Goal: Task Accomplishment & Management: Use online tool/utility

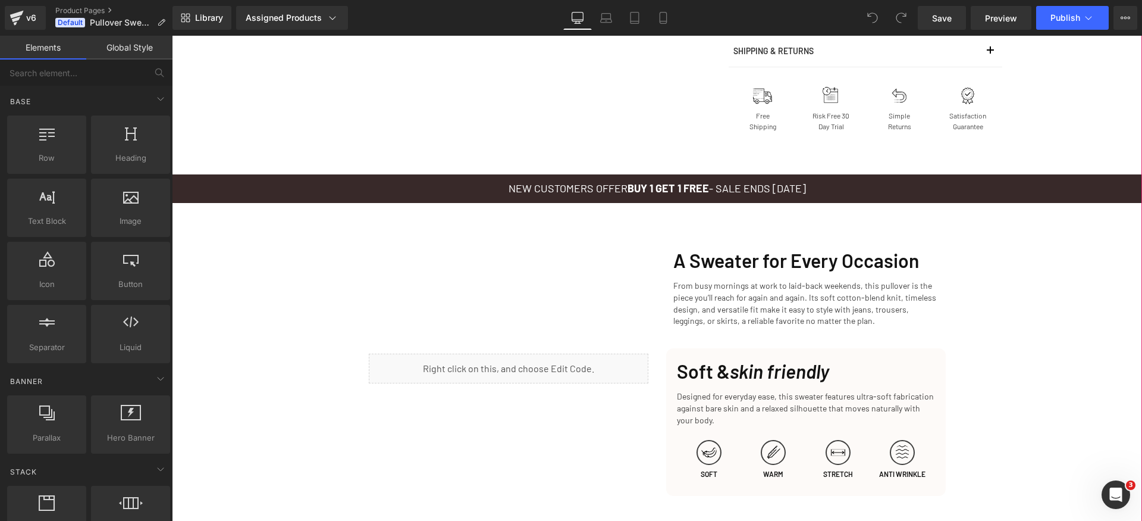
scroll to position [1383, 0]
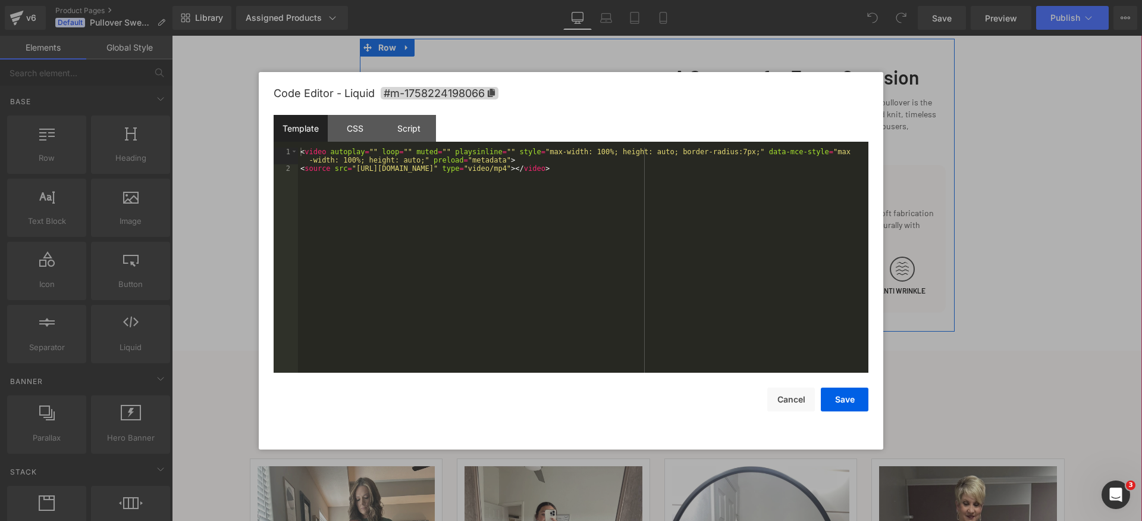
click at [525, 181] on div "Liquid" at bounding box center [509, 185] width 280 height 30
click at [490, 207] on div "< video autoplay = "" loop = "" muted = "" playsinline = "" style = "max-width:…" at bounding box center [583, 273] width 571 height 250
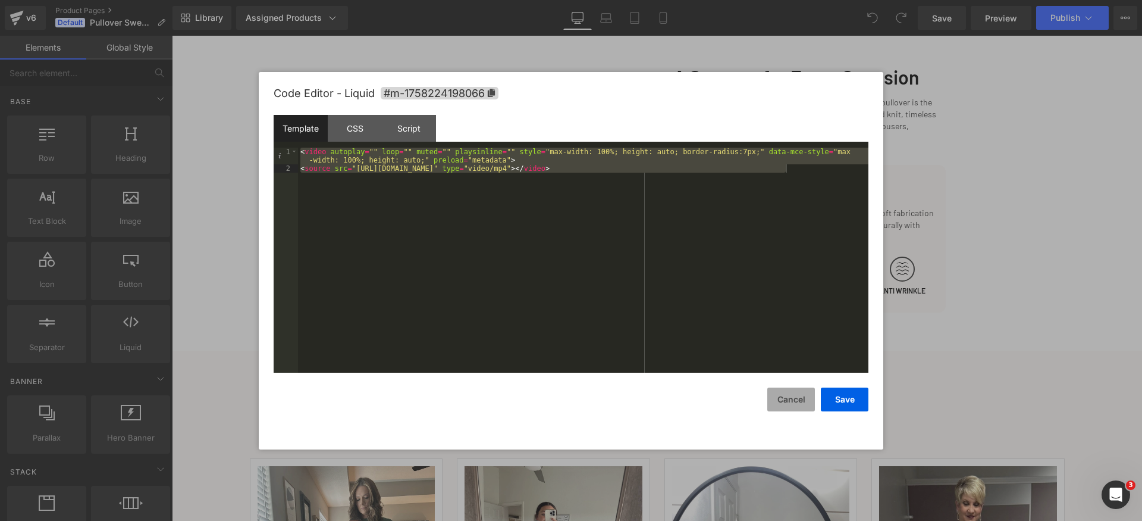
drag, startPoint x: 802, startPoint y: 397, endPoint x: 612, endPoint y: 339, distance: 199.1
click at [802, 397] on button "Cancel" at bounding box center [791, 399] width 48 height 24
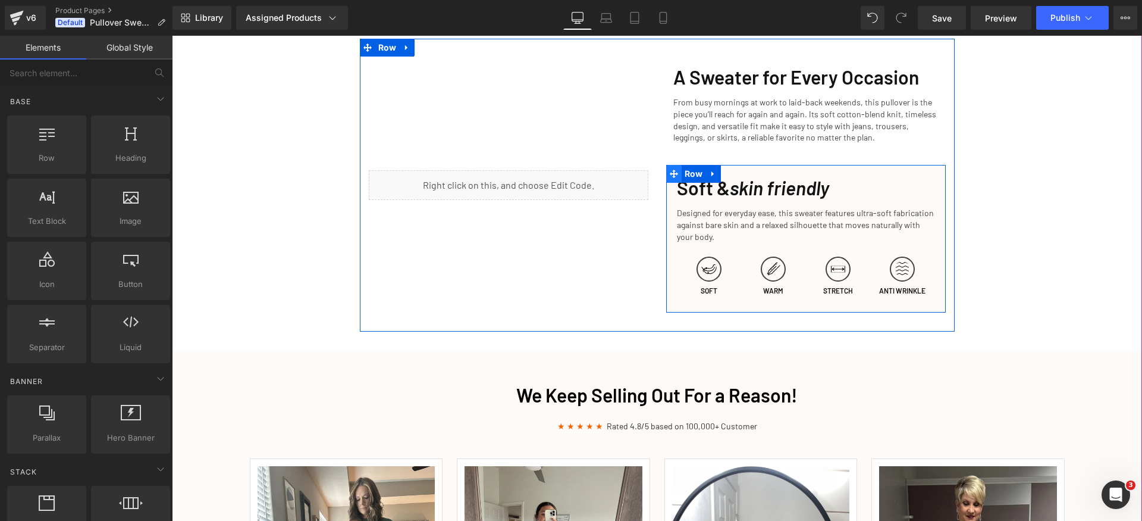
drag, startPoint x: 686, startPoint y: 176, endPoint x: 666, endPoint y: 176, distance: 19.6
click at [686, 175] on span "Row" at bounding box center [694, 174] width 24 height 18
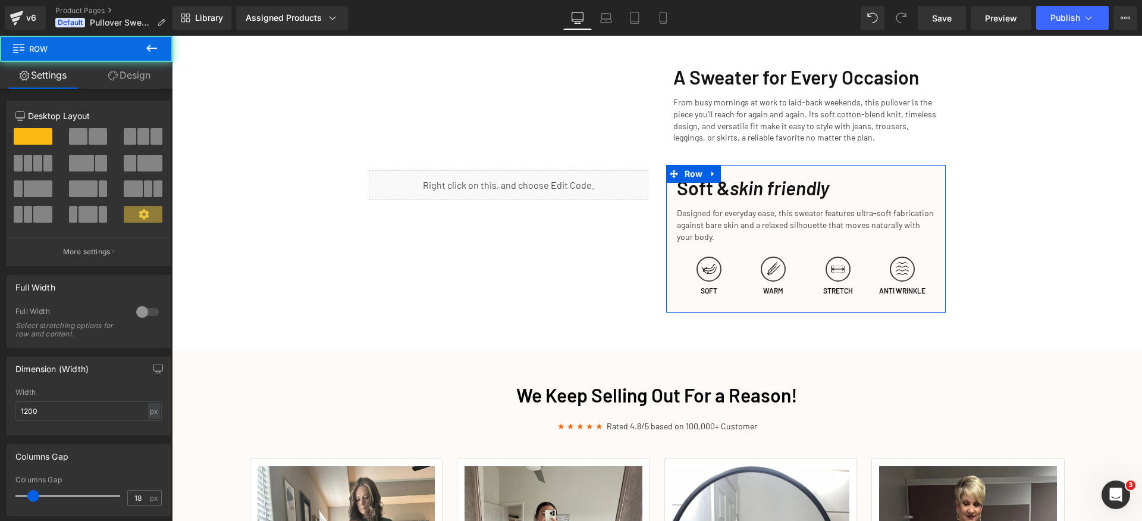
click at [124, 73] on link "Design" at bounding box center [129, 75] width 86 height 27
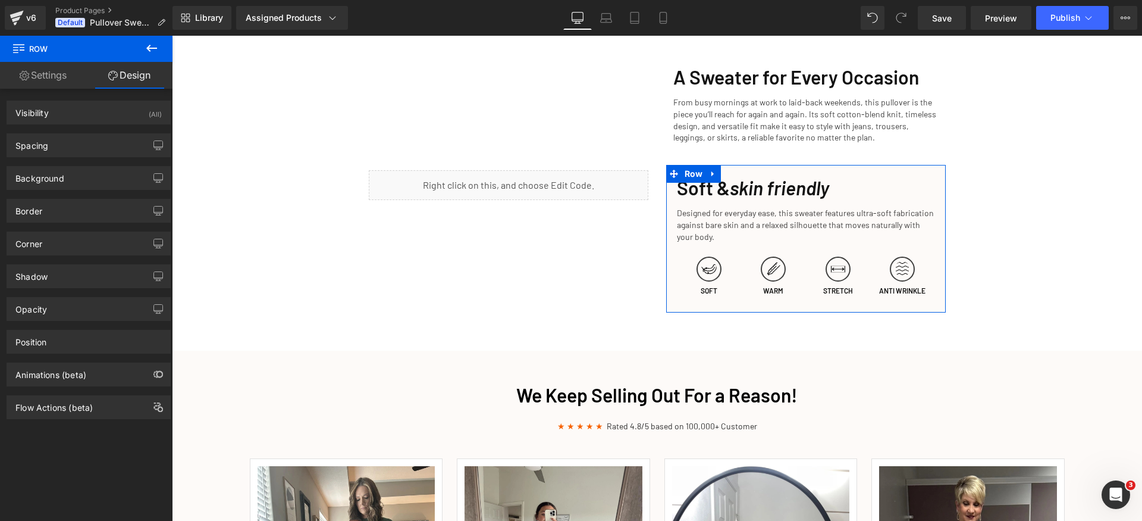
drag, startPoint x: 67, startPoint y: 175, endPoint x: 77, endPoint y: 214, distance: 40.1
click at [67, 174] on div "Background" at bounding box center [88, 178] width 163 height 23
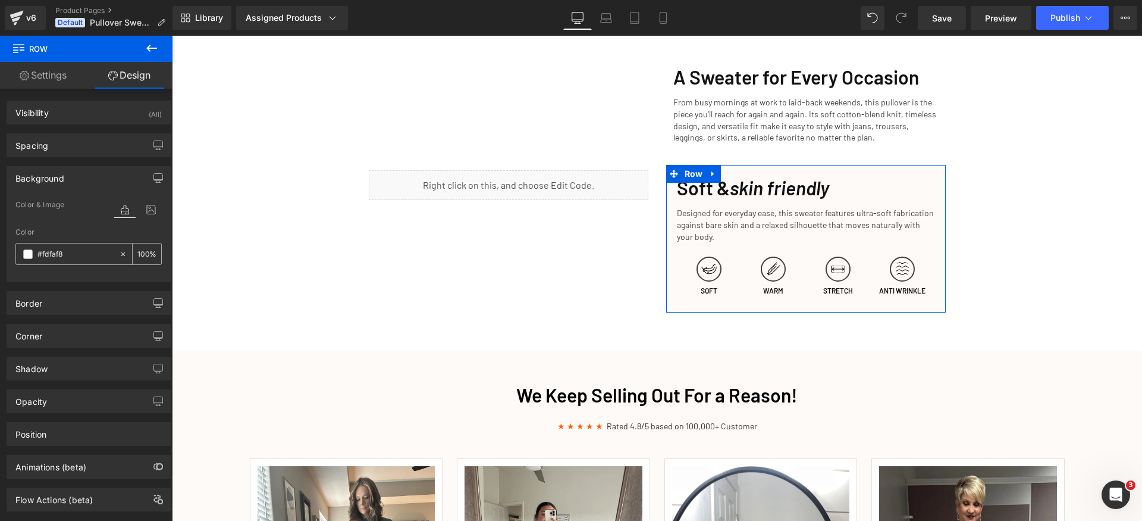
click at [82, 252] on input "text" at bounding box center [75, 253] width 76 height 13
type input "#fdfaf8"
click at [77, 180] on div "Background" at bounding box center [88, 178] width 163 height 23
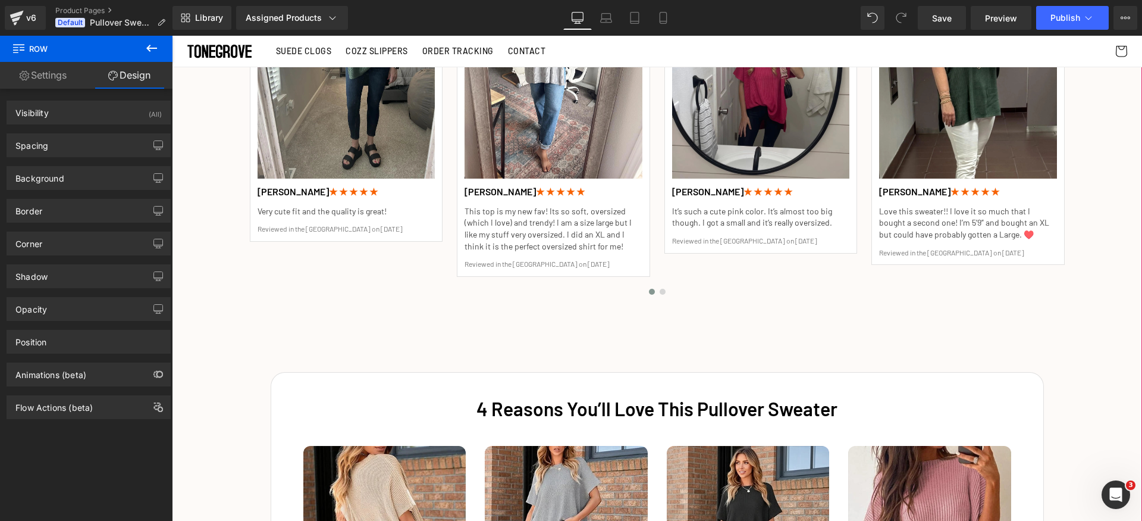
scroll to position [1662, 0]
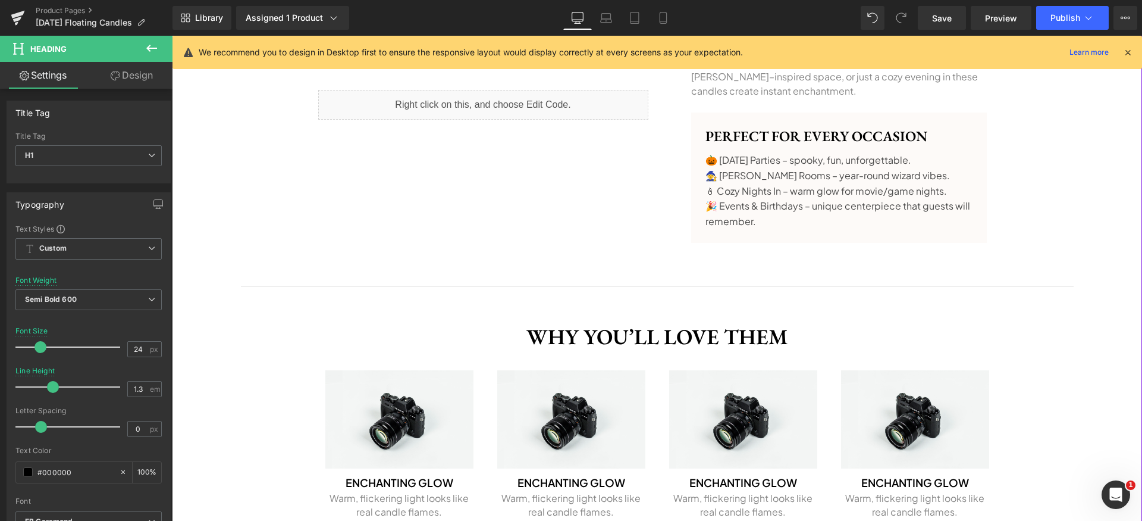
scroll to position [792, 0]
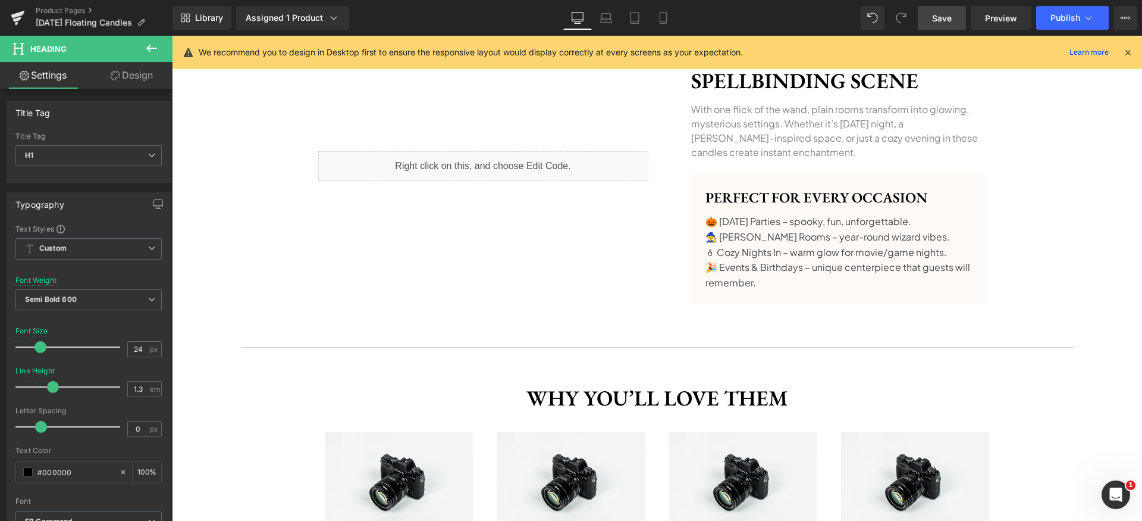
click at [932, 18] on link "Save" at bounding box center [942, 18] width 48 height 24
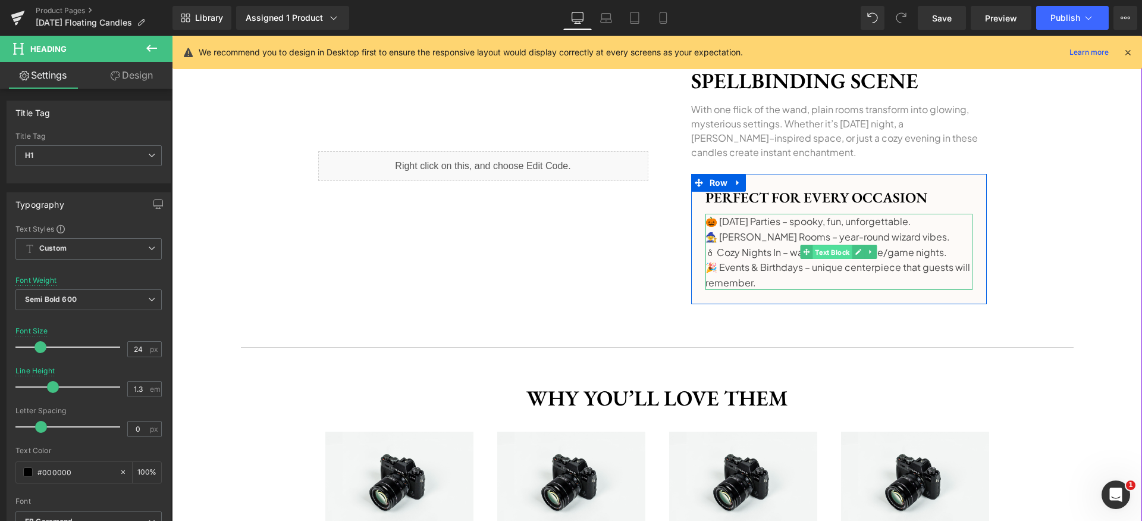
click at [813, 249] on span "Text Block" at bounding box center [832, 252] width 39 height 14
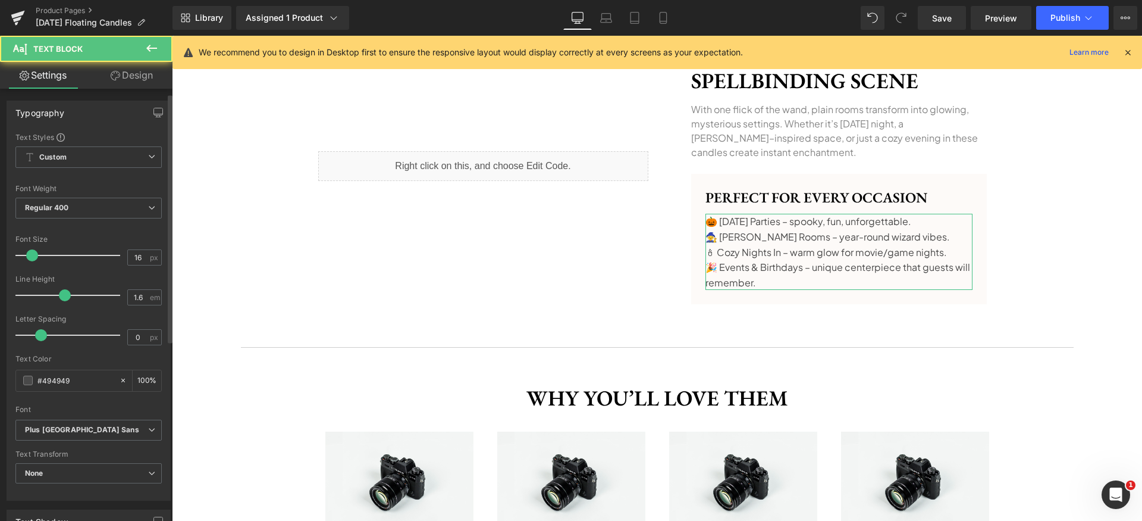
scroll to position [15, 0]
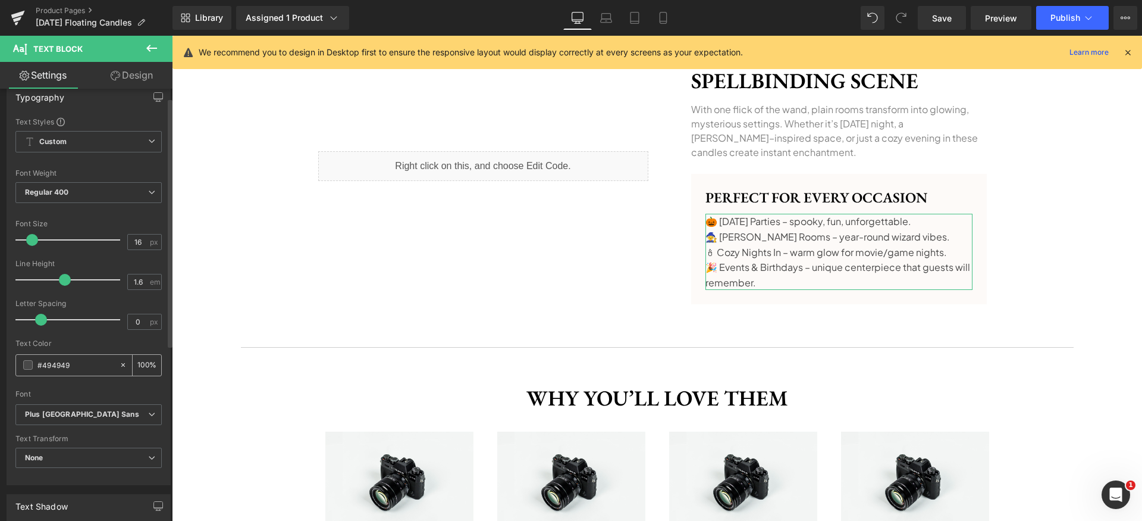
click at [26, 366] on span at bounding box center [28, 365] width 10 height 10
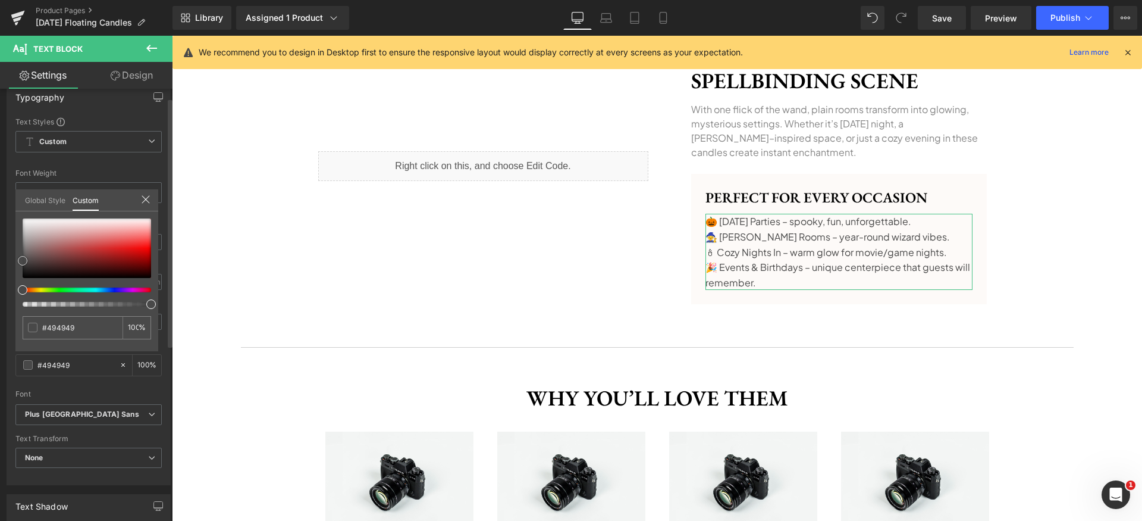
type input "#8e7070"
type input "#866e6e"
type input "#484141"
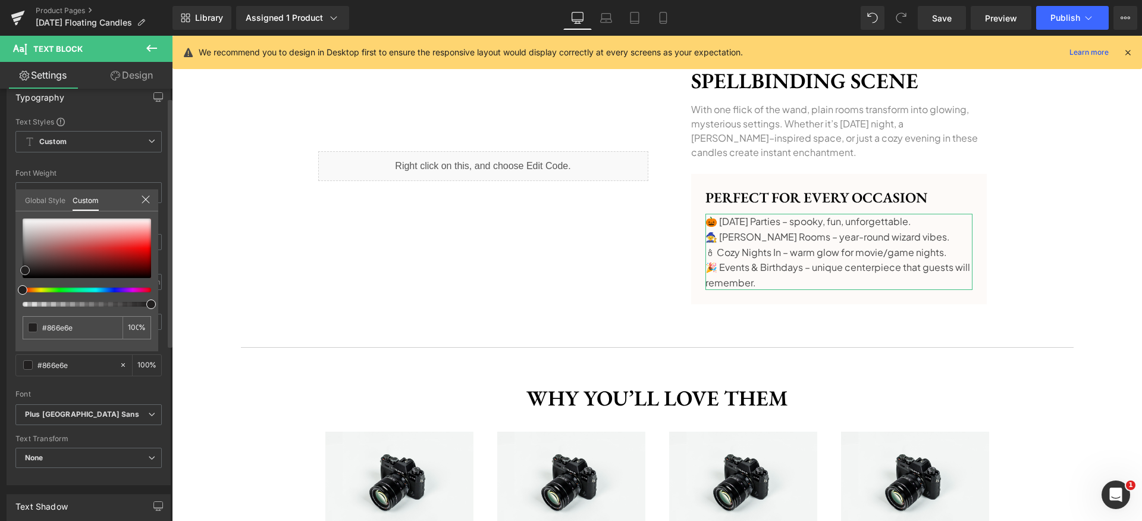
type input "#484141"
type input "#222020"
type input "#0f0f0f"
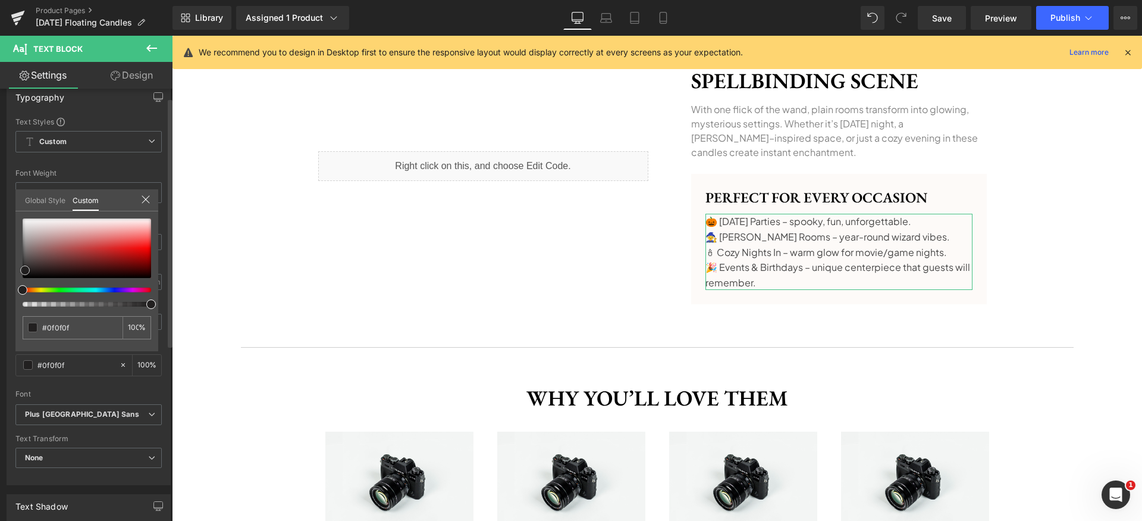
type input "#000000"
drag, startPoint x: 36, startPoint y: 249, endPoint x: 0, endPoint y: 318, distance: 77.7
click at [0, 318] on div "Typography Text Styles Custom Custom Setup Global Style Custom Setup Global Sty…" at bounding box center [89, 280] width 178 height 409
click at [945, 15] on span "Save" at bounding box center [942, 18] width 20 height 12
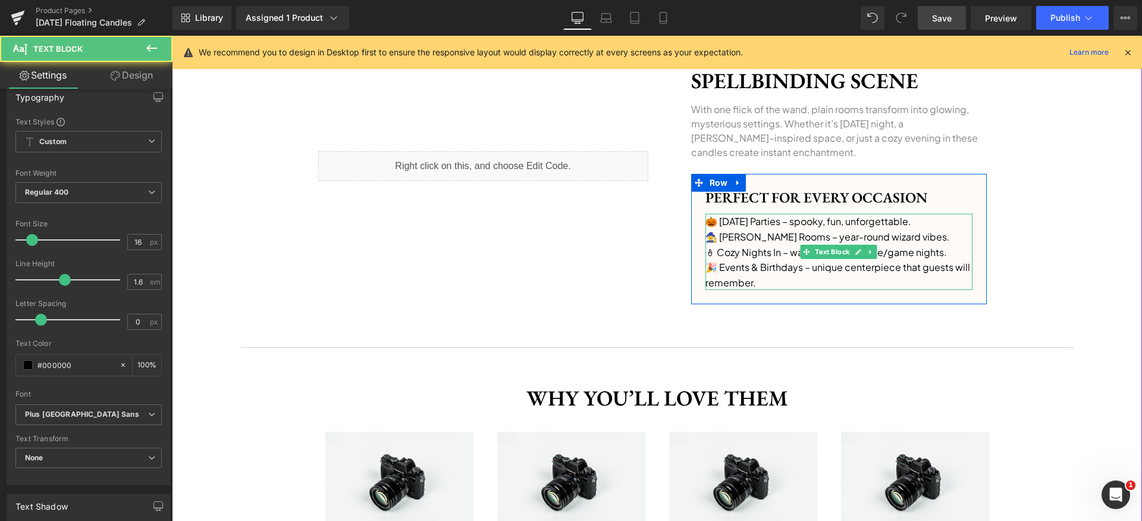
click at [715, 221] on p "🎃 [DATE] Parties – spooky, fun, unforgettable." at bounding box center [839, 221] width 267 height 15
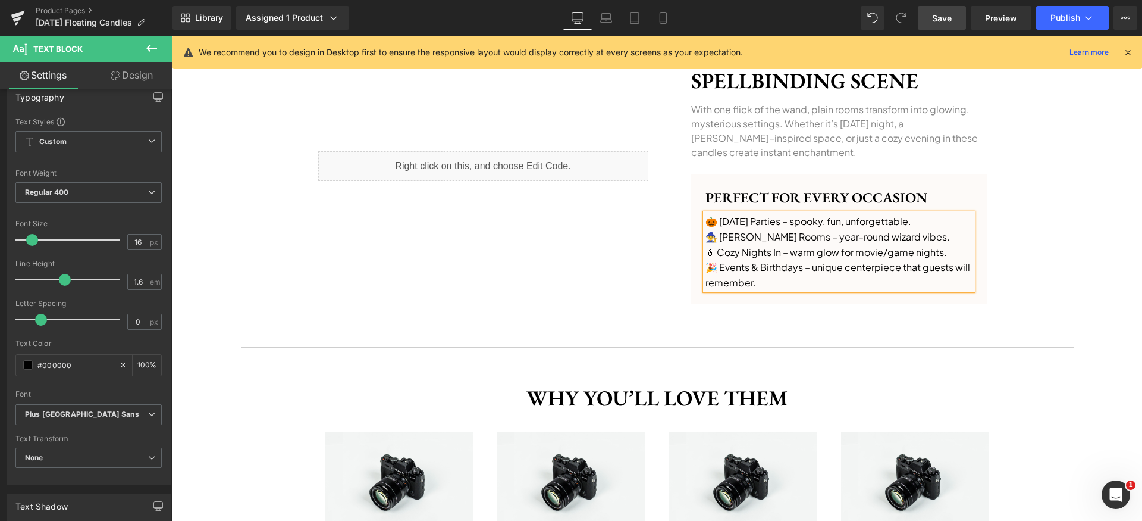
click at [1050, 247] on div "‹ › (P) Image List Get yours! Button Row Image Sale Off (P) Image ‹ ›" at bounding box center [657, 286] width 970 height 1873
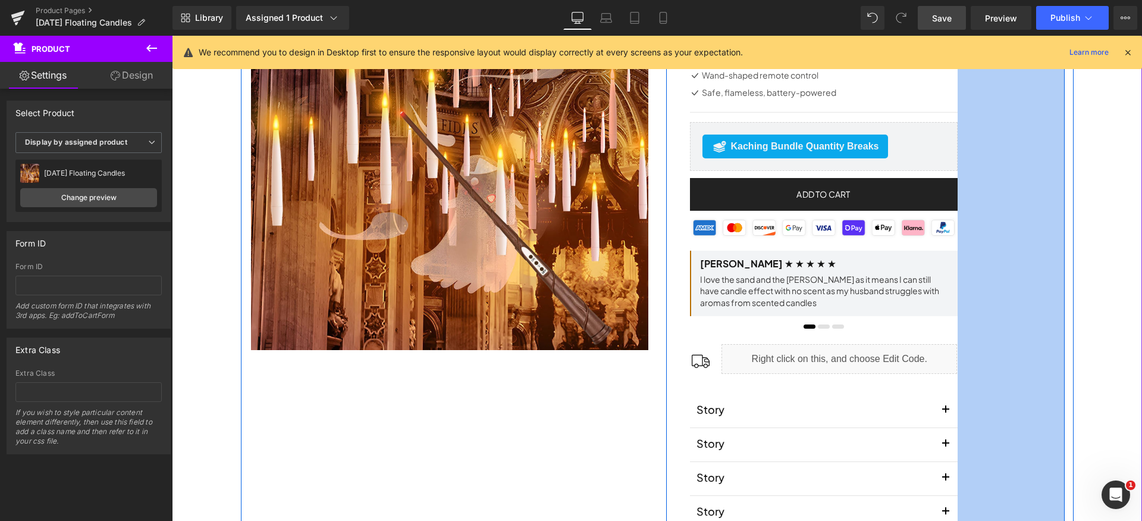
scroll to position [178, 0]
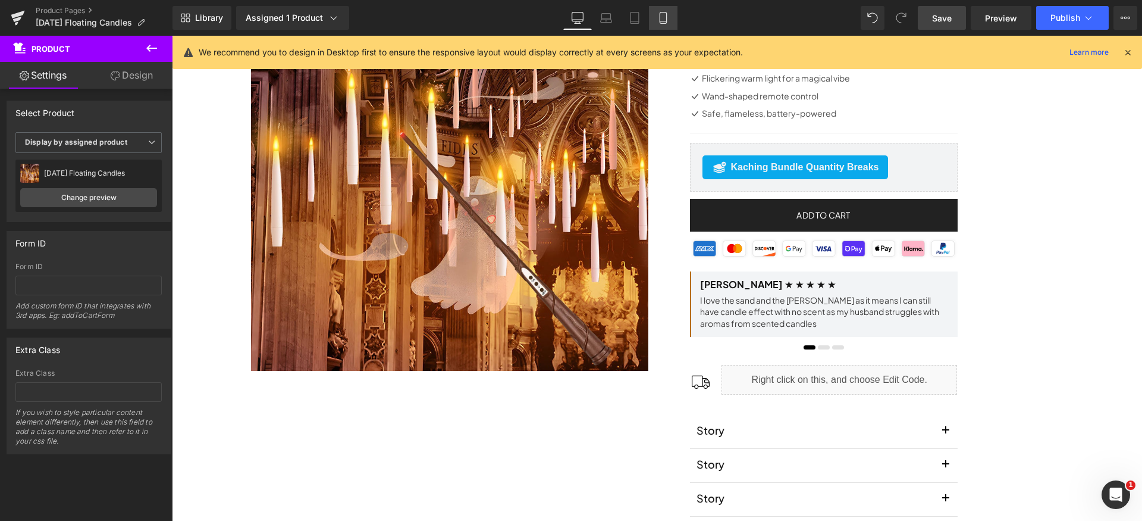
click at [671, 13] on link "Mobile" at bounding box center [663, 18] width 29 height 24
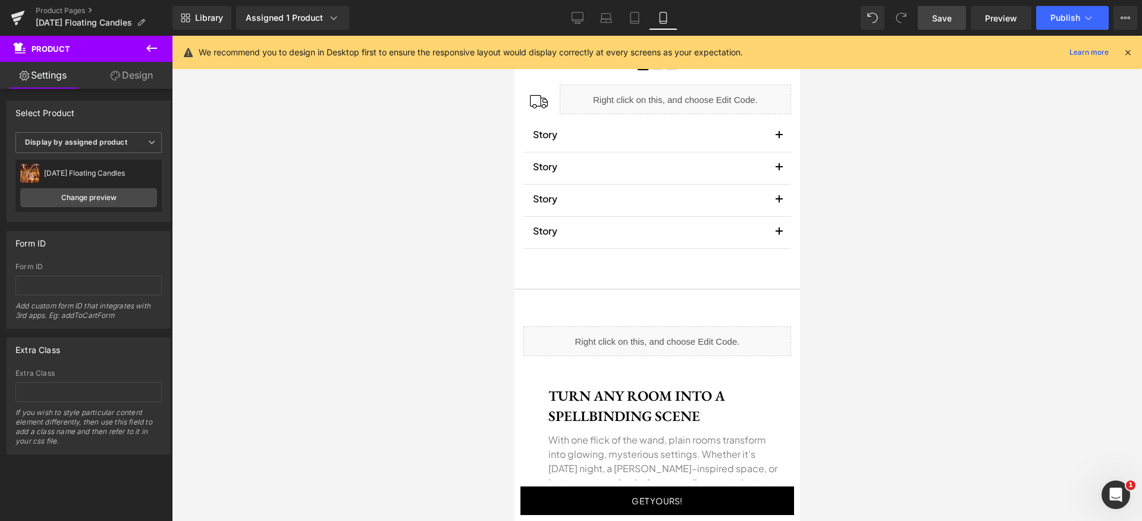
scroll to position [1001, 0]
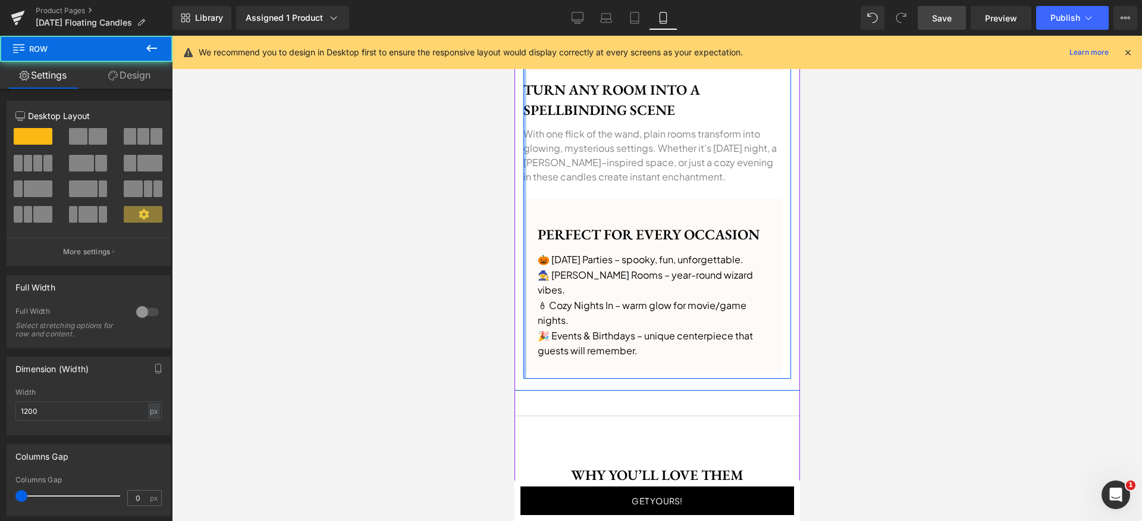
drag, startPoint x: 543, startPoint y: 213, endPoint x: 1019, endPoint y: 280, distance: 480.0
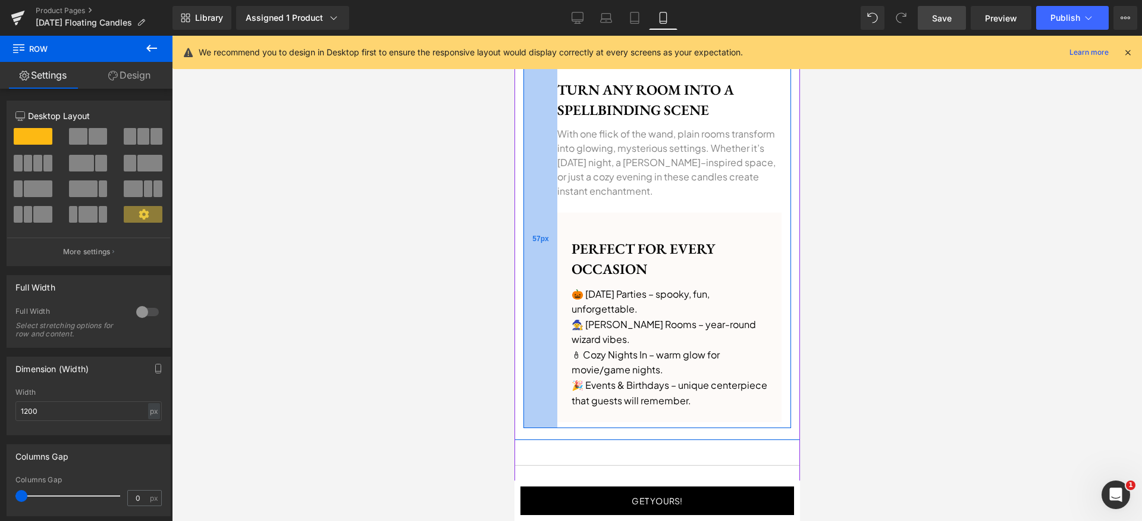
drag, startPoint x: 552, startPoint y: 276, endPoint x: 995, endPoint y: 305, distance: 444.2
click at [552, 276] on div "57px" at bounding box center [540, 239] width 34 height 378
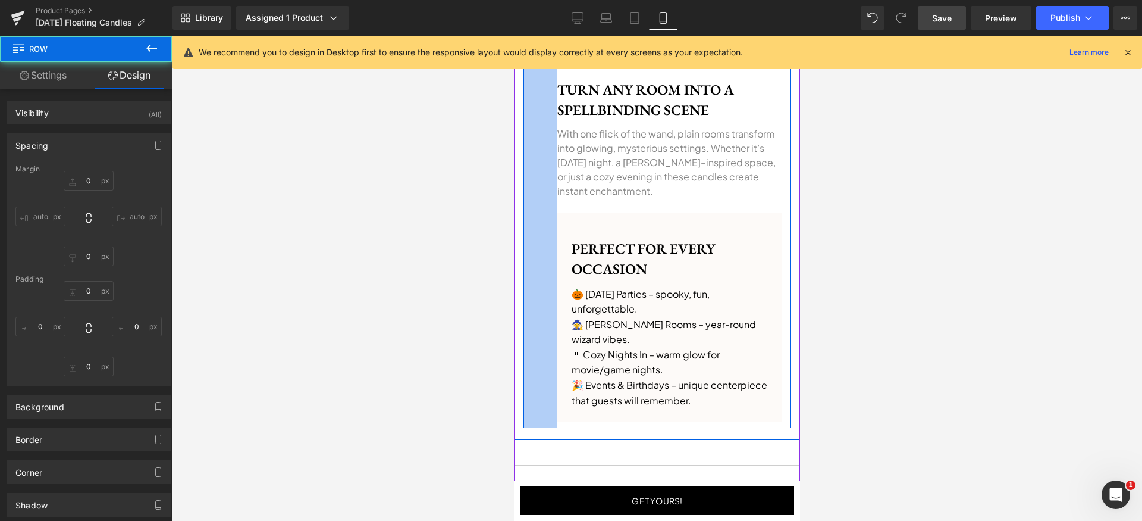
type input "0"
type input "30"
type input "16"
type input "10"
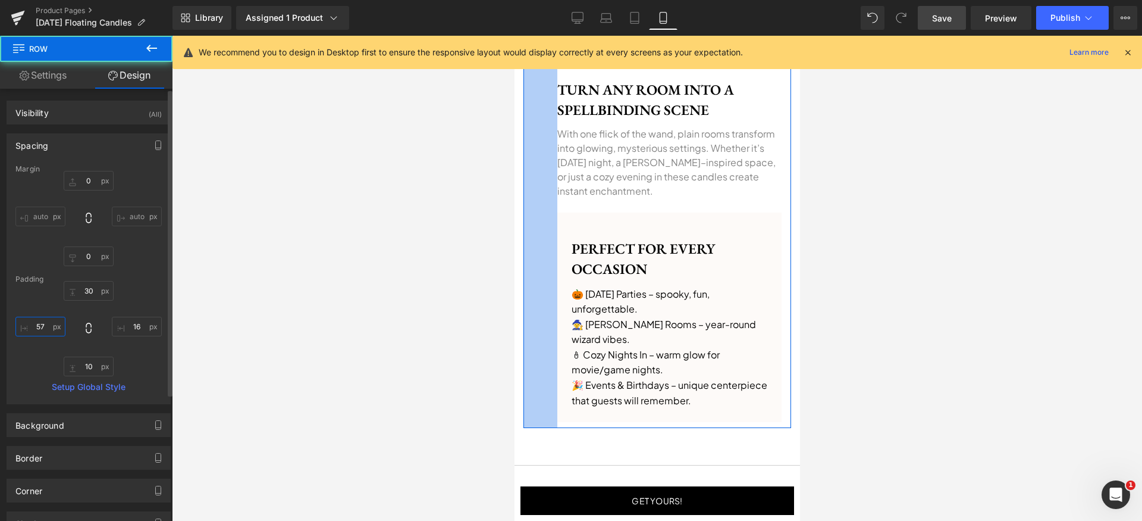
click at [52, 331] on input "57" at bounding box center [40, 327] width 50 height 20
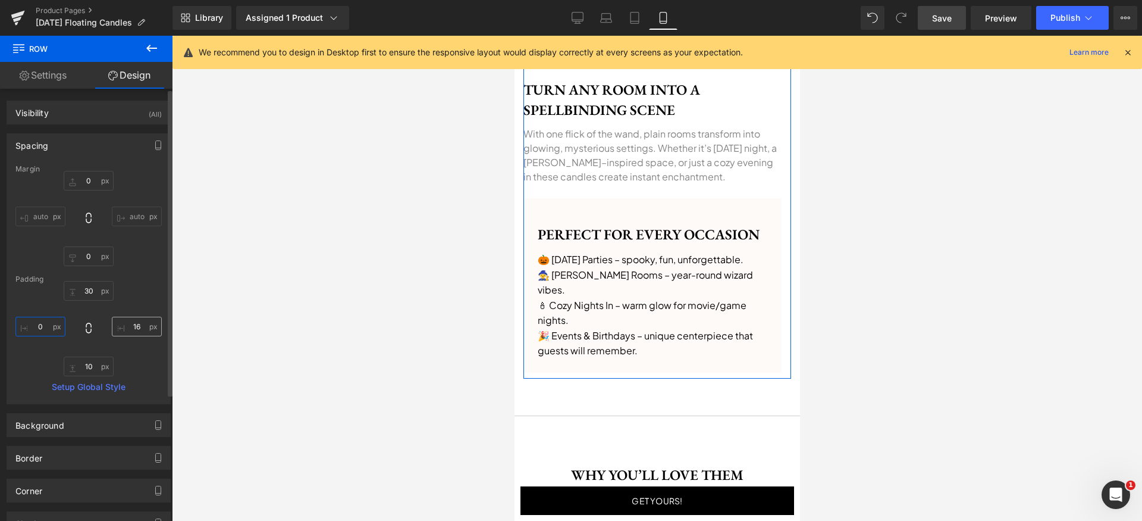
type input "0"
click at [136, 325] on input "16" at bounding box center [137, 327] width 50 height 20
paste input "0"
type input "0"
click at [89, 365] on input "10" at bounding box center [89, 366] width 50 height 20
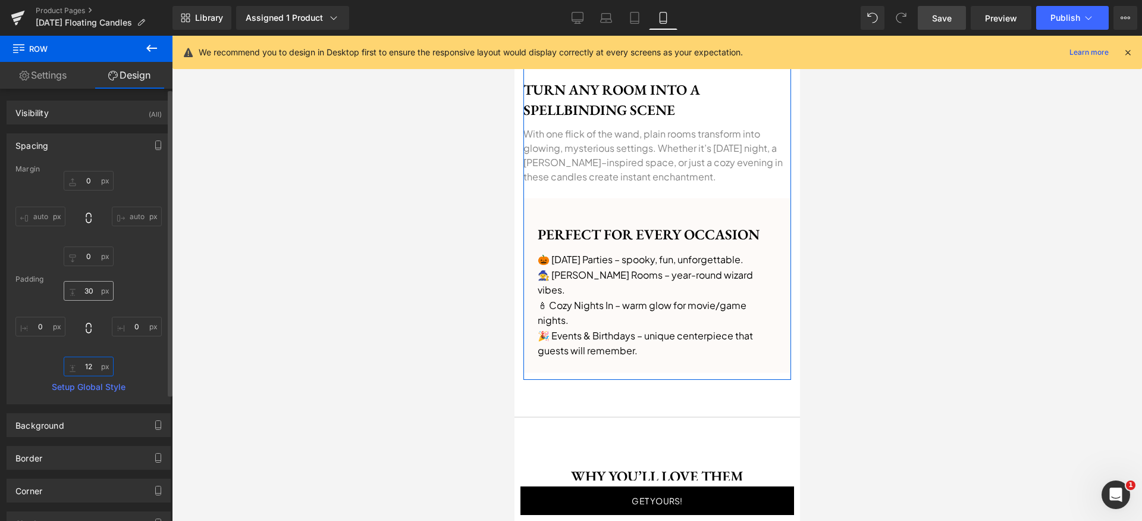
type input "12"
click at [98, 291] on input "30" at bounding box center [89, 291] width 50 height 20
type input "32"
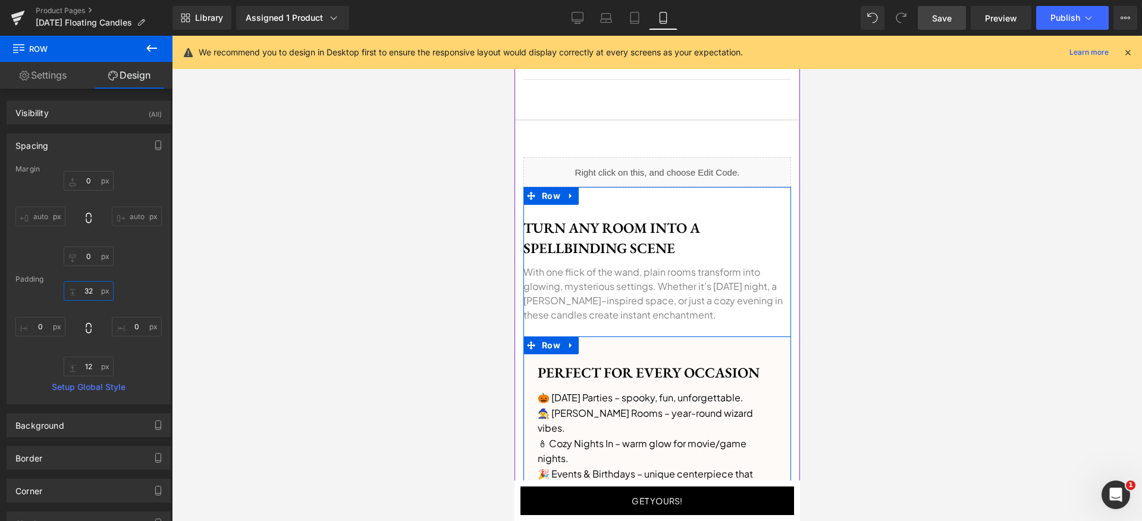
scroll to position [803, 0]
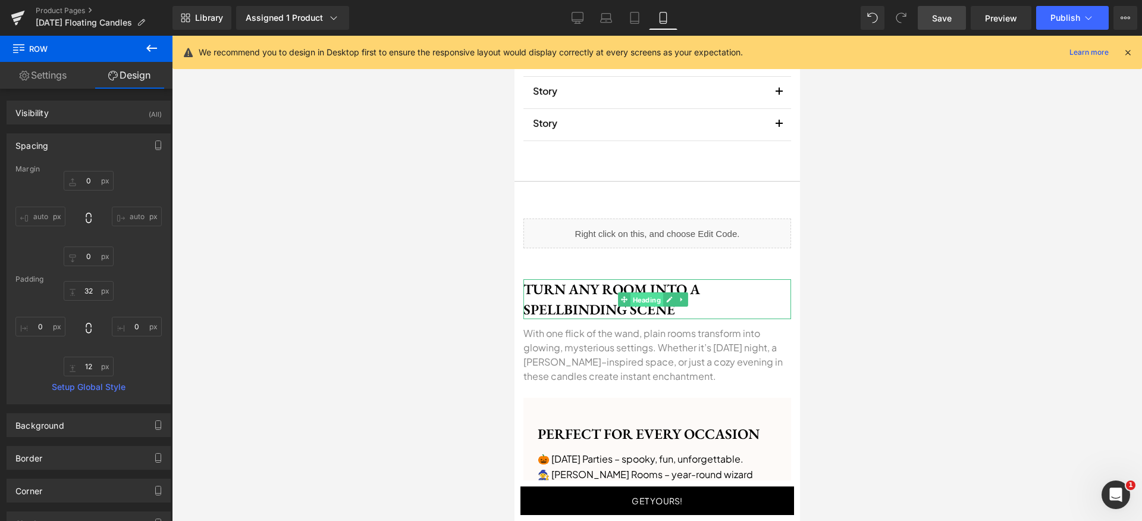
click at [627, 300] on link "Heading" at bounding box center [640, 299] width 45 height 14
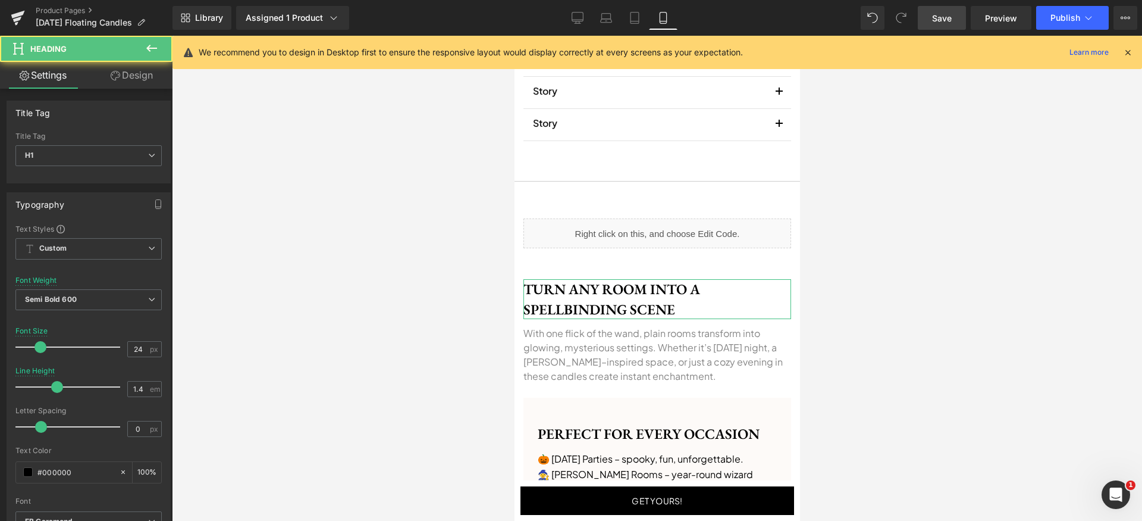
click at [145, 78] on link "Design" at bounding box center [132, 75] width 86 height 27
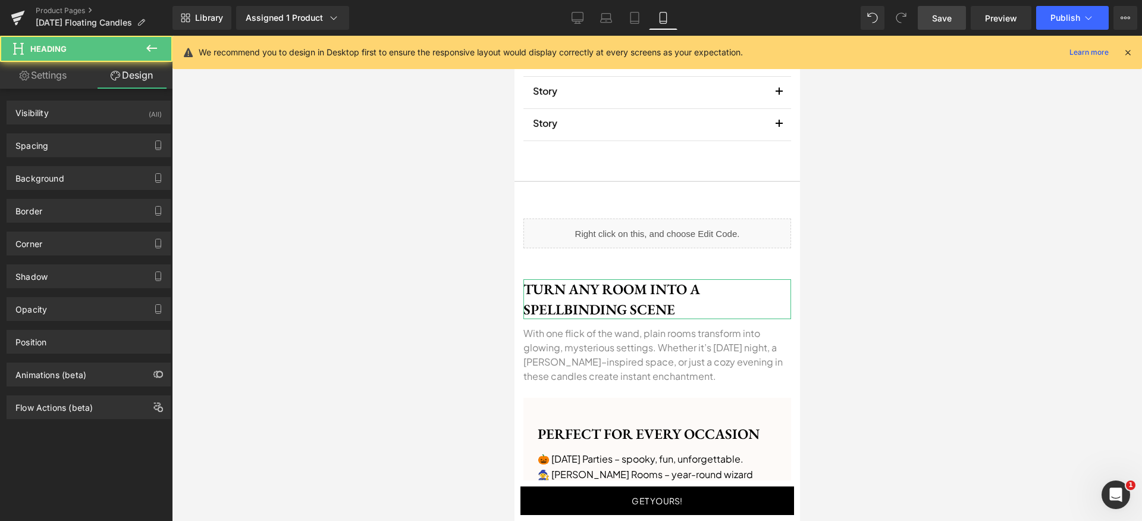
click at [84, 159] on div "Background Color & Image color transparent Color transparent 0 % Image Replace …" at bounding box center [89, 173] width 178 height 33
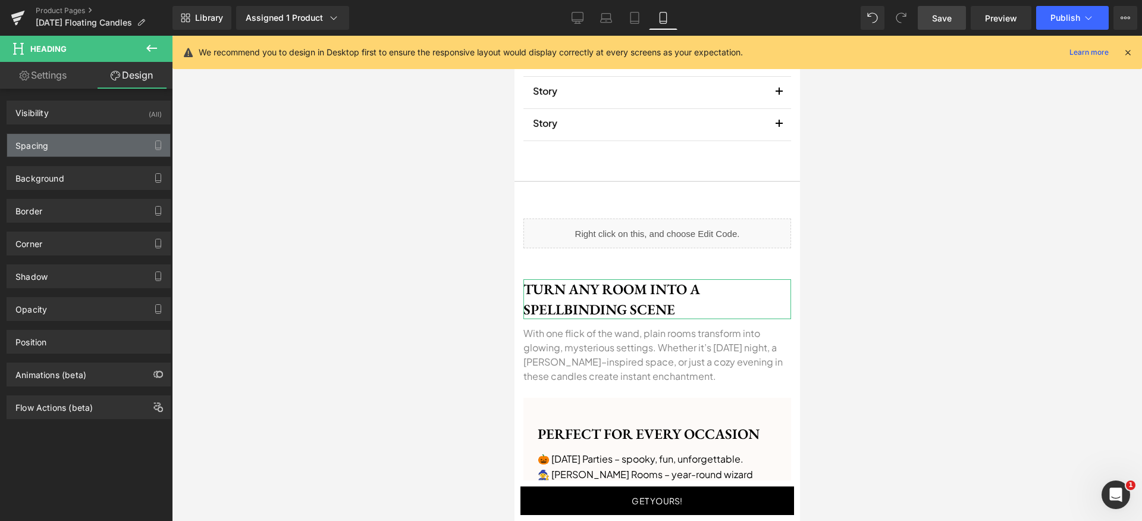
click at [84, 148] on div "Spacing" at bounding box center [88, 145] width 163 height 23
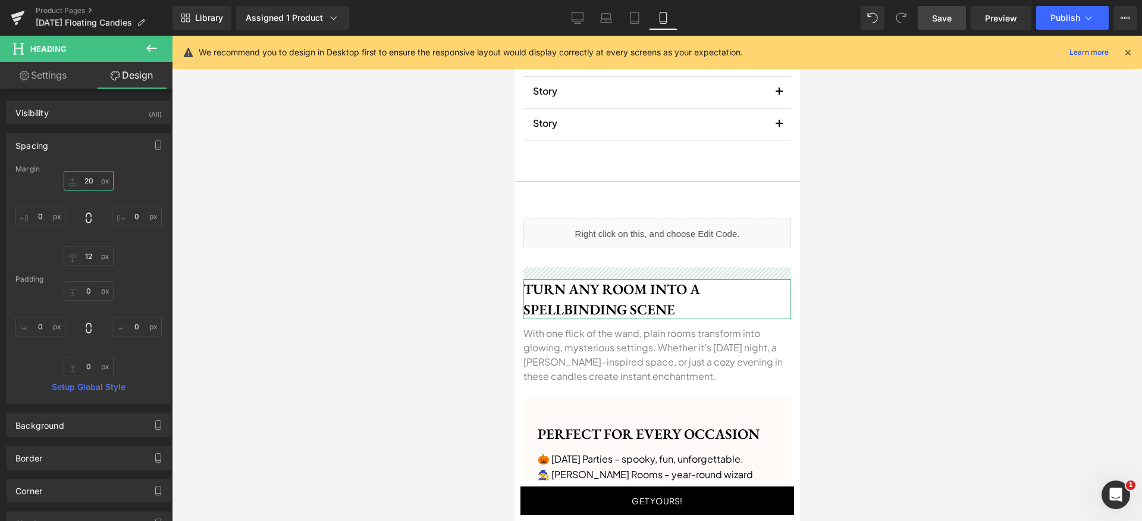
click at [93, 179] on input "20" at bounding box center [89, 181] width 50 height 20
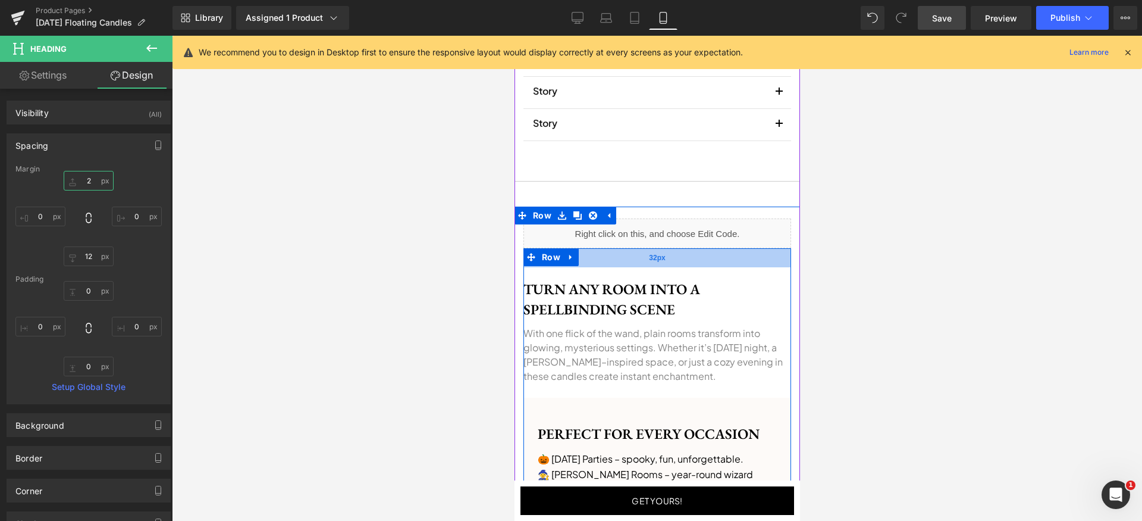
type input "24"
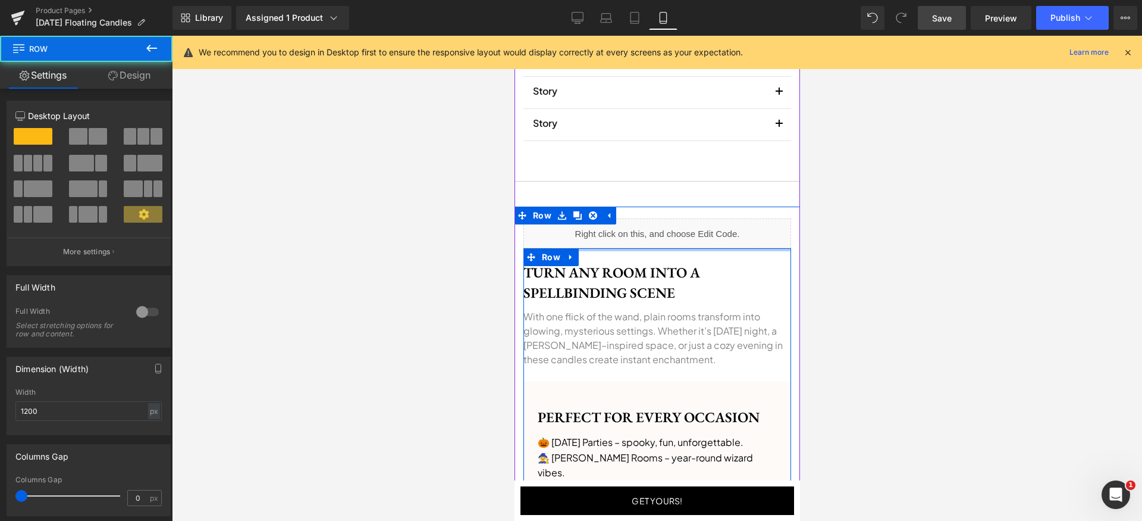
drag, startPoint x: 637, startPoint y: 262, endPoint x: 646, endPoint y: 239, distance: 24.3
click at [646, 239] on div "Liquid Turn Any Room Into a Spellbinding Scene Heading With one flick of the wa…" at bounding box center [657, 390] width 286 height 368
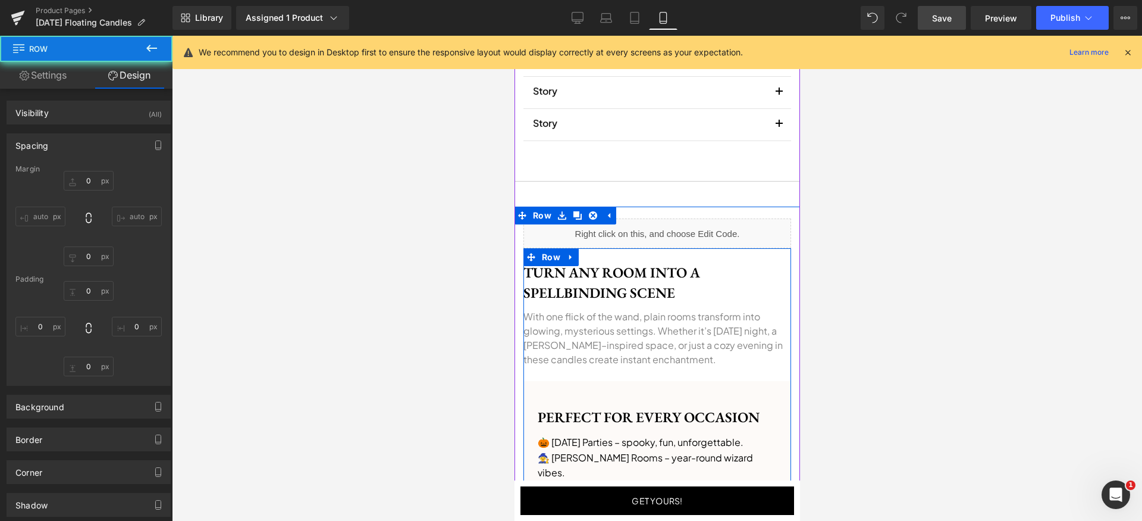
type input "0"
type input "12"
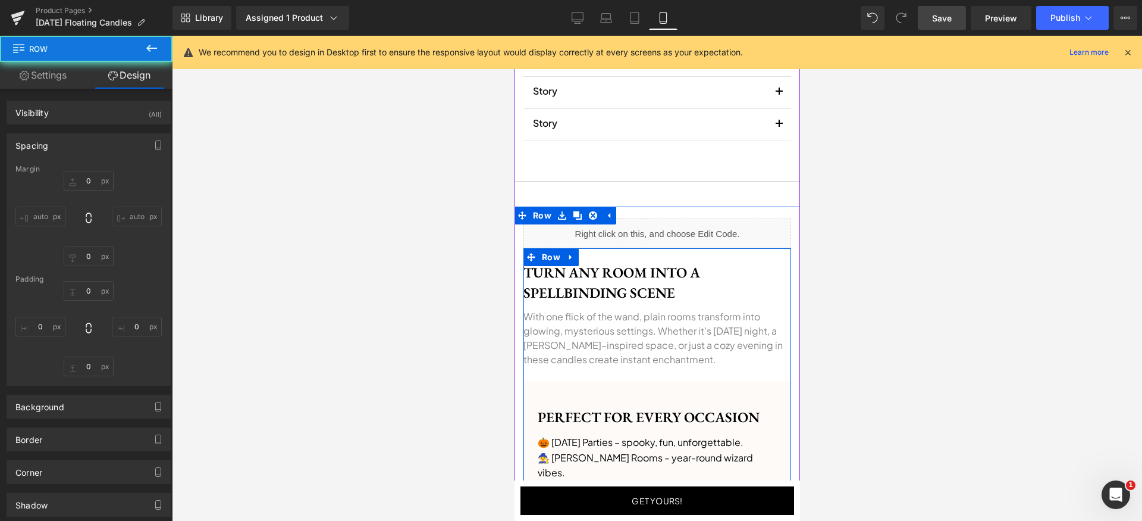
type input "0"
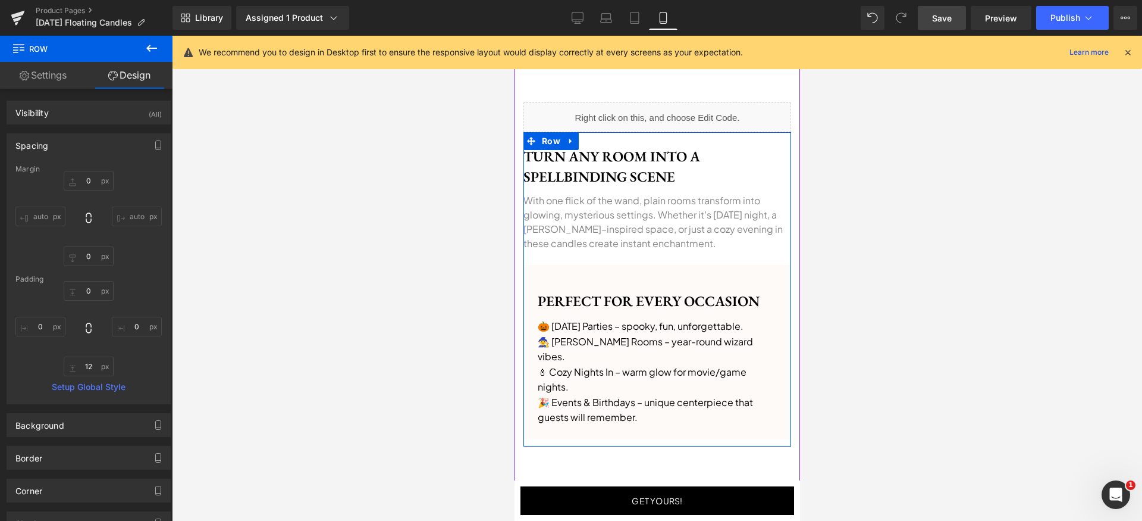
scroll to position [945, 0]
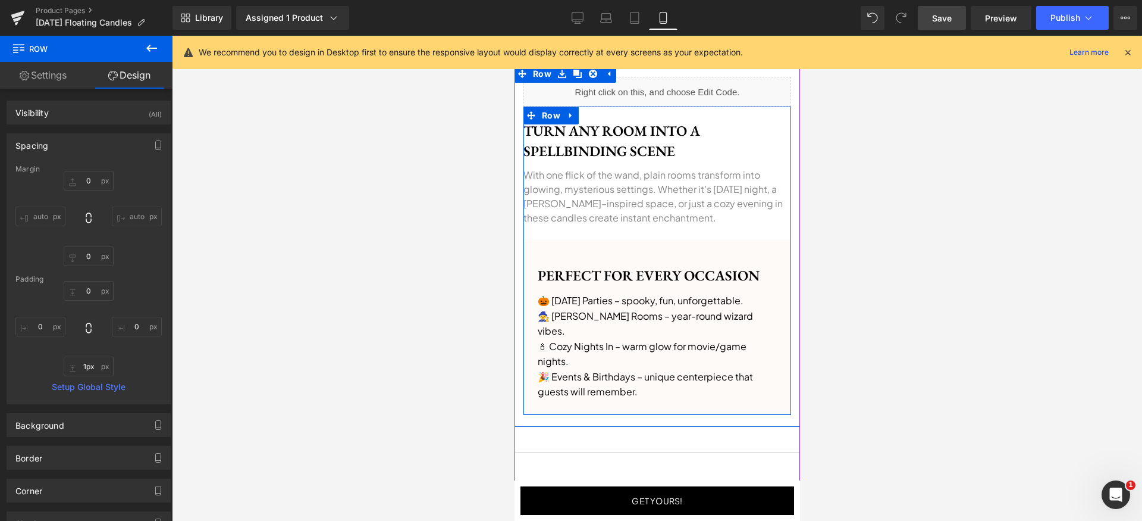
type input "0px"
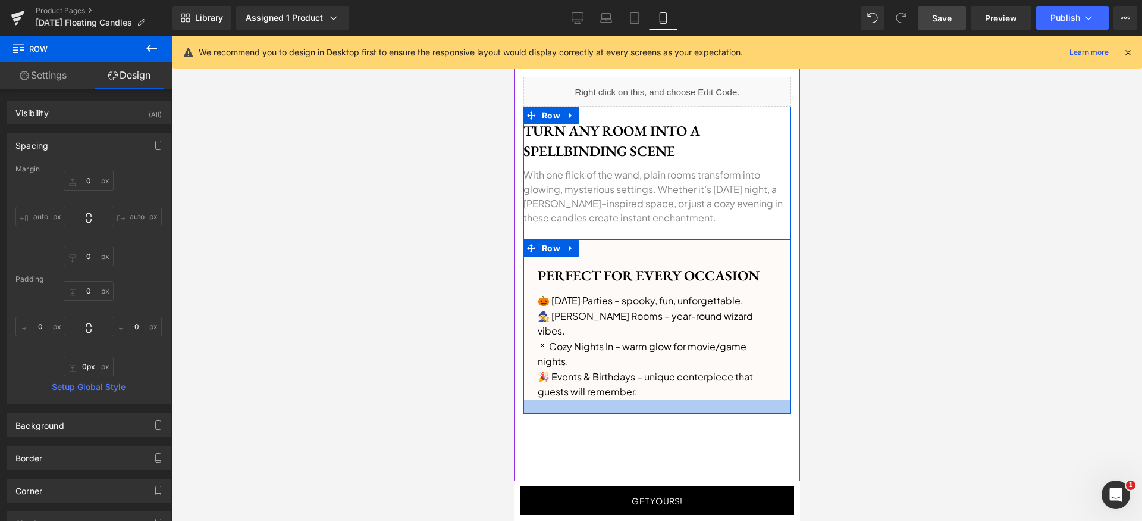
drag, startPoint x: 625, startPoint y: 402, endPoint x: 632, endPoint y: 389, distance: 14.6
click at [632, 389] on div "Turn Any Room Into a Spellbinding Scene Heading With one flick of the wand, pla…" at bounding box center [657, 259] width 268 height 307
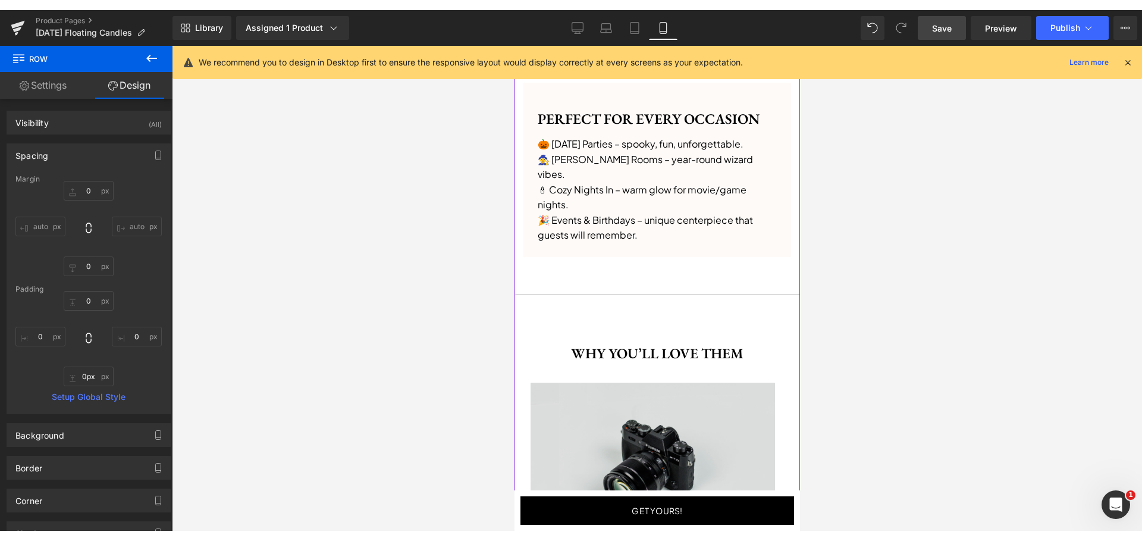
scroll to position [1177, 0]
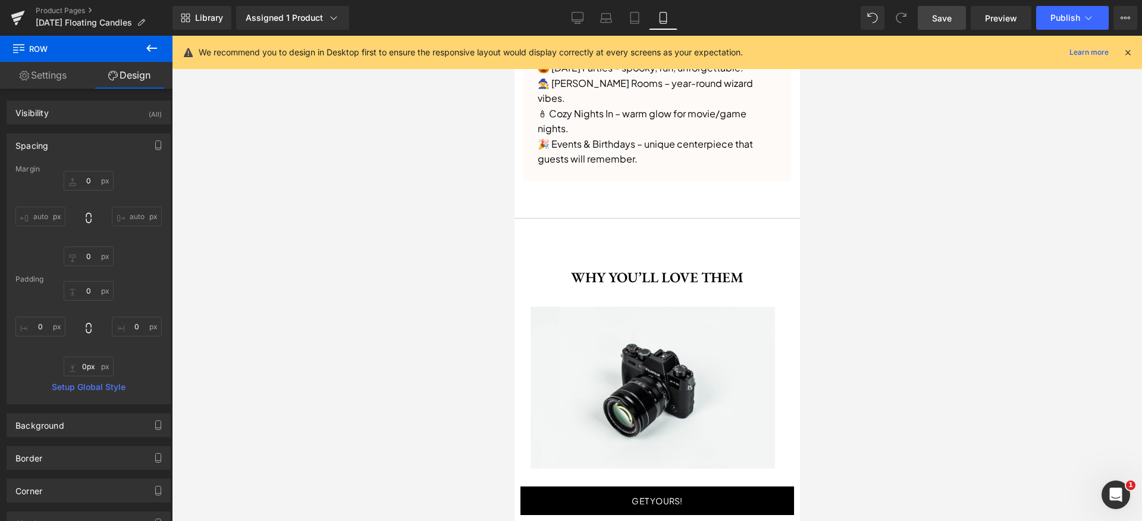
click at [950, 17] on span "Save" at bounding box center [942, 18] width 20 height 12
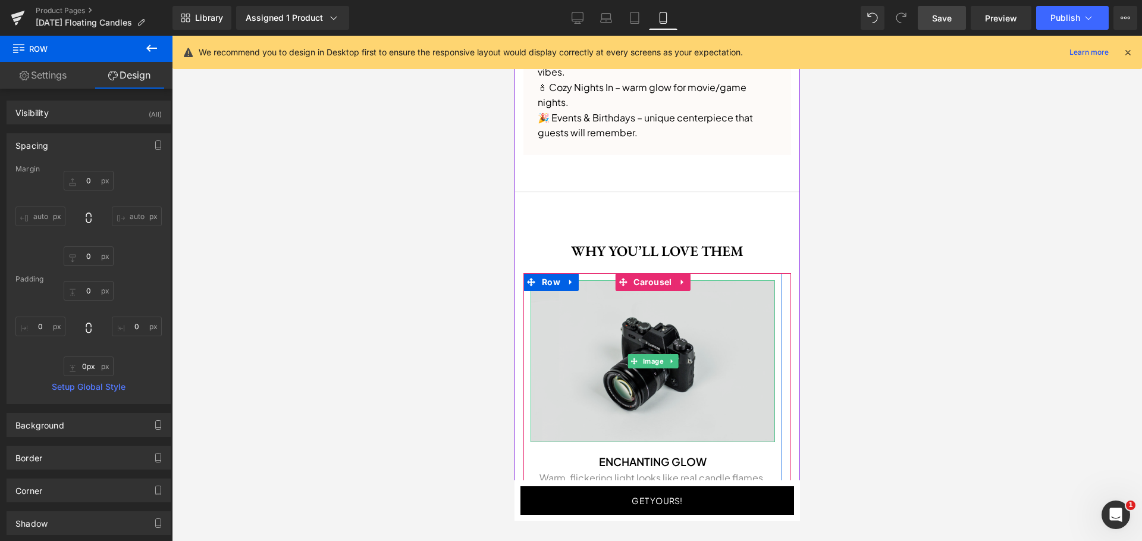
scroll to position [1032, 0]
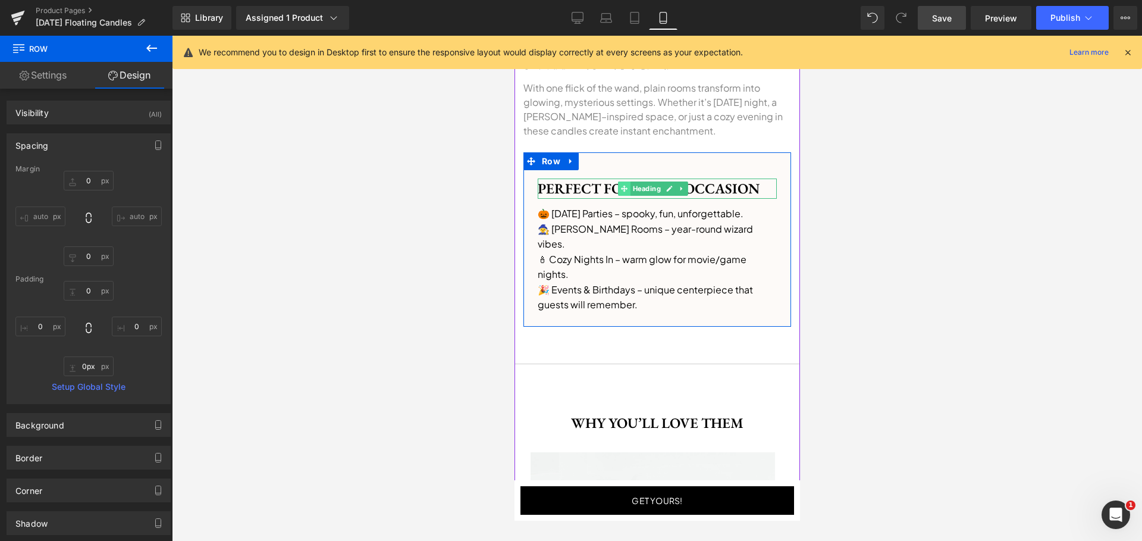
click at [622, 185] on icon at bounding box center [623, 188] width 7 height 7
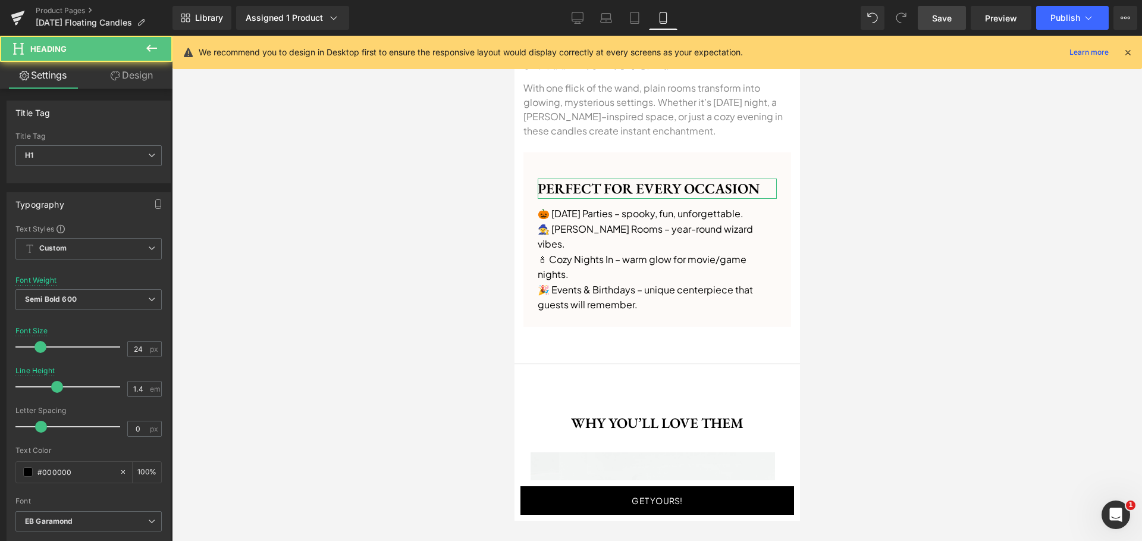
click at [132, 78] on link "Design" at bounding box center [132, 75] width 86 height 27
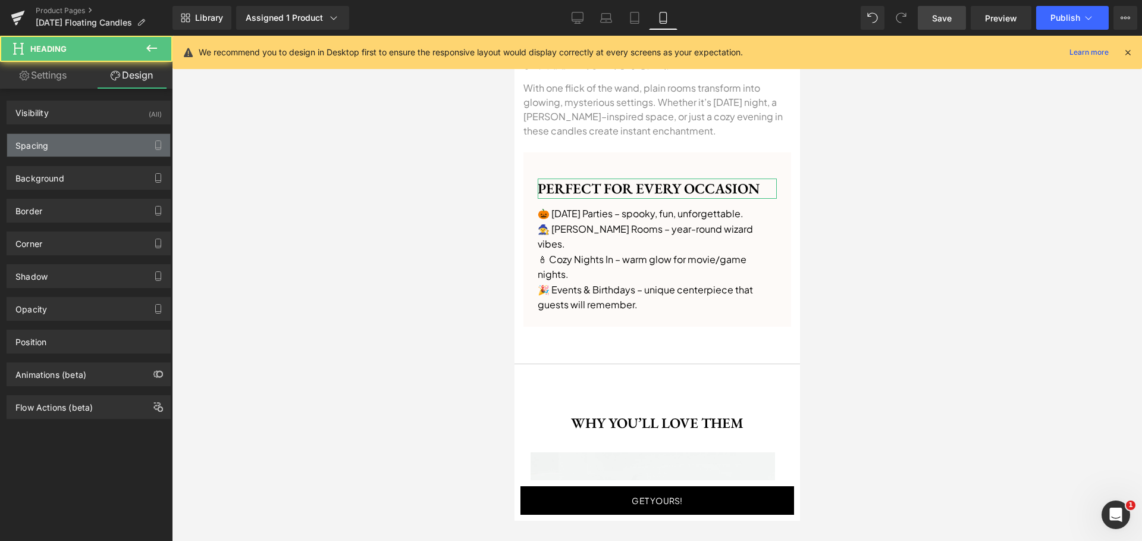
click at [87, 151] on div "Spacing" at bounding box center [88, 145] width 163 height 23
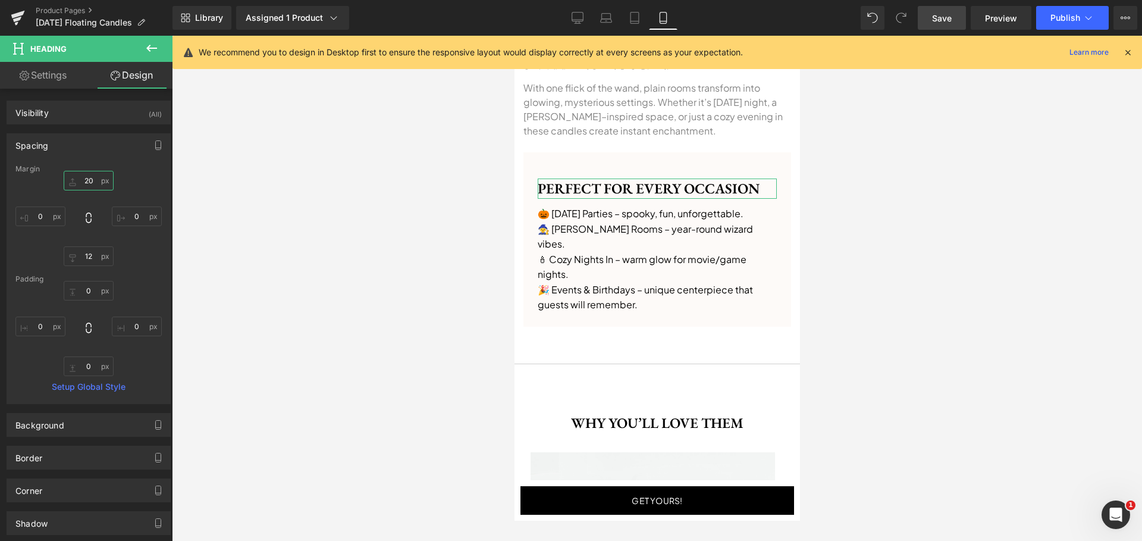
click at [93, 184] on input "20" at bounding box center [89, 181] width 50 height 20
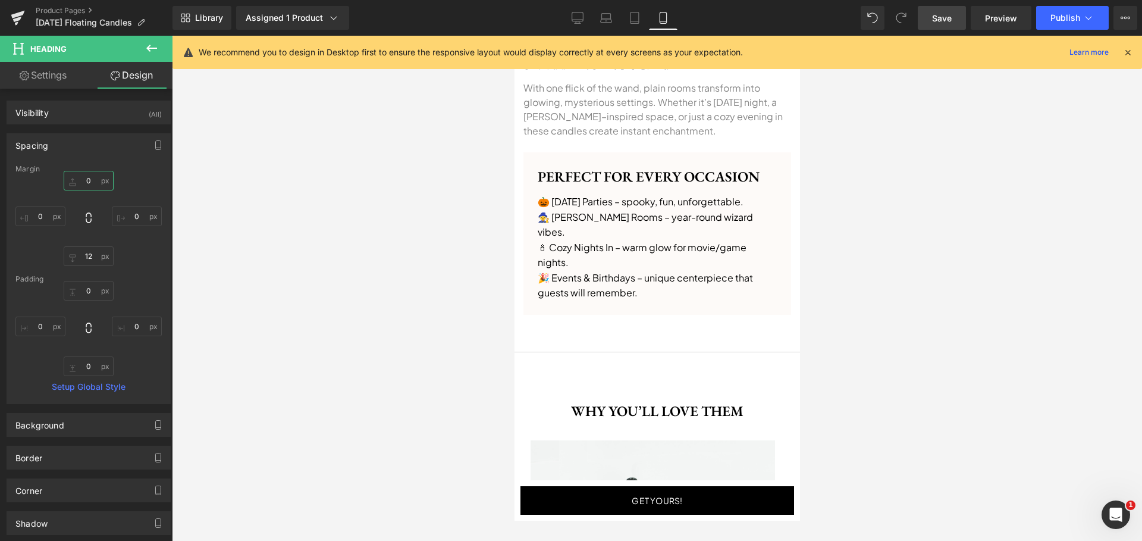
type input "0"
click at [950, 15] on span "Save" at bounding box center [942, 18] width 20 height 12
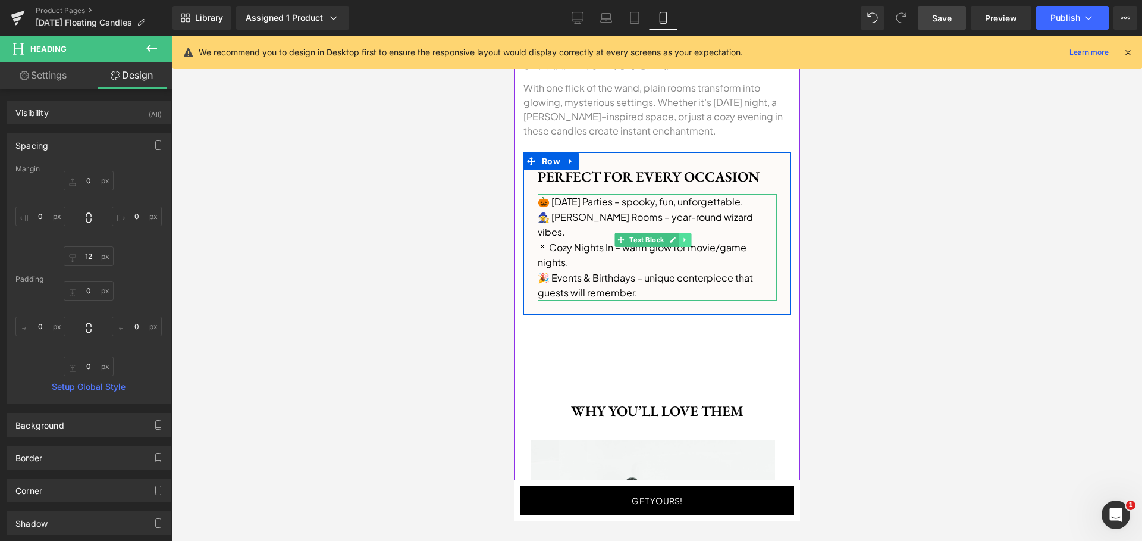
click at [684, 241] on icon at bounding box center [684, 239] width 7 height 7
click at [682, 242] on link at bounding box center [678, 240] width 12 height 14
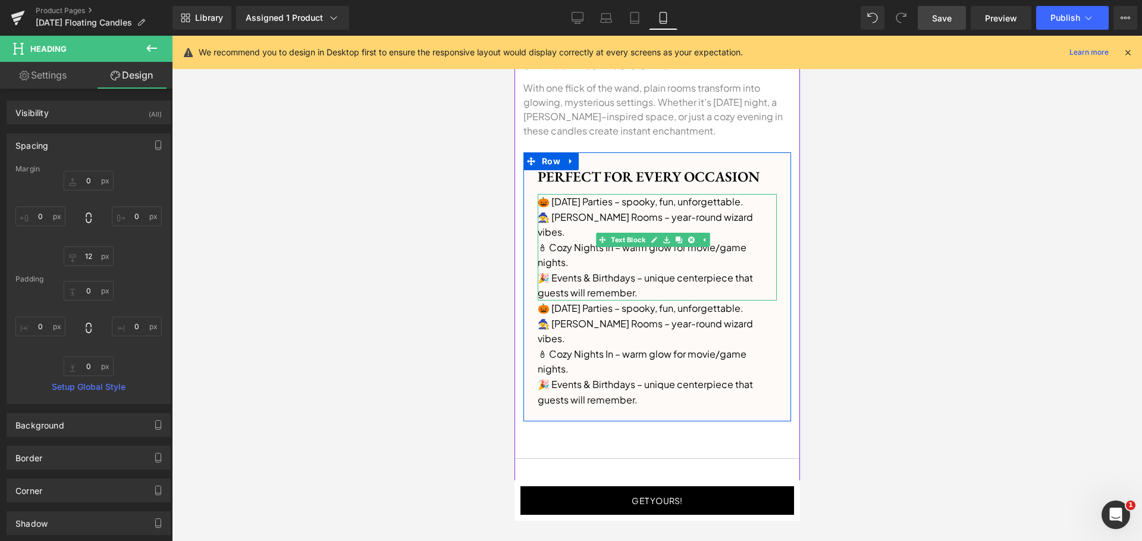
click at [650, 217] on p "🧙 [PERSON_NAME] Rooms – year-round wizard vibes." at bounding box center [656, 224] width 239 height 30
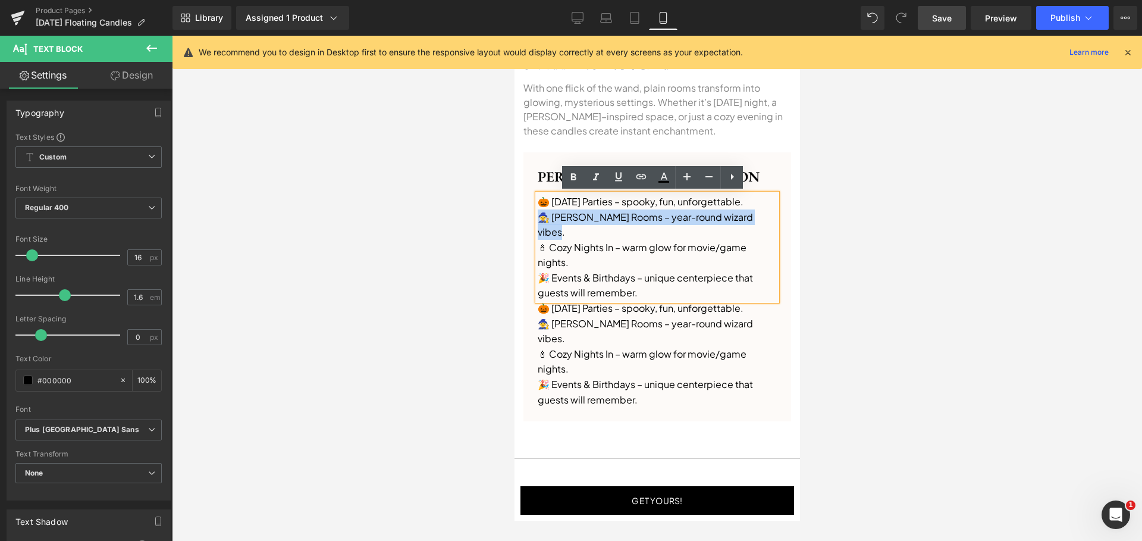
drag, startPoint x: 540, startPoint y: 216, endPoint x: 762, endPoint y: 221, distance: 222.6
click at [762, 221] on p "🧙 [PERSON_NAME] Rooms – year-round wizard vibes." at bounding box center [656, 224] width 239 height 30
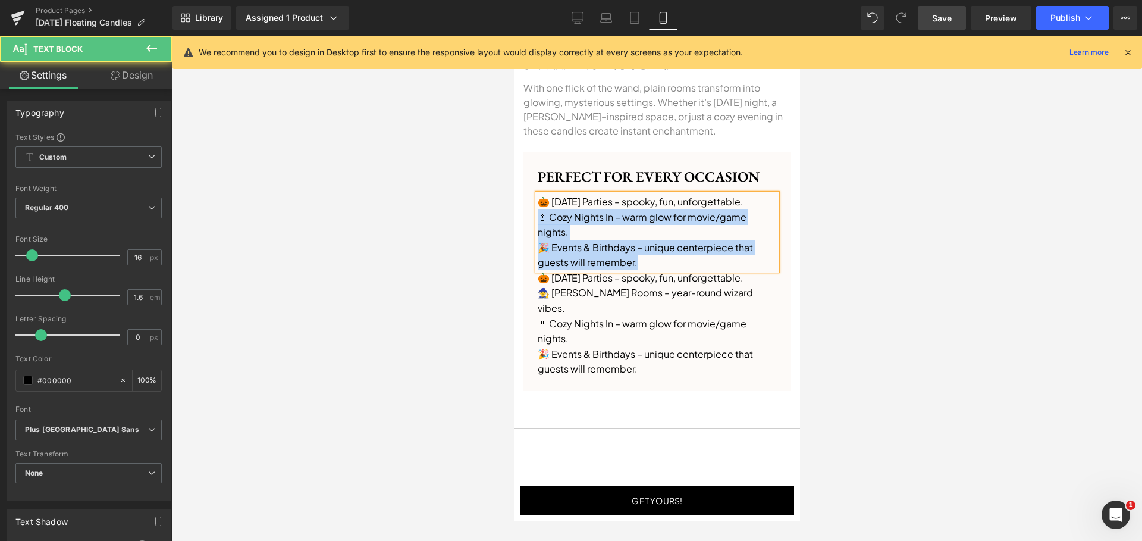
drag, startPoint x: 651, startPoint y: 266, endPoint x: 553, endPoint y: 223, distance: 106.6
click at [540, 215] on div "🎃 [DATE] Parties – spooky, fun, unforgettable. 🕯 Cozy Nights In – warm glow for…" at bounding box center [656, 232] width 239 height 76
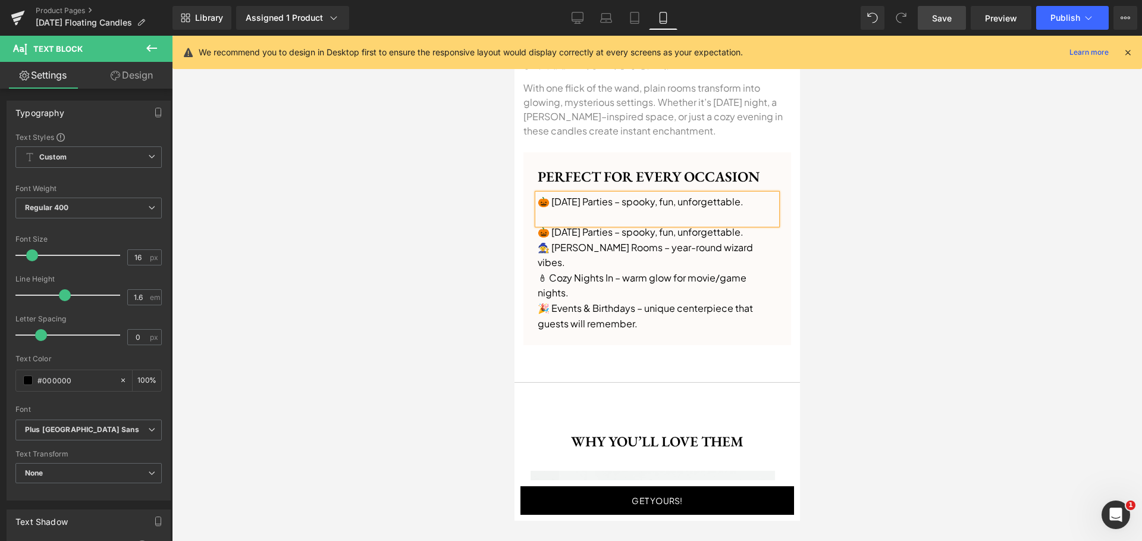
click at [903, 264] on div at bounding box center [657, 288] width 970 height 505
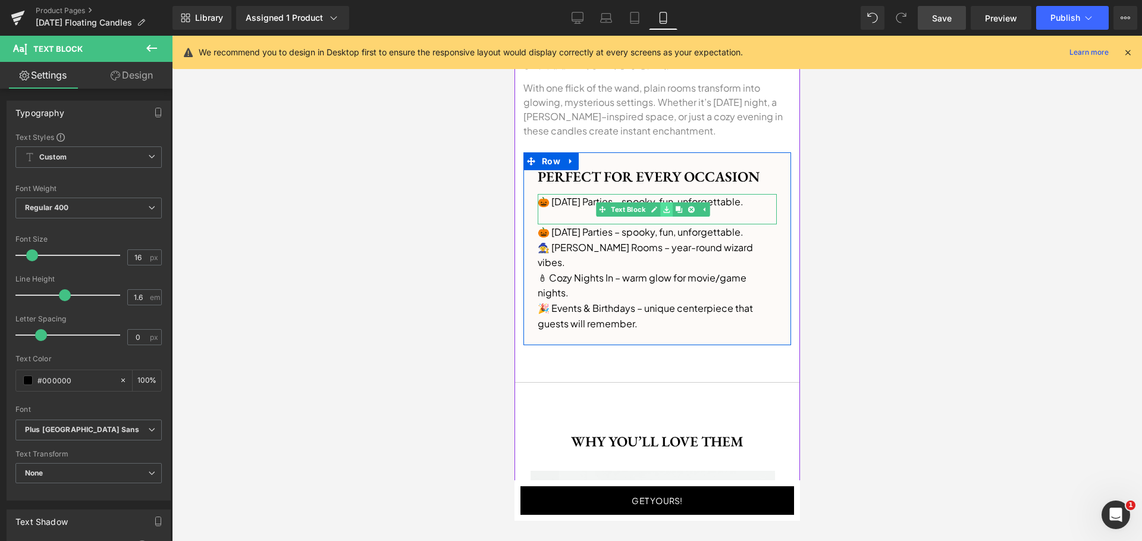
click at [661, 212] on link at bounding box center [666, 209] width 12 height 14
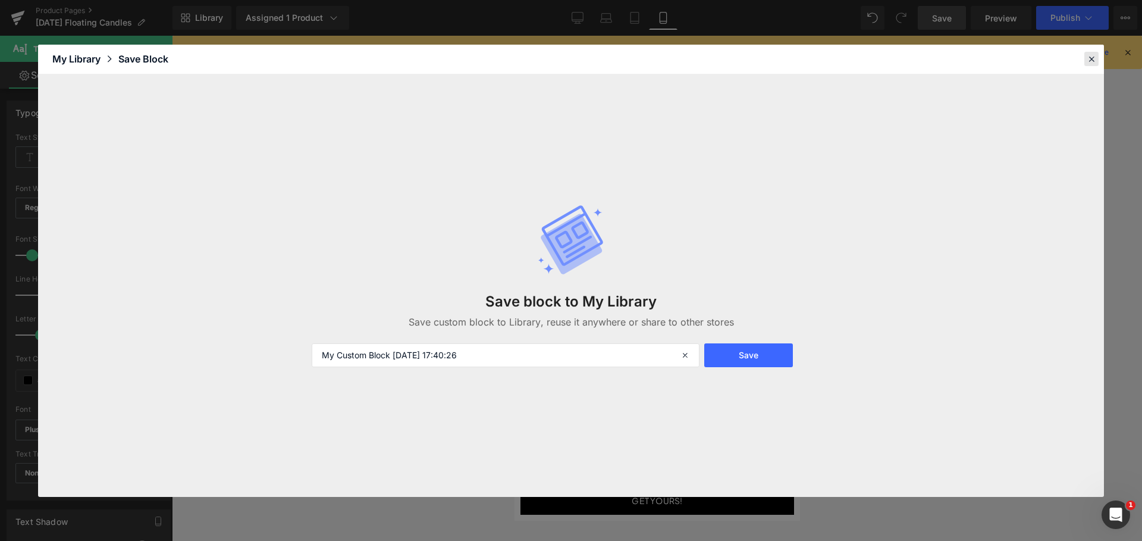
click at [1086, 56] on icon at bounding box center [1091, 59] width 11 height 11
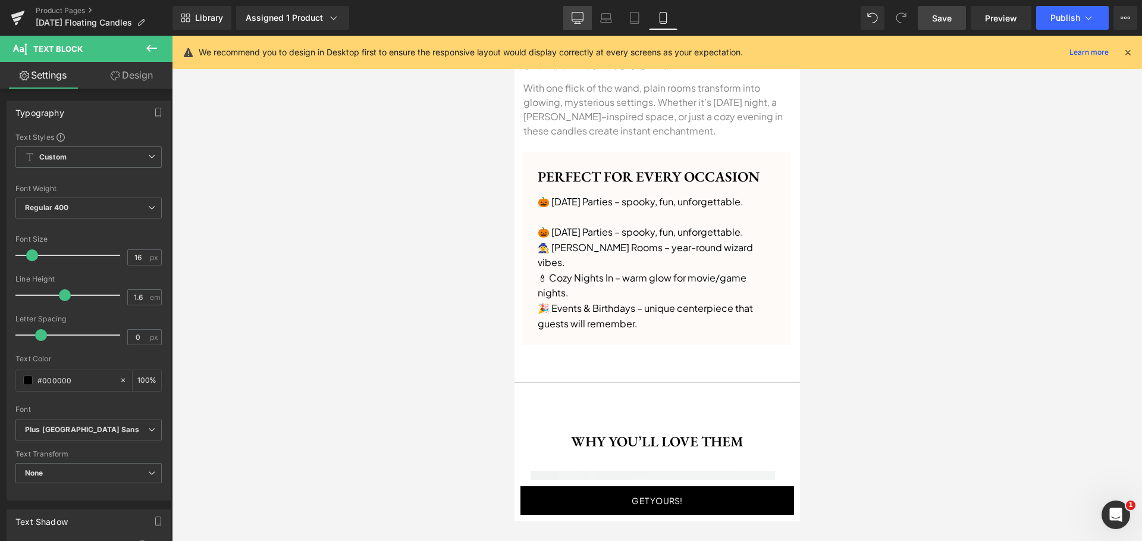
click at [580, 17] on icon at bounding box center [578, 18] width 12 height 12
type input "100"
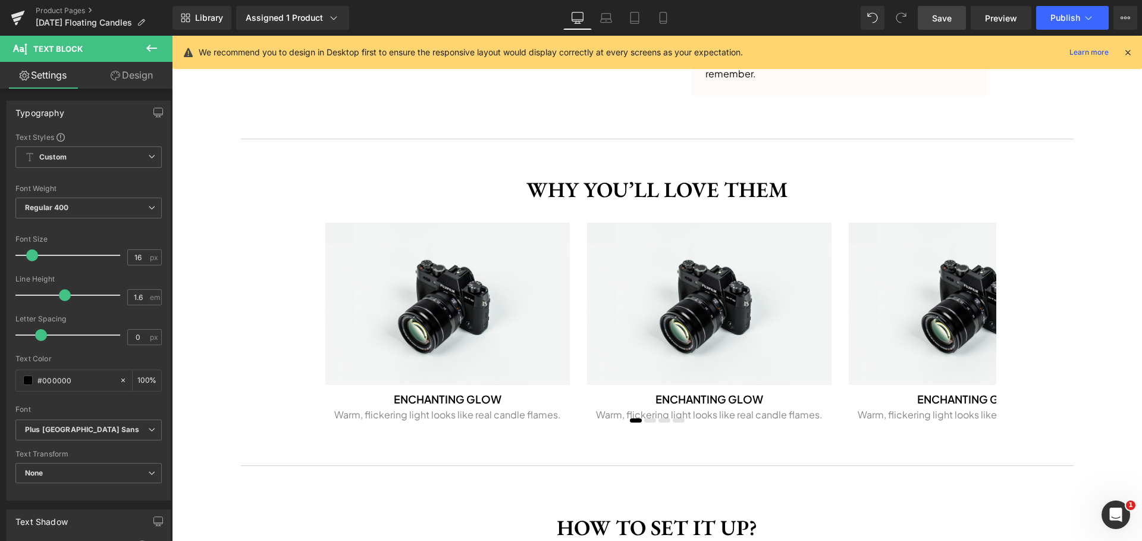
scroll to position [813, 0]
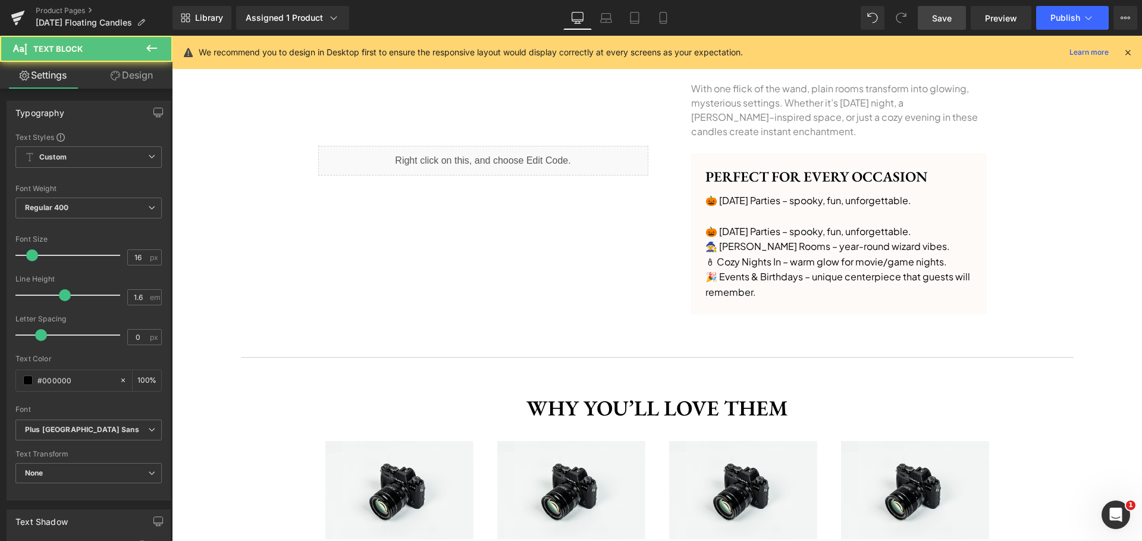
click at [734, 217] on p at bounding box center [839, 215] width 267 height 15
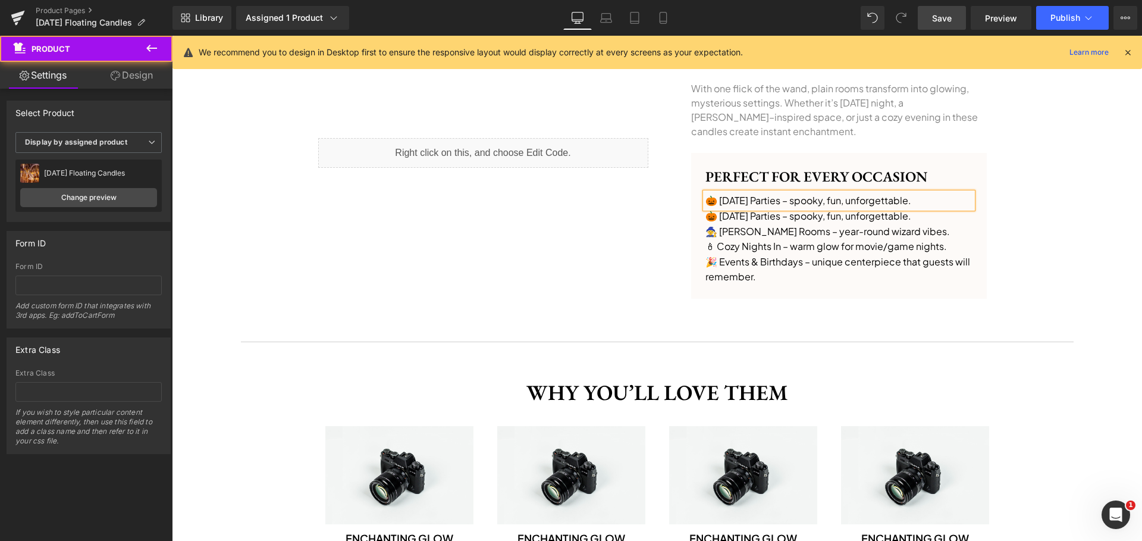
click at [1038, 250] on div "‹ › (P) Image List Get yours! Button Row Image Sale Off (P) Image ‹ ›" at bounding box center [657, 273] width 970 height 1888
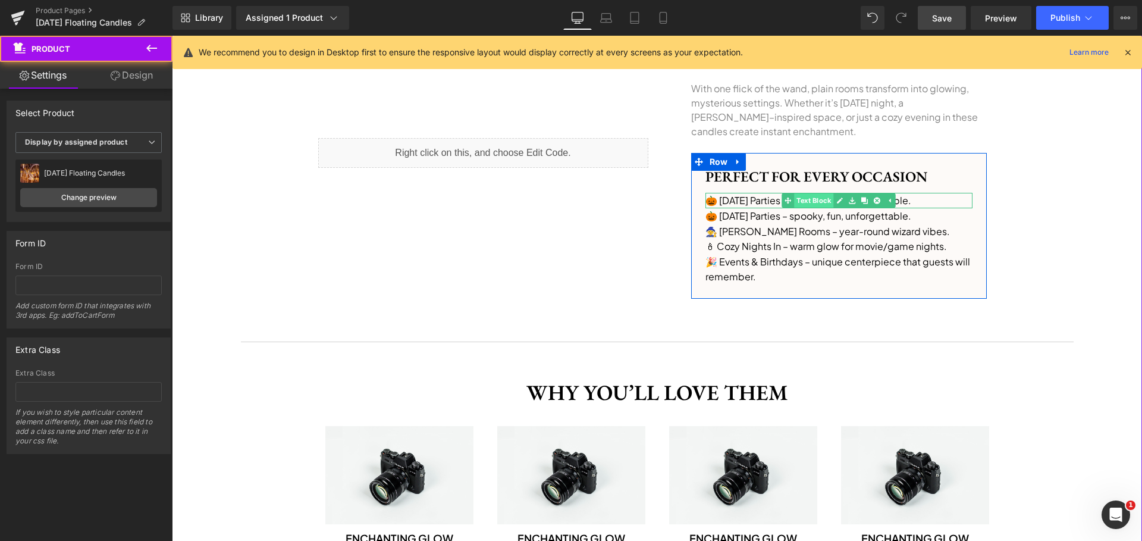
click at [810, 199] on span "Text Block" at bounding box center [813, 200] width 39 height 14
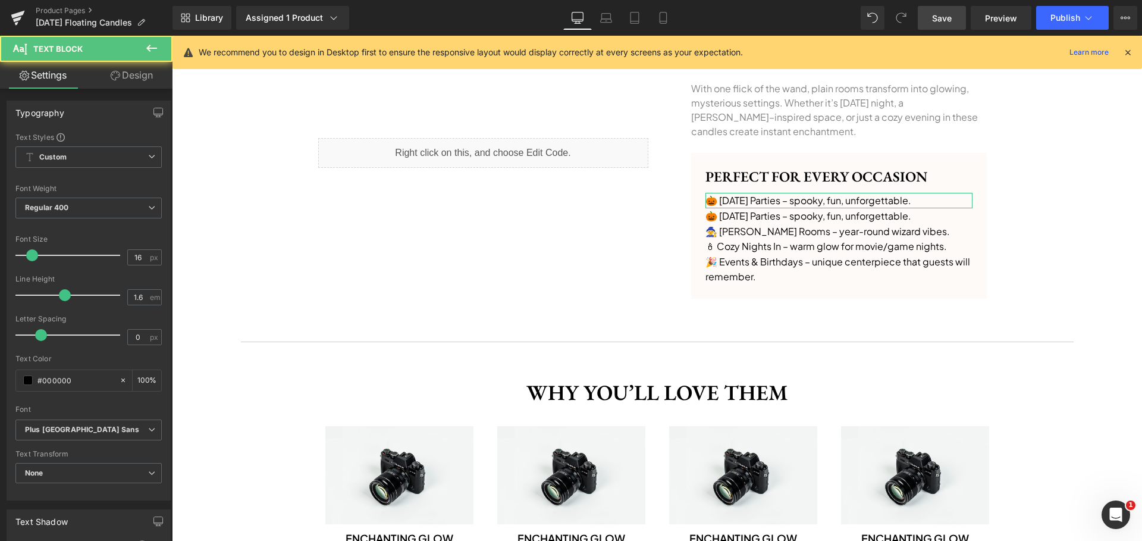
drag, startPoint x: 136, startPoint y: 66, endPoint x: 114, endPoint y: 106, distance: 45.5
click at [136, 67] on link "Design" at bounding box center [132, 75] width 86 height 27
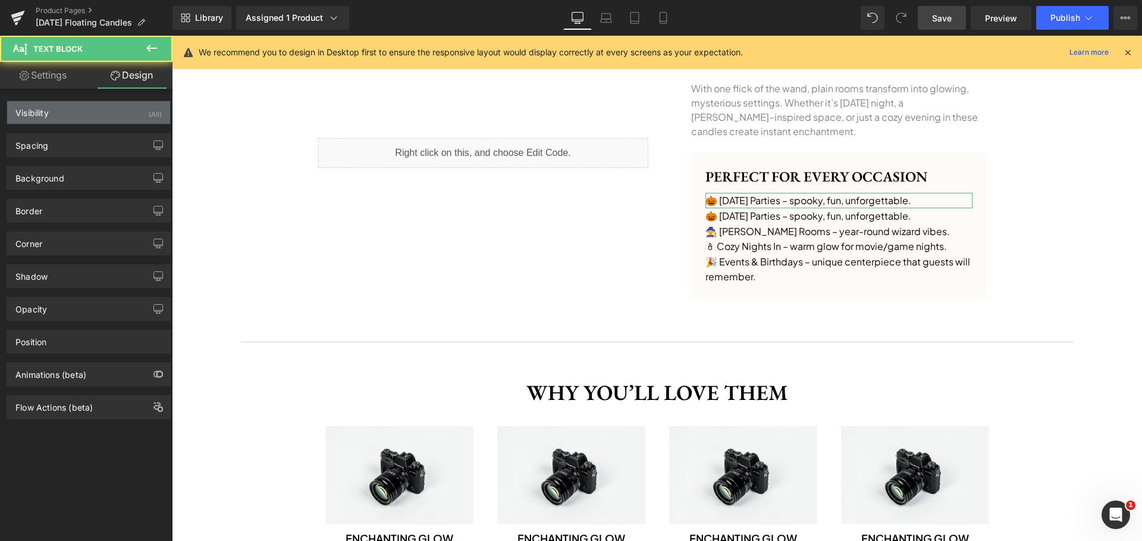
type input "0"
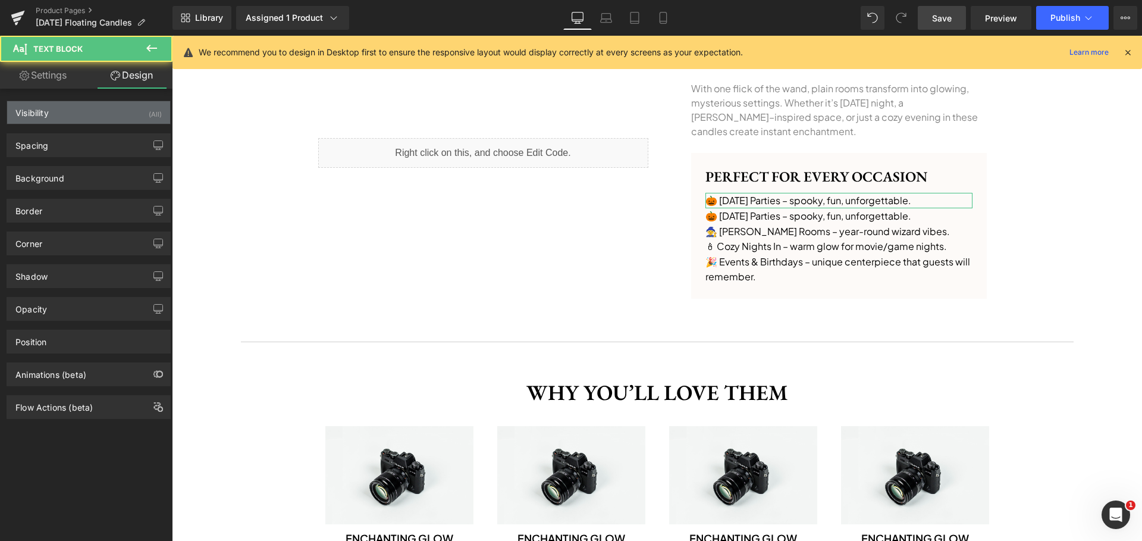
type input "0"
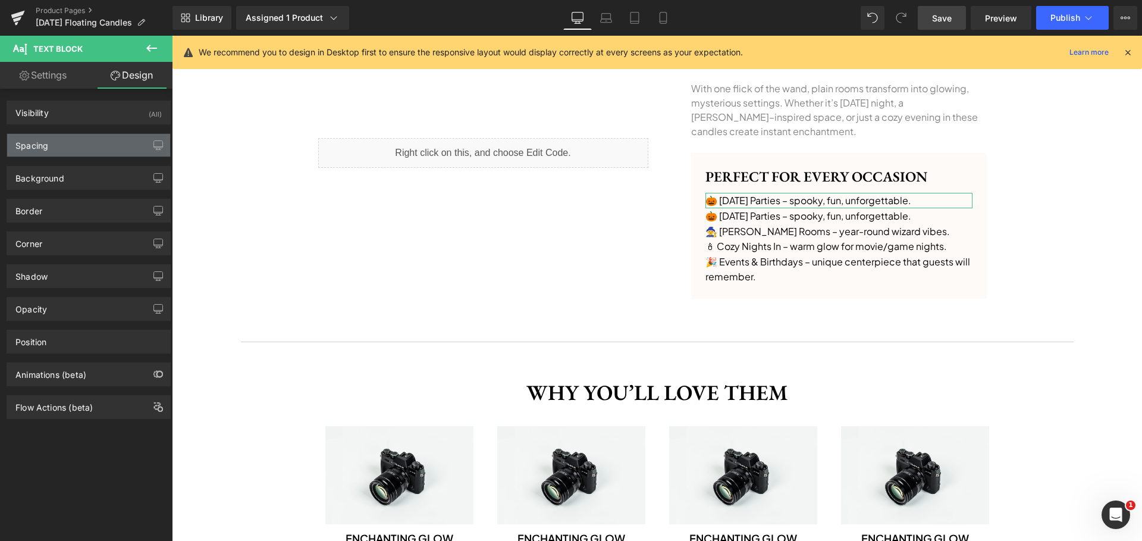
click at [80, 145] on div "Spacing" at bounding box center [88, 145] width 163 height 23
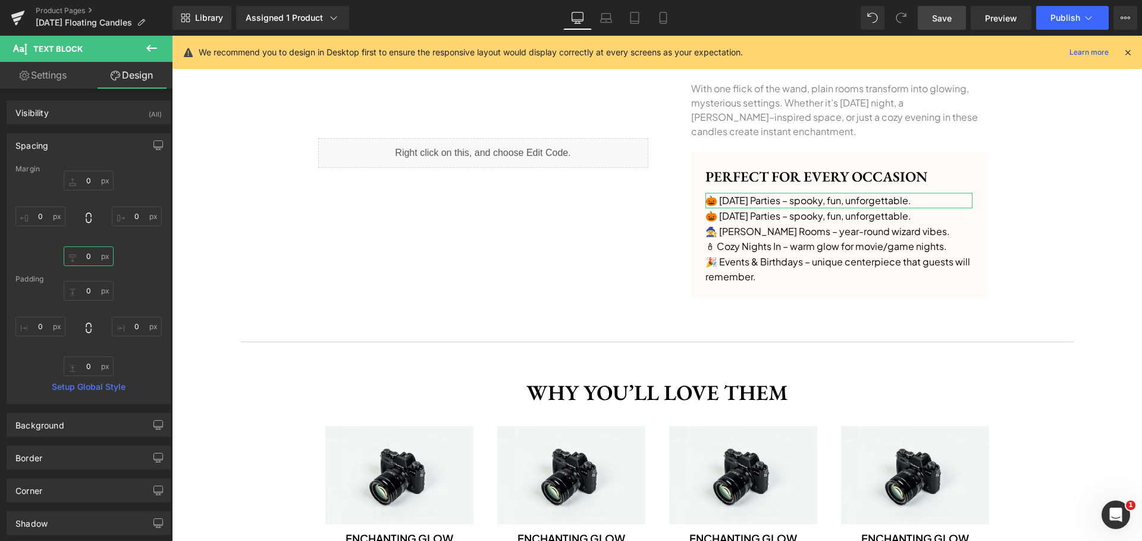
click at [90, 258] on input "0" at bounding box center [89, 256] width 50 height 20
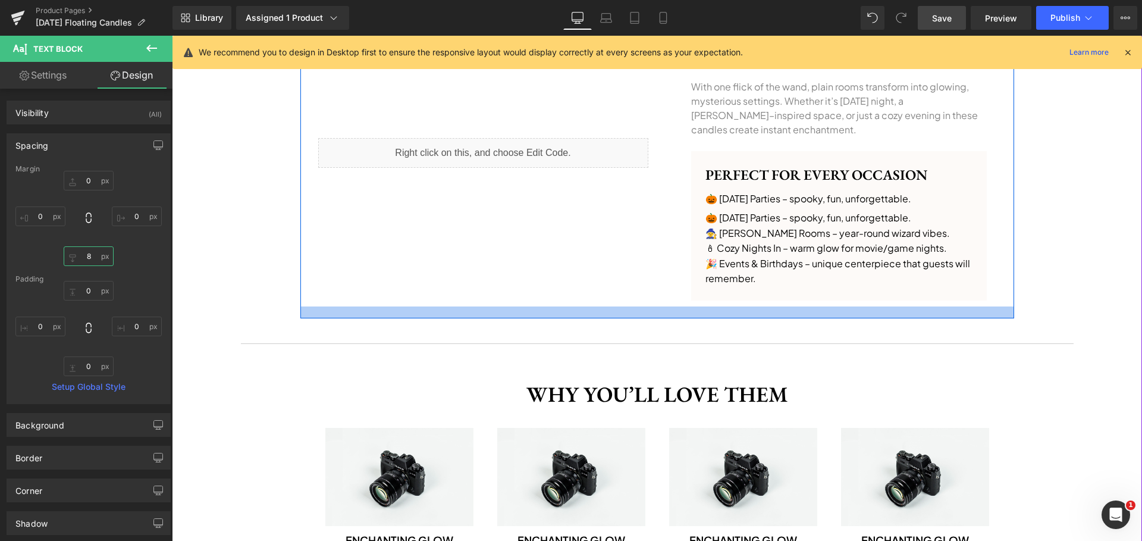
scroll to position [816, 0]
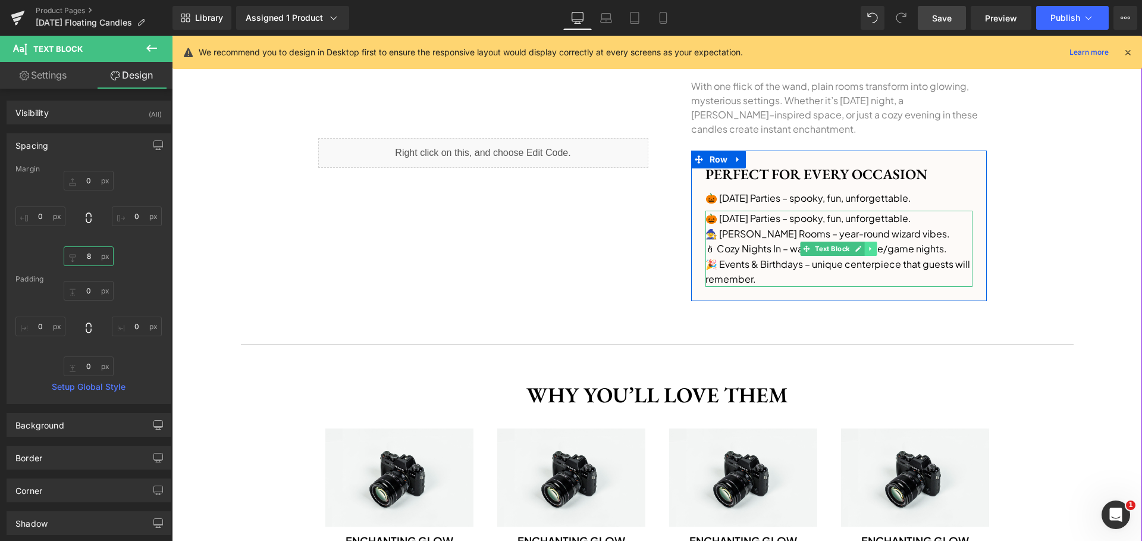
type input "8"
click at [867, 248] on icon at bounding box center [870, 248] width 7 height 7
click at [861, 250] on icon at bounding box center [864, 248] width 7 height 7
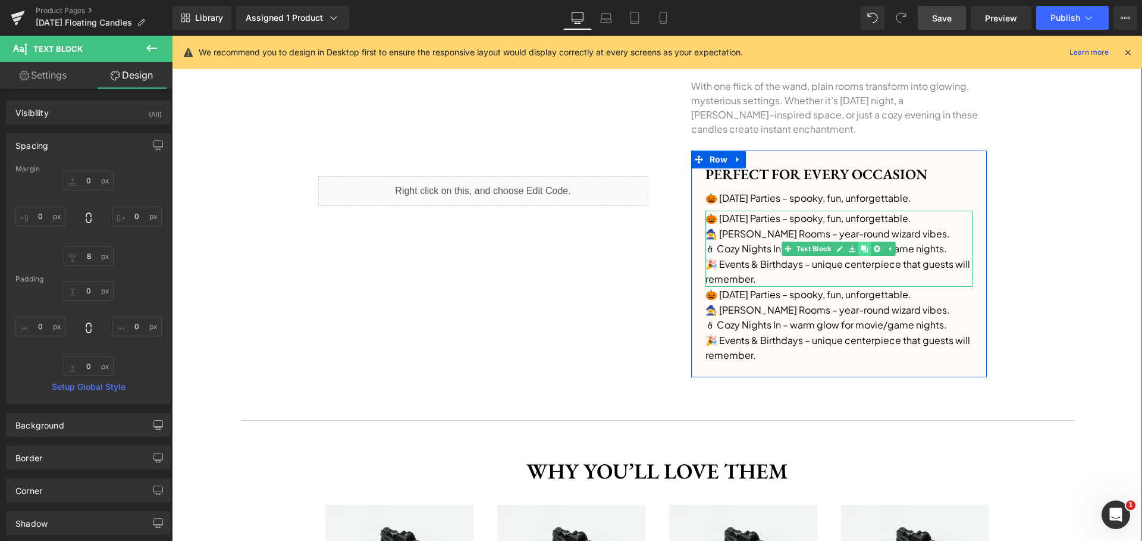
click at [861, 250] on icon at bounding box center [864, 248] width 7 height 7
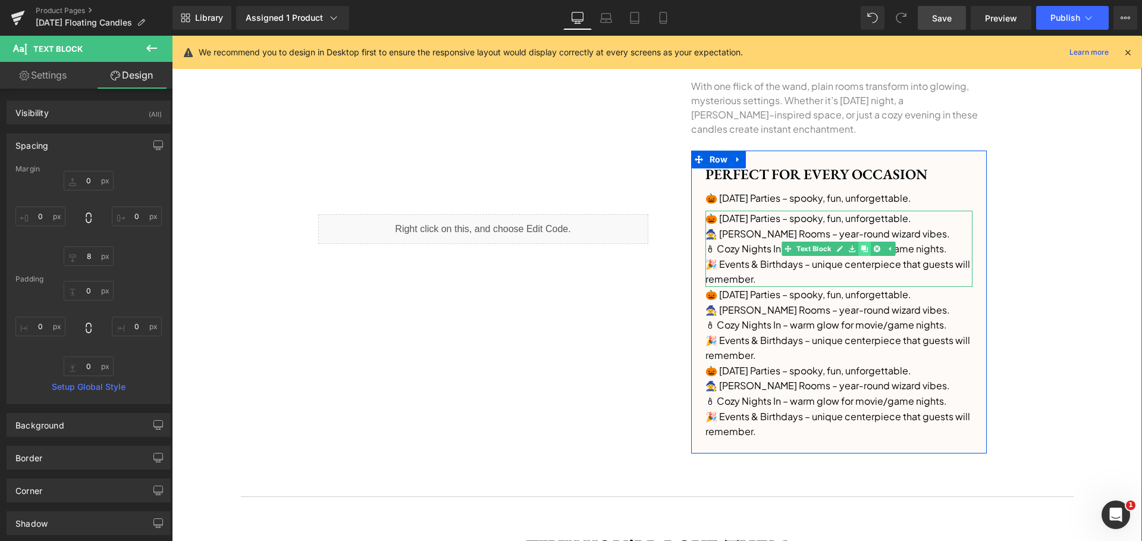
click at [861, 250] on icon at bounding box center [864, 248] width 7 height 7
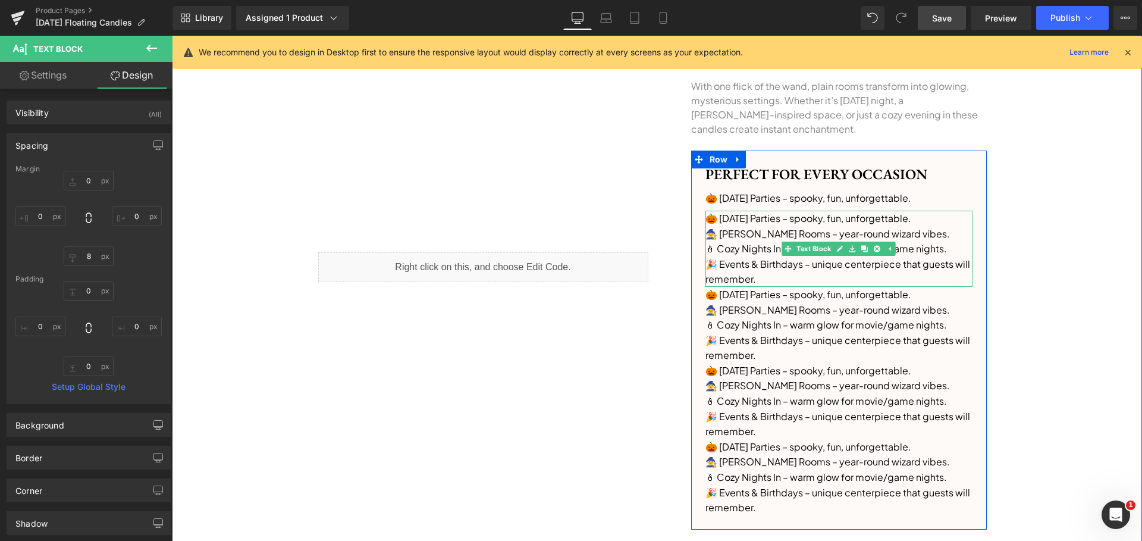
click at [725, 233] on p "🧙 [PERSON_NAME] Rooms – year-round wizard vibes." at bounding box center [839, 233] width 267 height 15
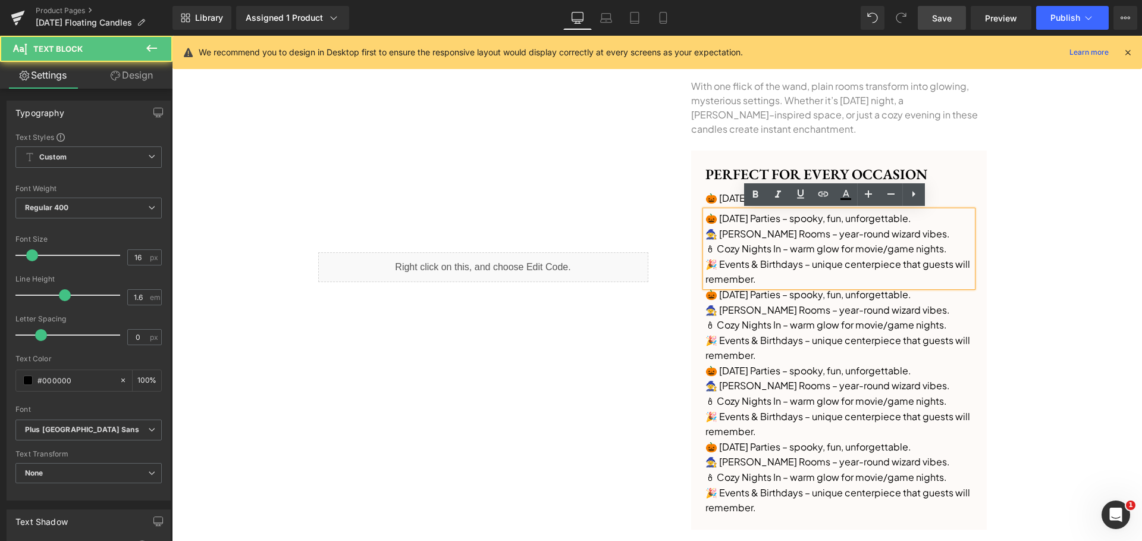
click at [706, 234] on p "🧙 [PERSON_NAME] Rooms – year-round wizard vibes." at bounding box center [839, 233] width 267 height 15
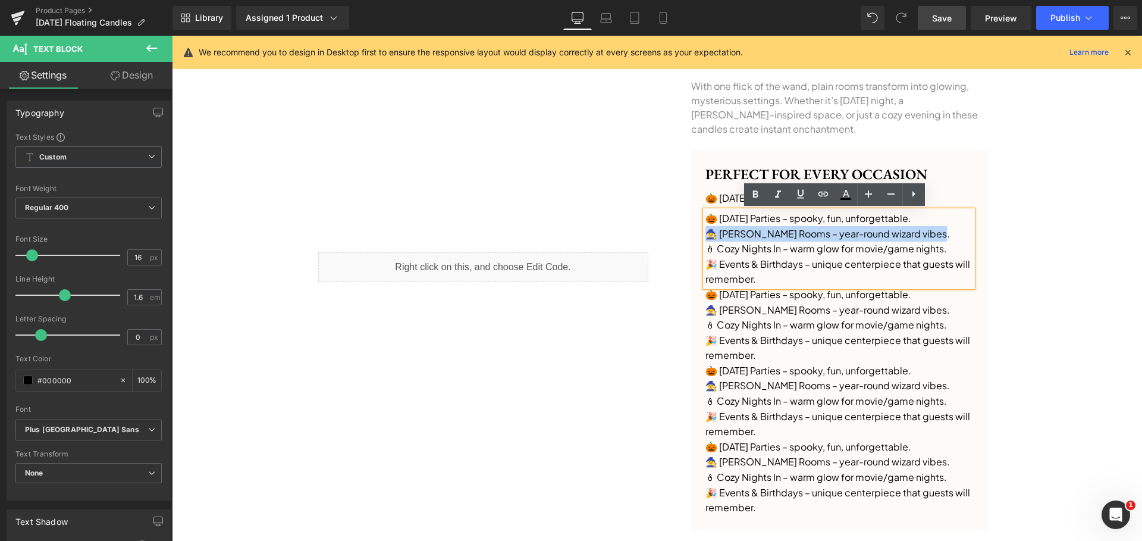
drag, startPoint x: 926, startPoint y: 234, endPoint x: 686, endPoint y: 230, distance: 240.4
click at [691, 230] on div "Perfect for Every Occasion Heading 🎃 [DATE] Parties – spooky, fun, unforgettabl…" at bounding box center [839, 340] width 296 height 350
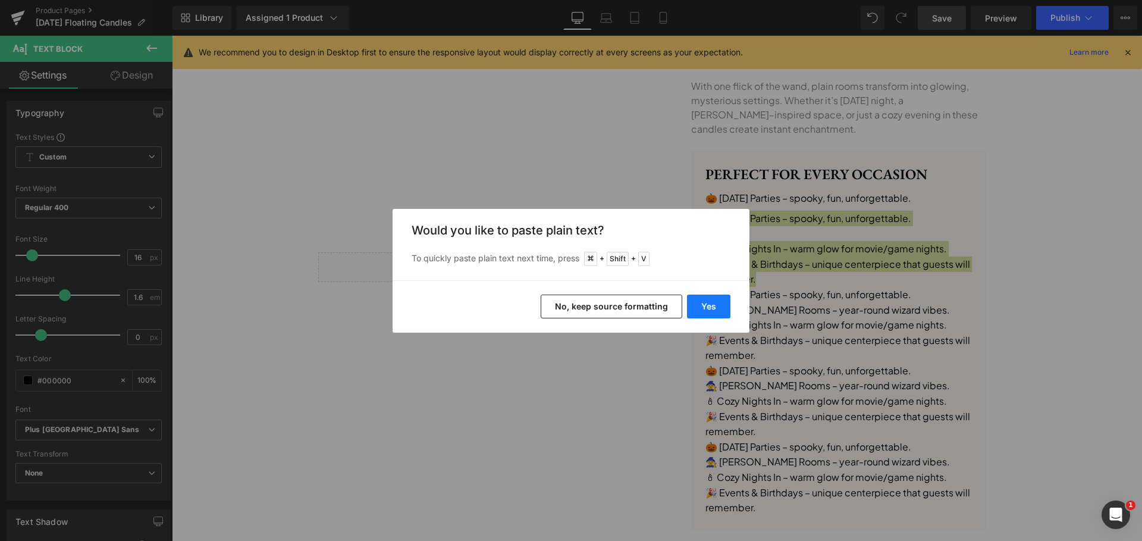
click at [706, 313] on button "Yes" at bounding box center [708, 306] width 43 height 24
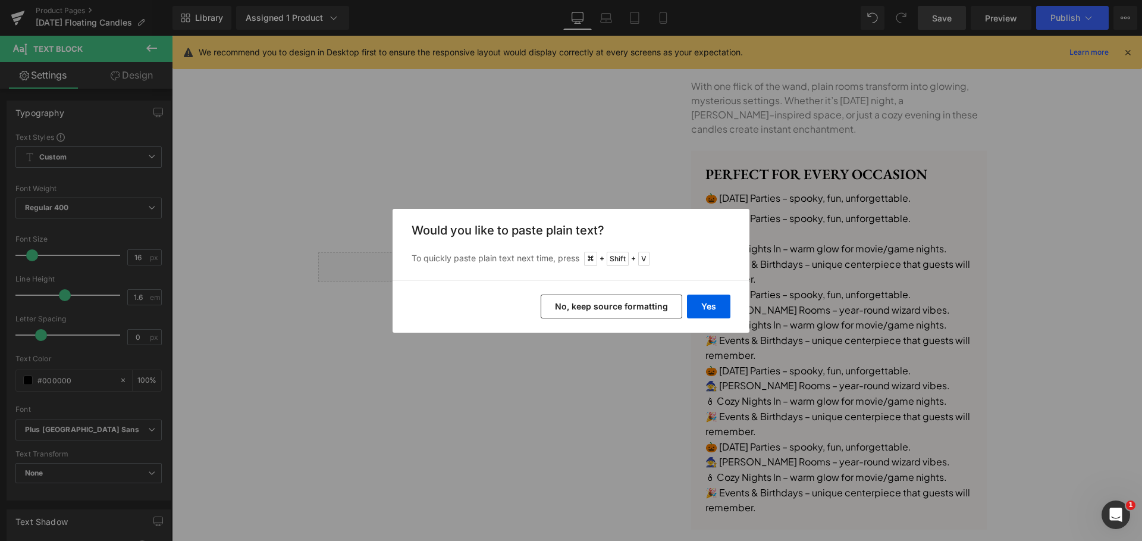
scroll to position [785, 0]
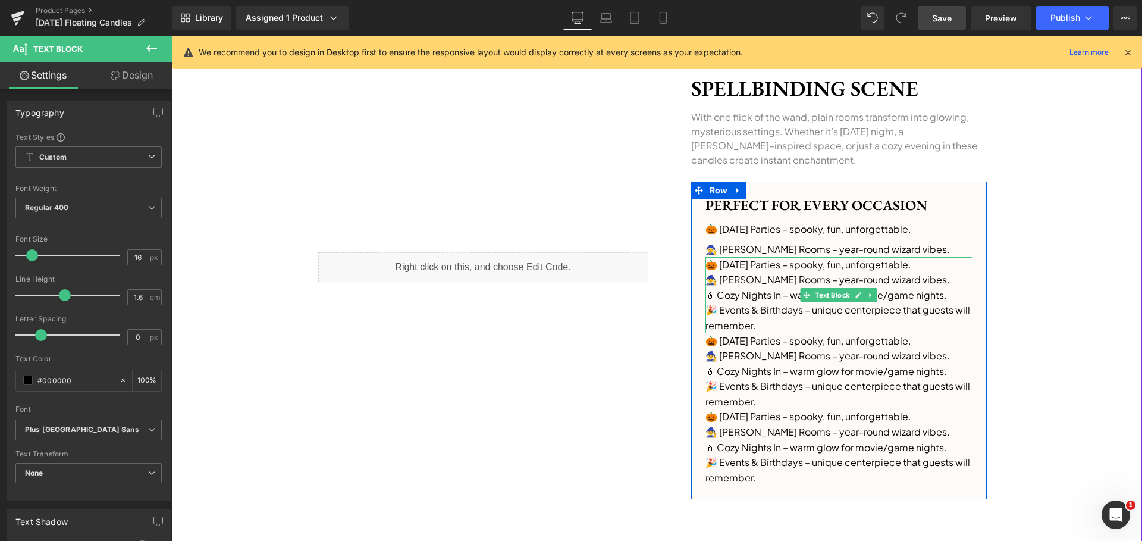
click at [741, 272] on p "🧙 [PERSON_NAME] Rooms – year-round wizard vibes." at bounding box center [839, 279] width 267 height 15
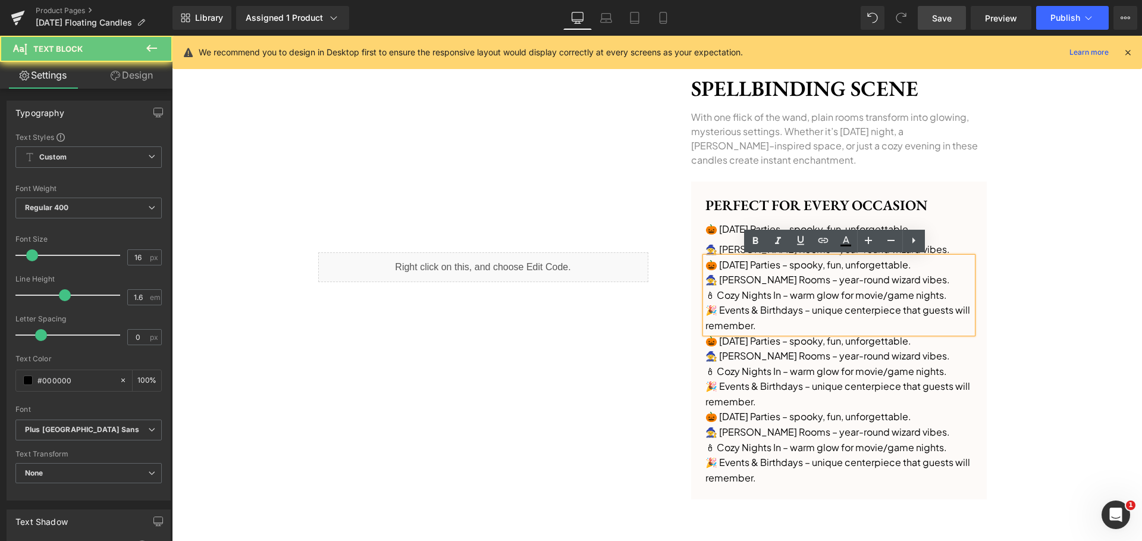
click at [723, 294] on p "🕯 Cozy Nights In – warm glow for movie/game nights." at bounding box center [839, 294] width 267 height 15
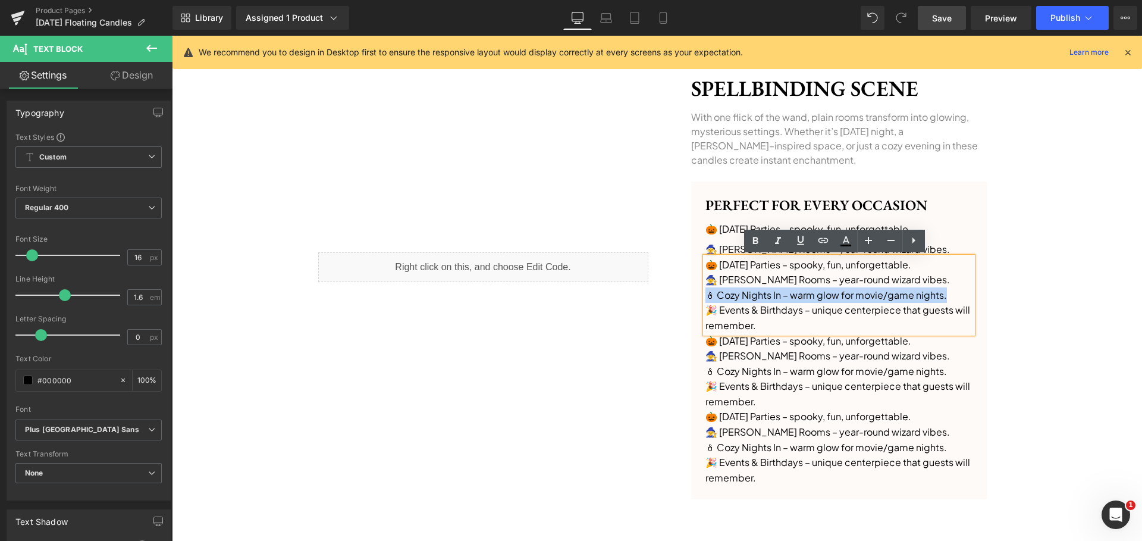
drag, startPoint x: 864, startPoint y: 297, endPoint x: 691, endPoint y: 292, distance: 173.2
click at [691, 292] on div "Perfect for Every Occasion Heading 🎃 [DATE] Parties – spooky, fun, unforgettabl…" at bounding box center [839, 340] width 296 height 289
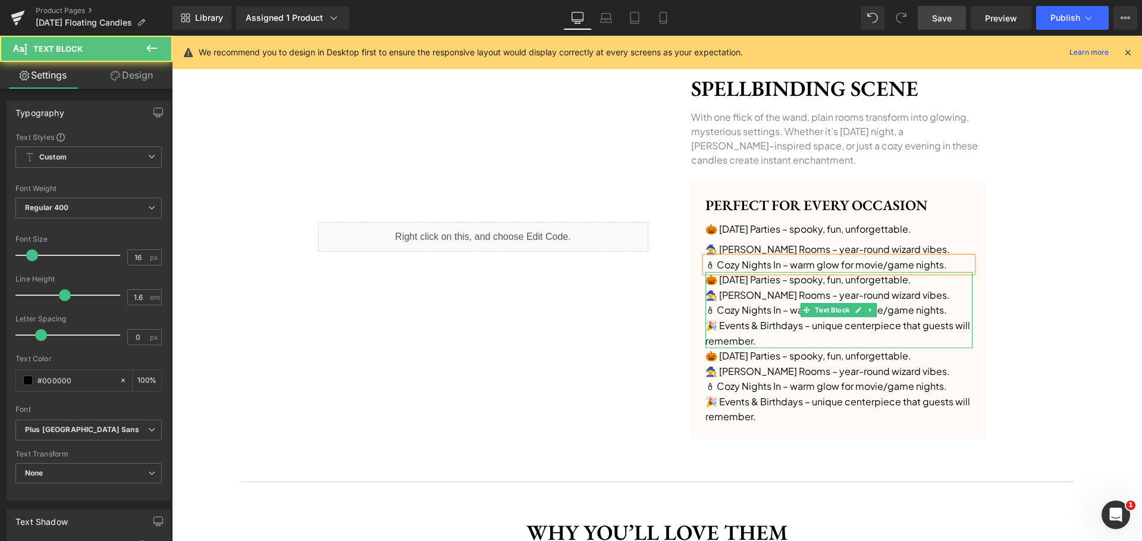
click at [738, 296] on p "🧙 [PERSON_NAME] Rooms – year-round wizard vibes." at bounding box center [839, 294] width 267 height 15
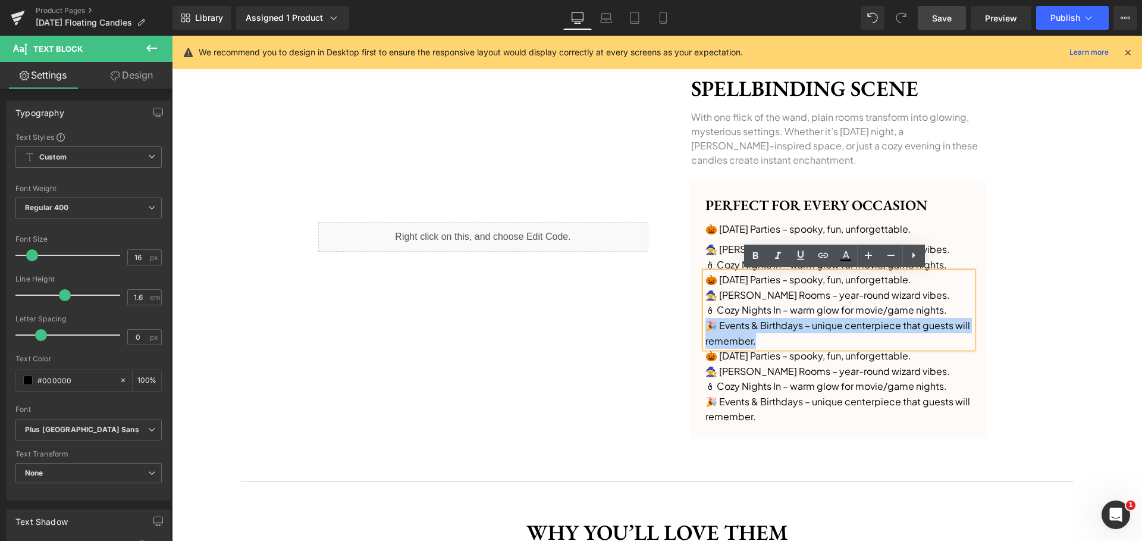
drag, startPoint x: 781, startPoint y: 342, endPoint x: 701, endPoint y: 328, distance: 80.4
click at [706, 328] on p "🎉 Events & Birthdays – unique centerpiece that guests will remember." at bounding box center [839, 333] width 267 height 30
click at [1056, 303] on div "‹ › (P) Image List Get yours! Button Row Image Sale Off (P) Image ‹ ›" at bounding box center [657, 357] width 970 height 1999
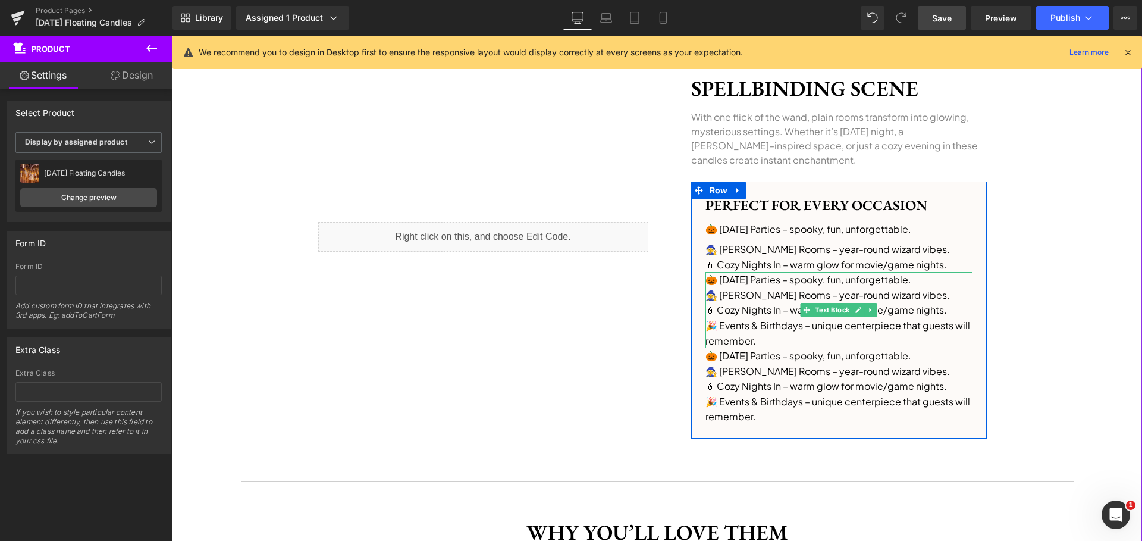
click at [742, 334] on p "🎉 Events & Birthdays – unique centerpiece that guests will remember." at bounding box center [839, 333] width 267 height 30
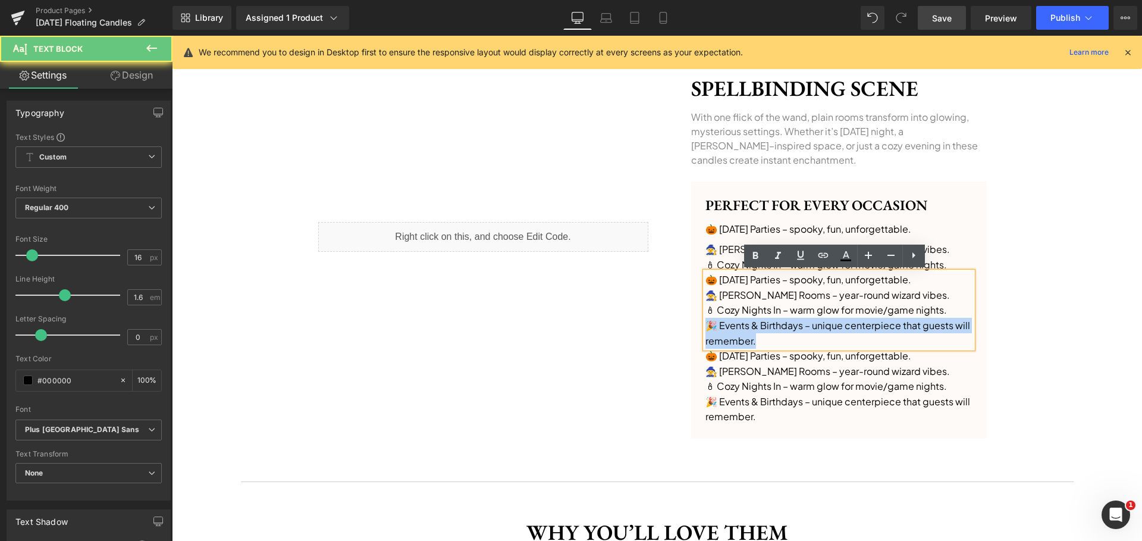
drag, startPoint x: 732, startPoint y: 334, endPoint x: 693, endPoint y: 325, distance: 40.1
click at [693, 325] on div "Perfect for Every Occasion Heading 🎃 [DATE] Parties – spooky, fun, unforgettabl…" at bounding box center [839, 310] width 296 height 228
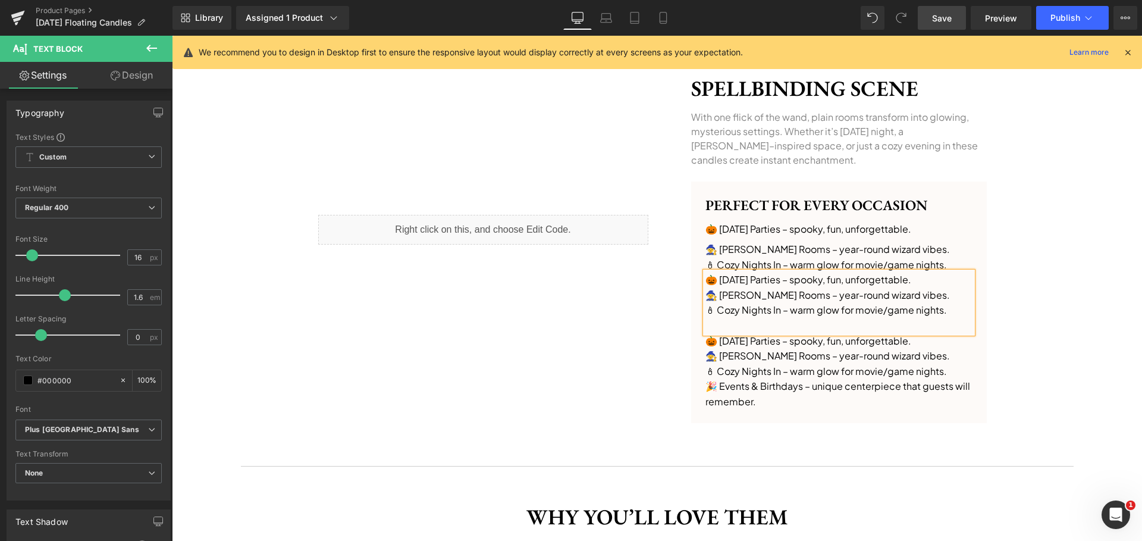
click at [757, 323] on p at bounding box center [839, 325] width 267 height 15
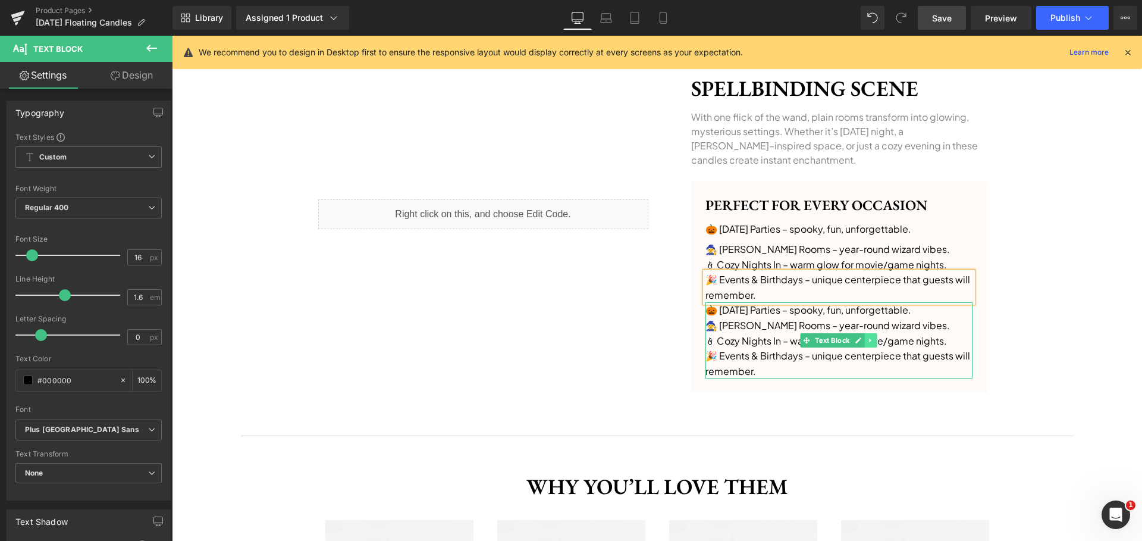
click at [868, 341] on icon at bounding box center [870, 340] width 7 height 7
click at [874, 342] on icon at bounding box center [877, 340] width 7 height 7
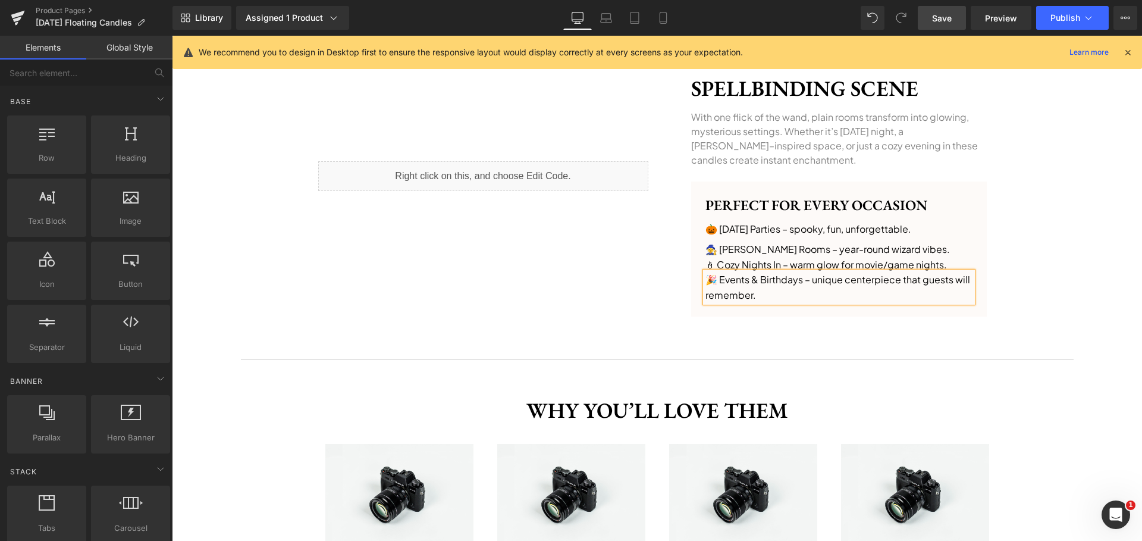
click at [1074, 297] on div "‹ › (P) Image List Get yours! Button Row Image Sale Off (P) Image ‹ ›" at bounding box center [657, 297] width 970 height 1878
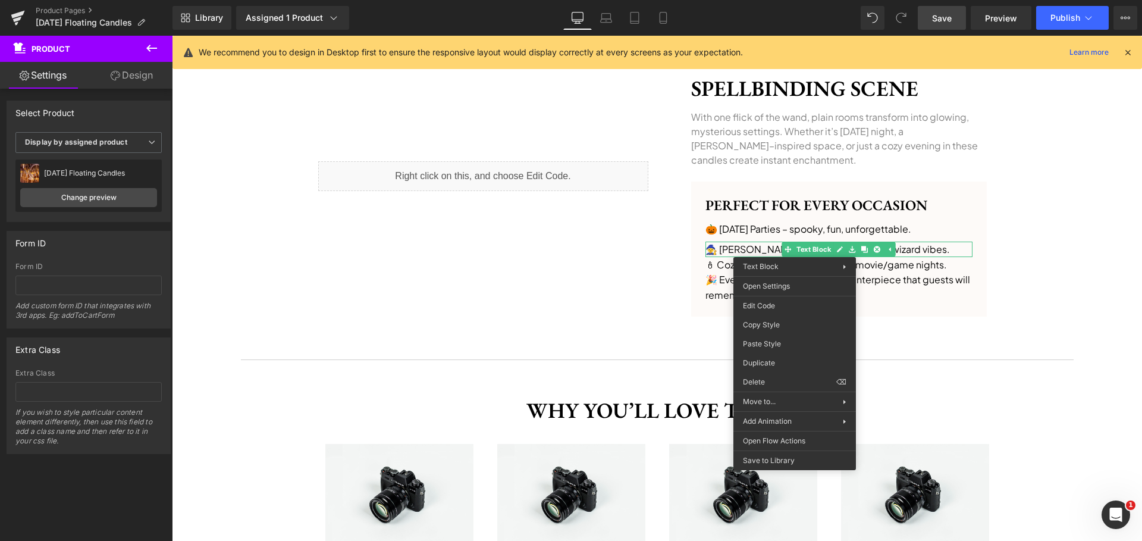
drag, startPoint x: 940, startPoint y: 374, endPoint x: 768, endPoint y: 339, distance: 175.5
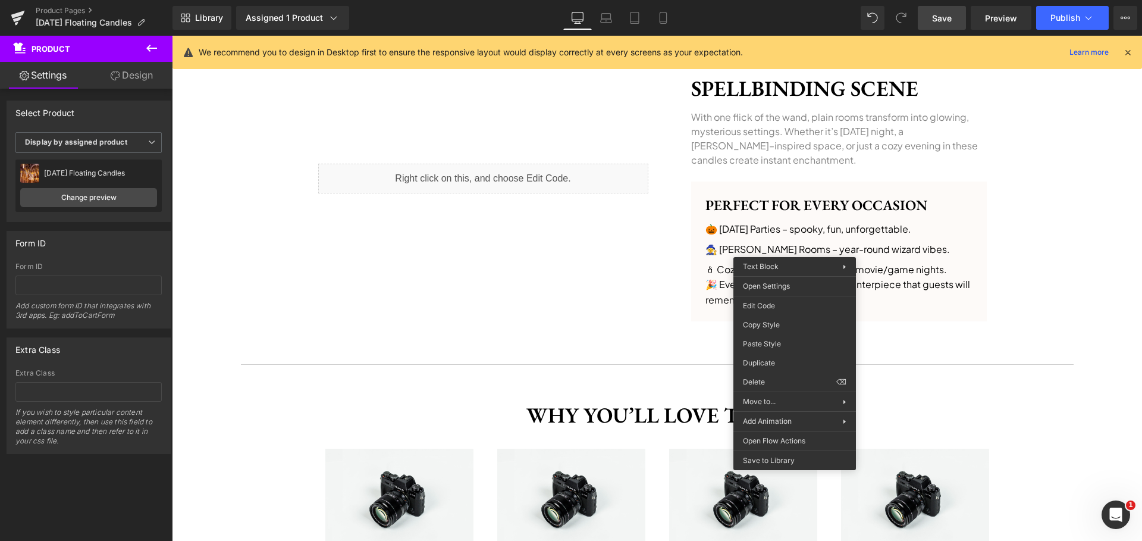
scroll to position [787, 0]
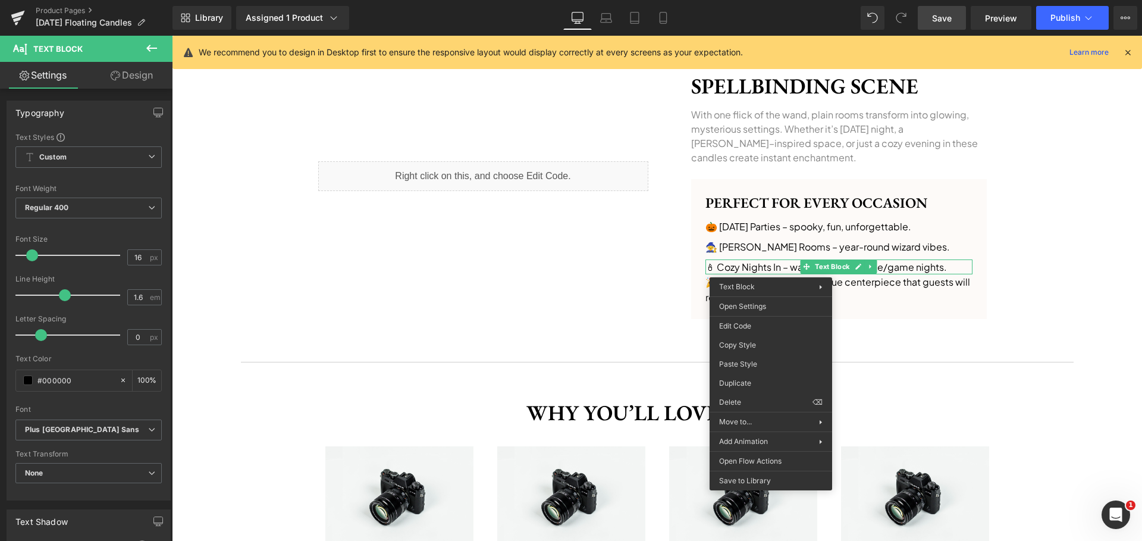
drag, startPoint x: 923, startPoint y: 399, endPoint x: 801, endPoint y: 352, distance: 130.7
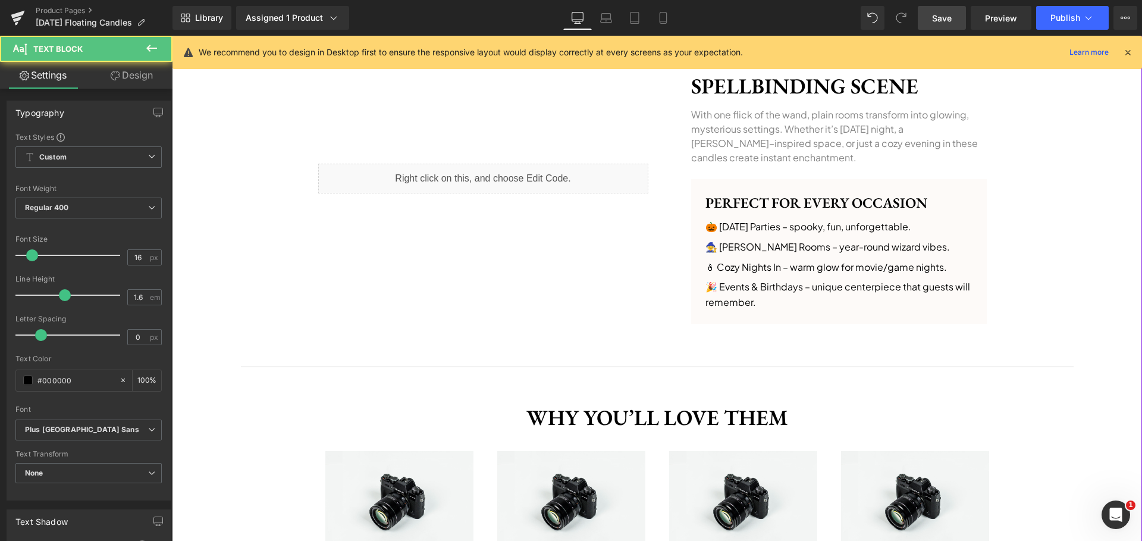
click at [1091, 263] on div "‹ › (P) Image List Get yours! Button Row Image Sale Off (P) Image ‹ ›" at bounding box center [657, 299] width 970 height 1887
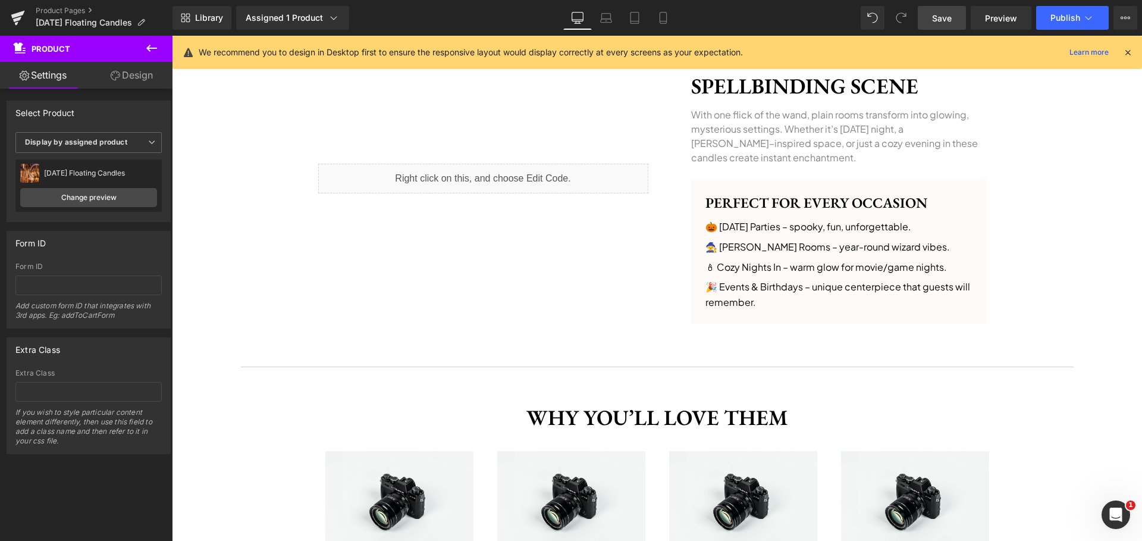
click at [951, 20] on span "Save" at bounding box center [942, 18] width 20 height 12
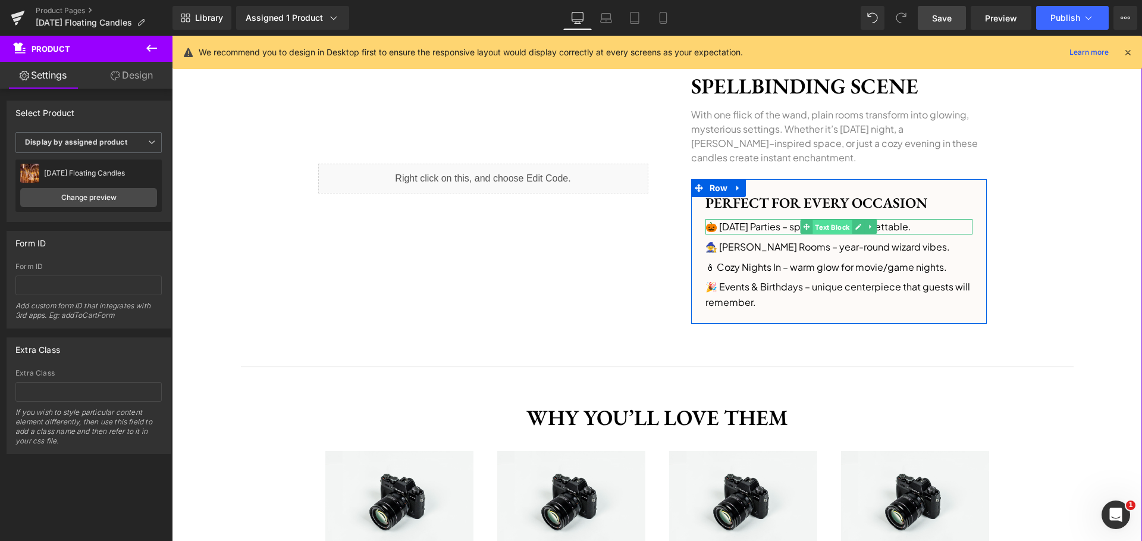
click at [821, 227] on span "Text Block" at bounding box center [832, 227] width 39 height 14
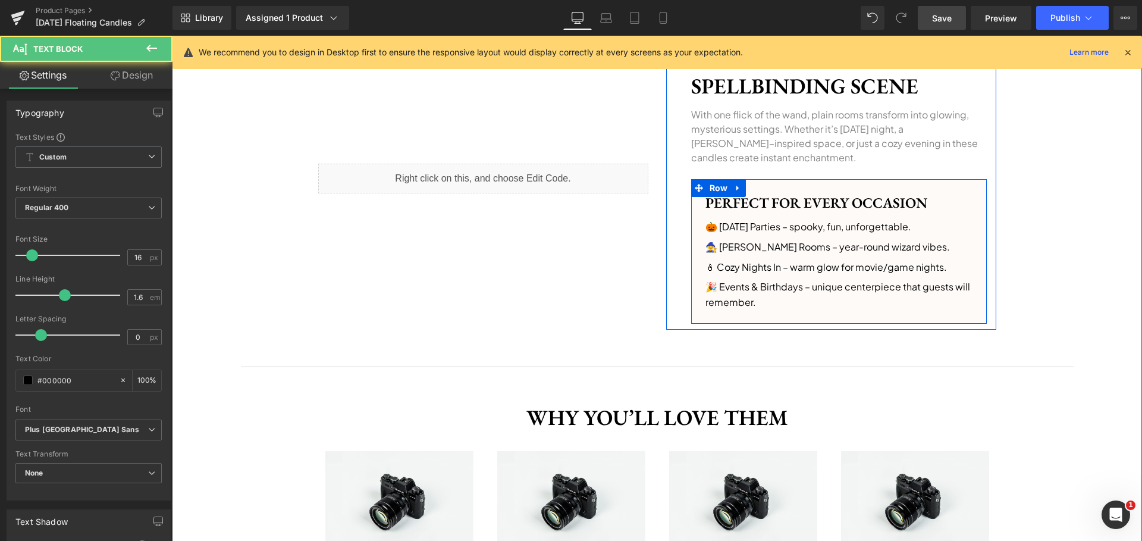
click at [830, 233] on div "🎃 [DATE] Parties – spooky, fun, unforgettable. Text Block" at bounding box center [839, 226] width 267 height 15
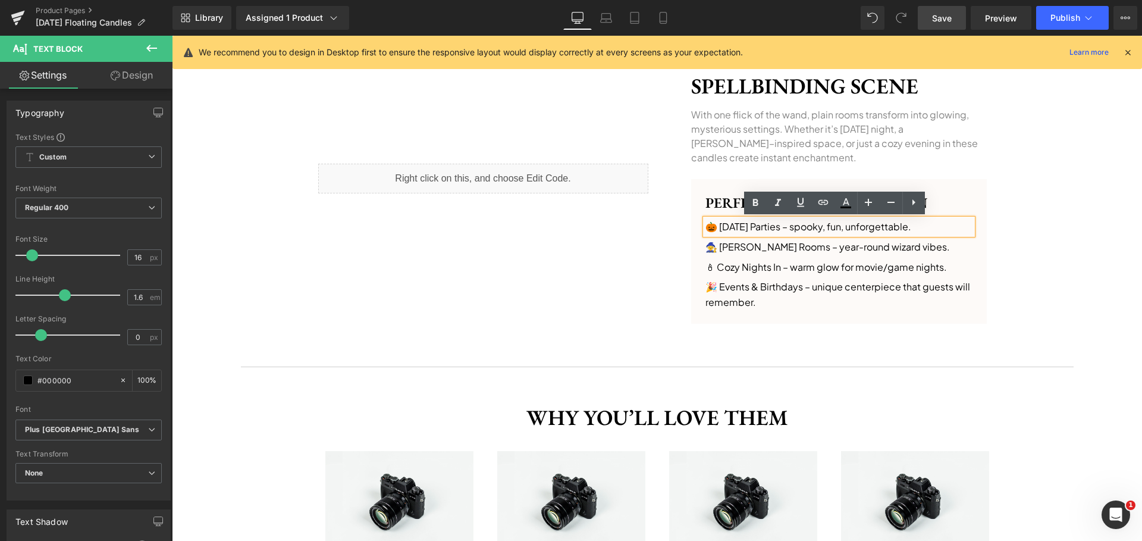
click at [803, 230] on p "🎃 [DATE] Parties – spooky, fun, unforgettable." at bounding box center [839, 226] width 267 height 15
click at [791, 228] on p "🎃 [DATE] Parties – spooky, fun, unforgettable." at bounding box center [839, 226] width 267 height 15
drag, startPoint x: 794, startPoint y: 228, endPoint x: 1005, endPoint y: 237, distance: 210.8
click at [1011, 231] on div "‹ › (P) Image List Get yours! Button Row Image Sale Off (P) Image ‹ ›" at bounding box center [657, 299] width 970 height 1887
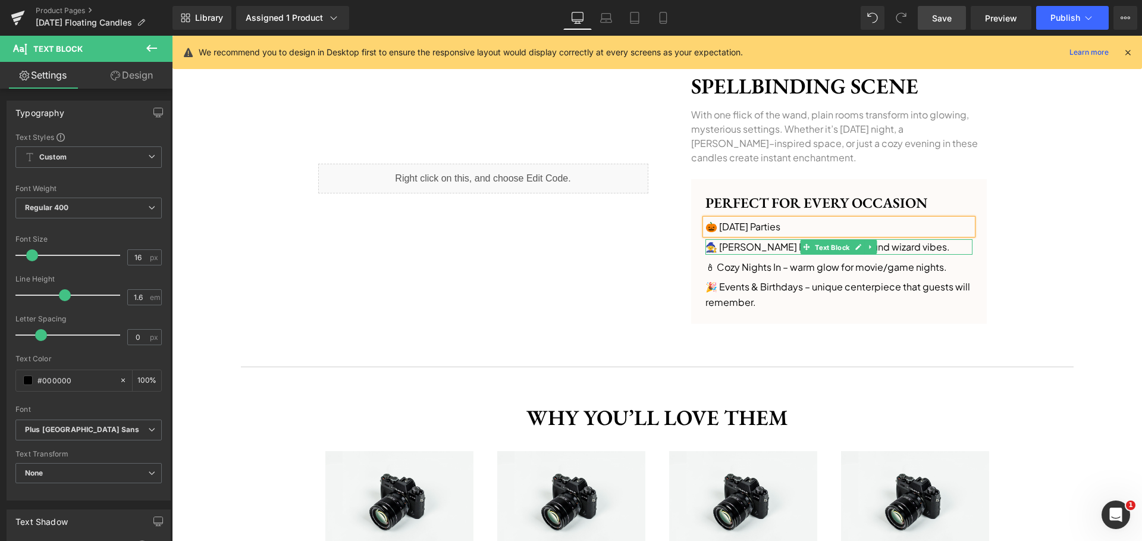
click at [813, 249] on span "Text Block" at bounding box center [832, 247] width 39 height 14
click at [787, 248] on p "🧙 [PERSON_NAME] Rooms – year-round wizard vibes." at bounding box center [839, 246] width 267 height 15
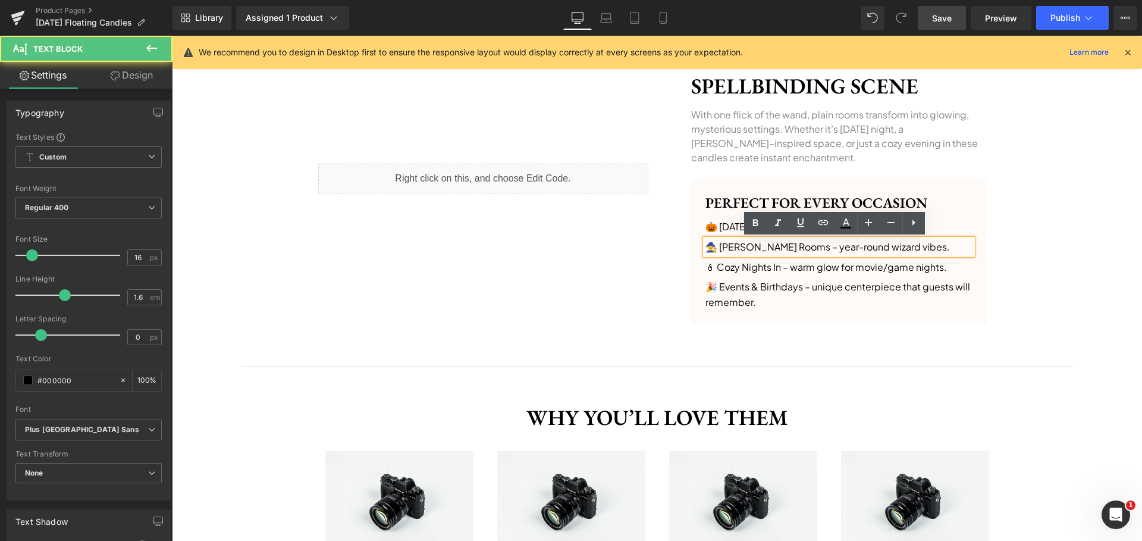
click at [784, 247] on p "🧙 [PERSON_NAME] Rooms – year-round wizard vibes." at bounding box center [839, 246] width 267 height 15
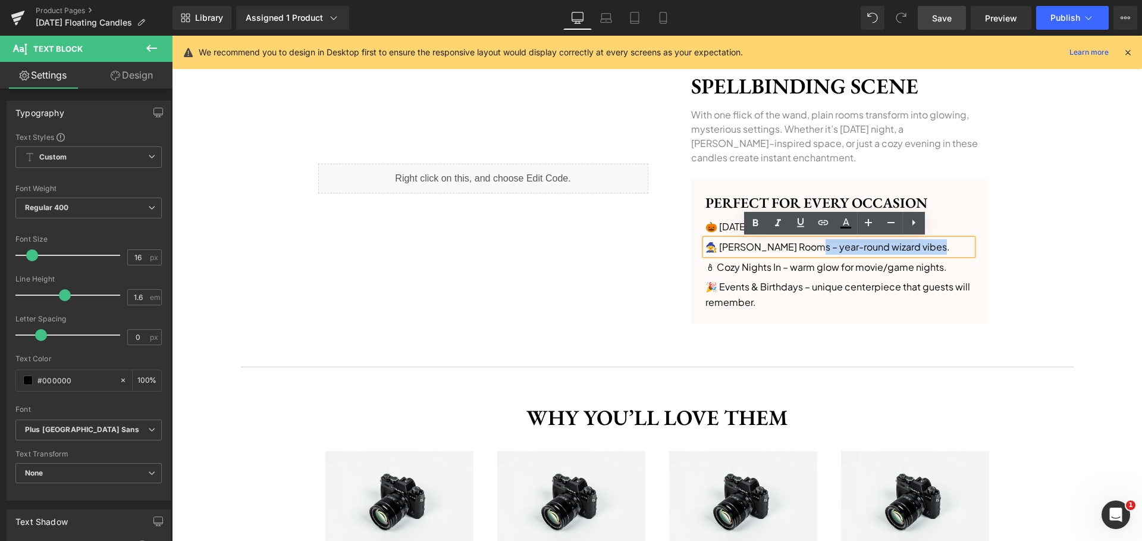
drag, startPoint x: 800, startPoint y: 247, endPoint x: 1000, endPoint y: 252, distance: 200.0
click at [1001, 252] on div "Liquid Turn Any Room Into a Spellbinding Scene Heading With one flick of the wa…" at bounding box center [657, 178] width 714 height 327
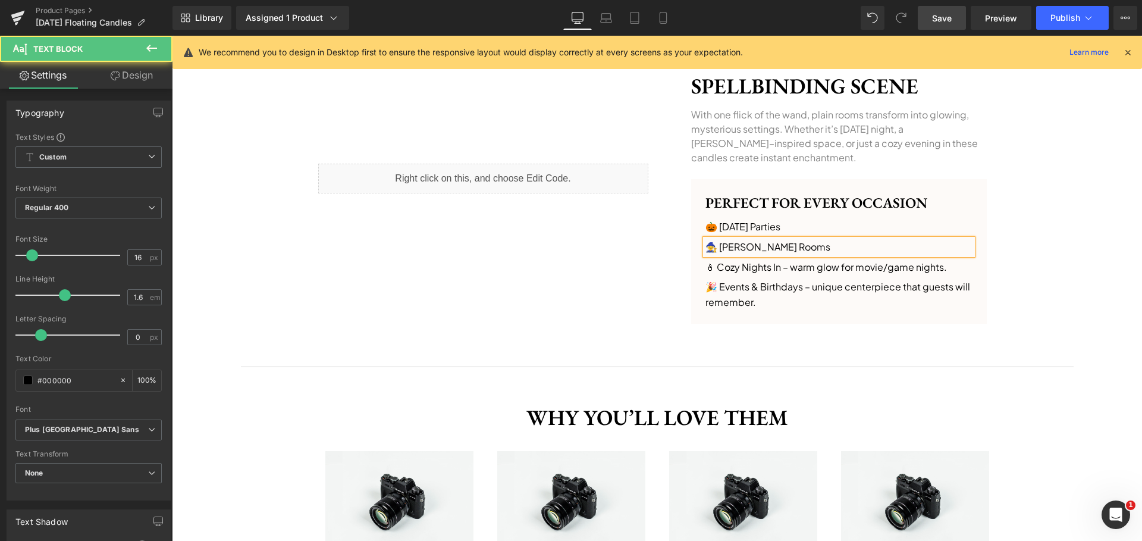
click at [744, 268] on p "🕯 Cozy Nights In – warm glow for movie/game nights." at bounding box center [839, 266] width 267 height 15
click at [782, 270] on p "🕯 Cozy Nights In – warm glow for movie/game nights." at bounding box center [839, 266] width 267 height 15
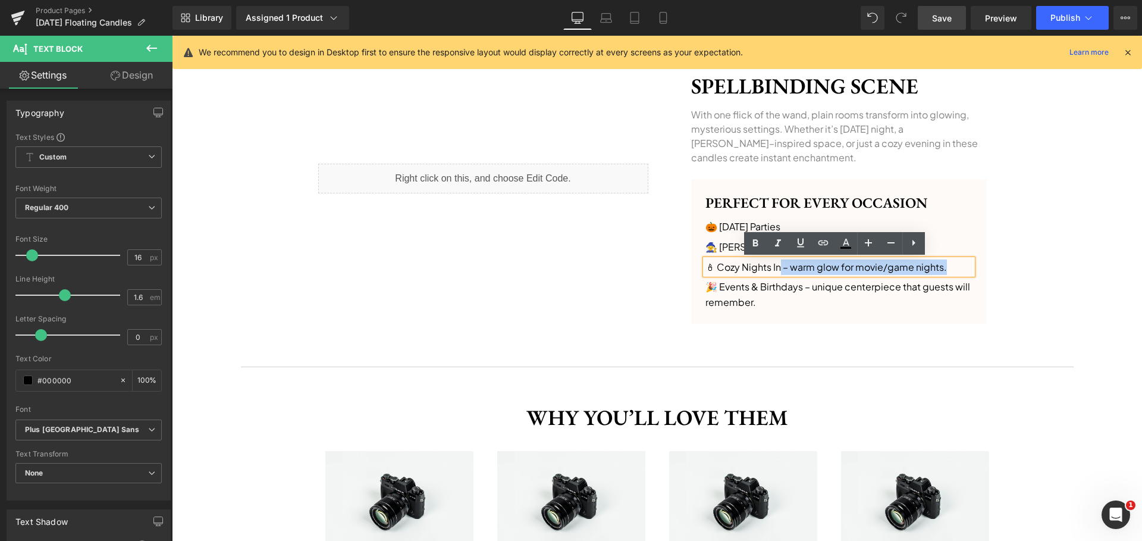
drag, startPoint x: 778, startPoint y: 268, endPoint x: 989, endPoint y: 270, distance: 211.2
click at [989, 270] on div "Turn Any Room Into a Spellbinding Scene Heading With one flick of the wand, pla…" at bounding box center [831, 178] width 330 height 303
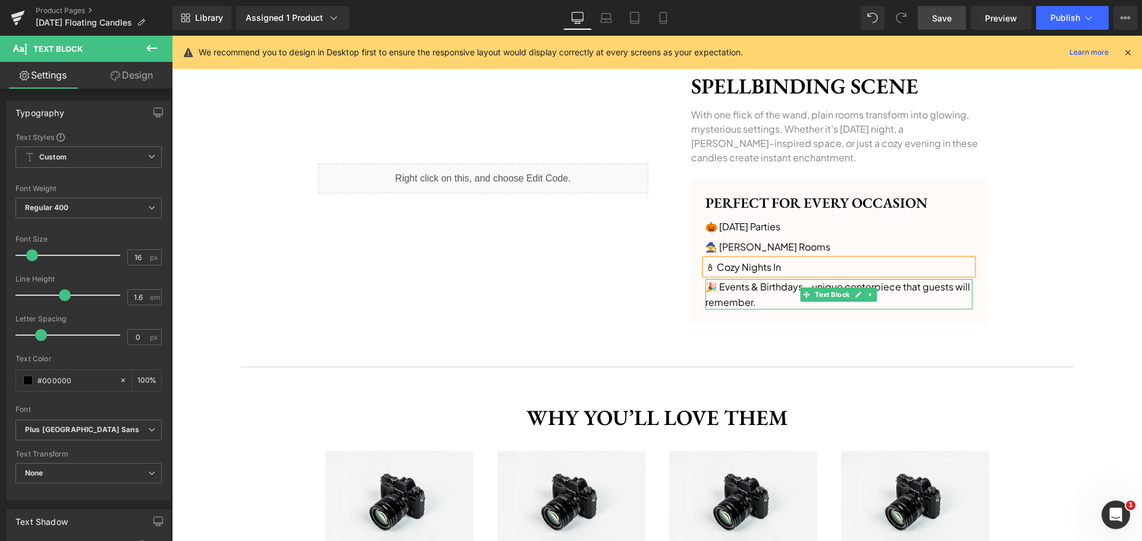
click at [778, 292] on p "🎉 Events & Birthdays – unique centerpiece that guests will remember." at bounding box center [839, 294] width 267 height 30
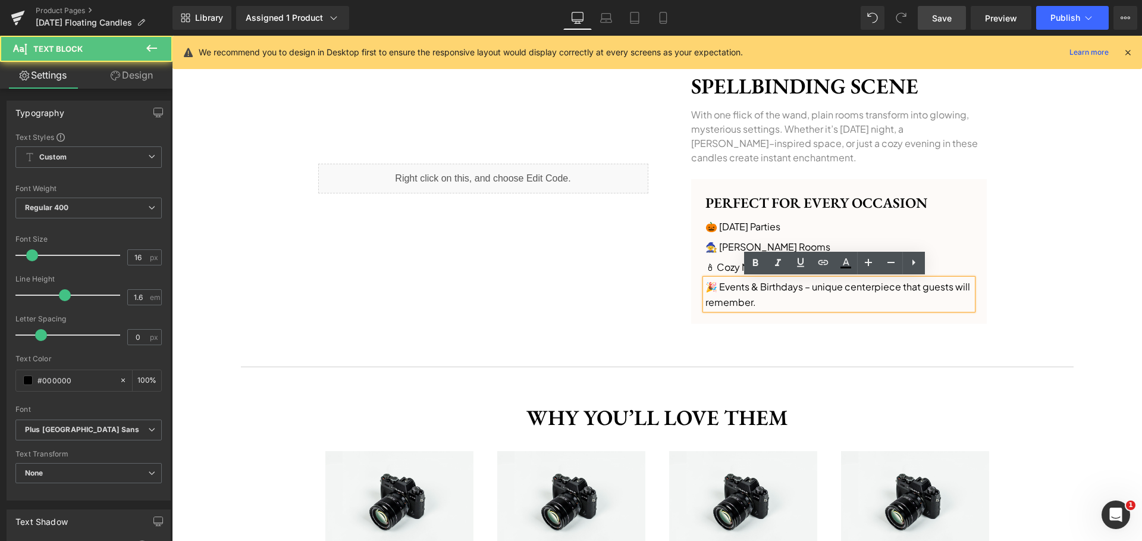
click at [767, 296] on p "🎉 Events & Birthdays – unique centerpiece that guests will remember." at bounding box center [839, 294] width 267 height 30
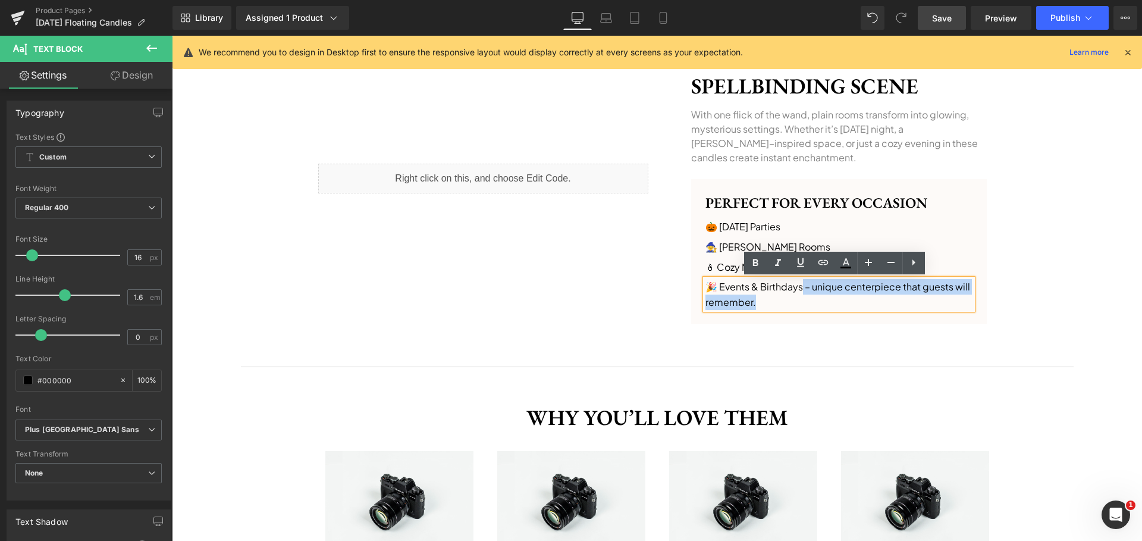
drag, startPoint x: 797, startPoint y: 286, endPoint x: 994, endPoint y: 325, distance: 200.3
click at [994, 325] on div "Turn Any Room Into a Spellbinding Scene Heading With one flick of the wand, pla…" at bounding box center [831, 178] width 348 height 303
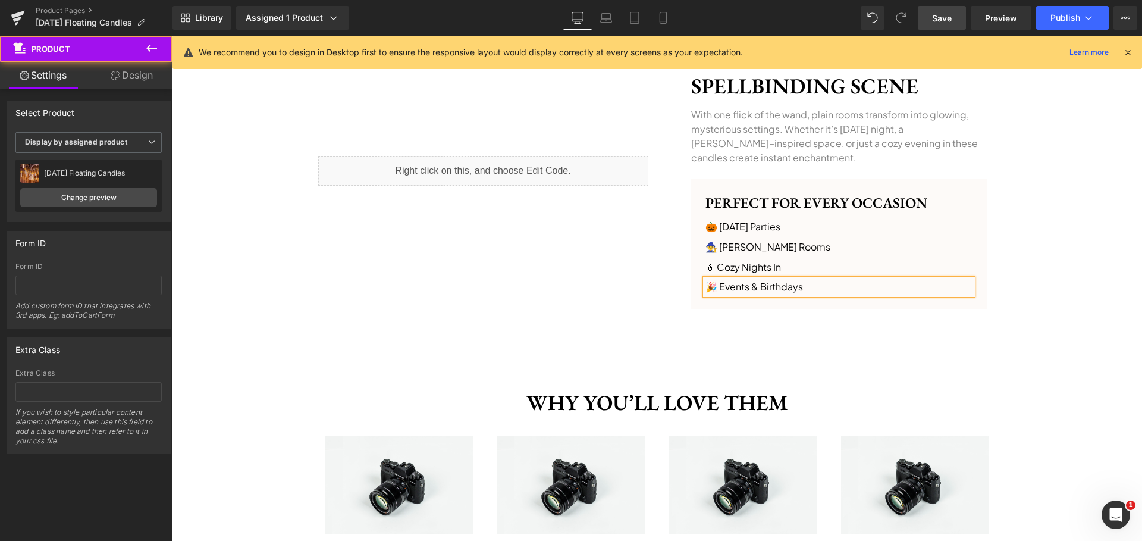
click at [1080, 318] on div "‹ › (P) Image List Get yours! Button Row Image Sale Off (P) Image ‹ ›" at bounding box center [657, 292] width 970 height 1872
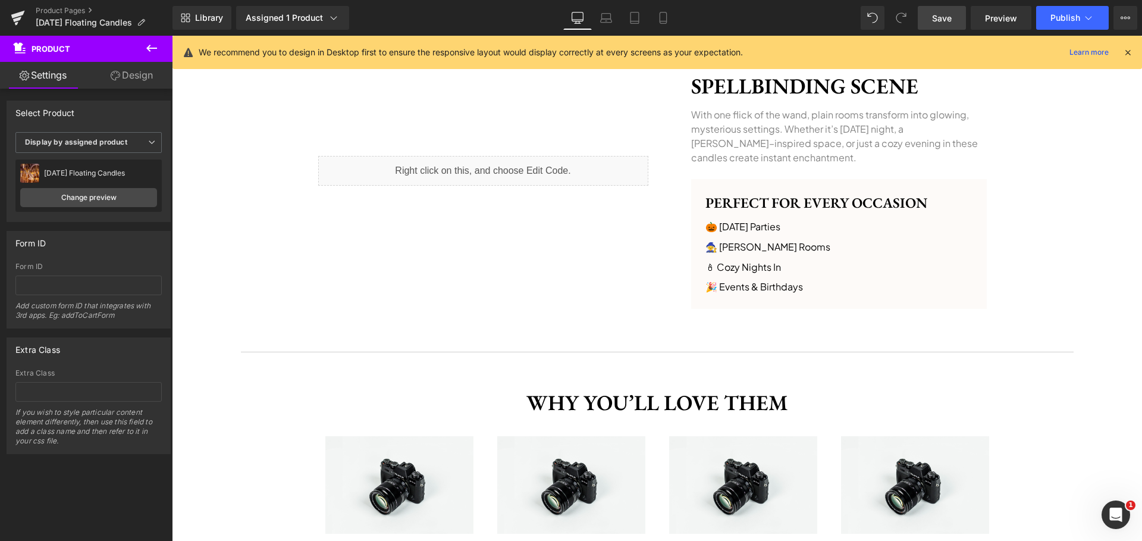
click at [938, 20] on span "Save" at bounding box center [942, 18] width 20 height 12
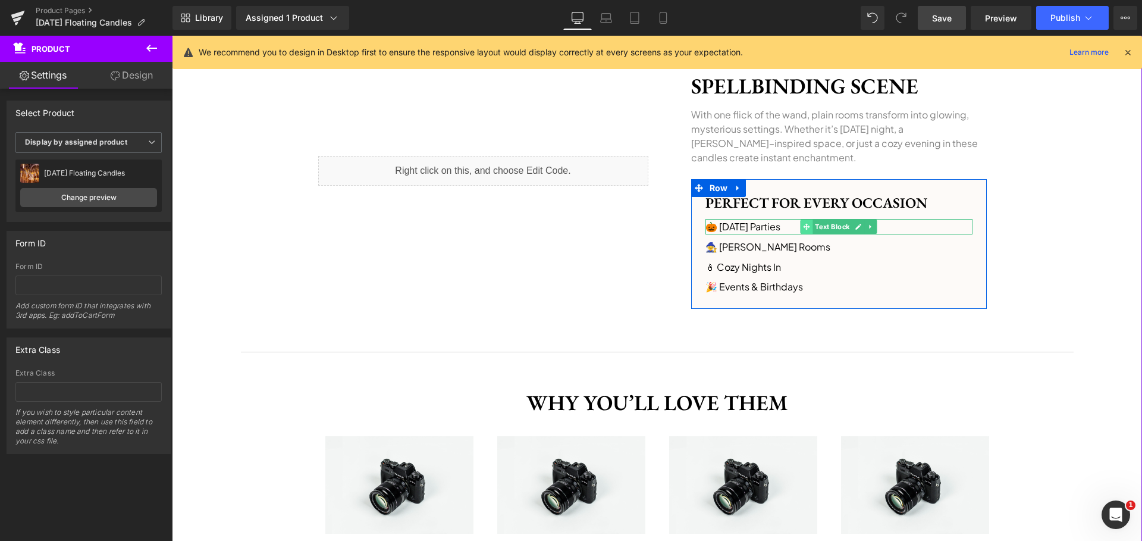
click at [805, 226] on icon at bounding box center [806, 226] width 7 height 7
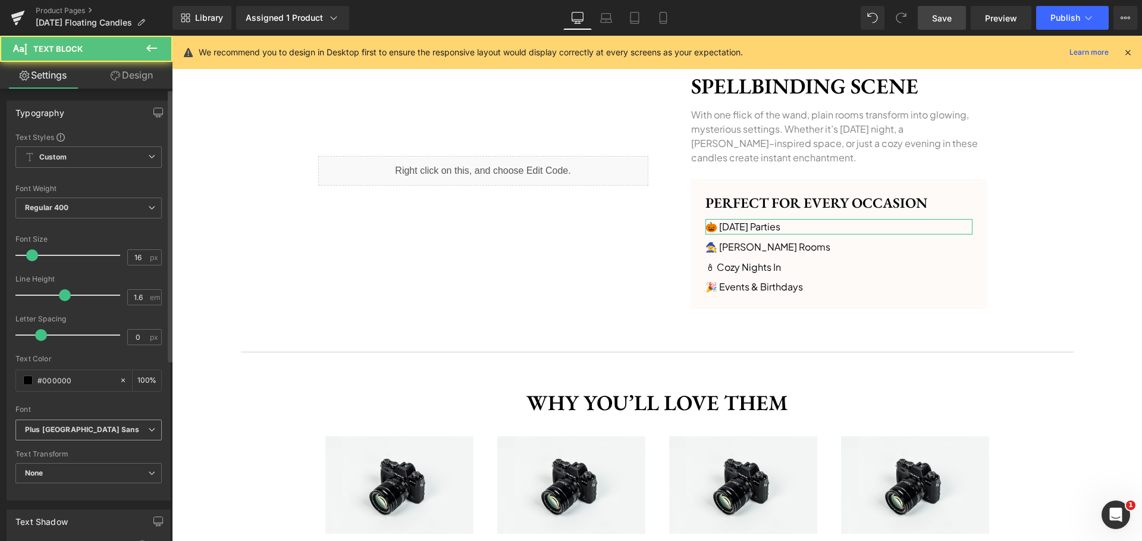
click at [93, 429] on b "Plus [GEOGRAPHIC_DATA] Sans" at bounding box center [86, 430] width 123 height 10
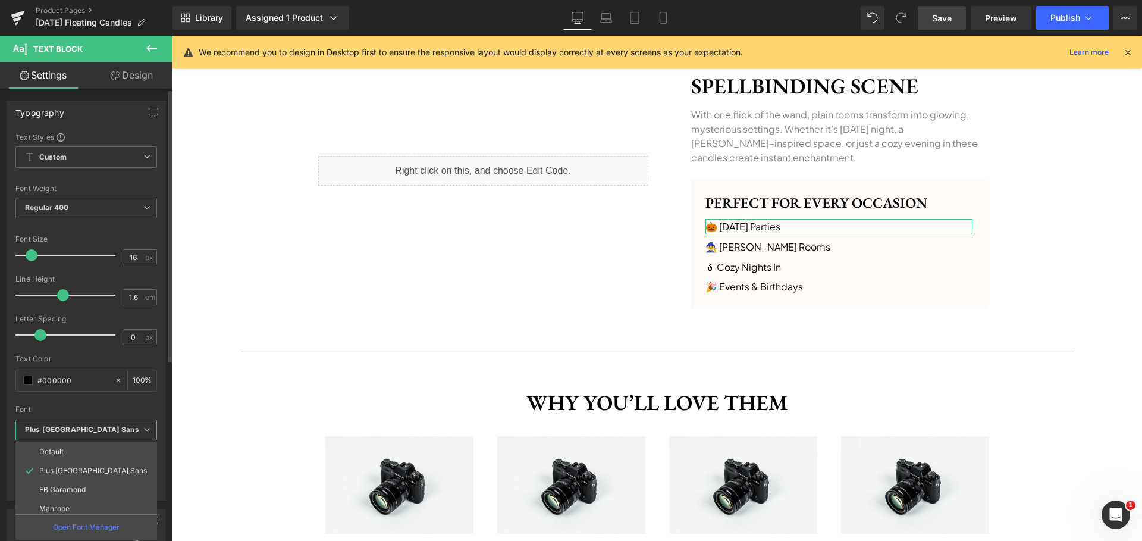
click at [125, 423] on span "Plus [GEOGRAPHIC_DATA] Sans" at bounding box center [86, 429] width 142 height 21
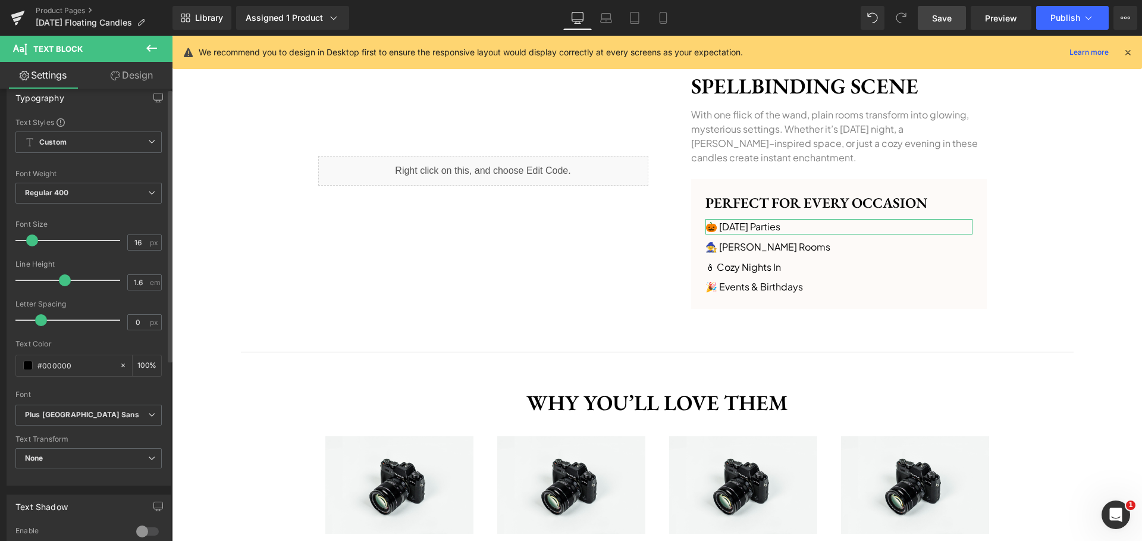
scroll to position [26, 0]
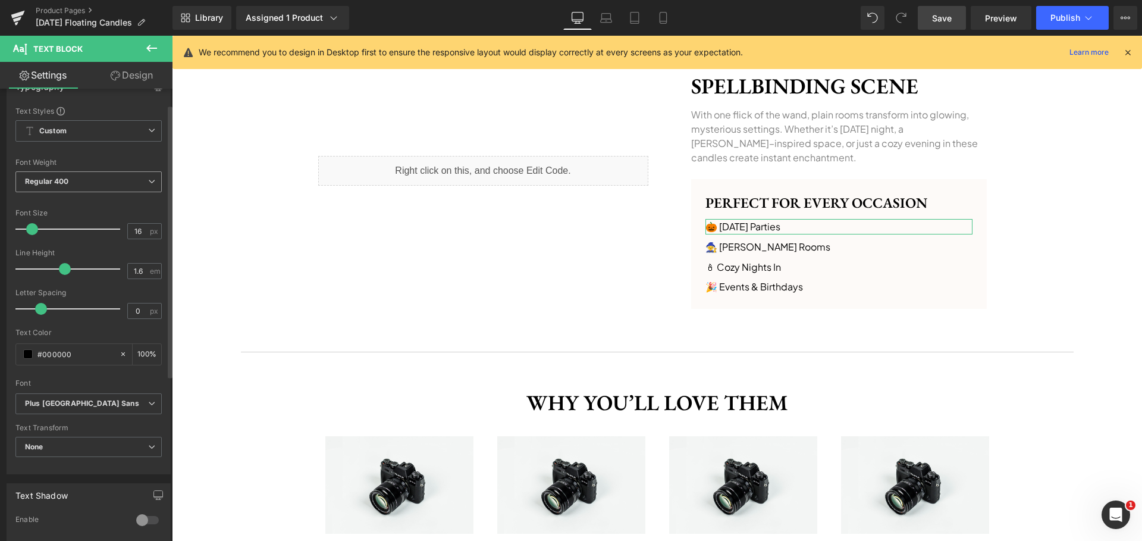
click at [113, 183] on span "Regular 400" at bounding box center [88, 181] width 146 height 21
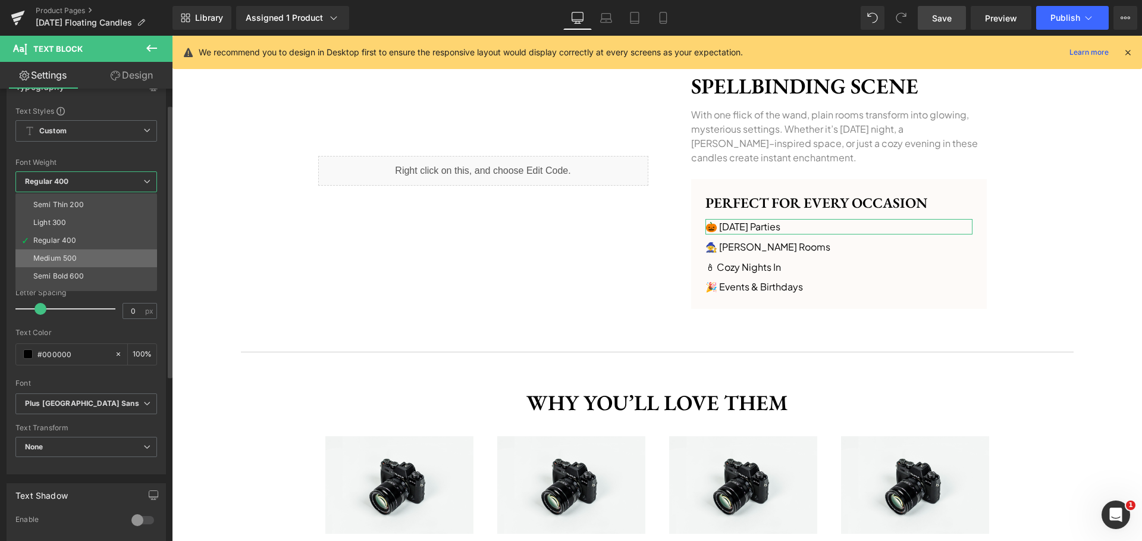
scroll to position [23, 0]
click at [86, 267] on li "Semi Bold 600" at bounding box center [88, 268] width 147 height 18
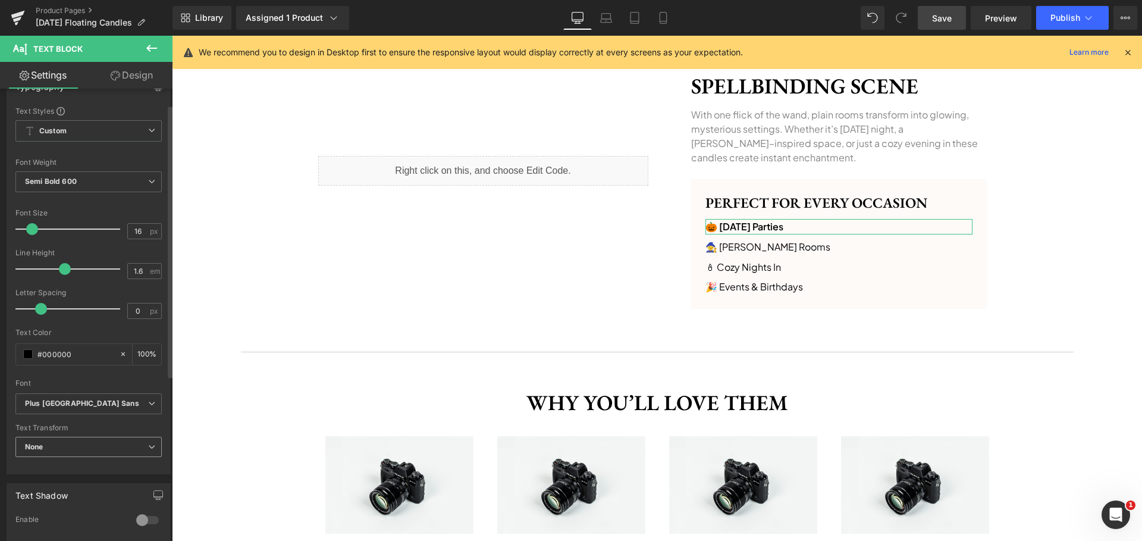
click at [98, 438] on span "None" at bounding box center [88, 447] width 146 height 21
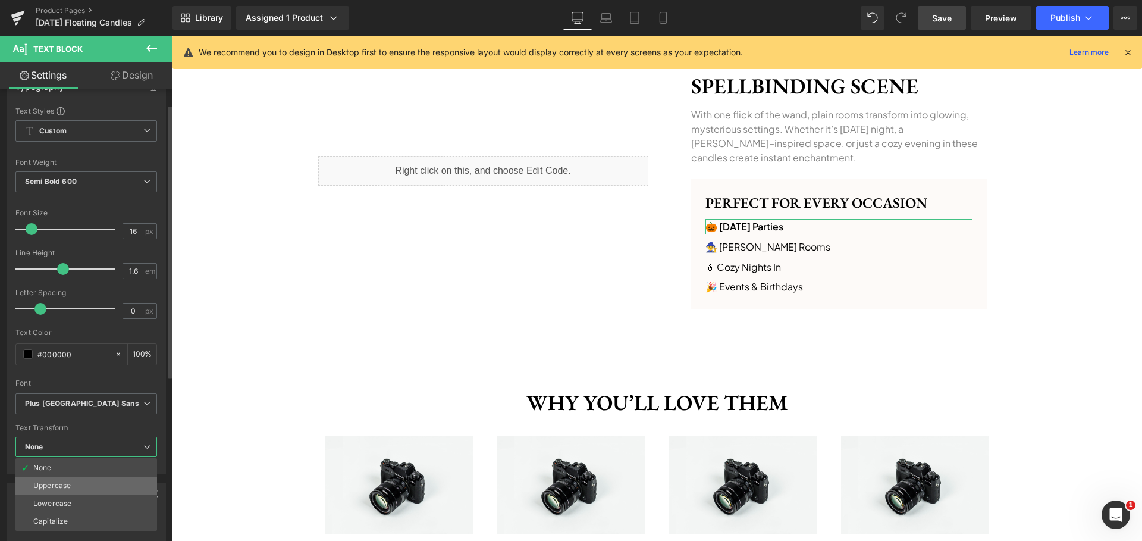
click at [87, 479] on li "Uppercase" at bounding box center [86, 486] width 142 height 18
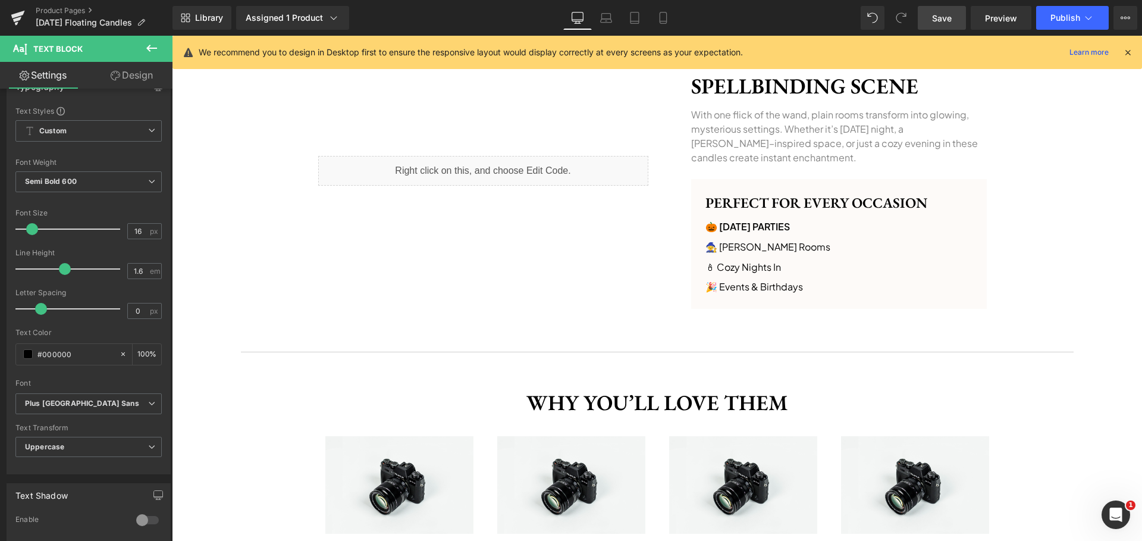
click at [938, 17] on span "Save" at bounding box center [942, 18] width 20 height 12
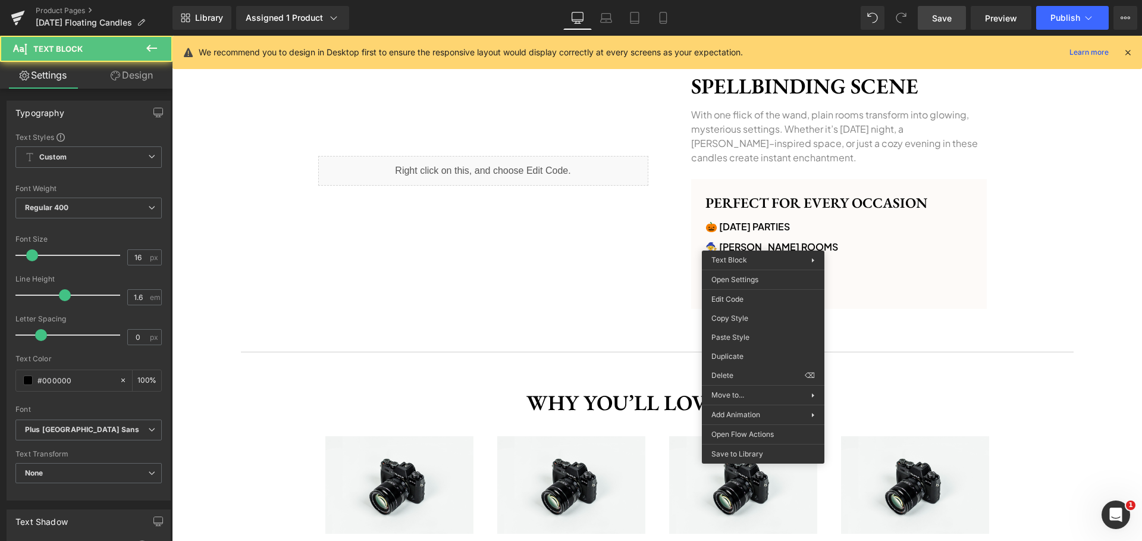
drag, startPoint x: 913, startPoint y: 369, endPoint x: 746, endPoint y: 289, distance: 185.7
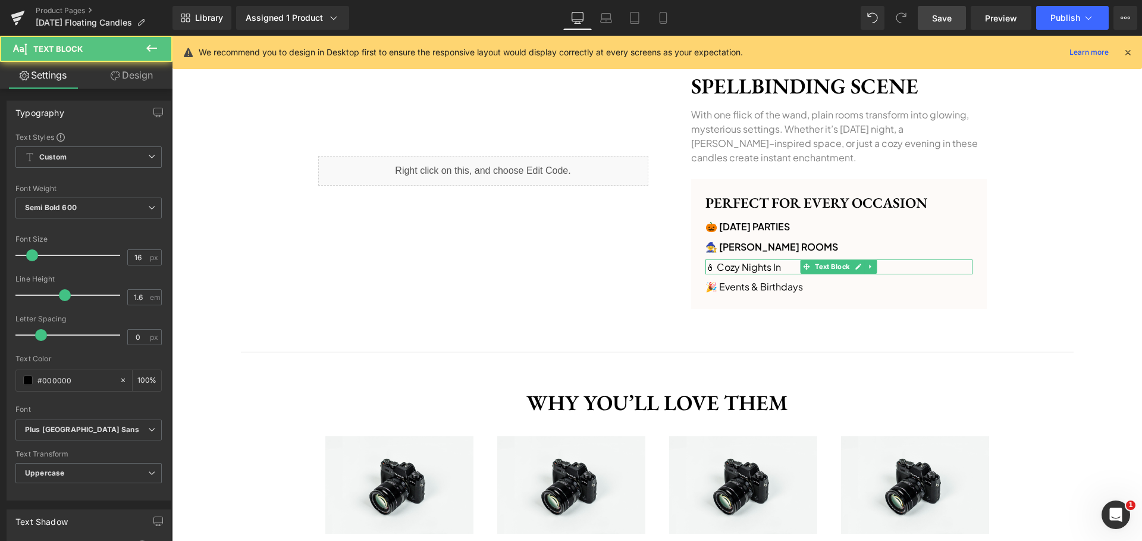
drag, startPoint x: 904, startPoint y: 398, endPoint x: 741, endPoint y: 331, distance: 176.7
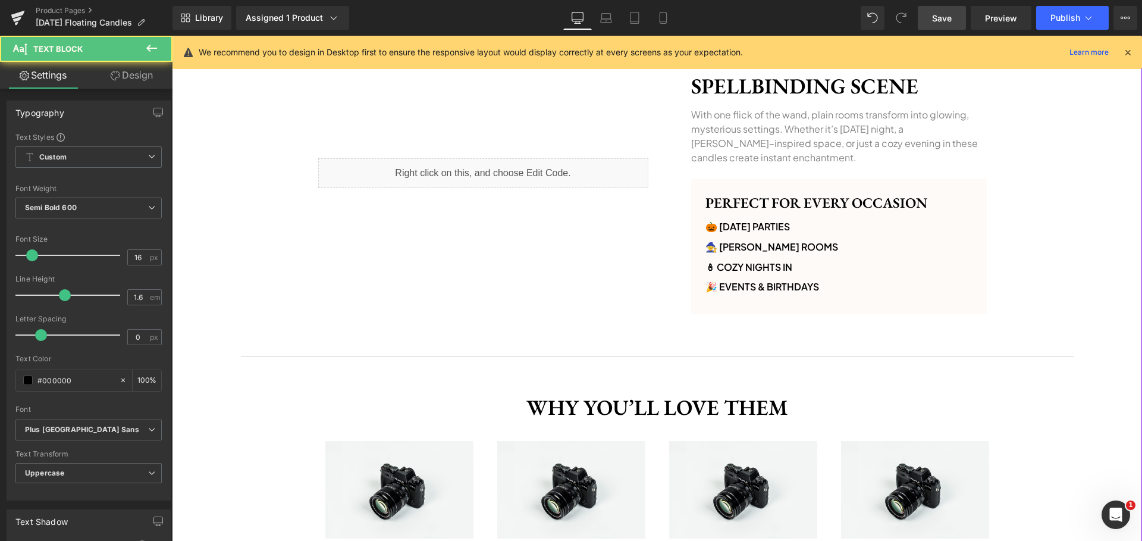
click at [1060, 255] on div "‹ › (P) Image List Get yours! Button Row Image Sale Off (P) Image ‹ ›" at bounding box center [657, 294] width 970 height 1876
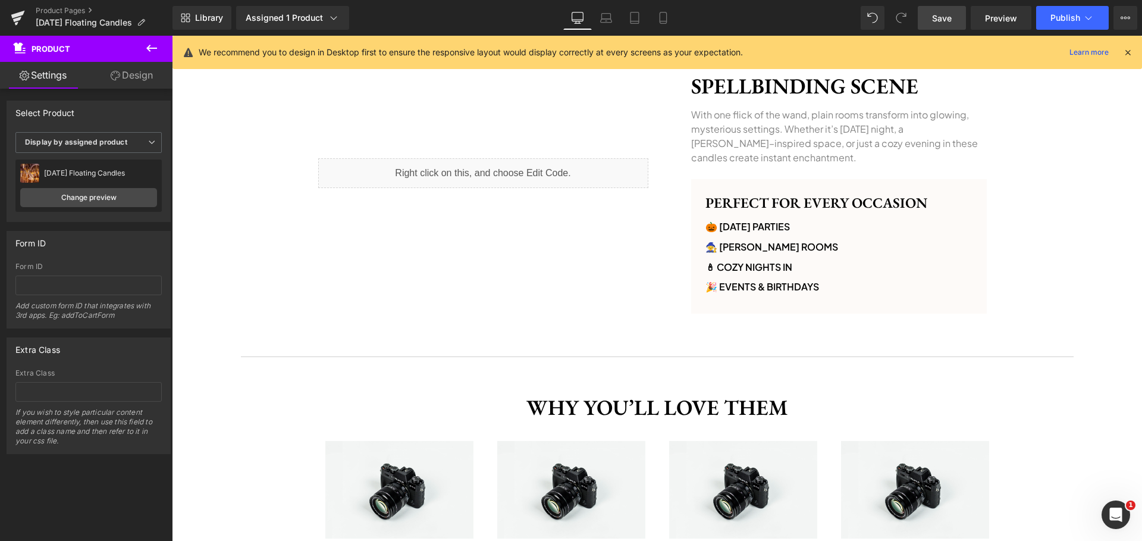
click at [945, 17] on span "Save" at bounding box center [942, 18] width 20 height 12
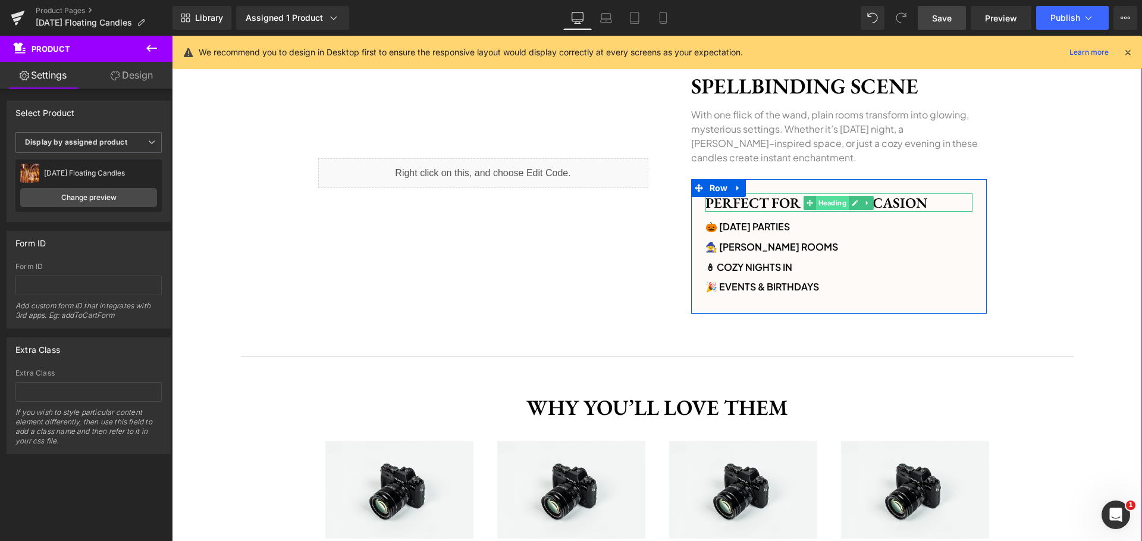
click at [820, 202] on span "Heading" at bounding box center [832, 203] width 33 height 14
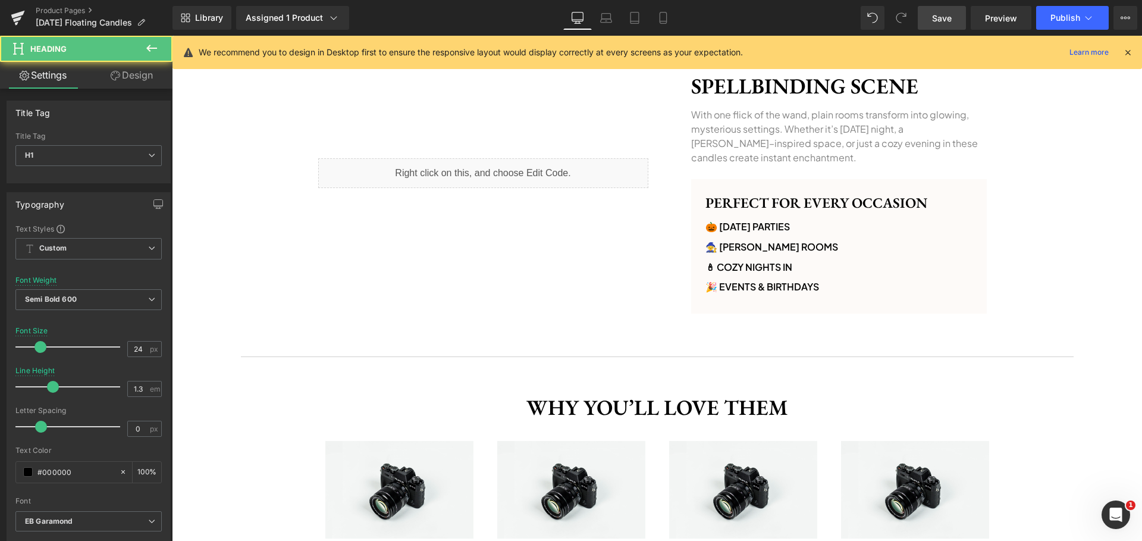
click at [950, 20] on span "Save" at bounding box center [942, 18] width 20 height 12
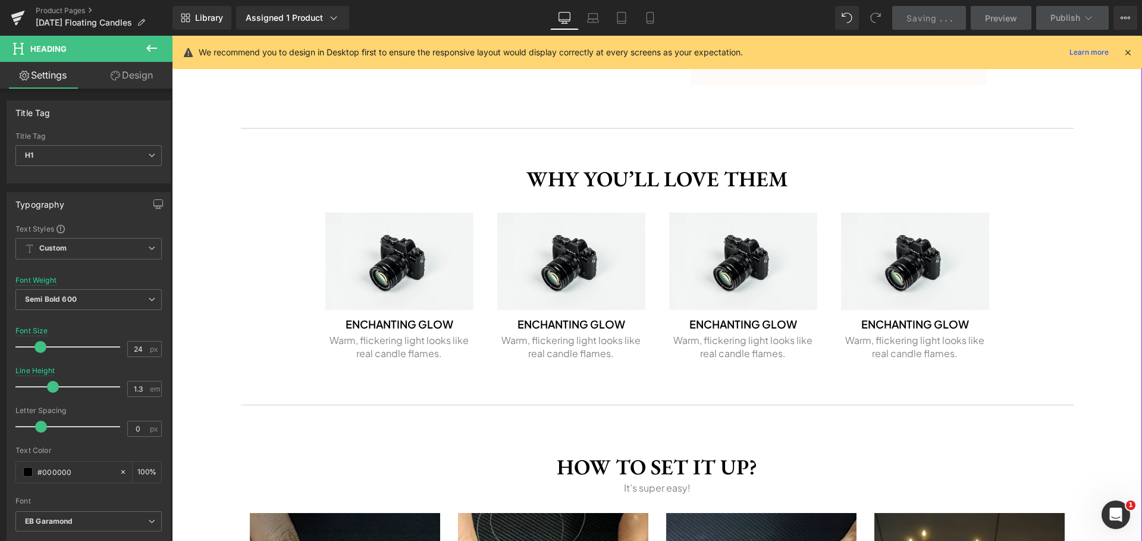
scroll to position [1076, 0]
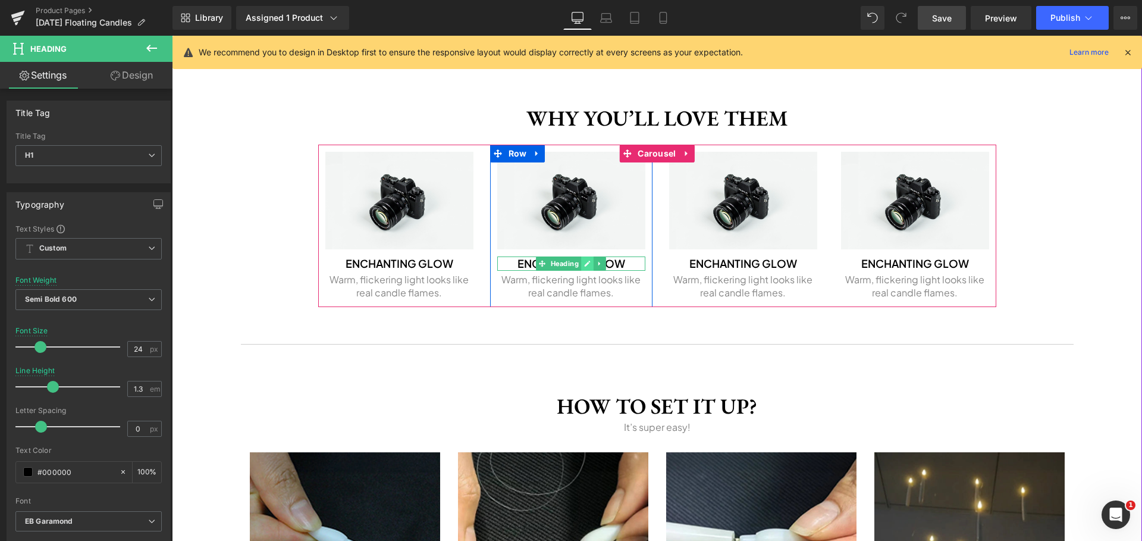
click at [587, 261] on icon at bounding box center [587, 263] width 7 height 7
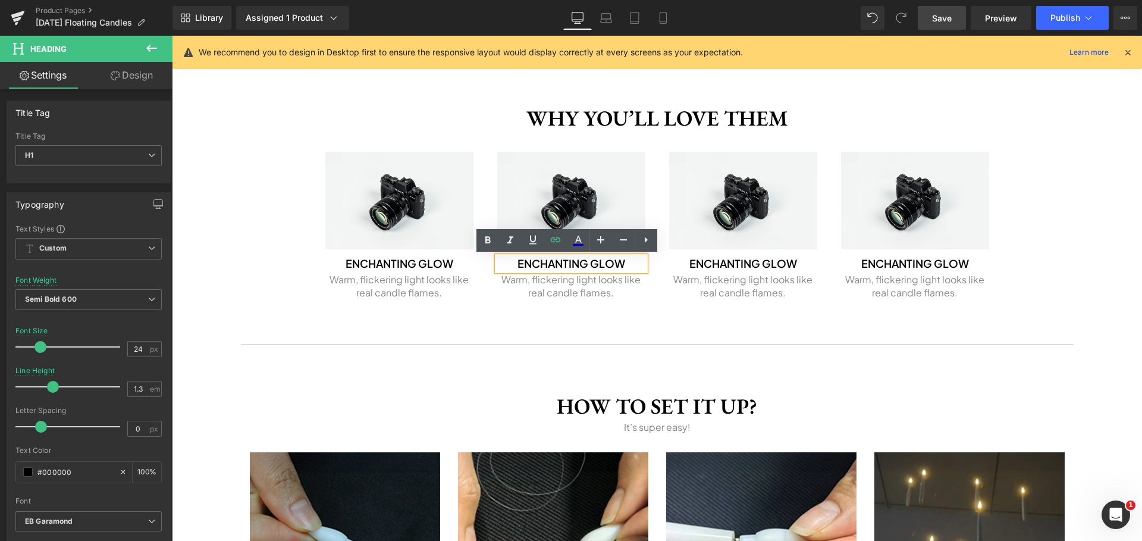
click at [587, 261] on h1 "Enchanting Glow" at bounding box center [571, 263] width 148 height 14
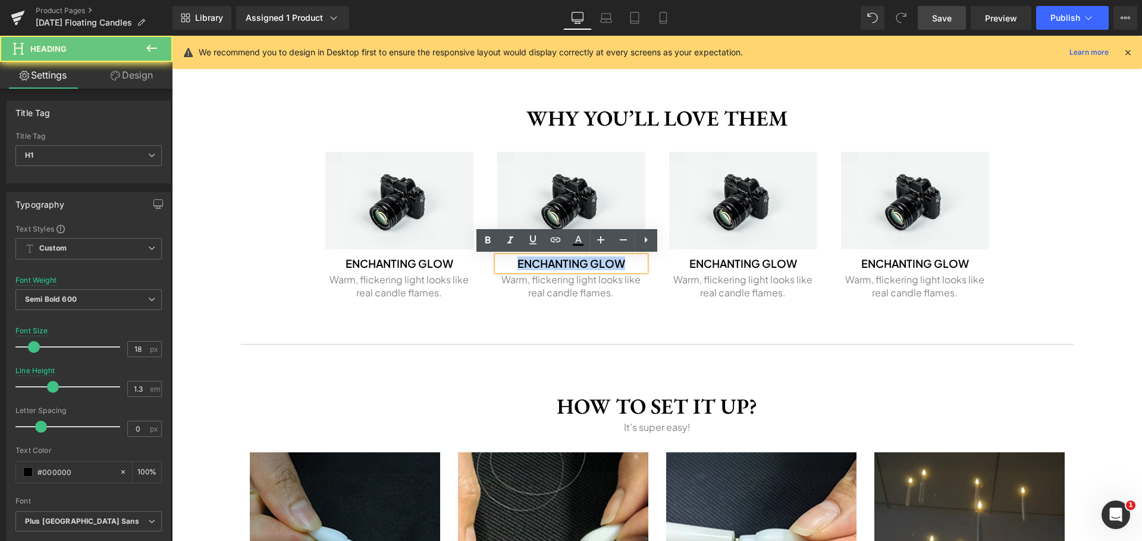
click at [587, 261] on h1 "Enchanting Glow" at bounding box center [571, 263] width 148 height 14
paste div
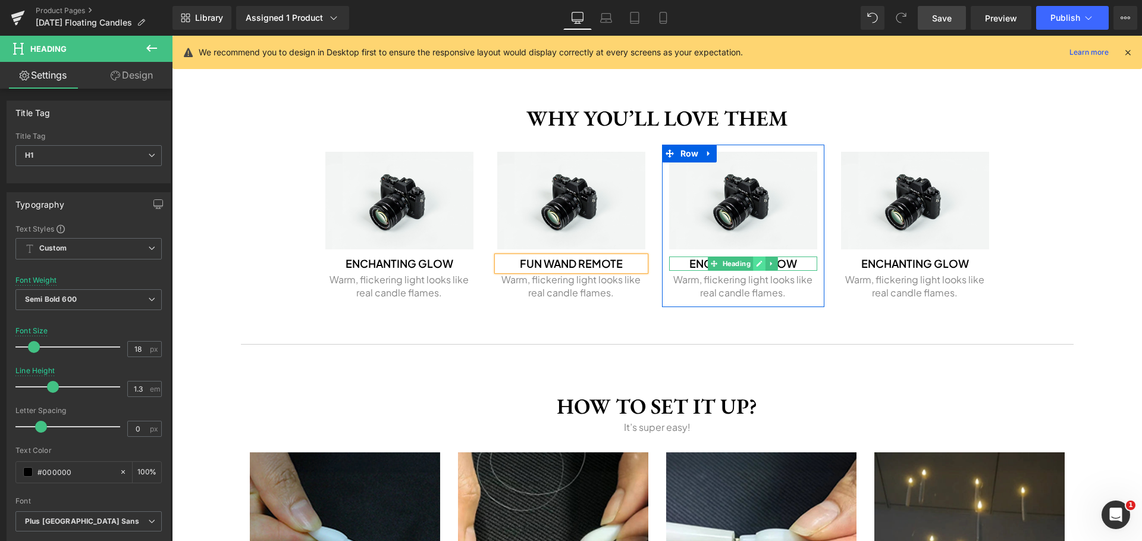
click at [756, 262] on icon at bounding box center [759, 263] width 7 height 7
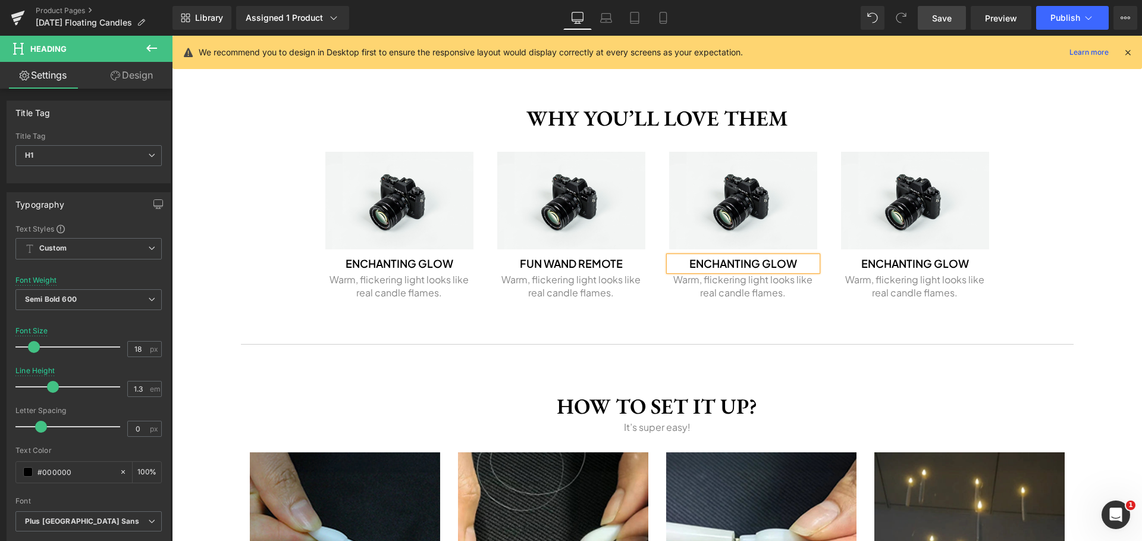
click at [752, 262] on h1 "Enchanting Glow" at bounding box center [743, 263] width 148 height 14
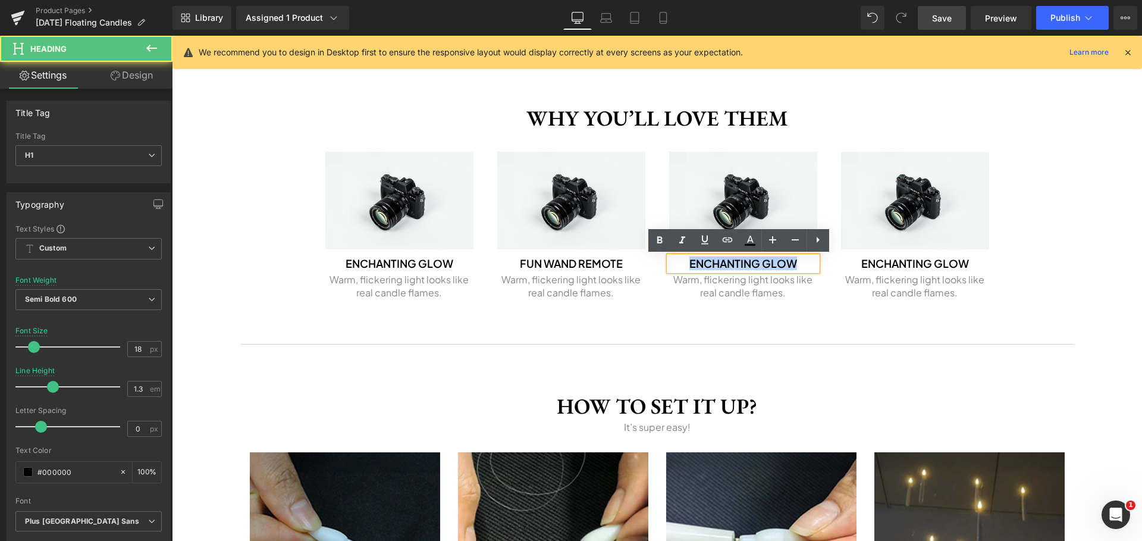
click at [752, 262] on h1 "Enchanting Glow" at bounding box center [743, 263] width 148 height 14
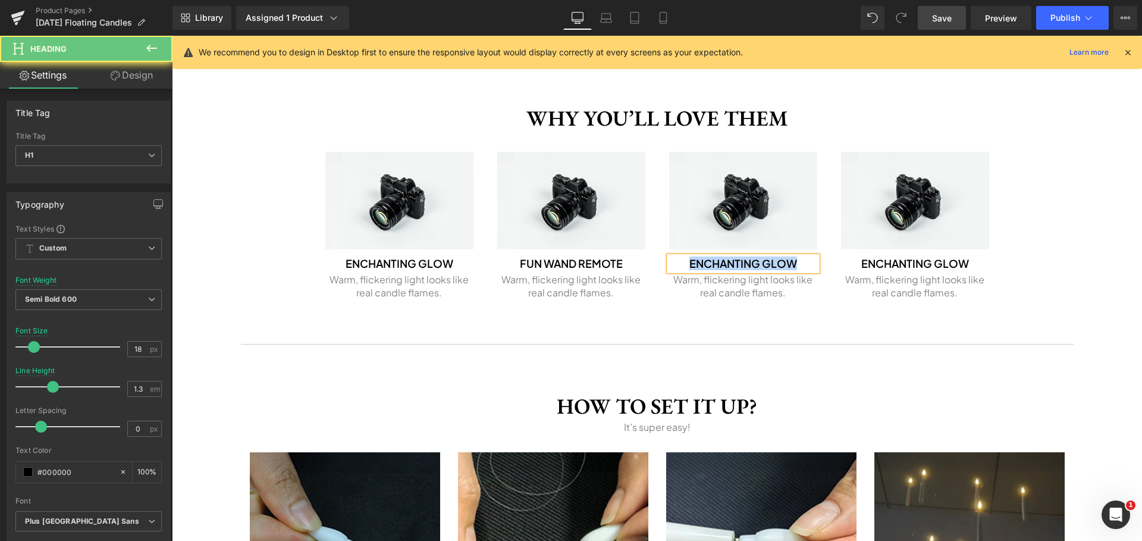
paste div
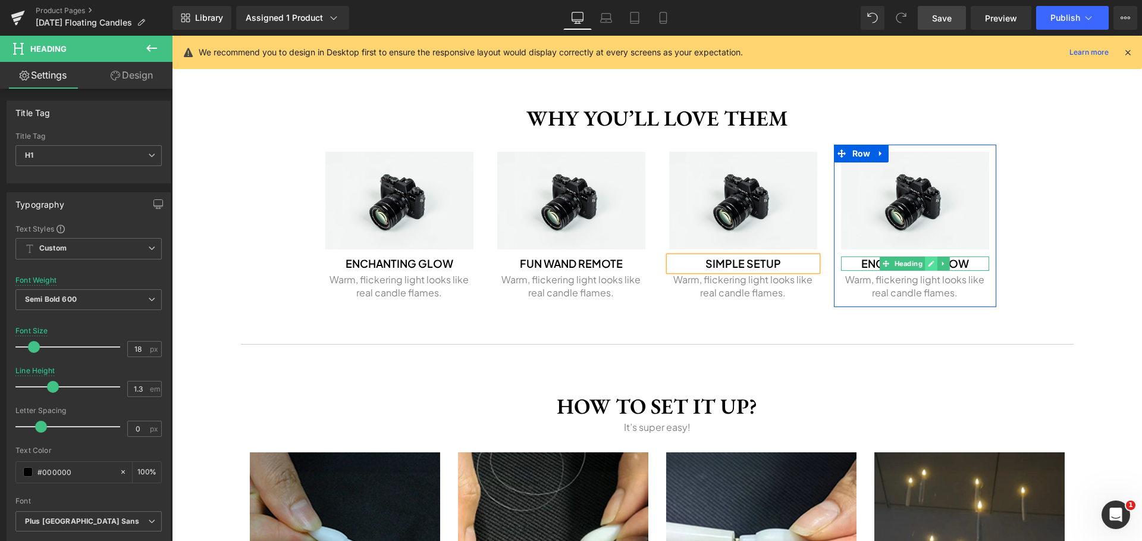
click at [929, 263] on icon at bounding box center [932, 264] width 6 height 6
click at [927, 263] on h1 "Enchanting Glow" at bounding box center [915, 263] width 148 height 14
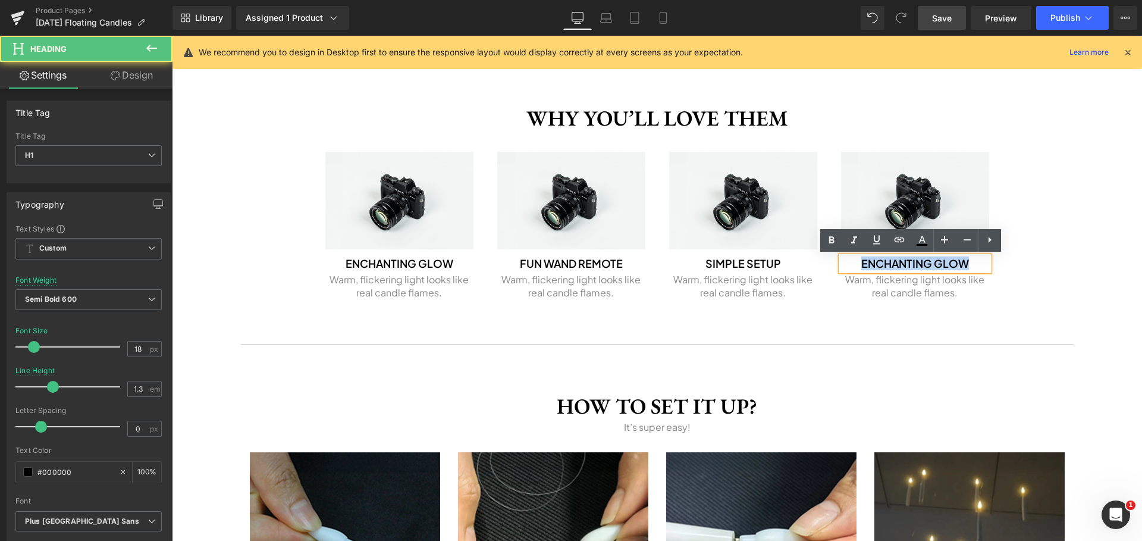
click at [927, 263] on h1 "Enchanting Glow" at bounding box center [915, 263] width 148 height 14
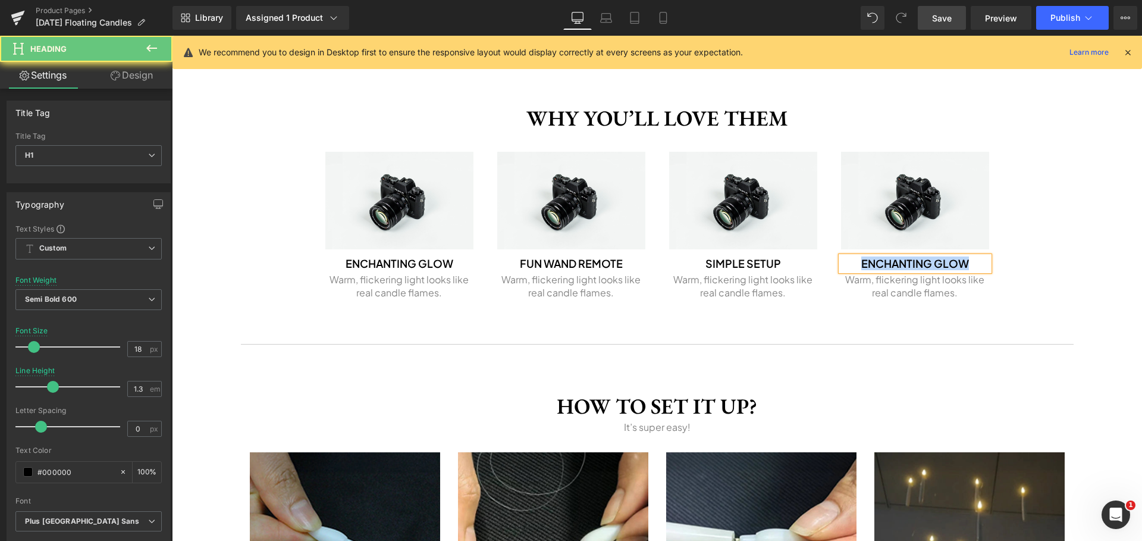
paste div
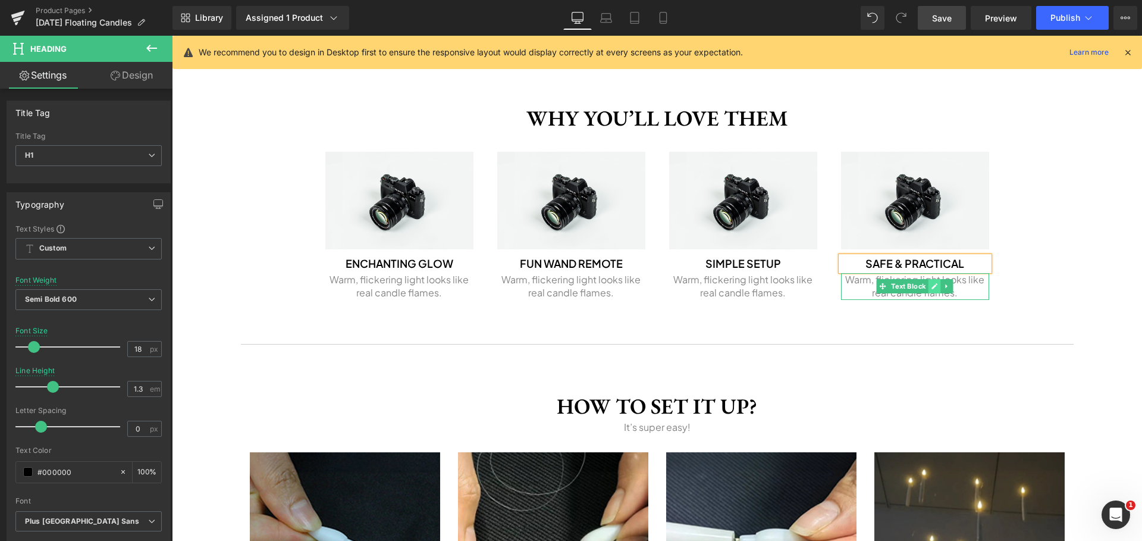
click at [932, 284] on icon at bounding box center [935, 286] width 7 height 7
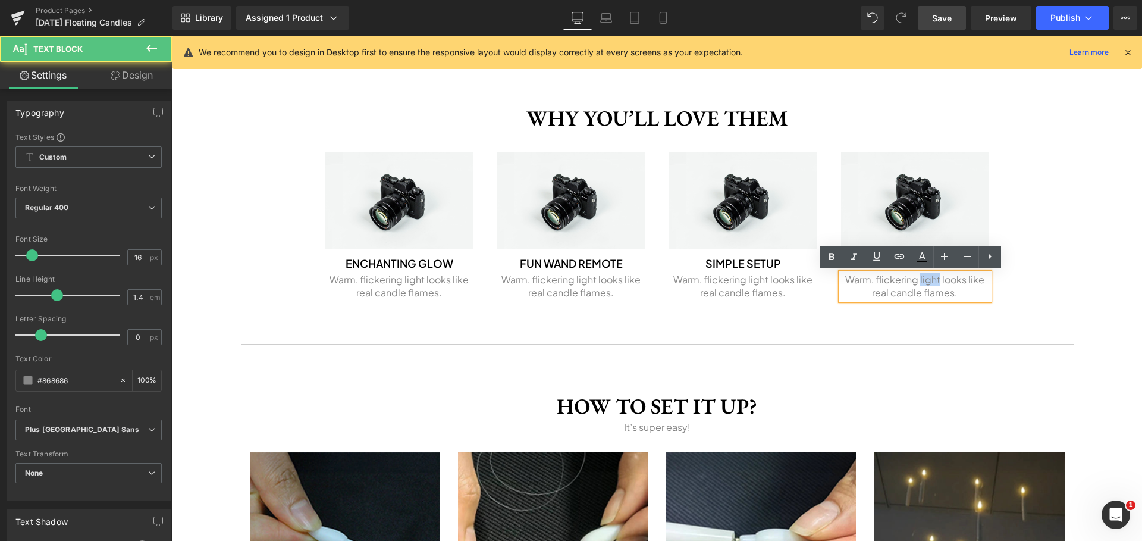
click at [928, 284] on p "Warm, flickering light looks like real candle flames." at bounding box center [915, 286] width 148 height 27
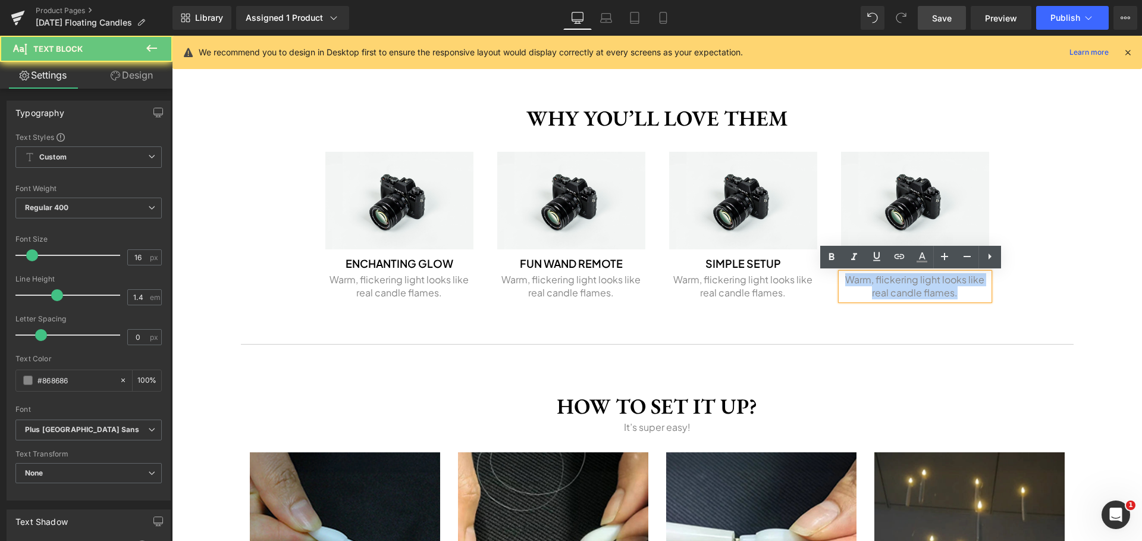
click at [928, 284] on p "Warm, flickering light looks like real candle flames." at bounding box center [915, 286] width 148 height 27
paste div
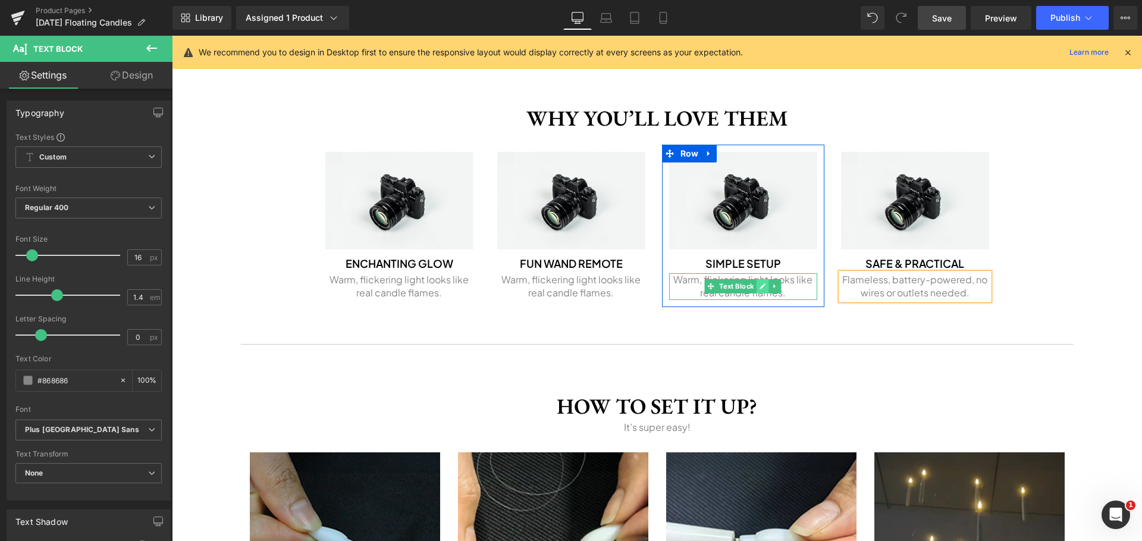
click at [761, 287] on icon at bounding box center [763, 286] width 7 height 7
click at [761, 287] on p "Warm, flickering light looks like real candle flames." at bounding box center [743, 286] width 148 height 27
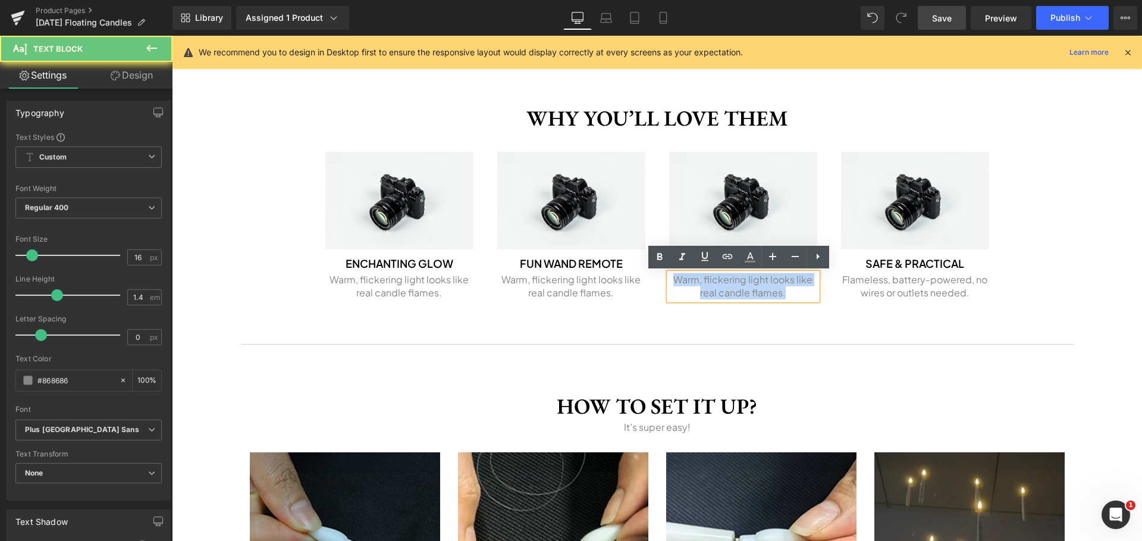
click at [761, 287] on p "Warm, flickering light looks like real candle flames." at bounding box center [743, 286] width 148 height 27
paste div
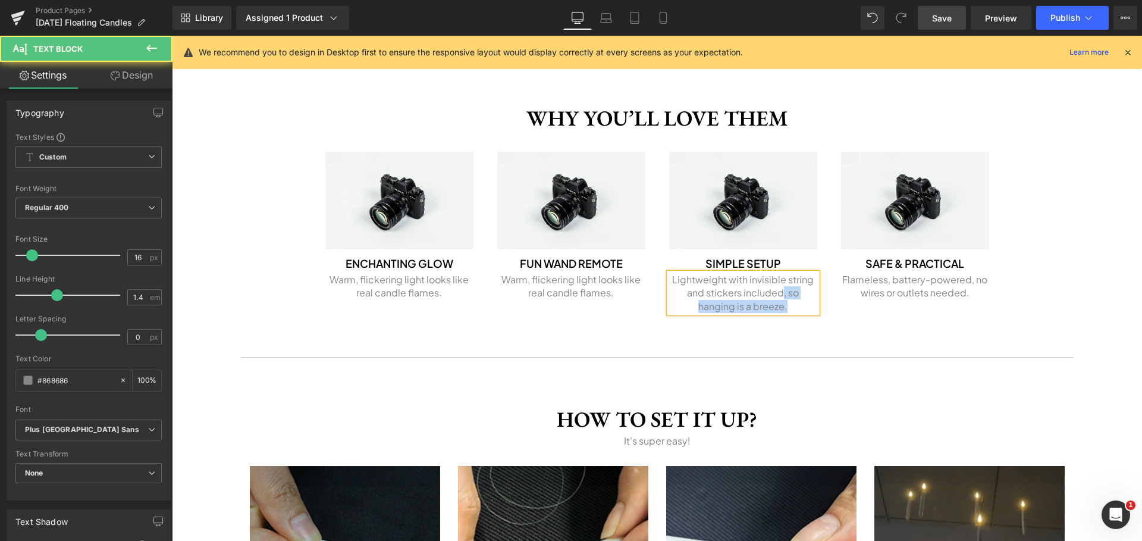
drag, startPoint x: 779, startPoint y: 294, endPoint x: 788, endPoint y: 311, distance: 19.2
click at [788, 311] on p "Lightweight with invisible string and stickers included, so hanging is a breeze." at bounding box center [743, 293] width 148 height 40
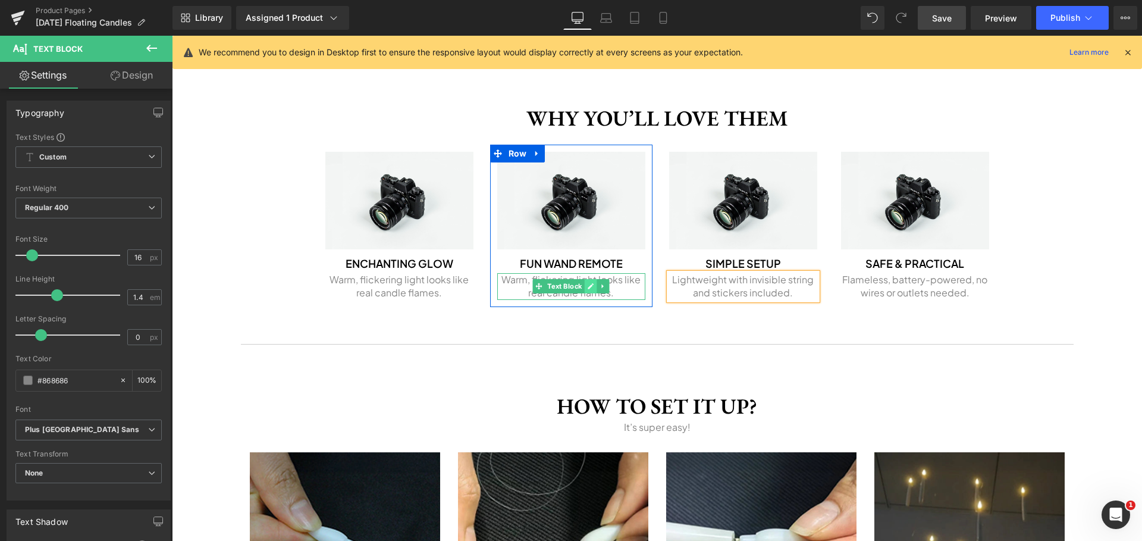
click at [588, 287] on icon at bounding box center [591, 286] width 7 height 7
click at [584, 287] on p "Warm, flickering light looks like real candle flames." at bounding box center [571, 286] width 148 height 27
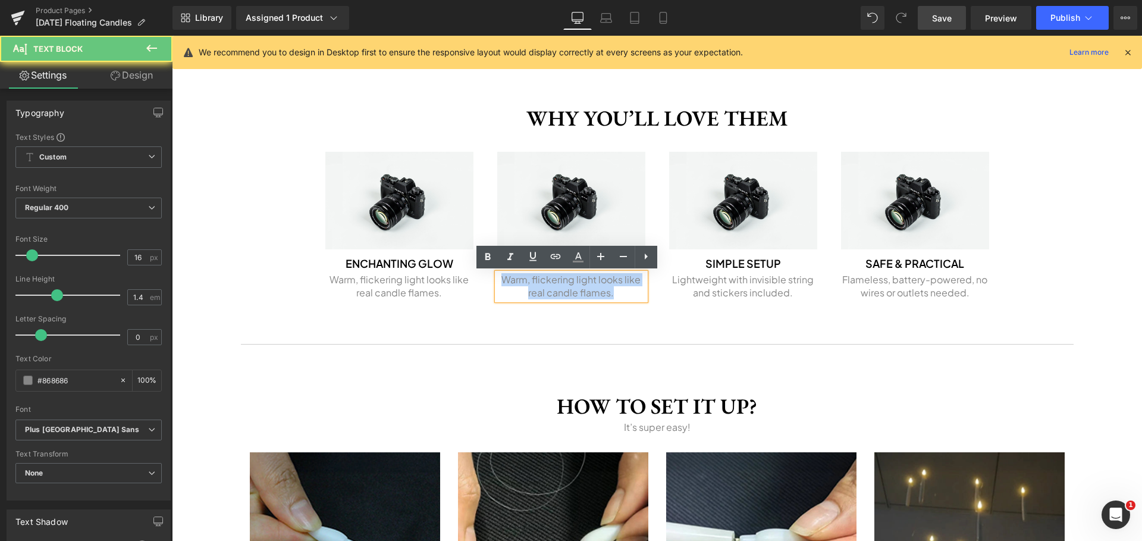
click at [584, 287] on p "Warm, flickering light looks like real candle flames." at bounding box center [571, 286] width 148 height 27
paste div
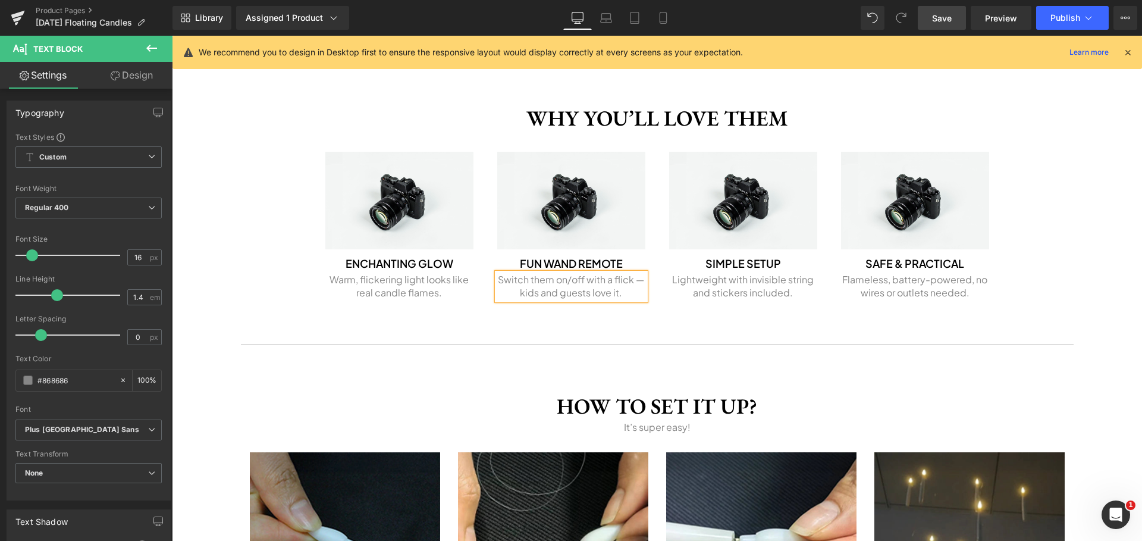
click at [635, 281] on p "Switch them on/off with a flick — kids and guests love it." at bounding box center [571, 286] width 148 height 27
drag, startPoint x: 634, startPoint y: 279, endPoint x: 665, endPoint y: 279, distance: 30.3
click at [634, 280] on p "Switch them on/off with a flick — kids and guests love it." at bounding box center [571, 286] width 148 height 27
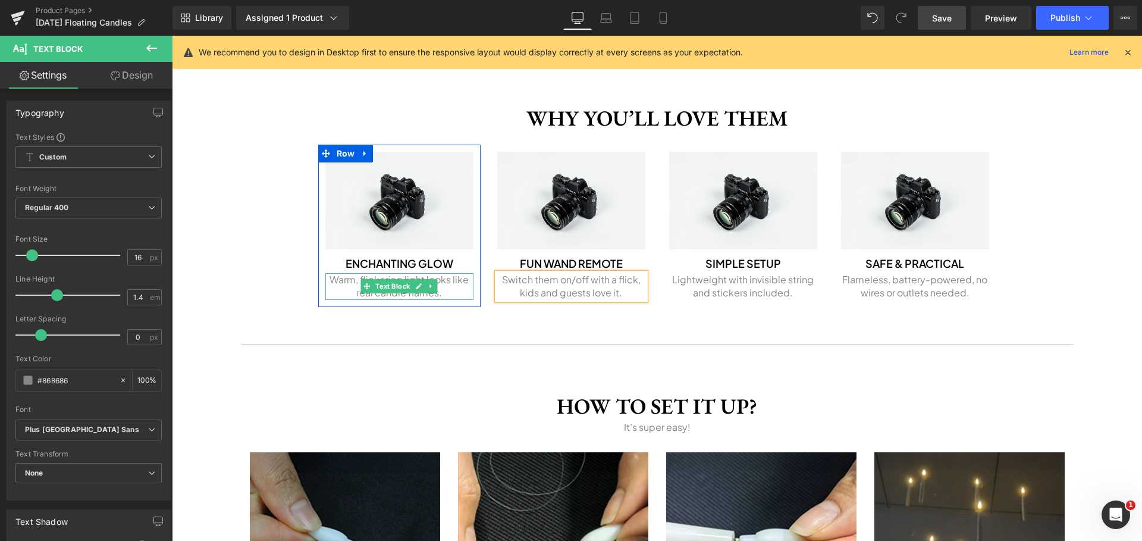
click at [347, 284] on p "Warm, flickering light looks like real candle flames." at bounding box center [399, 286] width 148 height 27
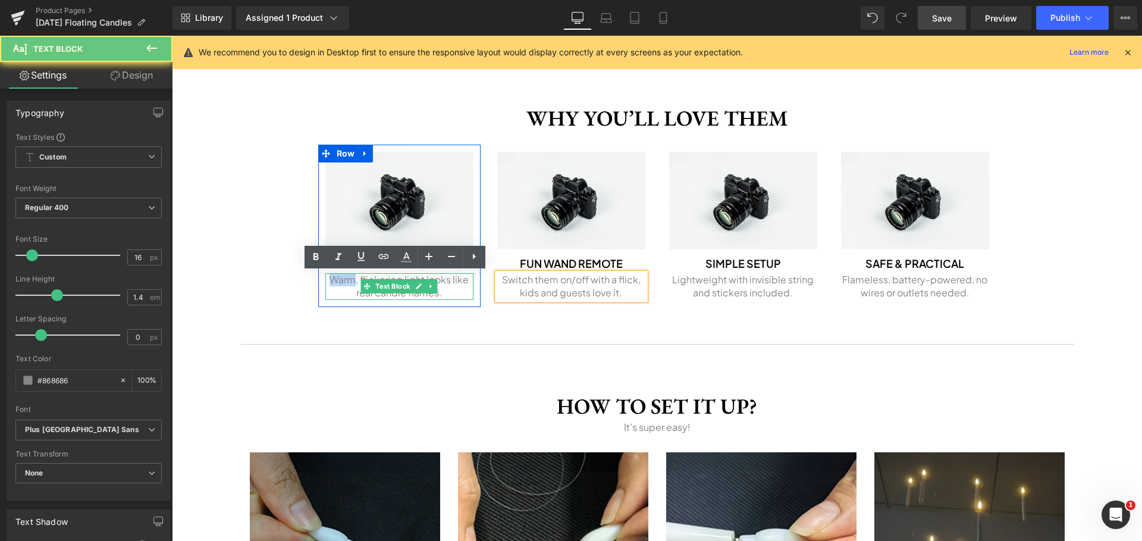
click at [347, 284] on p "Warm, flickering light looks like real candle flames." at bounding box center [399, 286] width 148 height 27
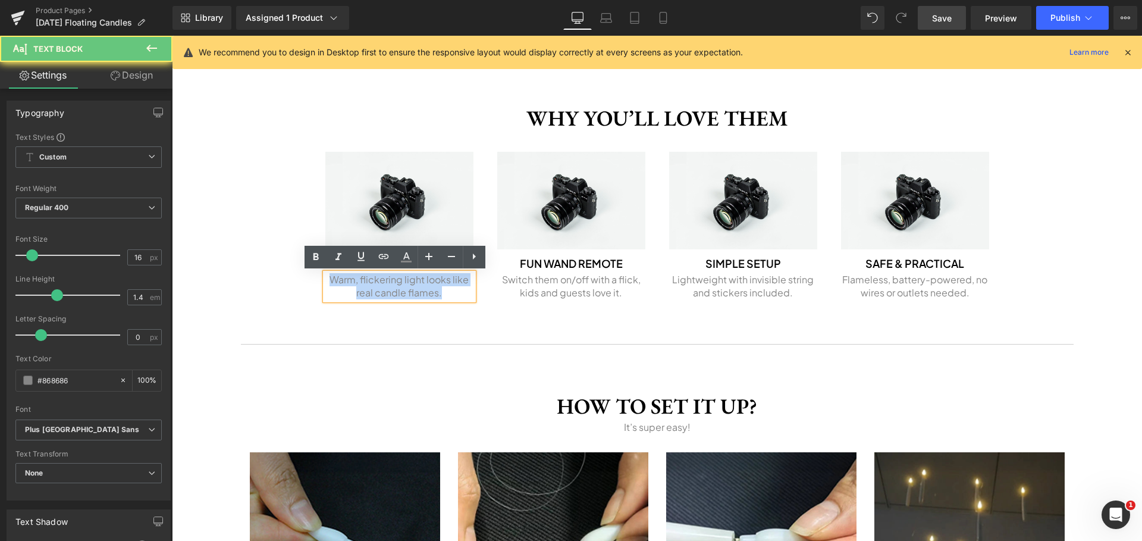
click at [347, 284] on p "Warm, flickering light looks like real candle flames." at bounding box center [399, 286] width 148 height 27
paste div
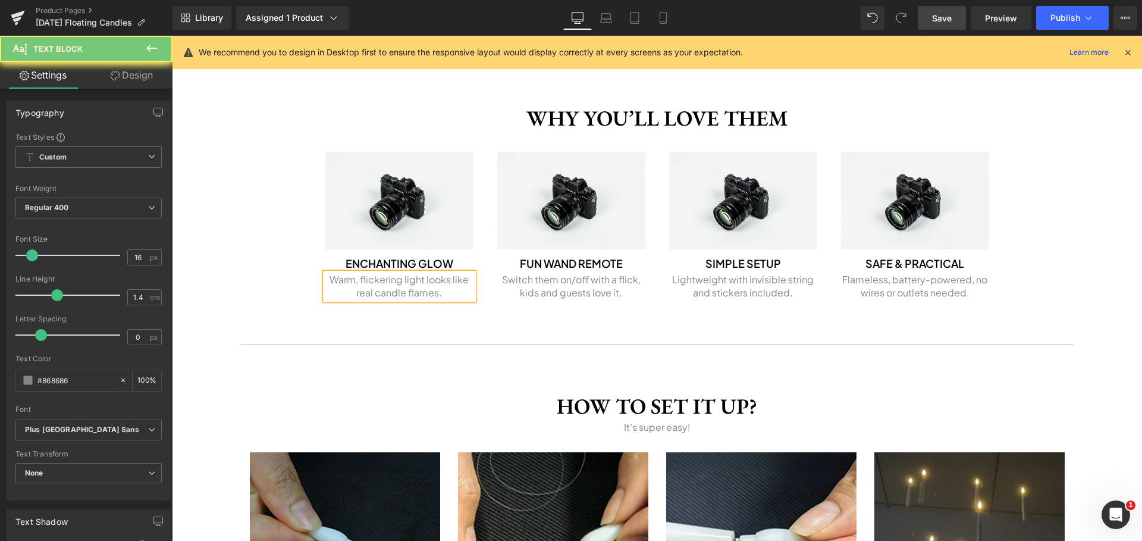
click at [277, 302] on div "‹ › (P) Image List Get yours! Button Row Image Sale Off (P) Image ‹ ›" at bounding box center [657, 5] width 970 height 1876
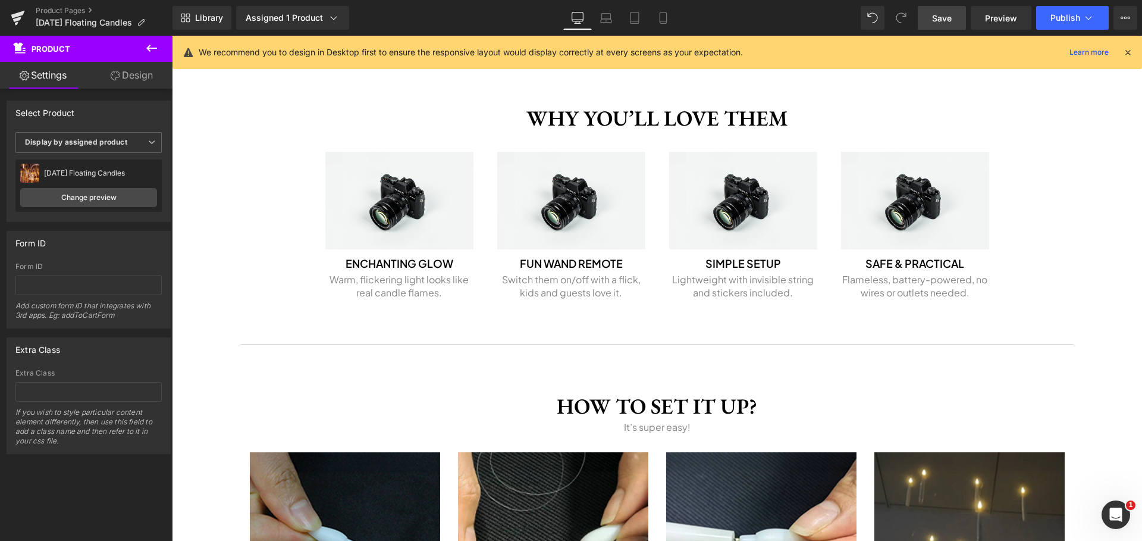
click at [932, 19] on link "Save" at bounding box center [942, 18] width 48 height 24
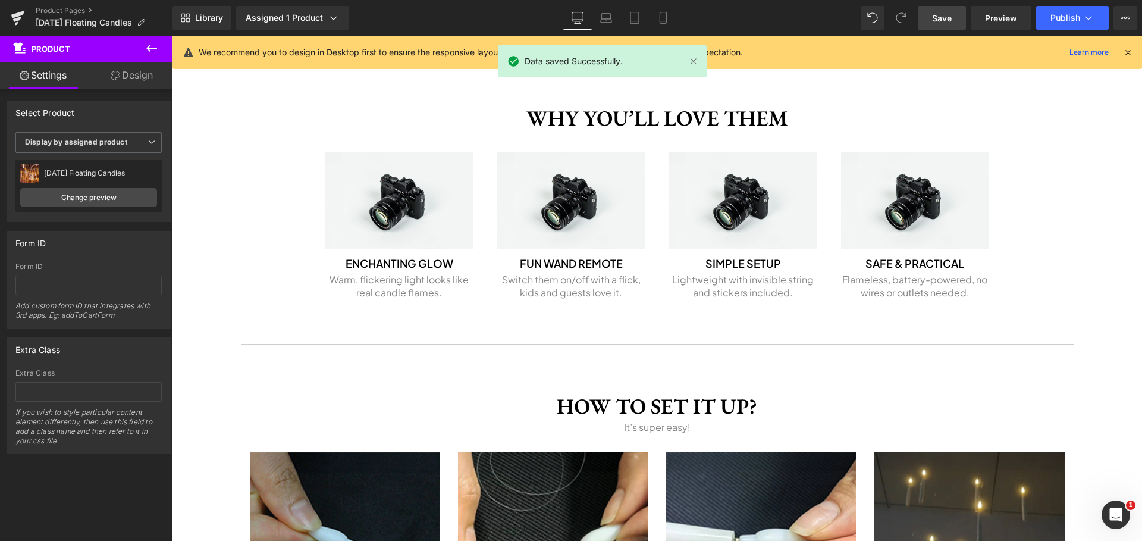
click at [951, 15] on span "Save" at bounding box center [942, 18] width 20 height 12
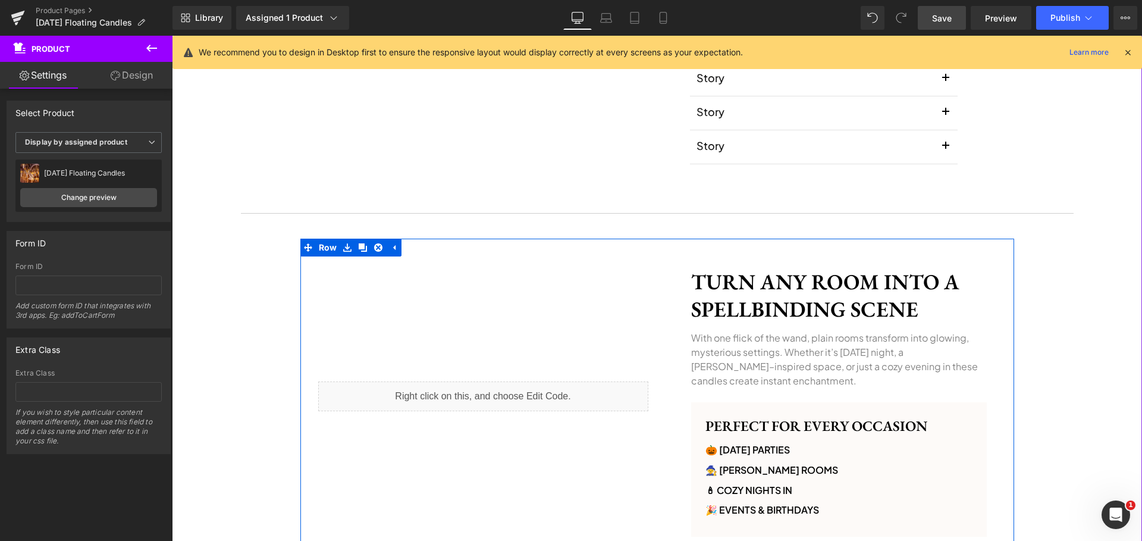
scroll to position [693, 0]
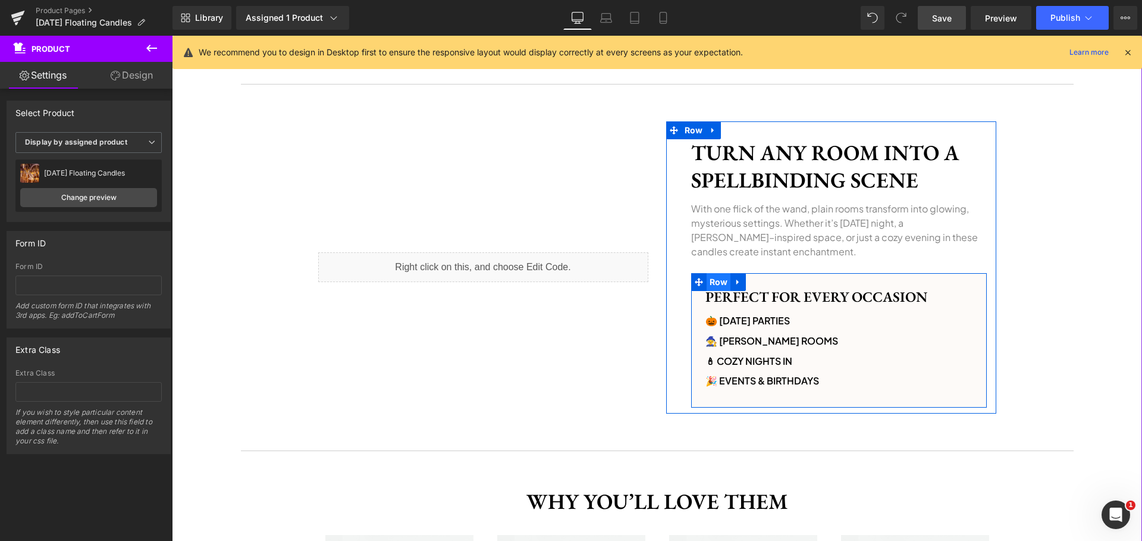
click at [714, 278] on span "Row" at bounding box center [719, 282] width 24 height 18
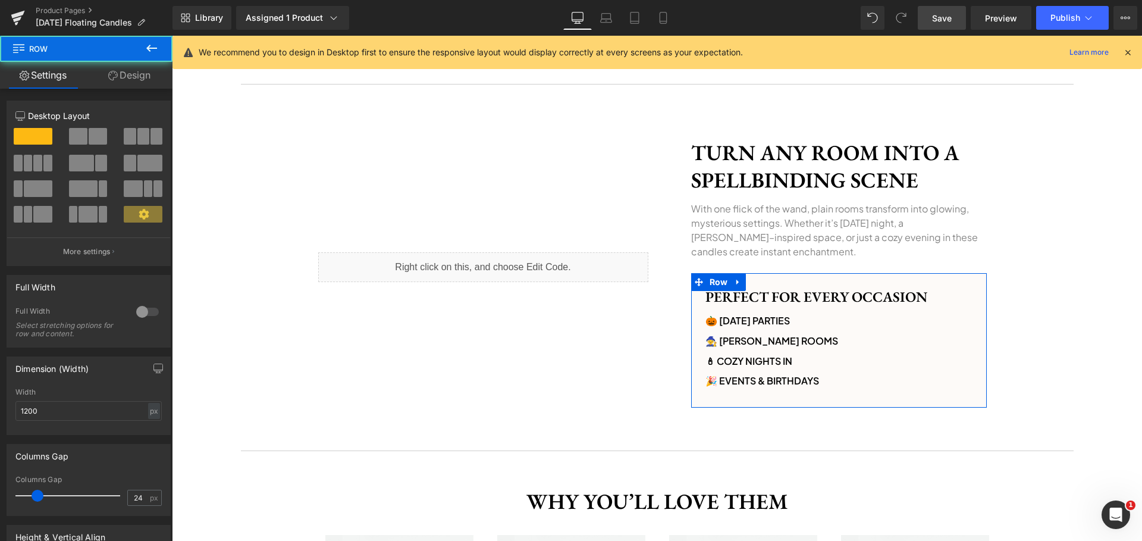
click at [124, 84] on link "Design" at bounding box center [129, 75] width 86 height 27
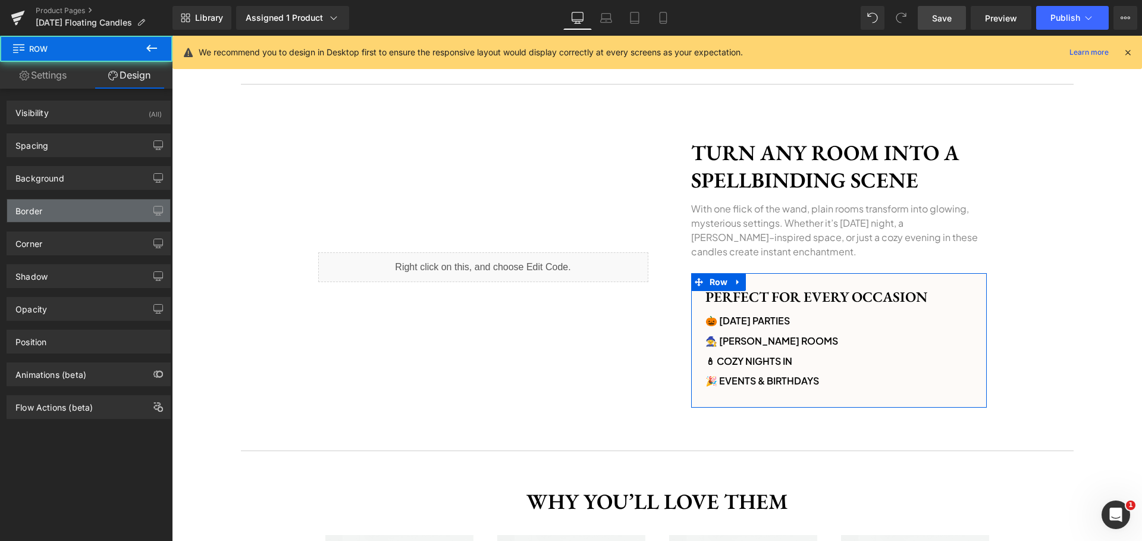
type input "#151515"
type input "75"
click at [68, 212] on div "Border" at bounding box center [88, 210] width 163 height 23
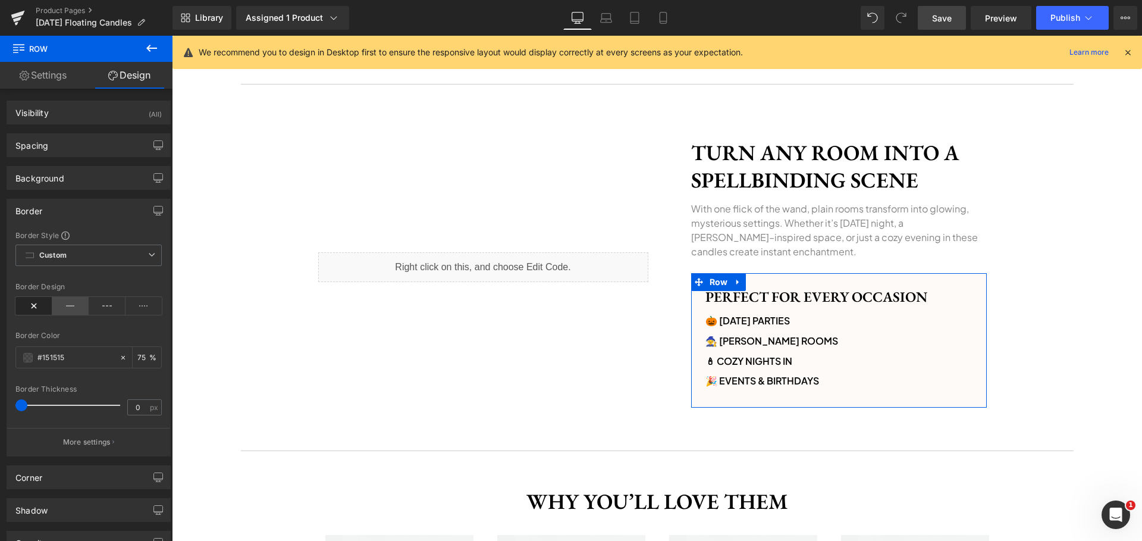
click at [76, 303] on icon at bounding box center [70, 306] width 37 height 18
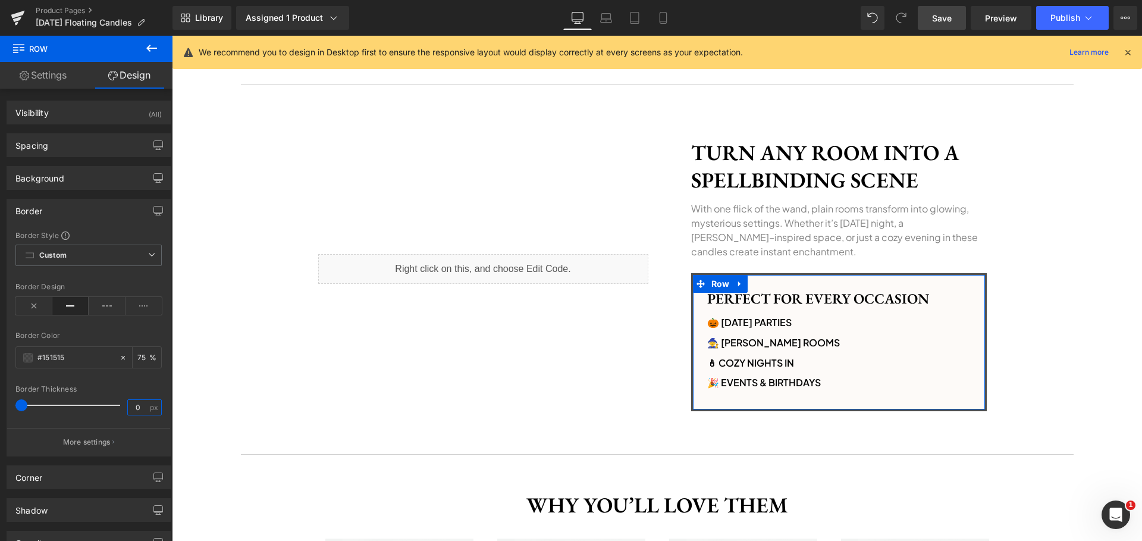
click at [137, 406] on input "0" at bounding box center [138, 407] width 21 height 15
type input "1"
click at [137, 387] on div "Border Thickness" at bounding box center [88, 389] width 146 height 8
click at [22, 356] on div "#151515" at bounding box center [67, 357] width 103 height 21
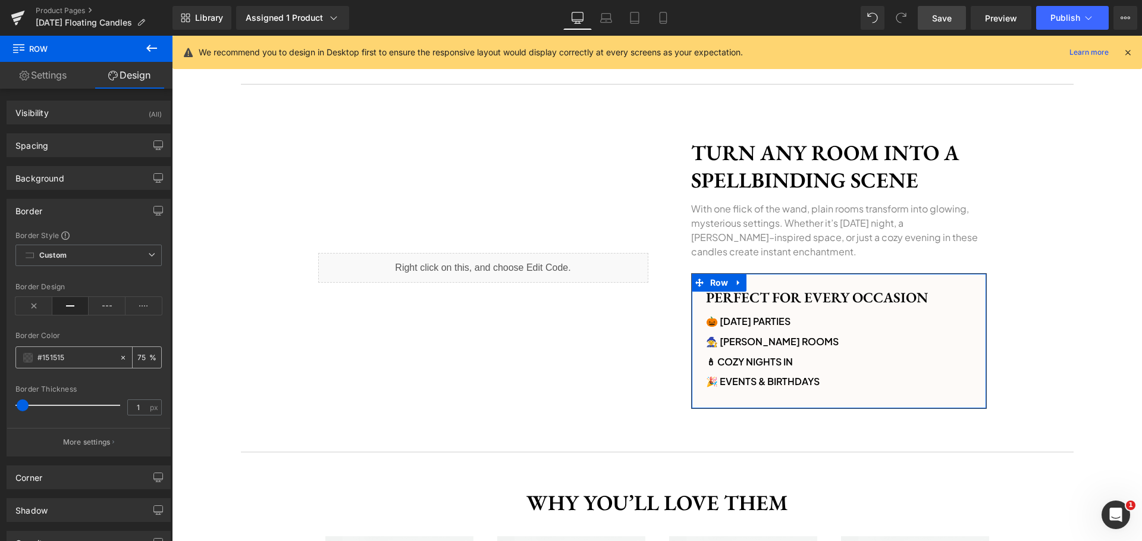
drag, startPoint x: 20, startPoint y: 358, endPoint x: 30, endPoint y: 358, distance: 10.1
click at [21, 358] on div "#151515" at bounding box center [67, 357] width 103 height 21
click at [30, 358] on span at bounding box center [28, 358] width 10 height 10
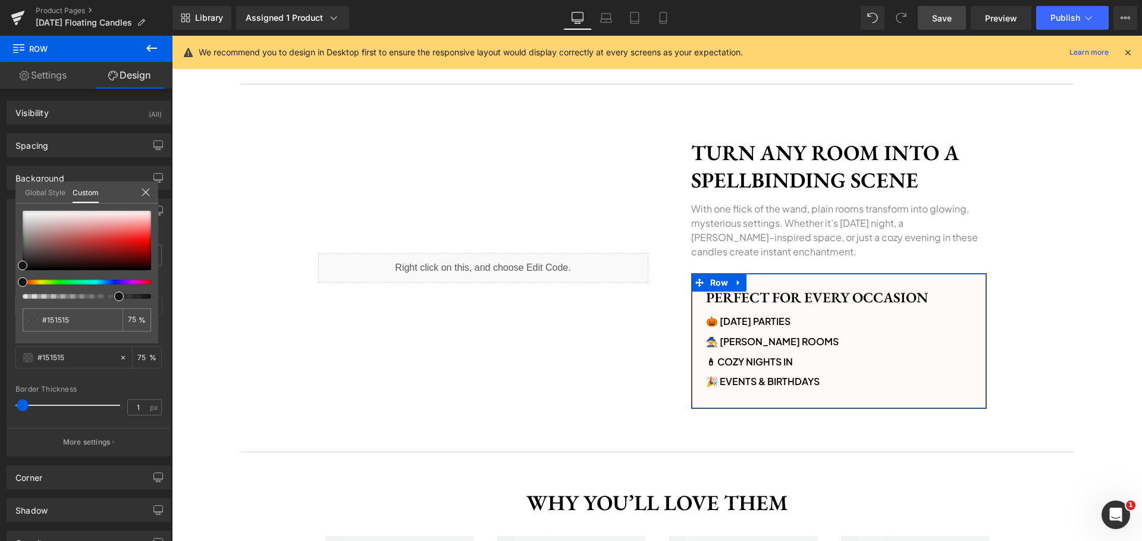
type input "#141414"
drag, startPoint x: 57, startPoint y: 281, endPoint x: 33, endPoint y: 283, distance: 23.8
click at [33, 283] on div at bounding box center [82, 282] width 129 height 5
type input "#ddbf78"
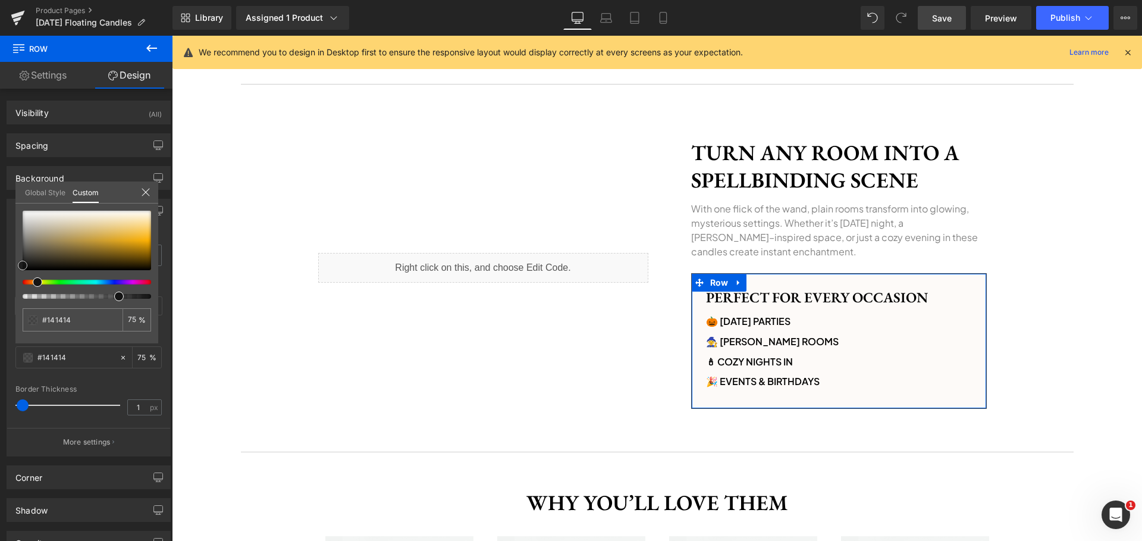
type input "#ddbf78"
type input "#e0c37f"
type input "#e4c57a"
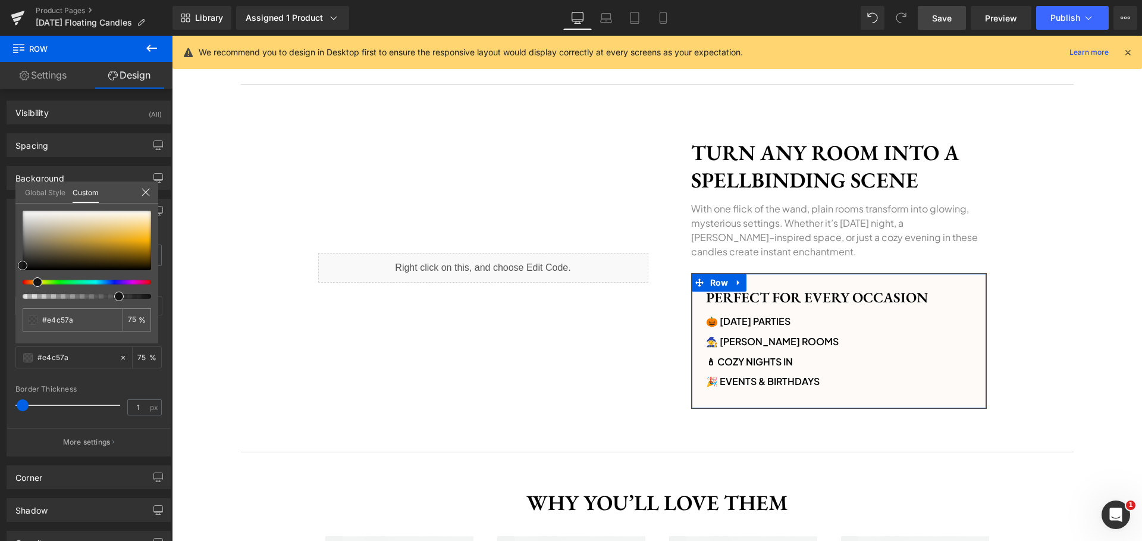
type input "#f0c96f"
type input "#f8c95d"
type input "#fec643"
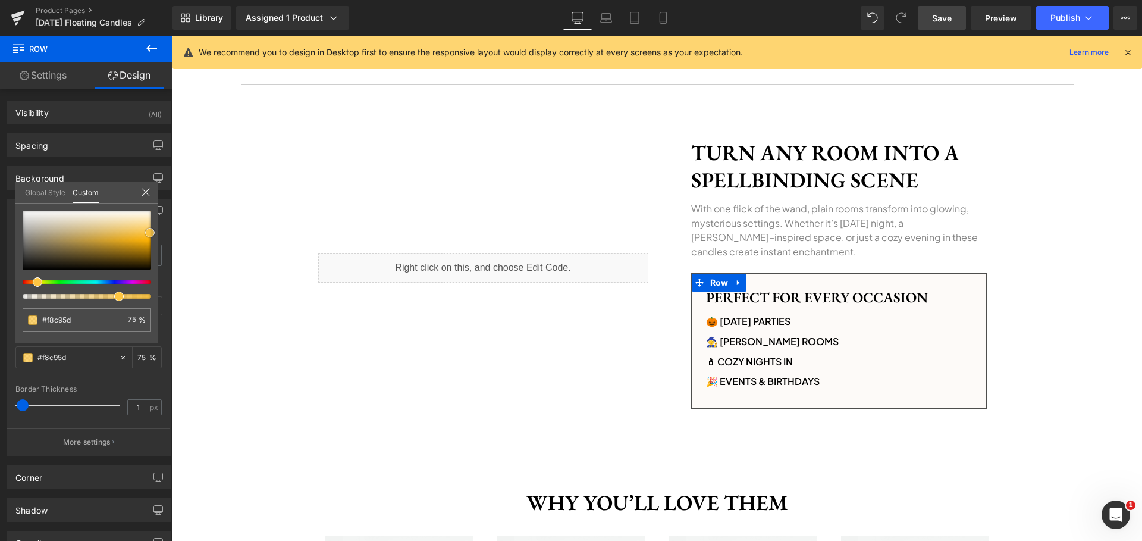
type input "#fec643"
type input "#ffbe28"
type input "#ffb814"
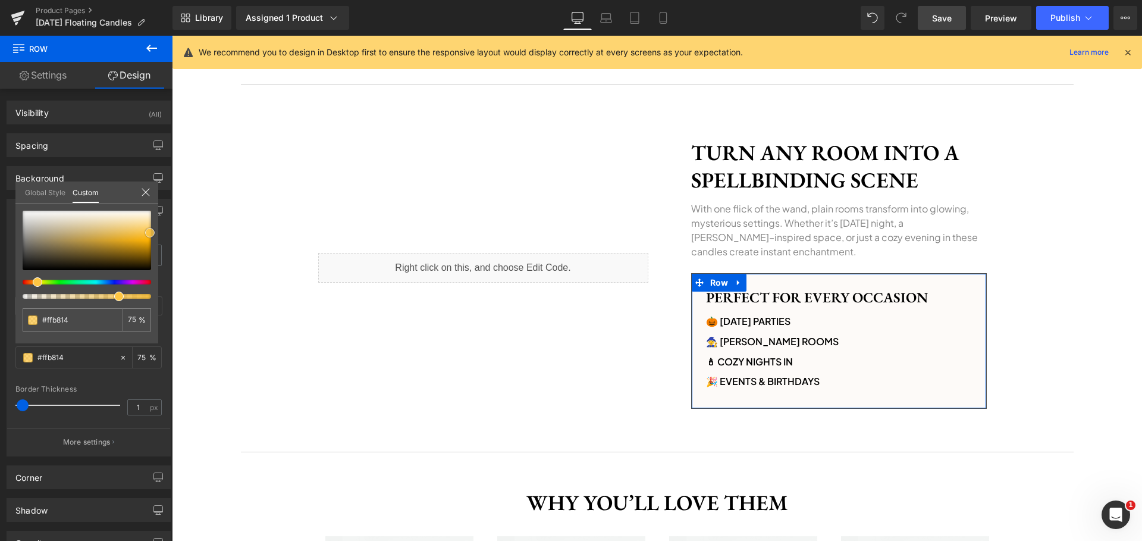
type input "#ffb70f"
type input "#ffb50a"
type input "#ffb405"
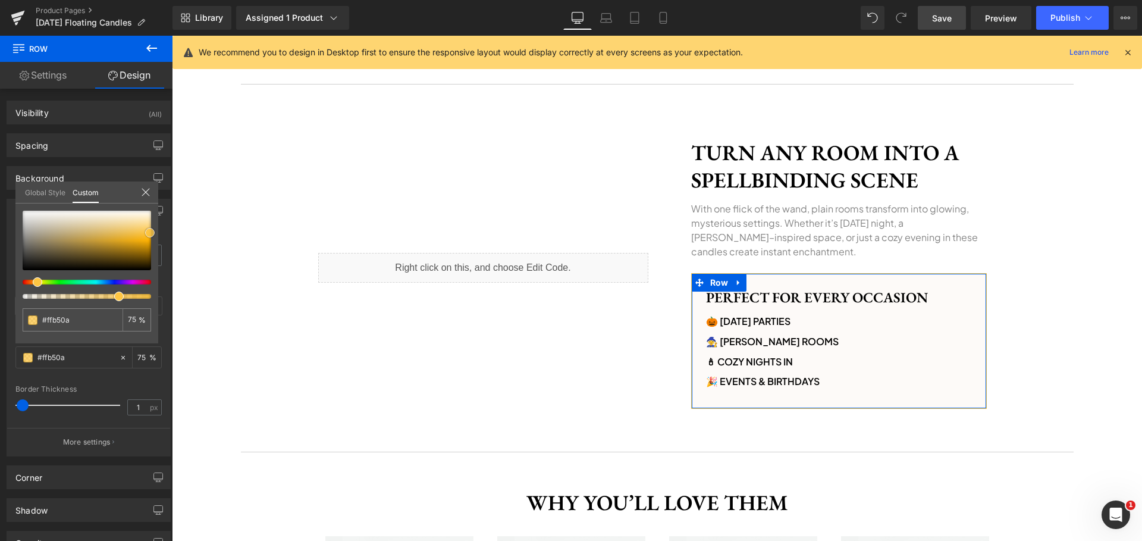
type input "#ffb405"
type input "#ffb200"
type input "#f4ab00"
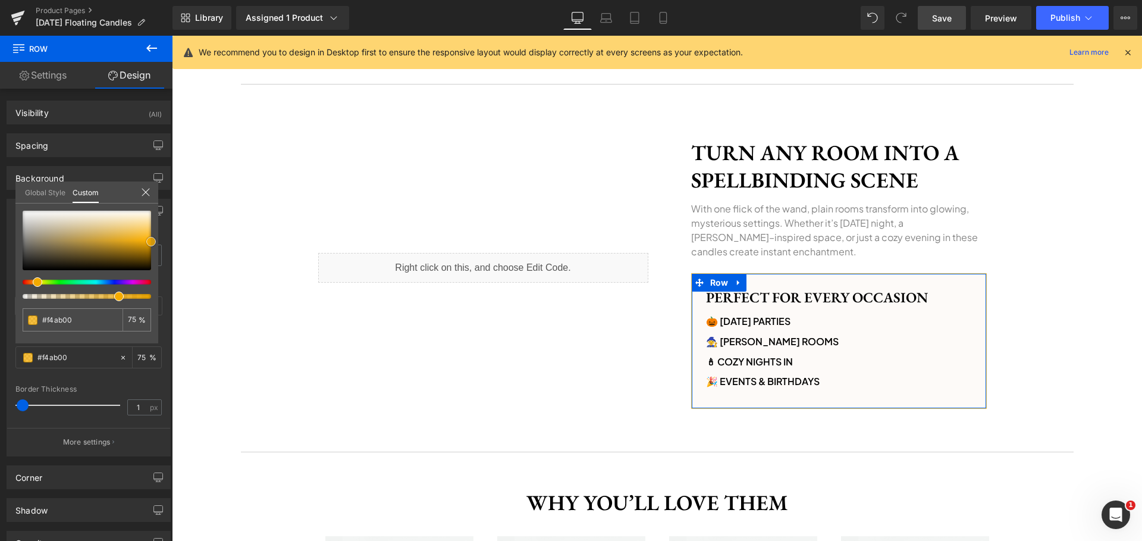
type input "#eaa400"
type input "#e09d00"
type input "#db9900"
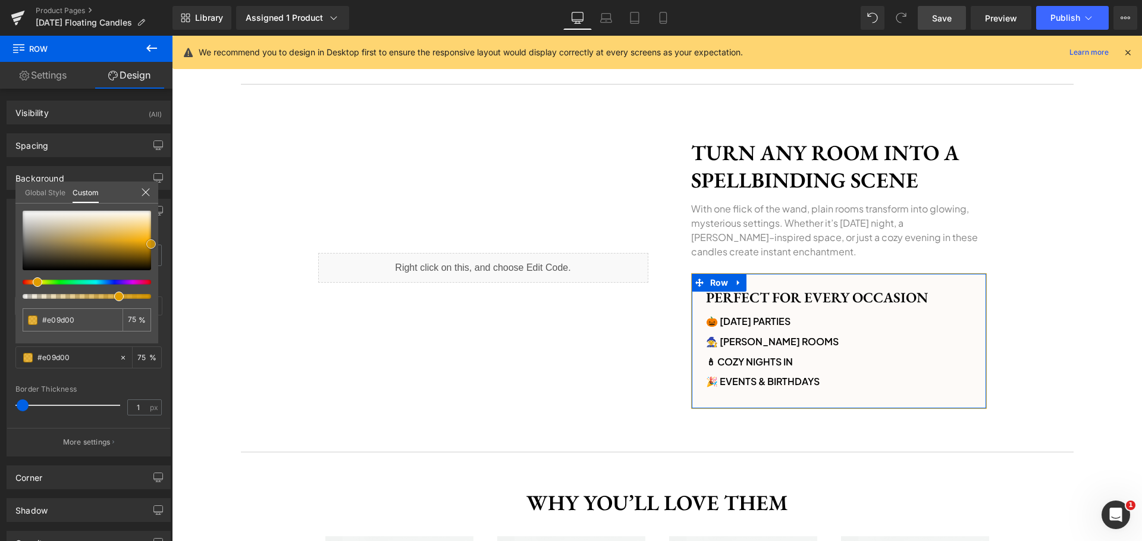
type input "#db9900"
type input "#d69500"
type input "#d19200"
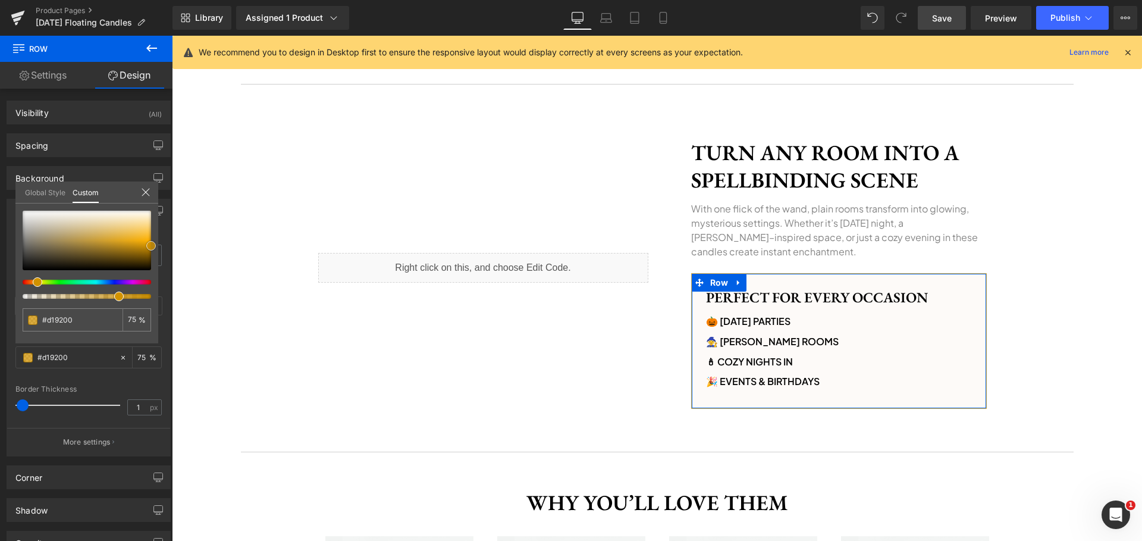
type input "#cc8e00"
type input "#c68b00"
drag, startPoint x: 121, startPoint y: 229, endPoint x: 164, endPoint y: 247, distance: 46.4
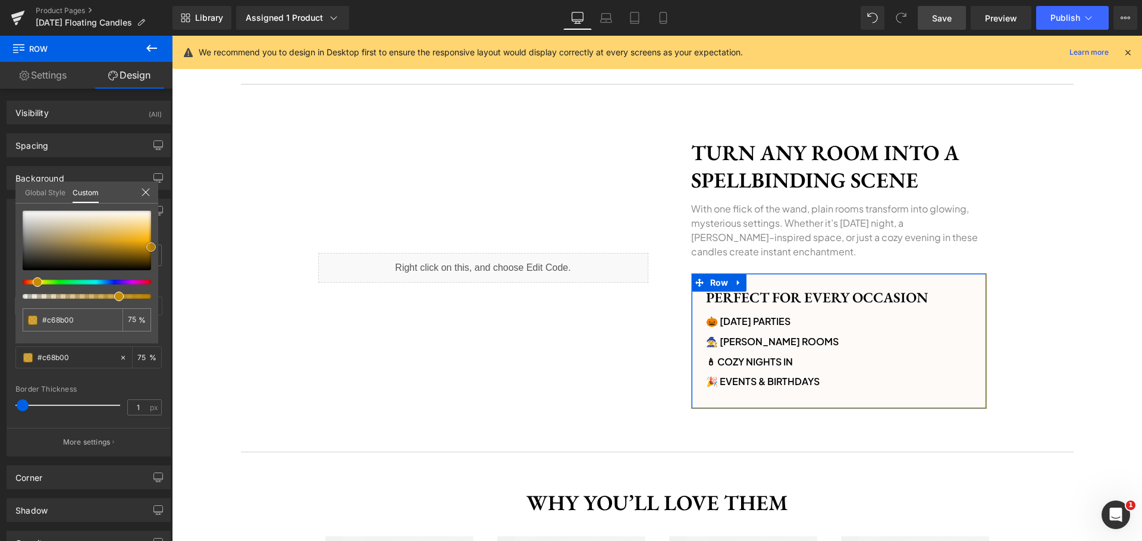
click at [164, 247] on div "Border Border Style Custom Custom Setup Global Style Custom Setup Global Style …" at bounding box center [89, 323] width 178 height 267
type input "79"
type input "82"
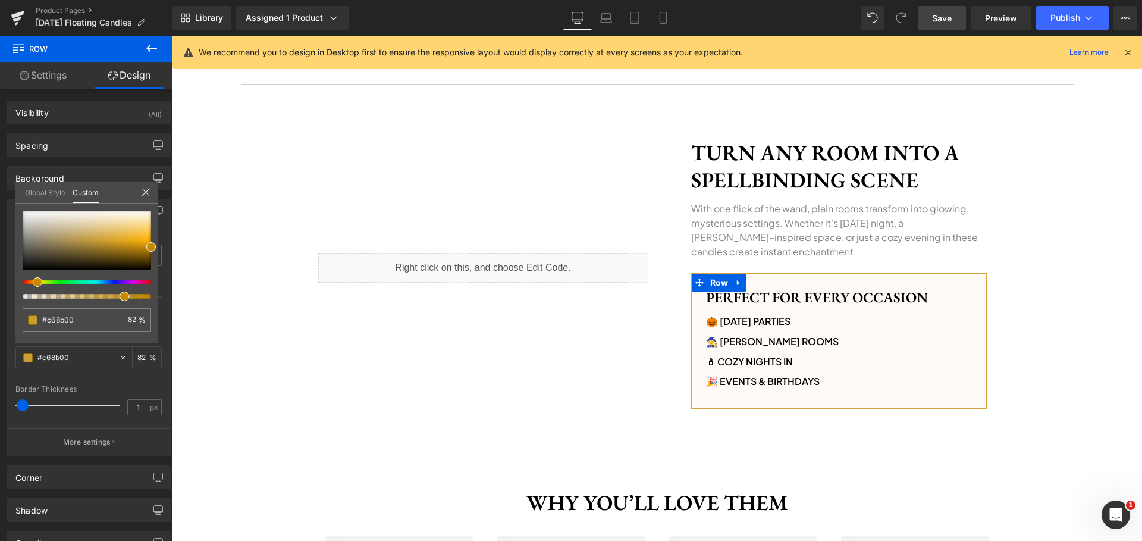
type input "87"
type input "93"
type input "100"
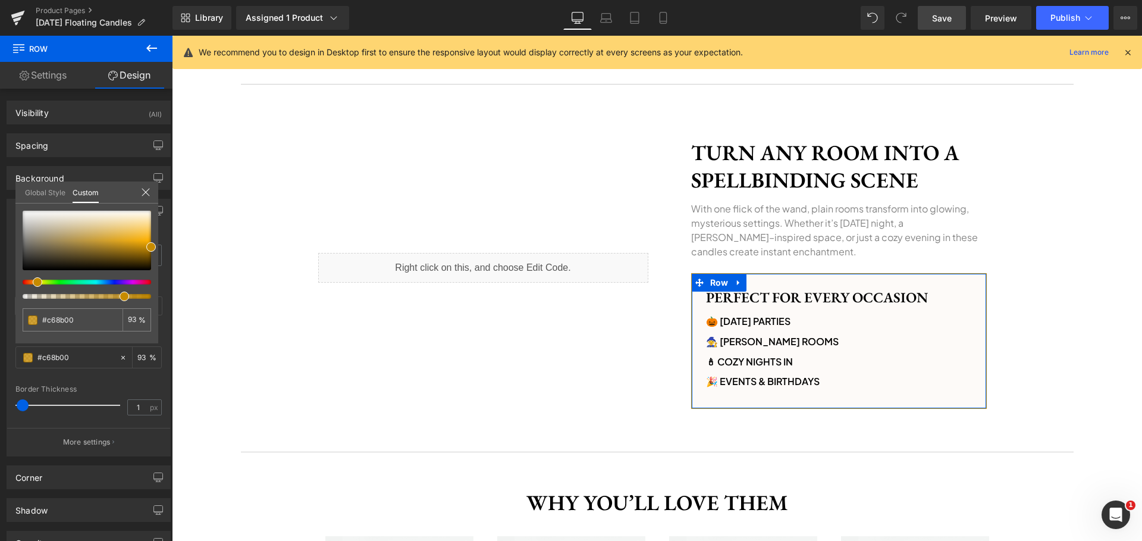
type input "100"
drag, startPoint x: 292, startPoint y: 334, endPoint x: 189, endPoint y: 297, distance: 108.8
type input "#c18700"
type input "#b78000"
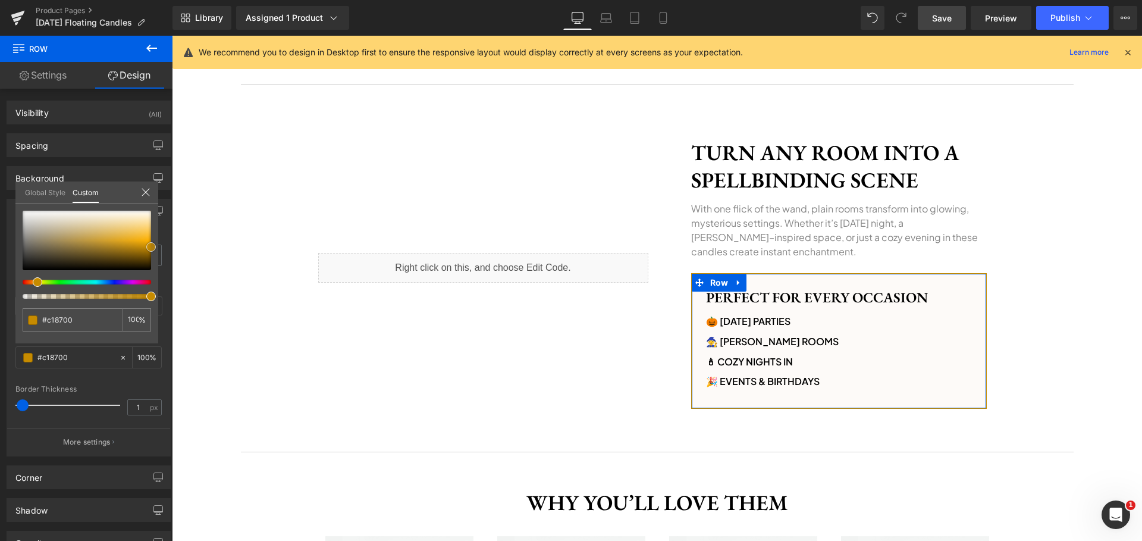
type input "#b78000"
type input "#b27c00"
type input "#a87500"
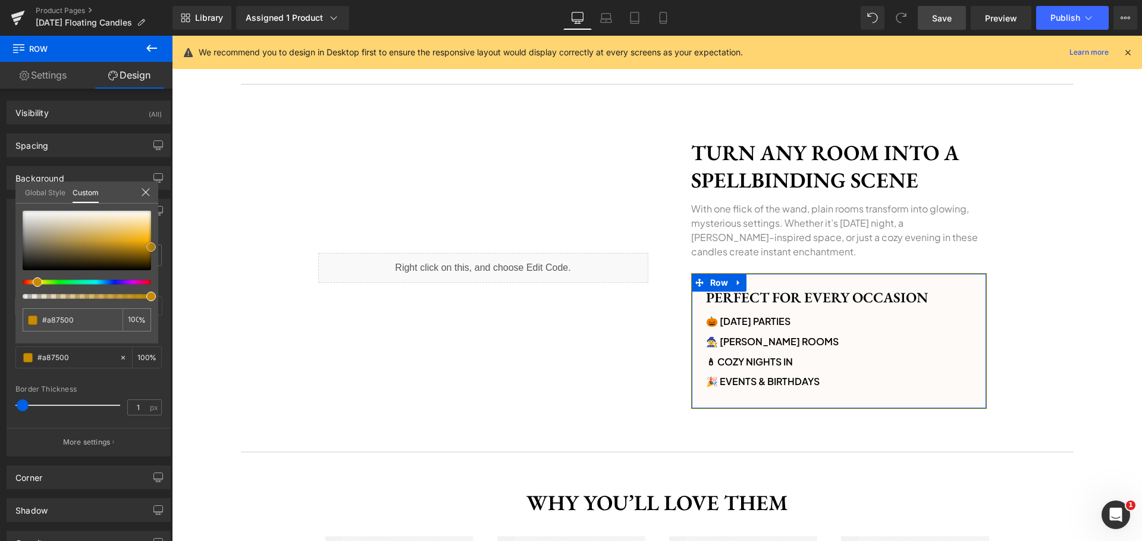
type input "#a37200"
type input "#996b00"
type input "#936700"
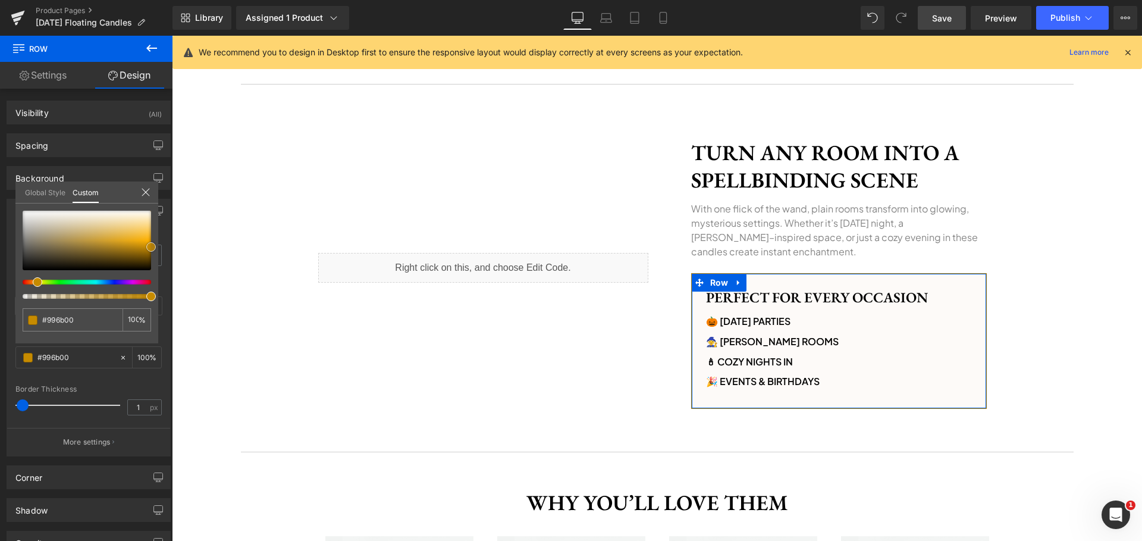
type input "#936700"
type input "#8e6300"
type input "#936700"
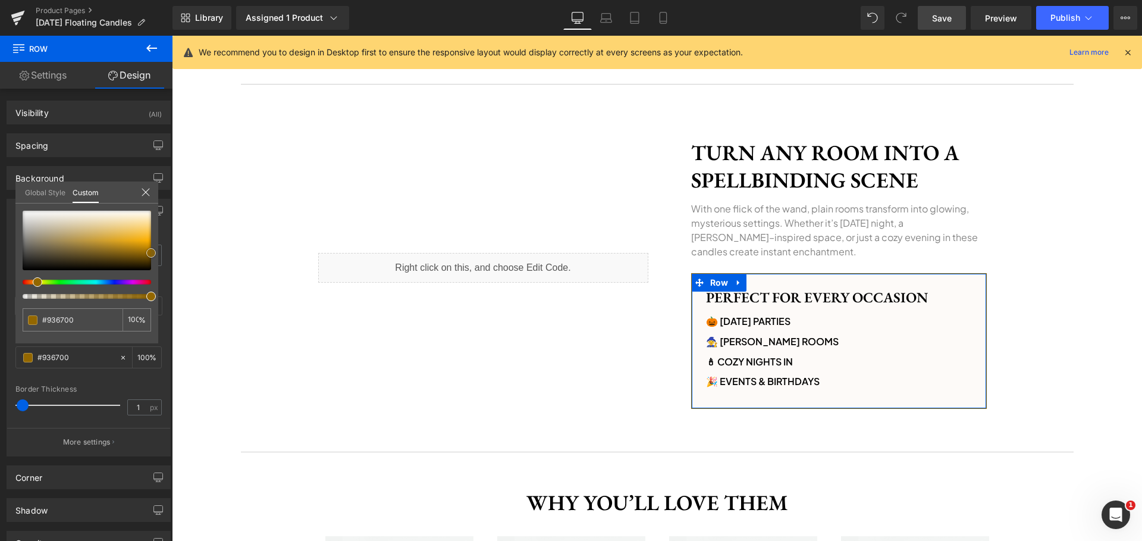
type input "#996b00"
type input "#a37200"
type input "#a87500"
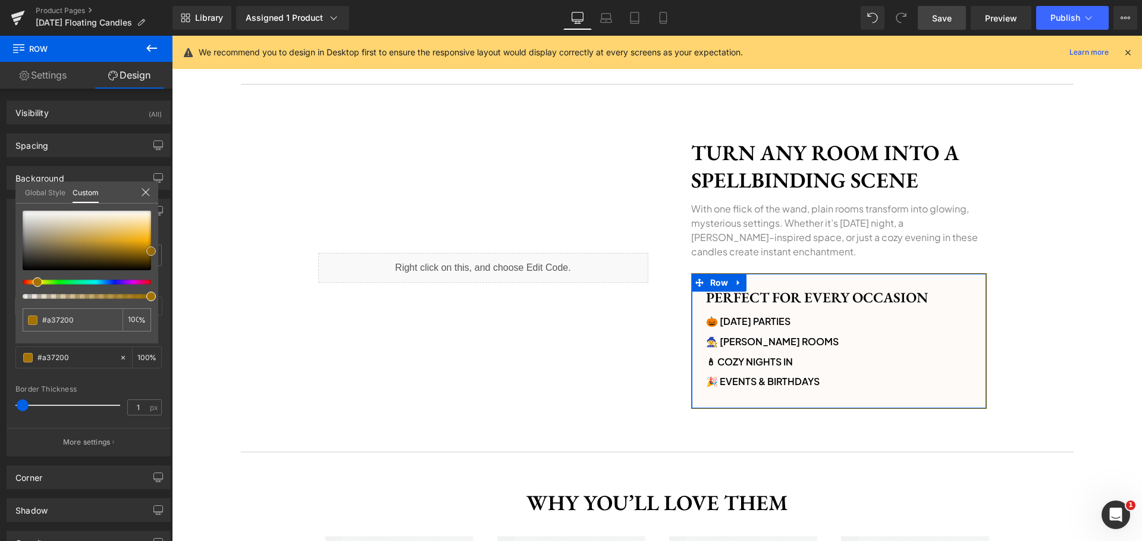
type input "#a87500"
type input "#ad7900"
type input "#b78000"
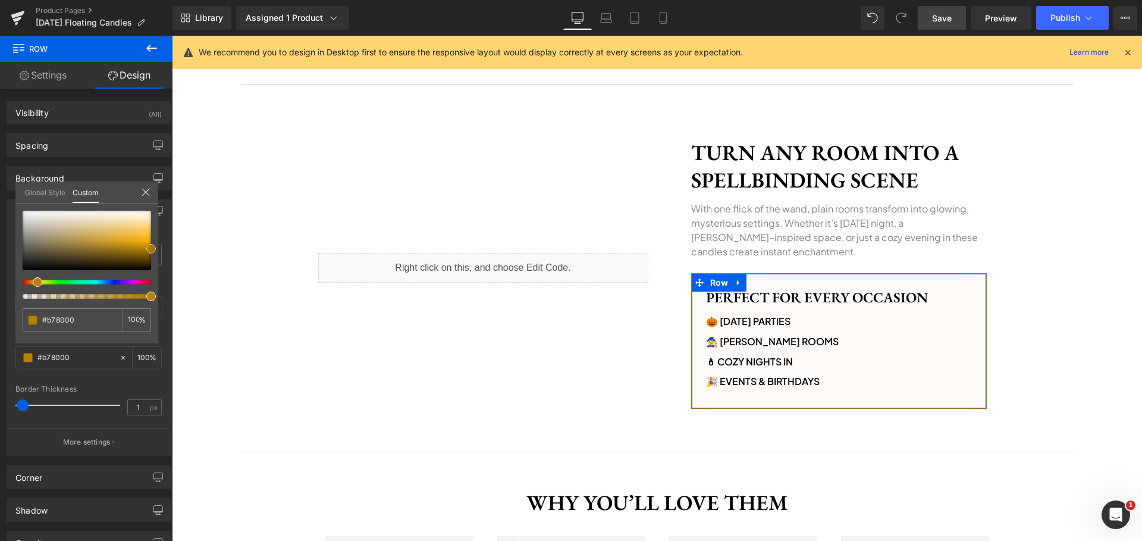
type input "#bc8400"
type input "#c18700"
type input "#c68b00"
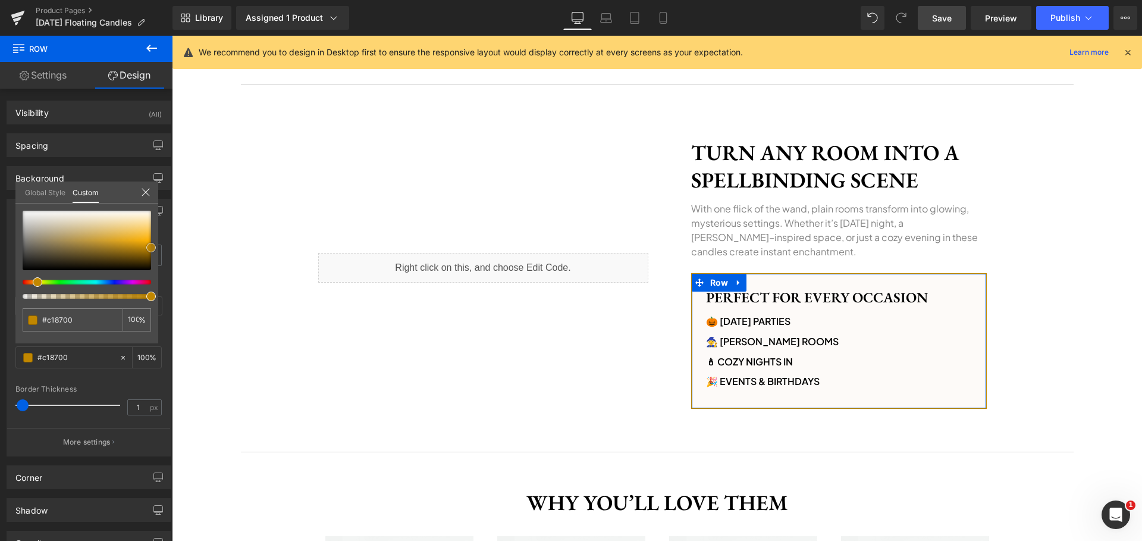
type input "#c68b00"
type input "#cc8e00"
type input "#d19200"
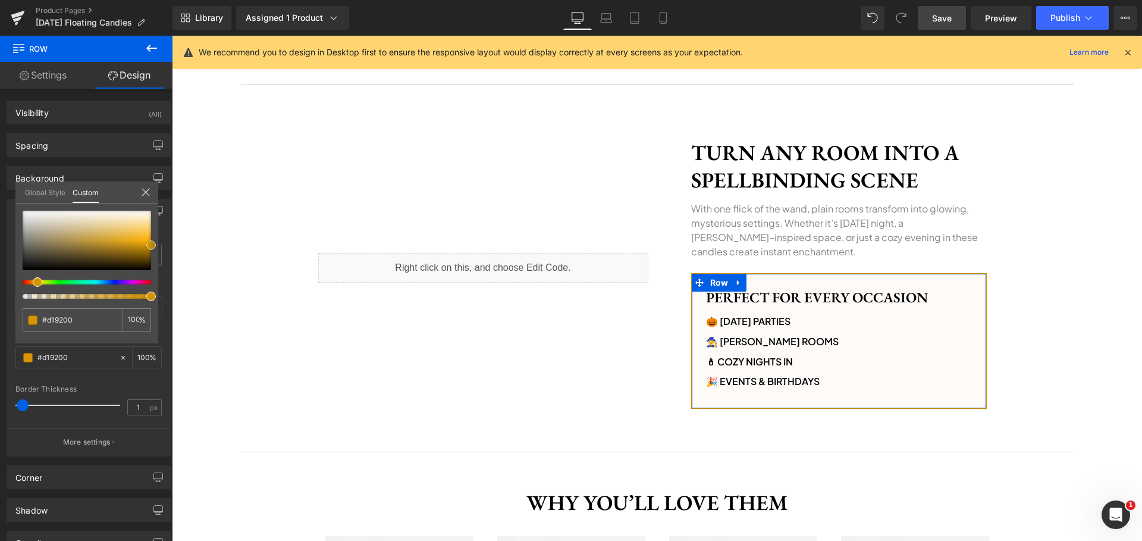
type input "#d69500"
type input "#e09d00"
drag, startPoint x: 151, startPoint y: 246, endPoint x: 161, endPoint y: 243, distance: 10.5
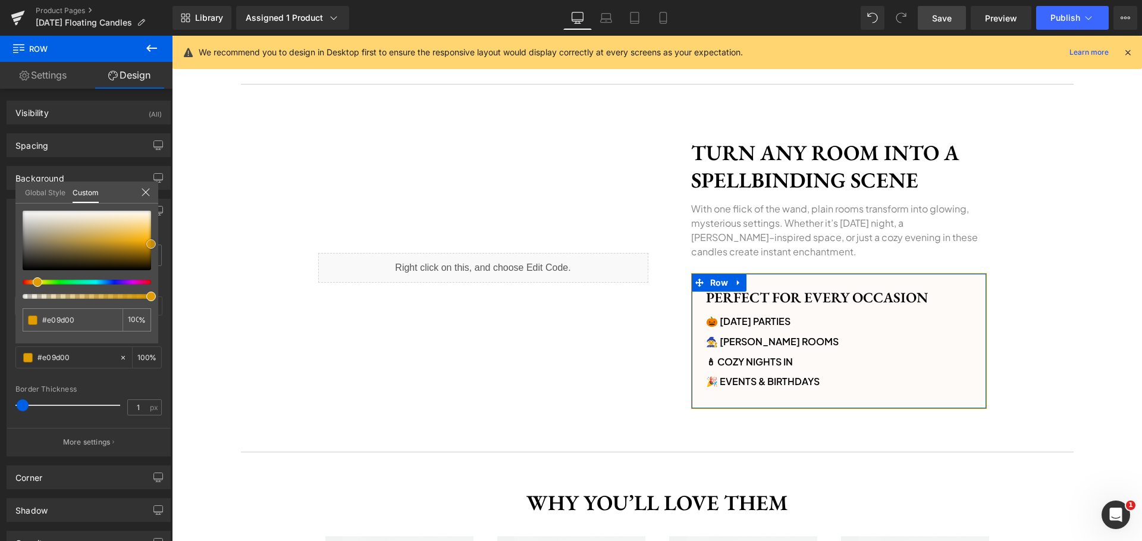
click at [161, 243] on div "Border Border Style Custom Custom Setup Global Style Custom Setup Global Style …" at bounding box center [89, 323] width 178 height 267
click at [952, 19] on span "Save" at bounding box center [942, 18] width 20 height 12
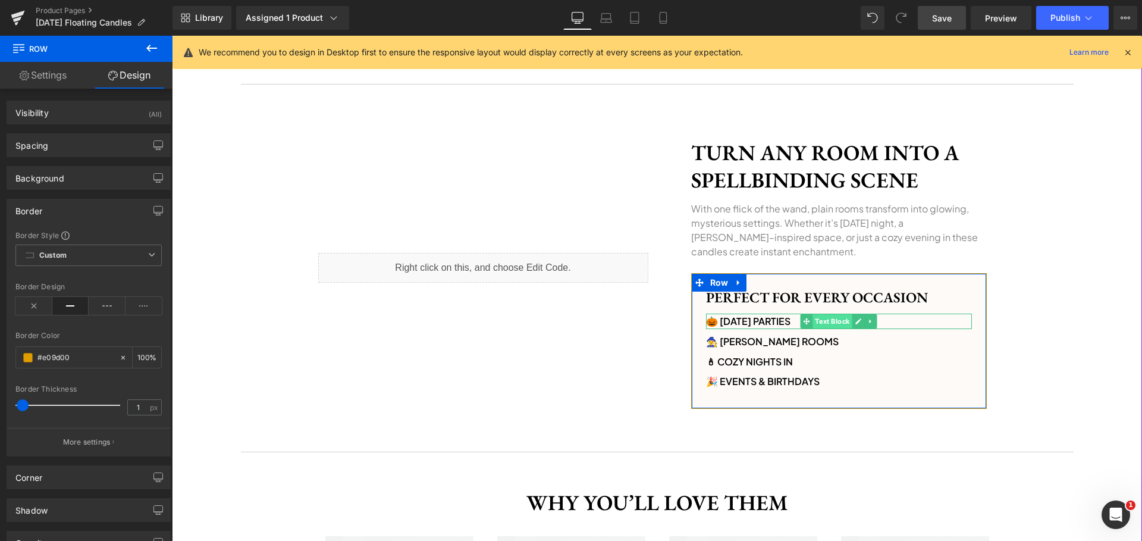
click at [816, 322] on span "Text Block" at bounding box center [832, 321] width 39 height 14
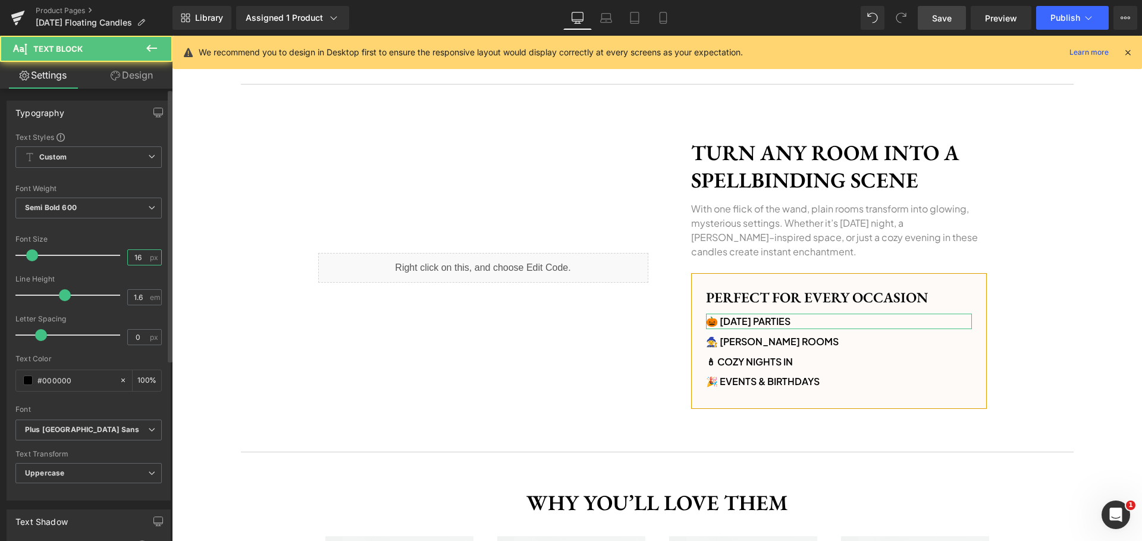
click at [138, 258] on input "16" at bounding box center [138, 257] width 21 height 15
type input "18"
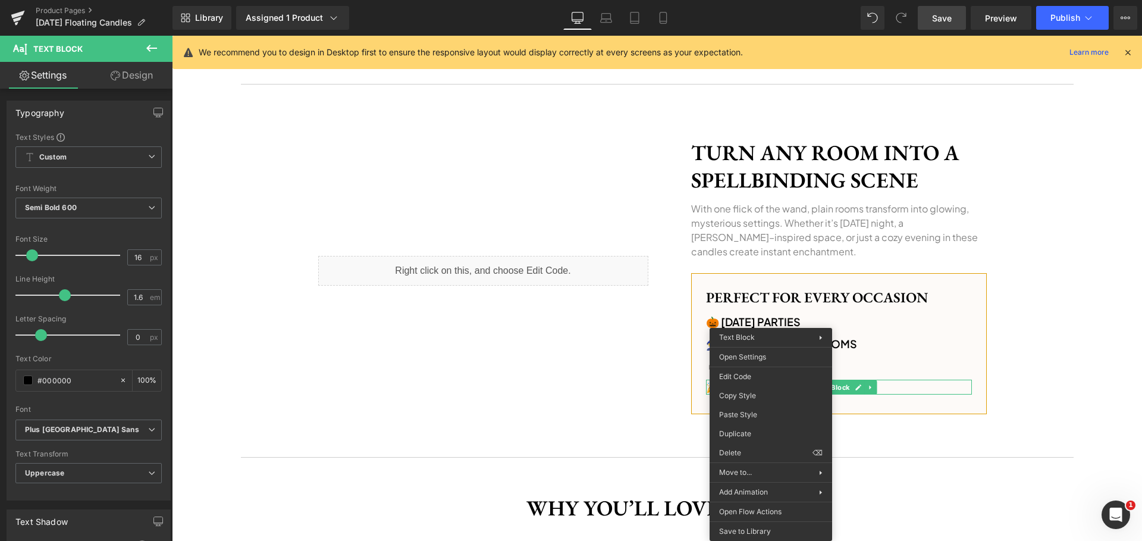
click at [657, 401] on div "Turn Any Room Into a Spellbinding Scene Heading With one flick of the wand, pla…" at bounding box center [831, 270] width 348 height 299
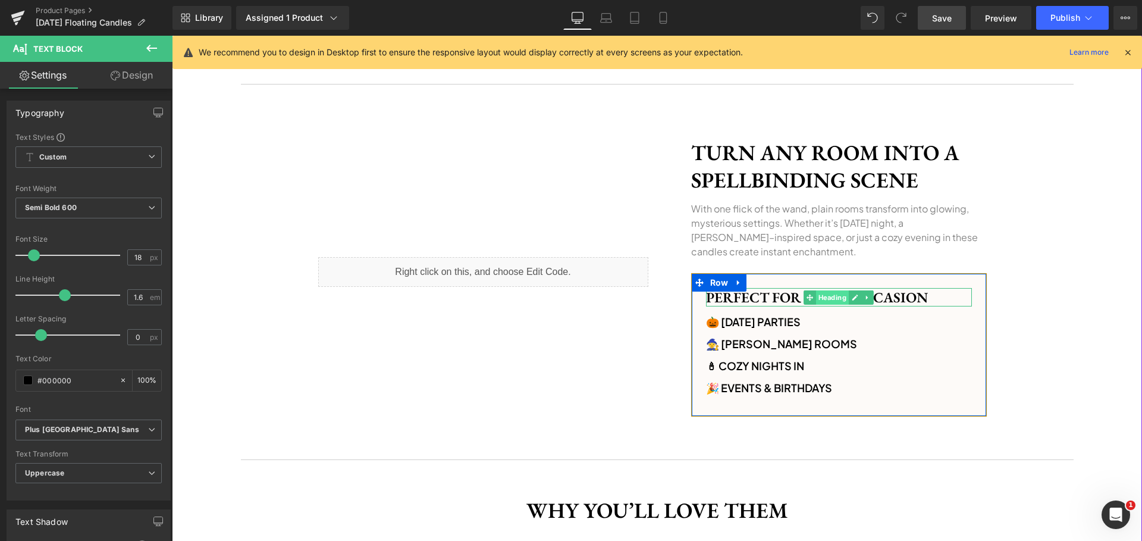
click at [826, 299] on span "Heading" at bounding box center [832, 297] width 33 height 14
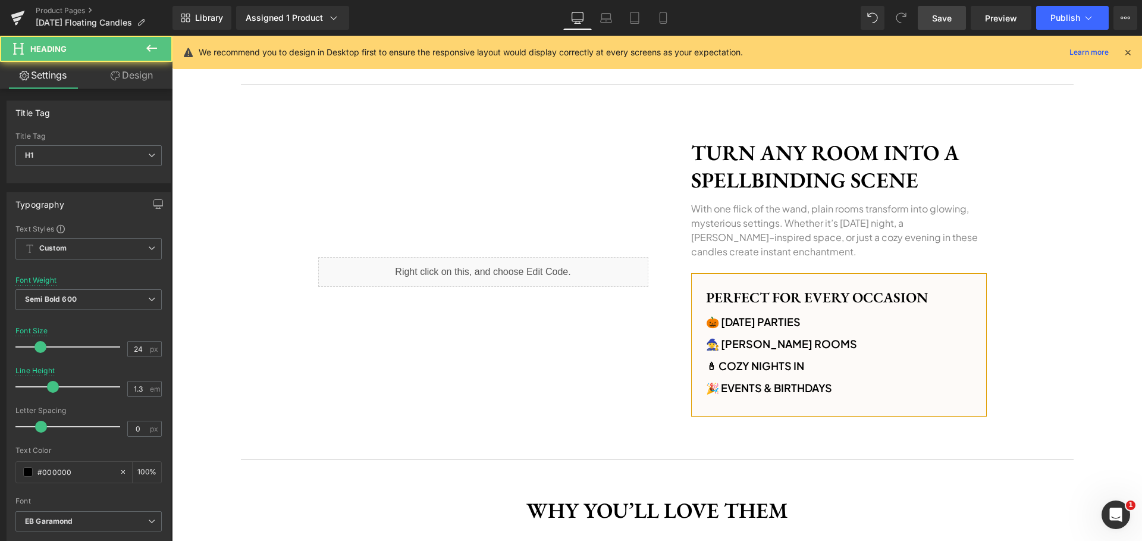
click at [945, 23] on span "Save" at bounding box center [942, 18] width 20 height 12
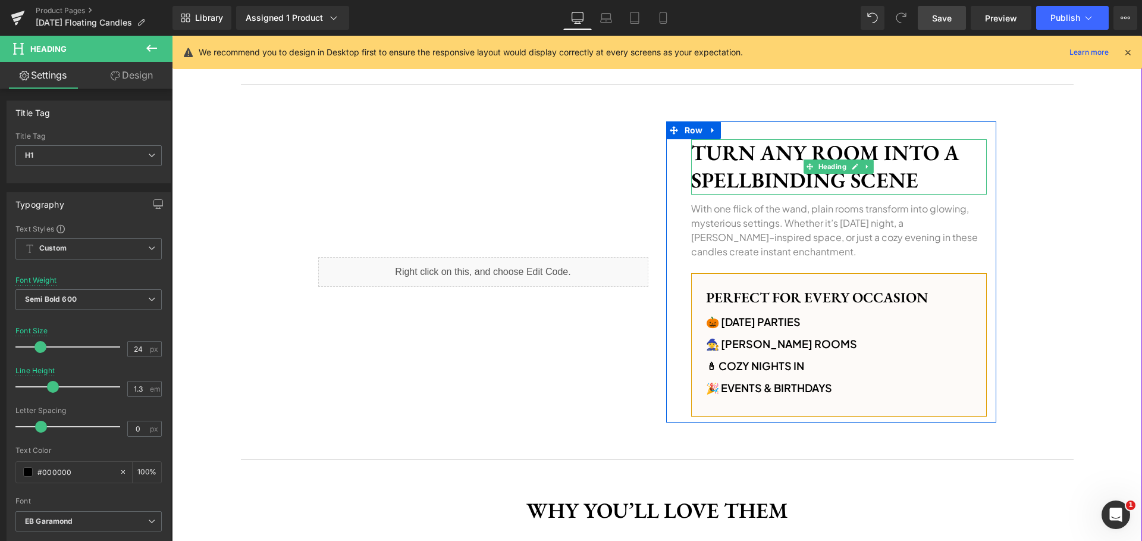
click at [798, 165] on h1 "Turn Any Room Into a Spellbinding Scene" at bounding box center [839, 167] width 296 height 56
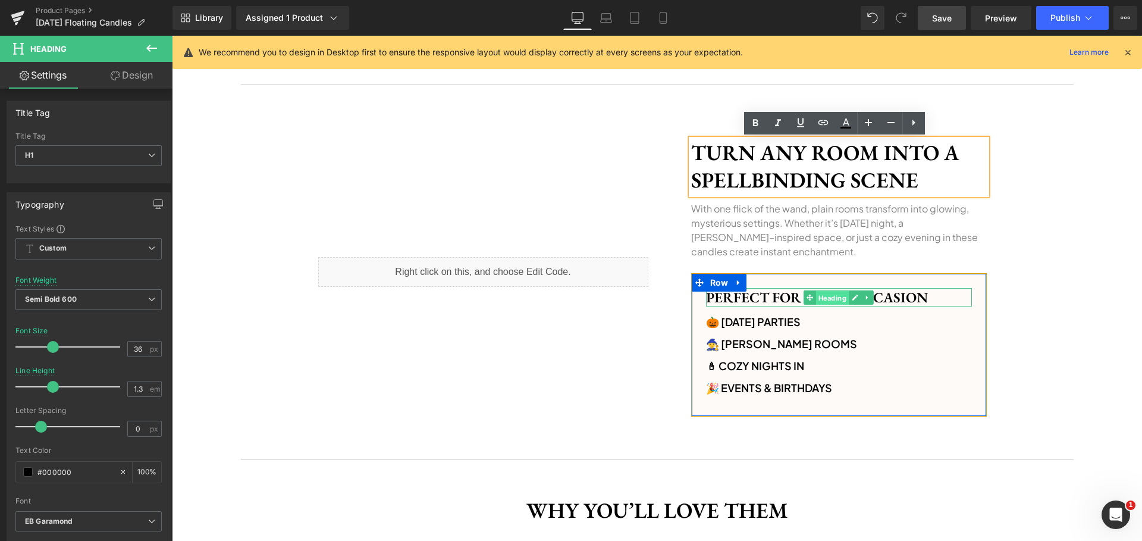
click at [816, 296] on span "Heading" at bounding box center [832, 298] width 33 height 14
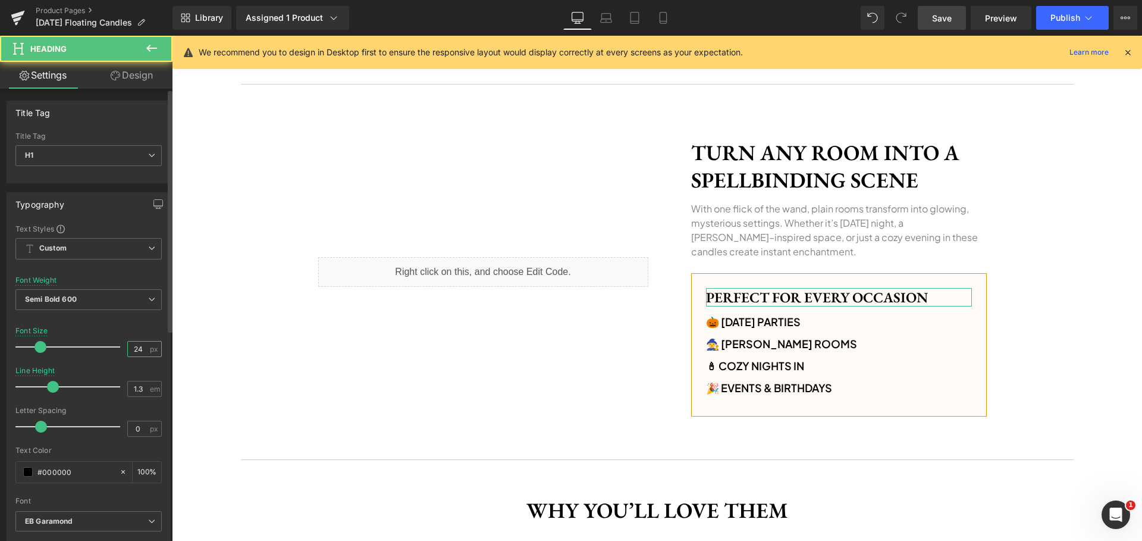
click at [141, 352] on input "24" at bounding box center [138, 348] width 21 height 15
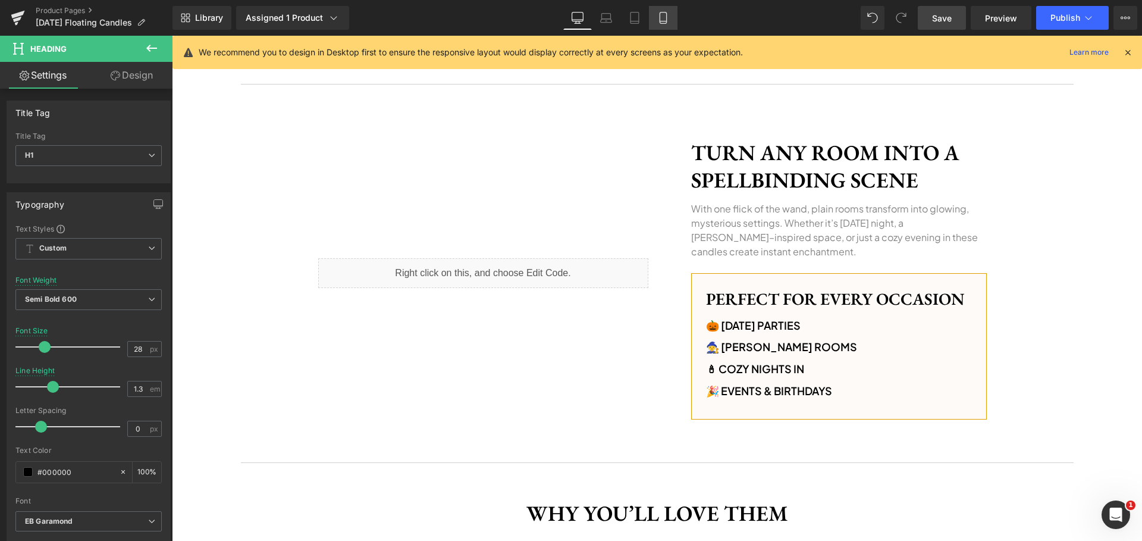
click at [666, 19] on icon at bounding box center [663, 18] width 12 height 12
type input "24"
type input "1.4"
type input "100"
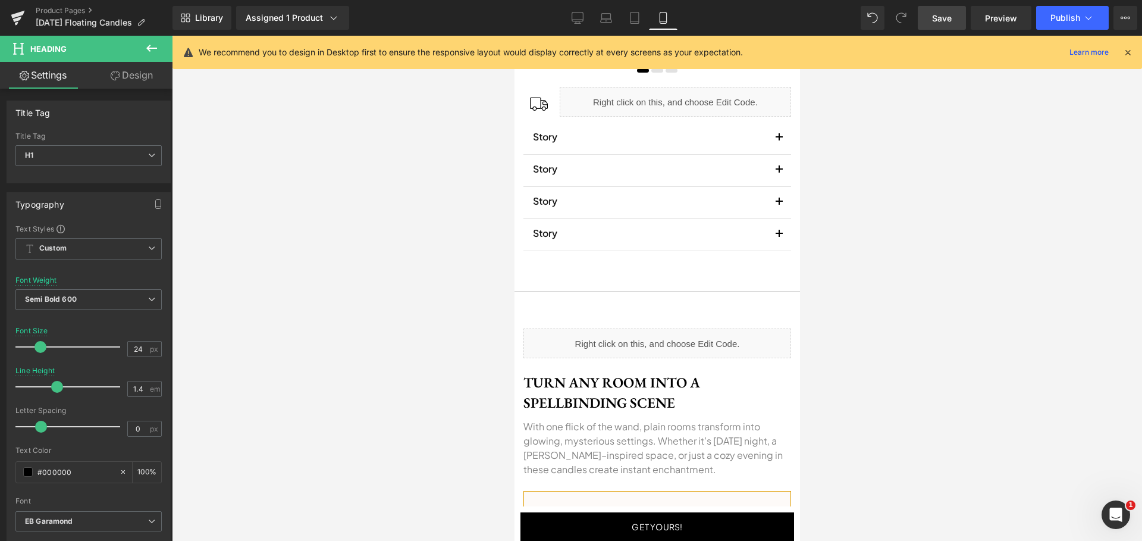
scroll to position [910, 0]
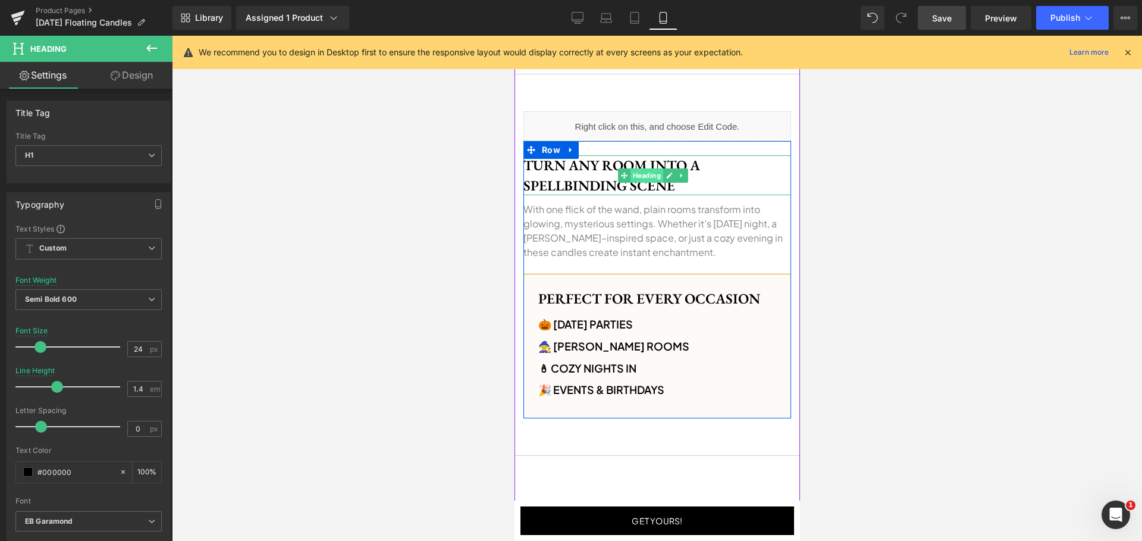
click at [650, 174] on span "Heading" at bounding box center [645, 175] width 33 height 14
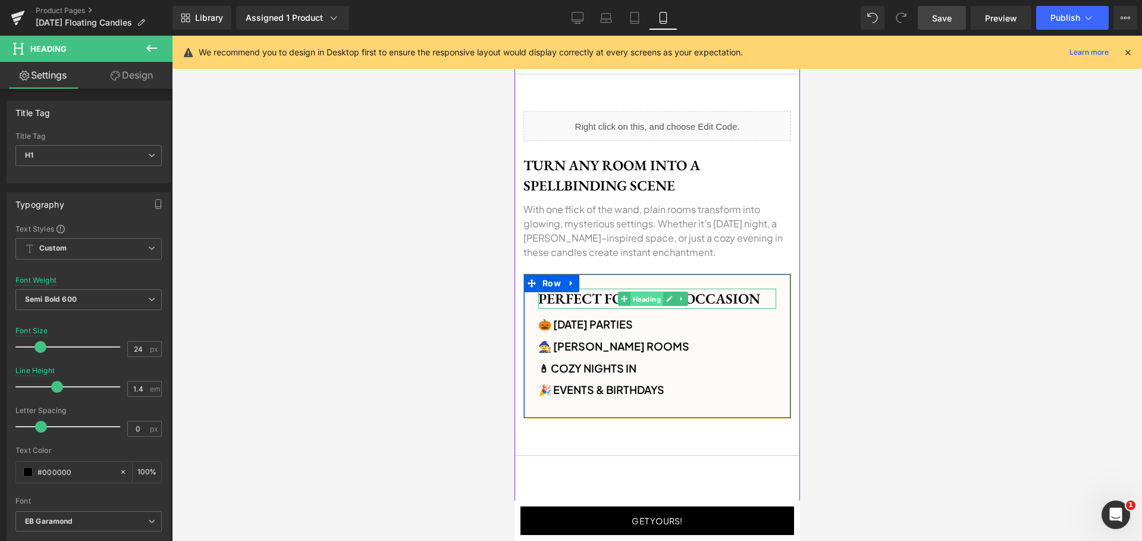
click at [639, 301] on span "Heading" at bounding box center [645, 299] width 33 height 14
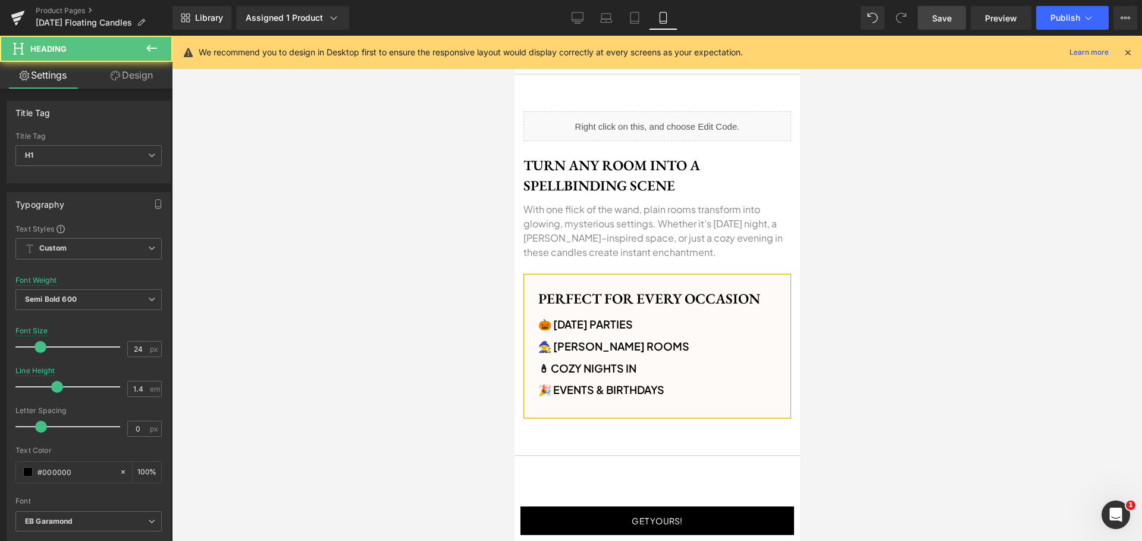
click at [928, 177] on div at bounding box center [657, 288] width 970 height 505
click at [938, 14] on span "Save" at bounding box center [942, 18] width 20 height 12
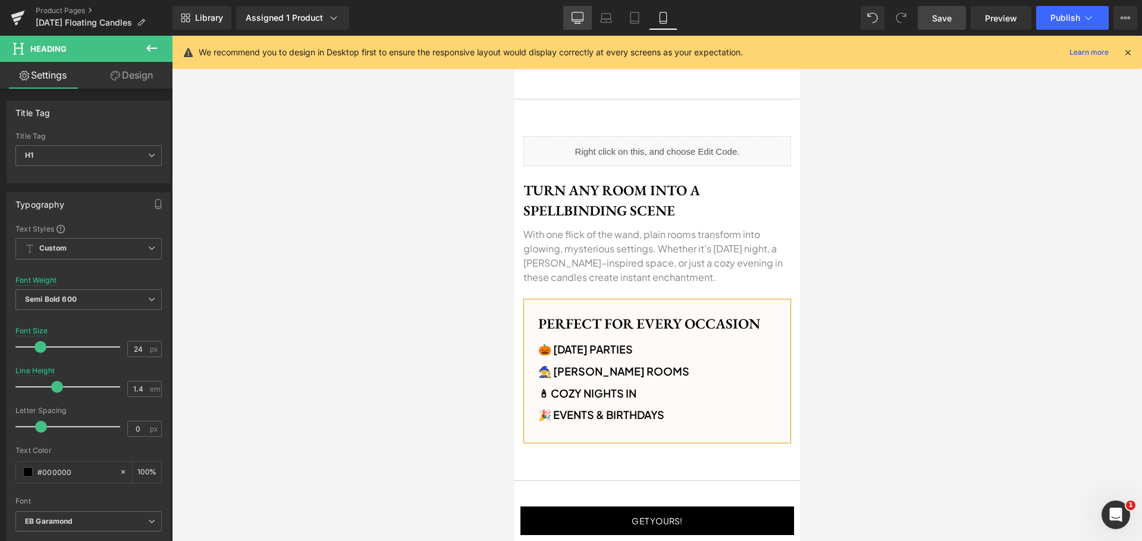
click at [584, 21] on link "Desktop" at bounding box center [577, 18] width 29 height 24
type input "28"
type input "1.3"
type input "100"
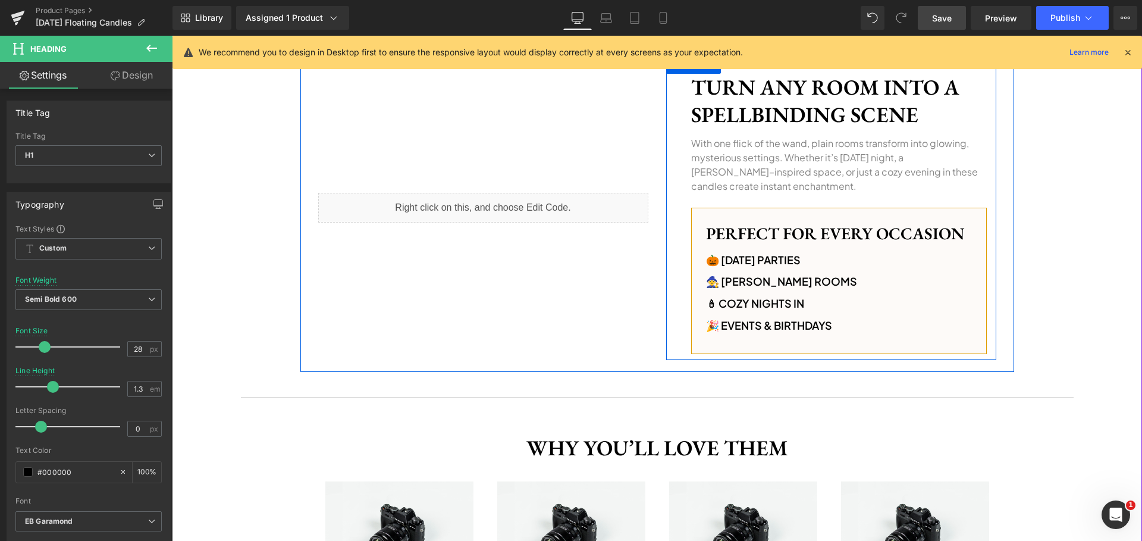
scroll to position [631, 0]
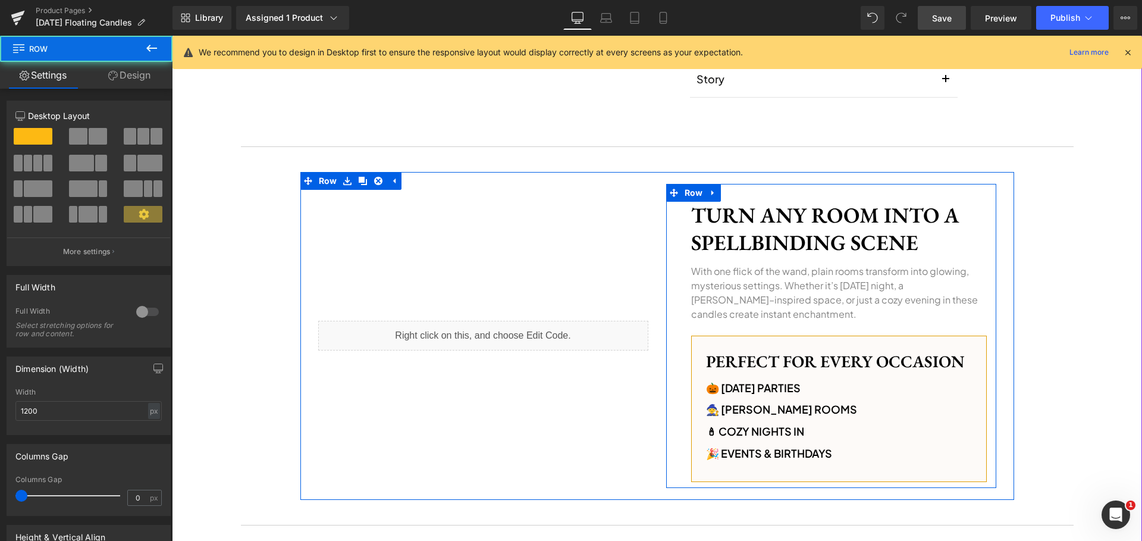
click at [681, 278] on div "Turn Any Room Into a Spellbinding Scene Heading With one flick of the wand, pla…" at bounding box center [831, 336] width 330 height 304
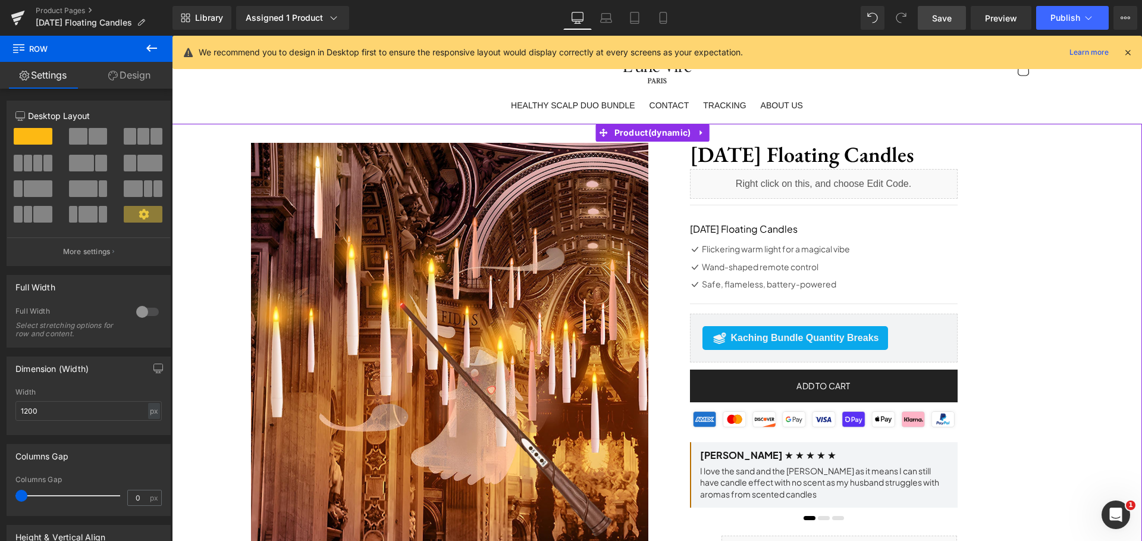
scroll to position [30, 0]
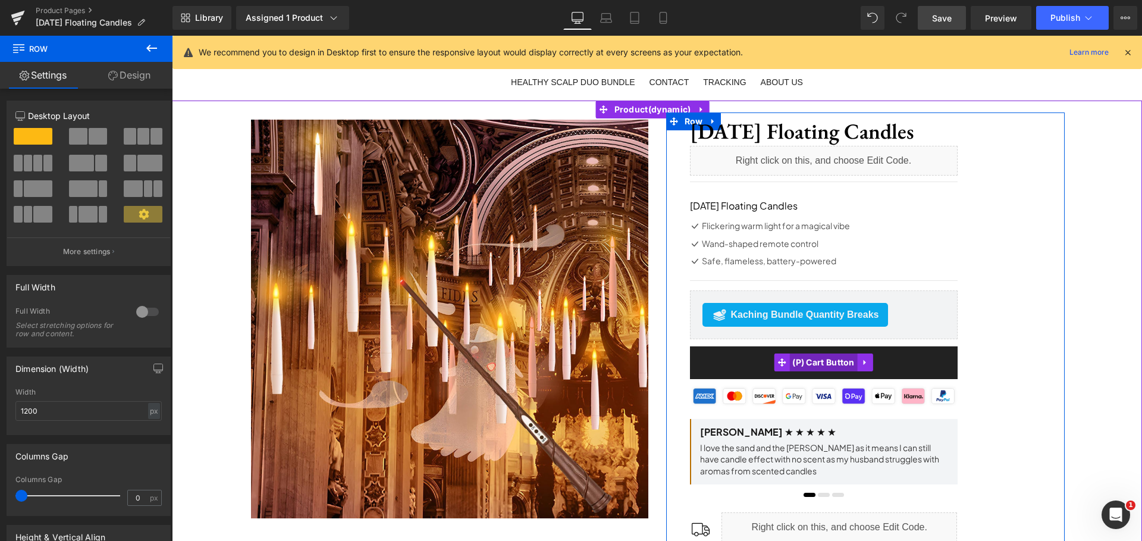
click at [807, 356] on span "(P) Cart Button" at bounding box center [823, 362] width 68 height 18
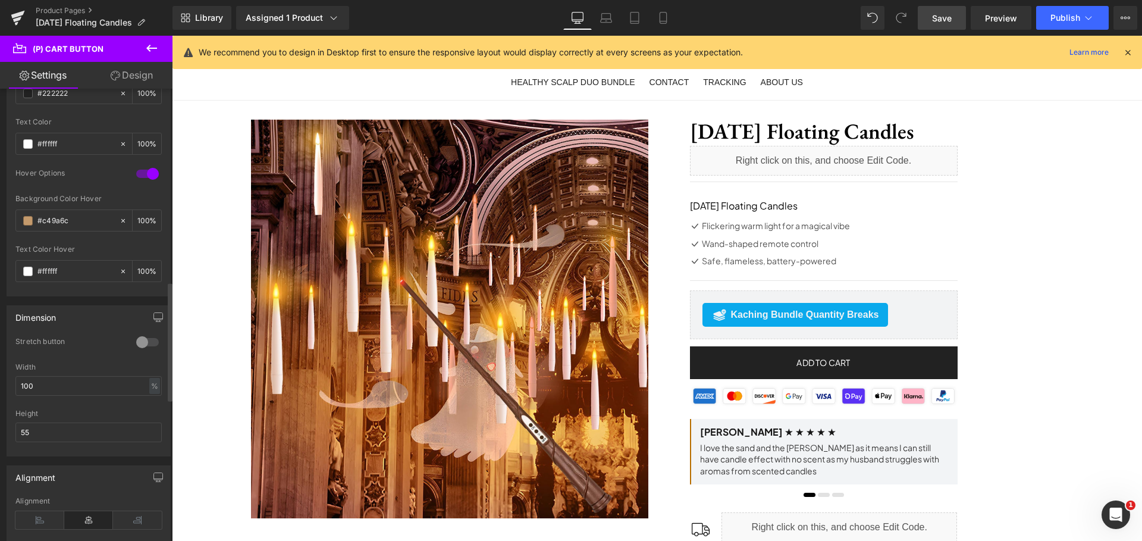
scroll to position [977, 0]
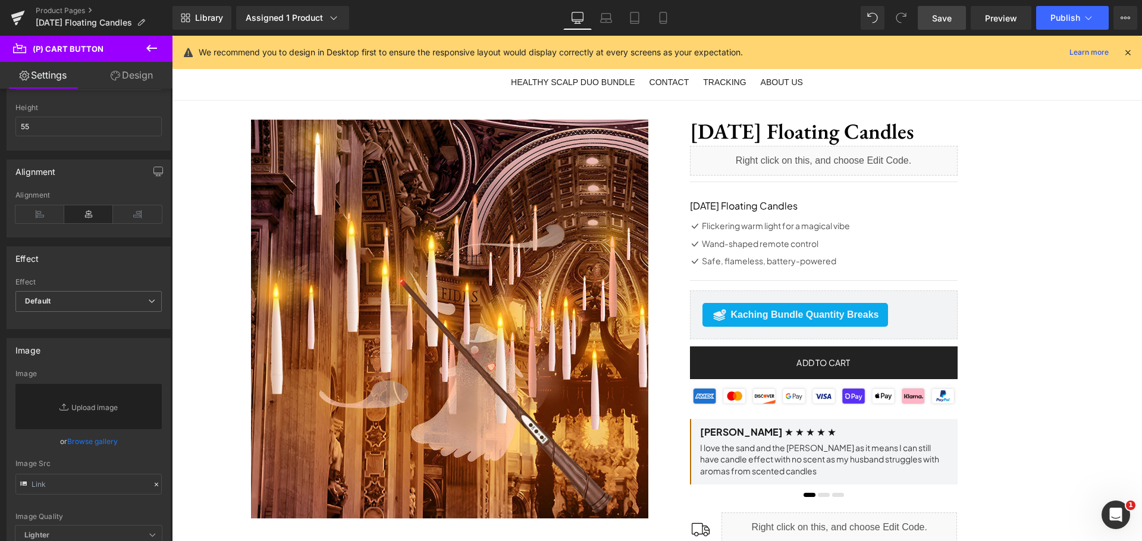
click at [138, 83] on link "Design" at bounding box center [132, 75] width 86 height 27
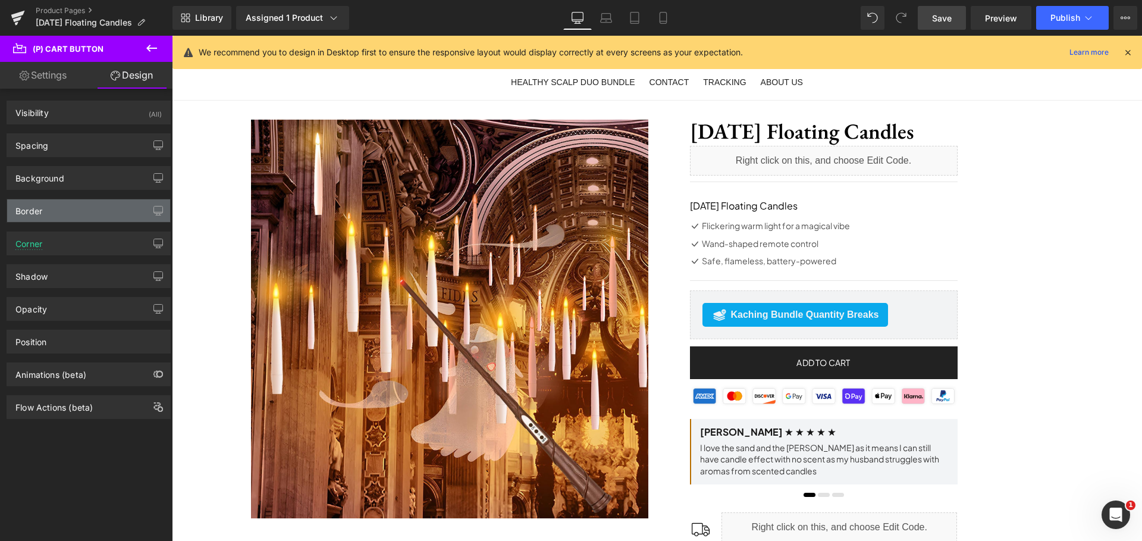
type input "0"
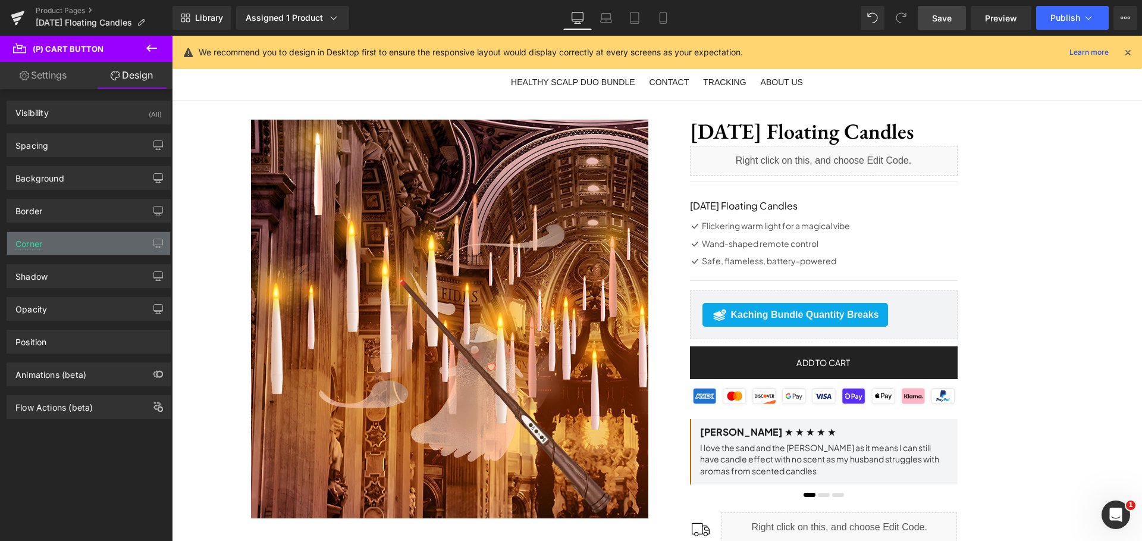
click at [62, 239] on div "Corner" at bounding box center [88, 243] width 163 height 23
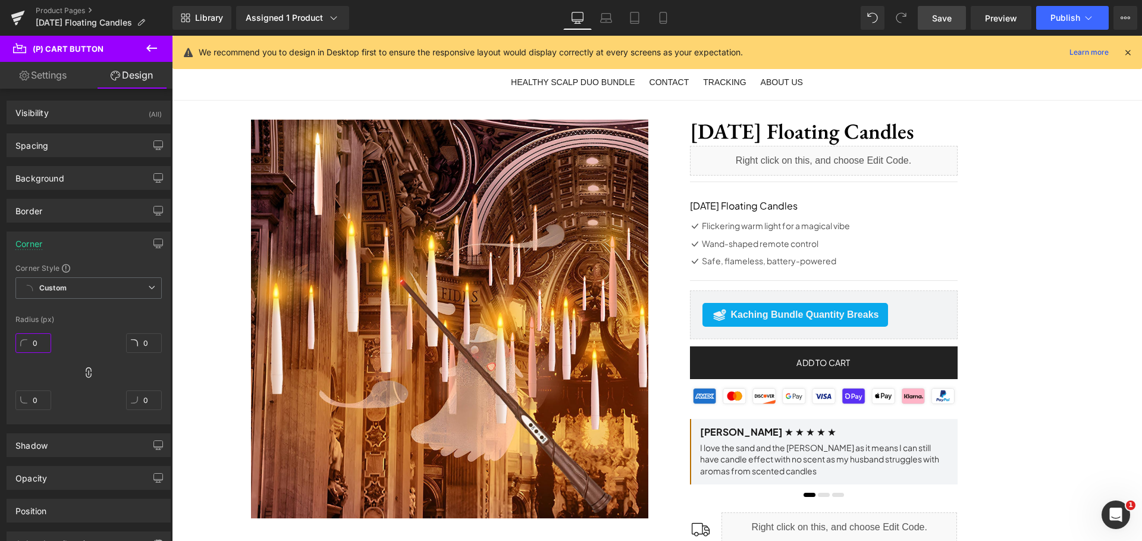
click at [42, 341] on input "0" at bounding box center [33, 343] width 36 height 20
type input "3"
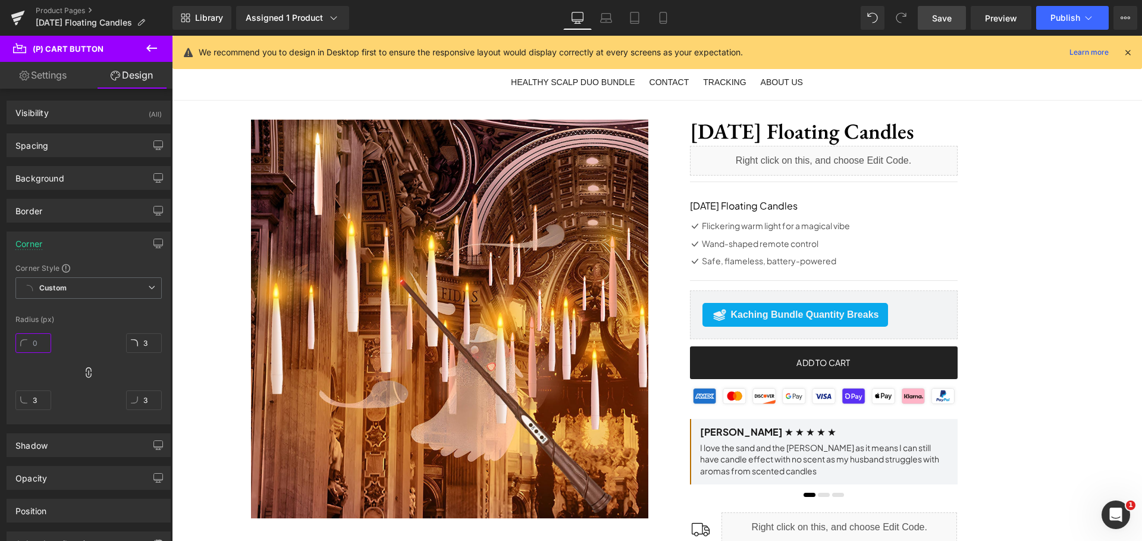
type input "4"
click at [951, 10] on link "Save" at bounding box center [942, 18] width 48 height 24
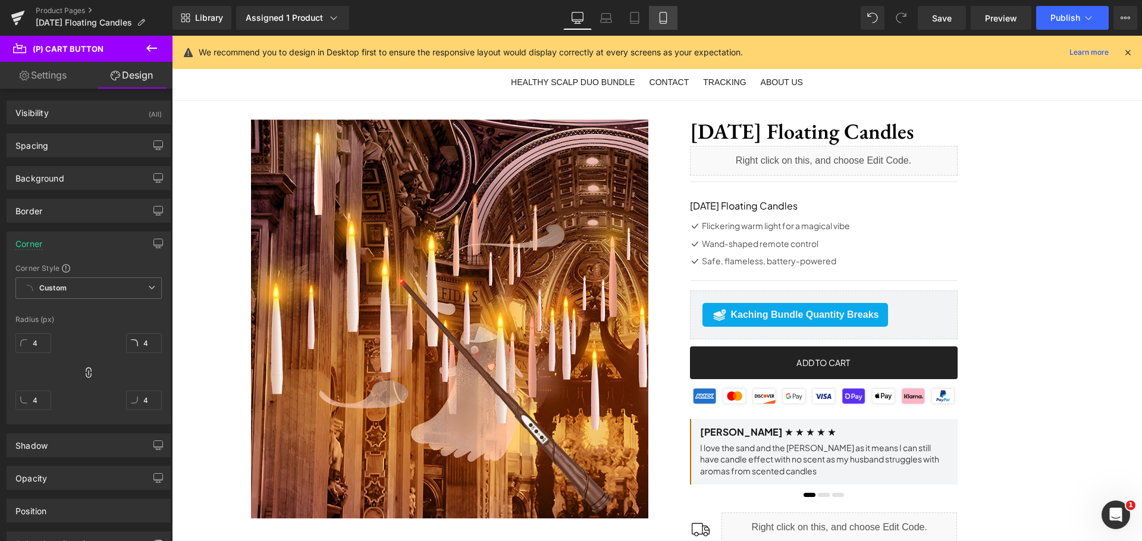
click at [666, 13] on icon at bounding box center [663, 17] width 7 height 11
type input "0"
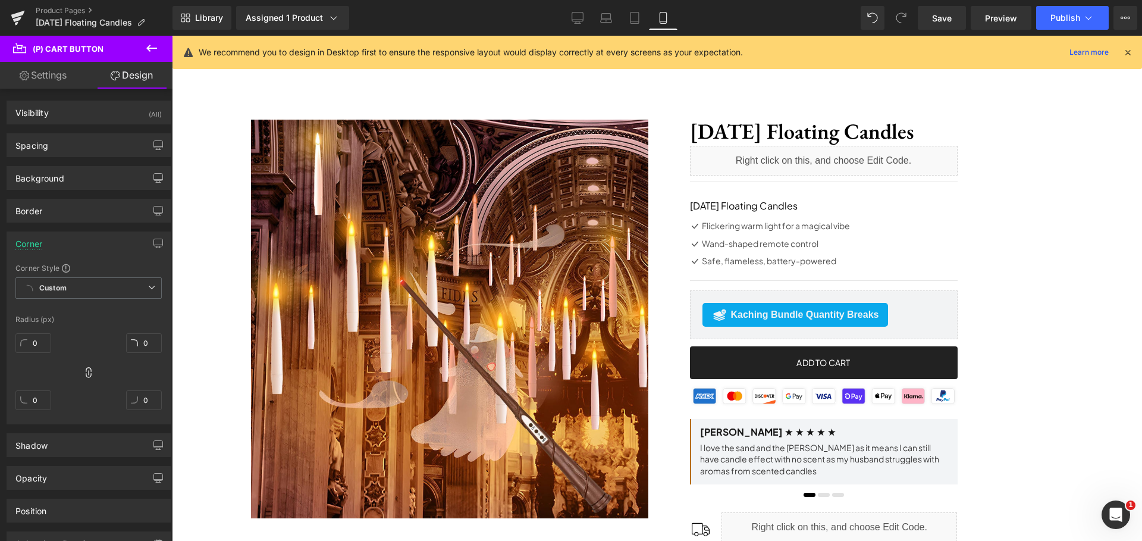
scroll to position [265, 0]
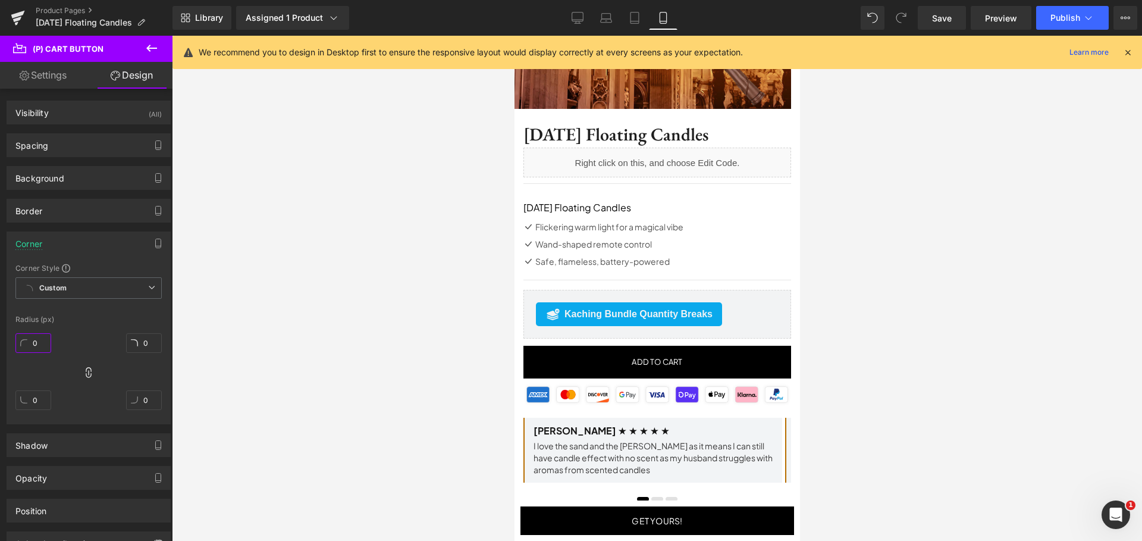
click at [42, 341] on input "0" at bounding box center [33, 343] width 36 height 20
type input "4"
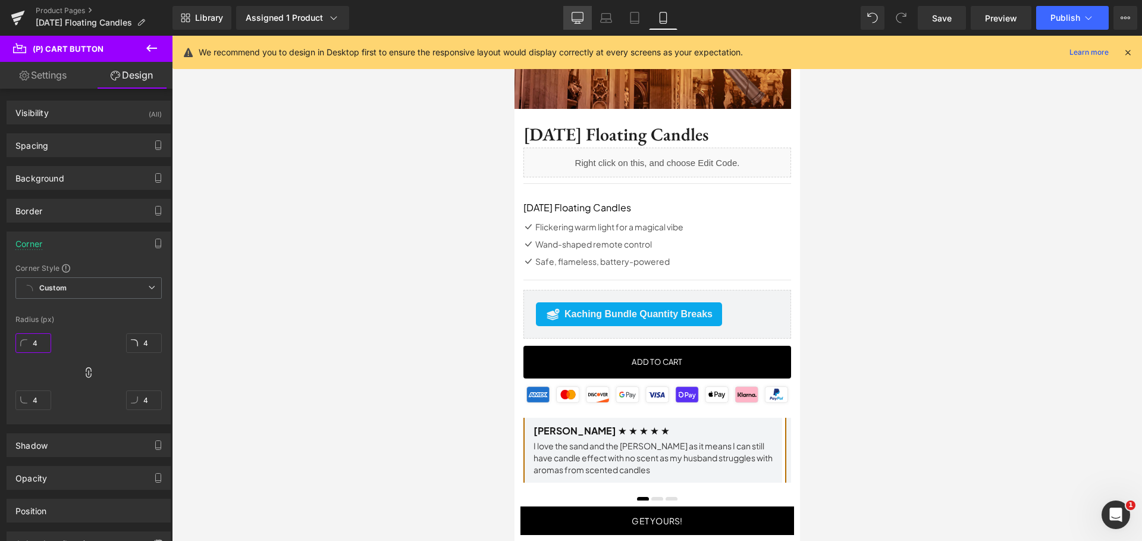
type input "4"
click at [581, 15] on icon at bounding box center [578, 18] width 12 height 12
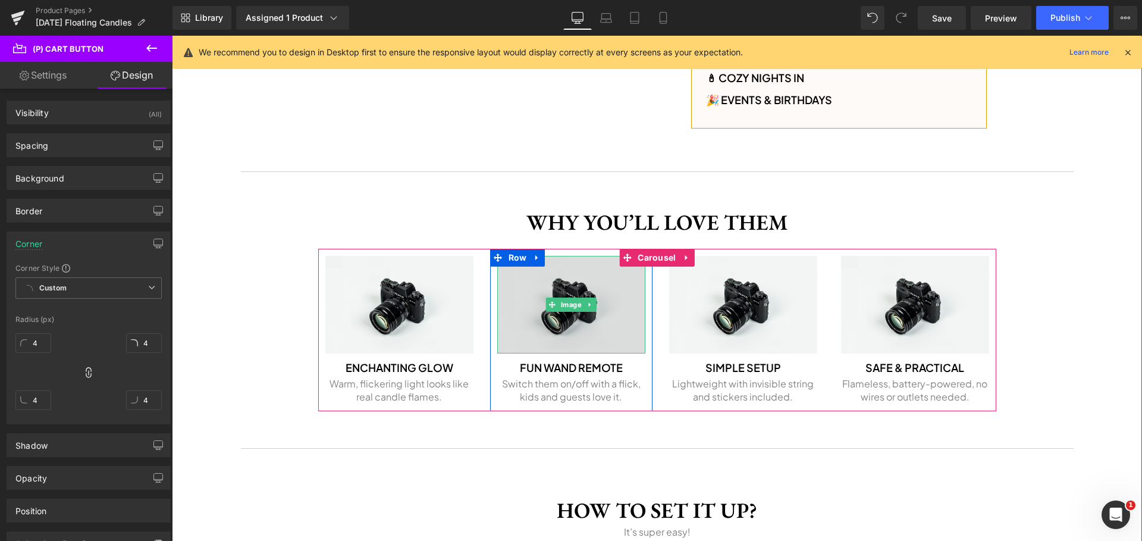
scroll to position [923, 0]
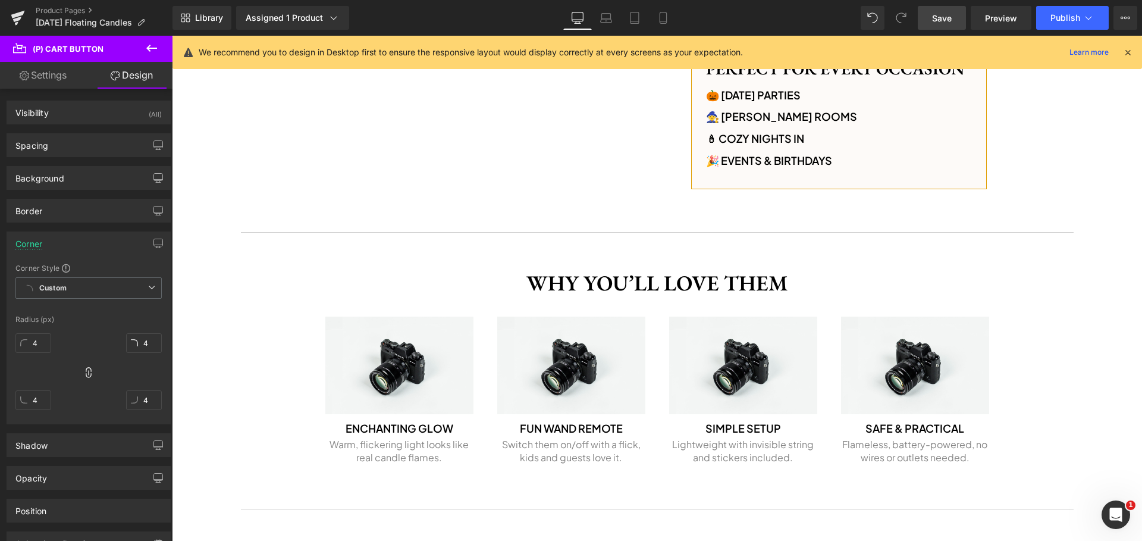
click at [944, 19] on span "Save" at bounding box center [942, 18] width 20 height 12
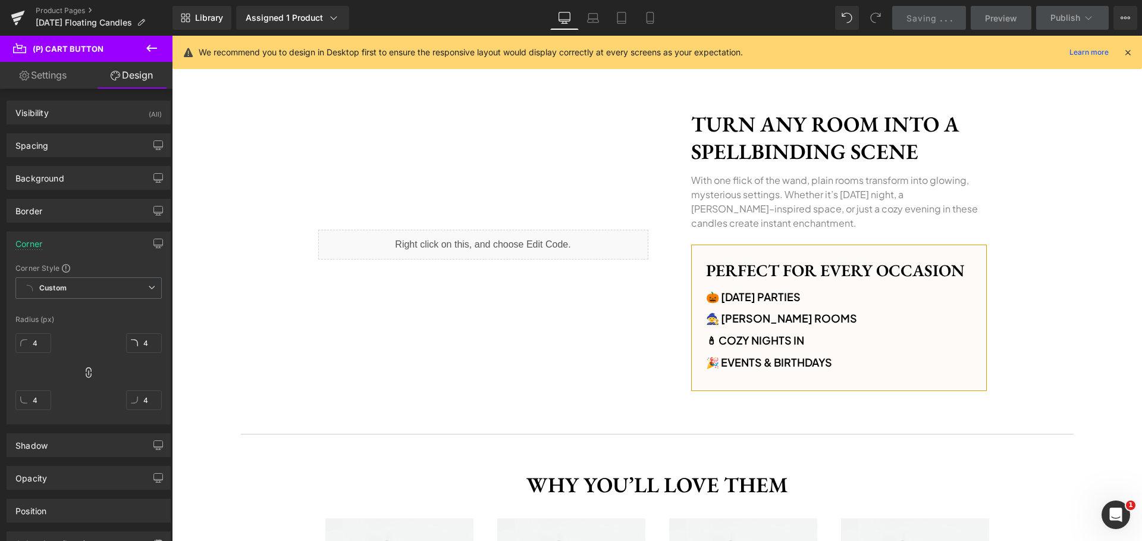
scroll to position [0, 0]
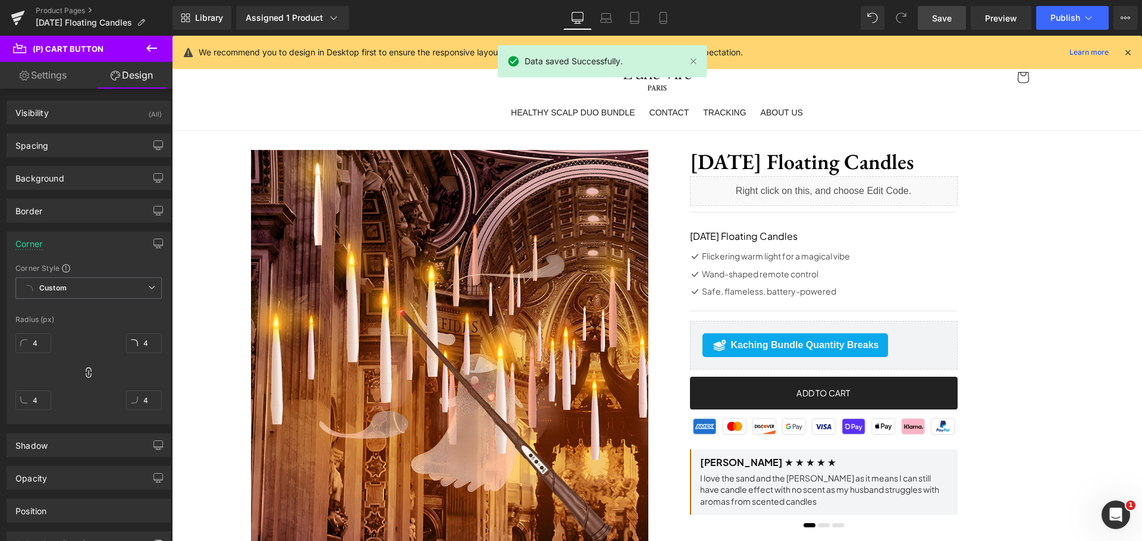
click at [1130, 53] on icon at bounding box center [1128, 52] width 11 height 11
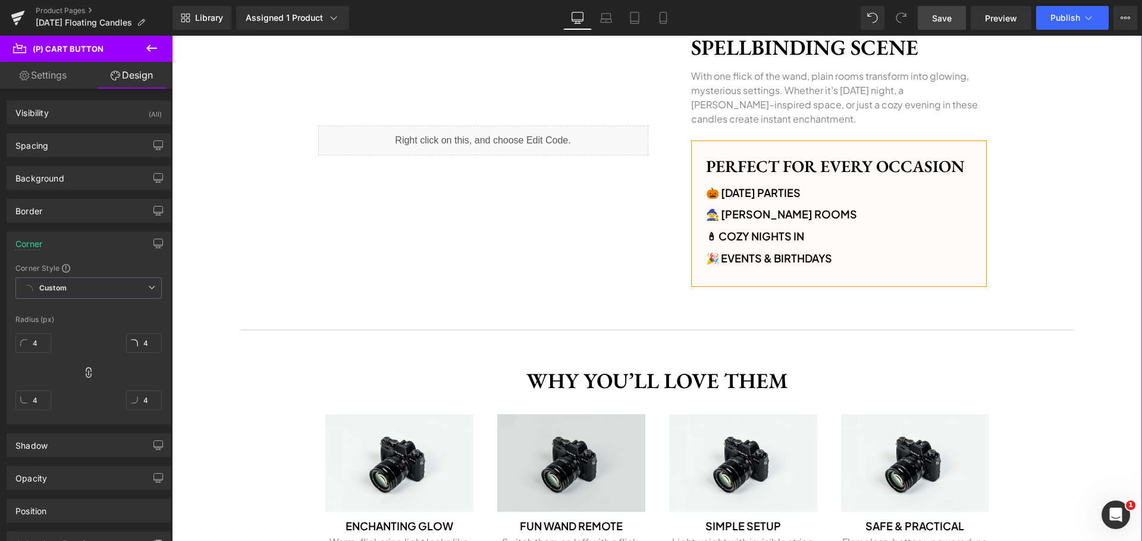
scroll to position [975, 0]
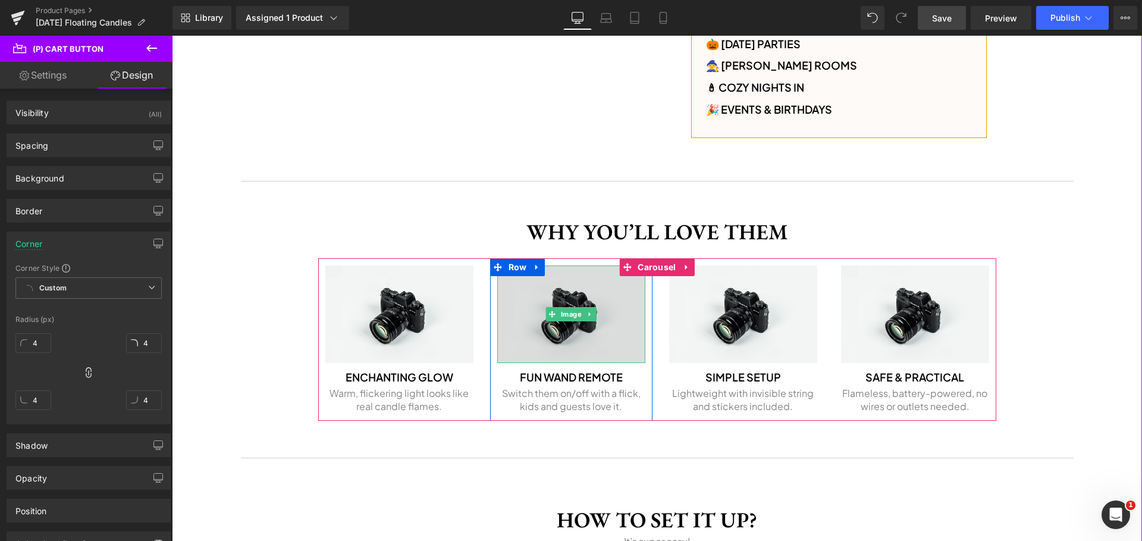
click at [577, 287] on img at bounding box center [571, 314] width 148 height 98
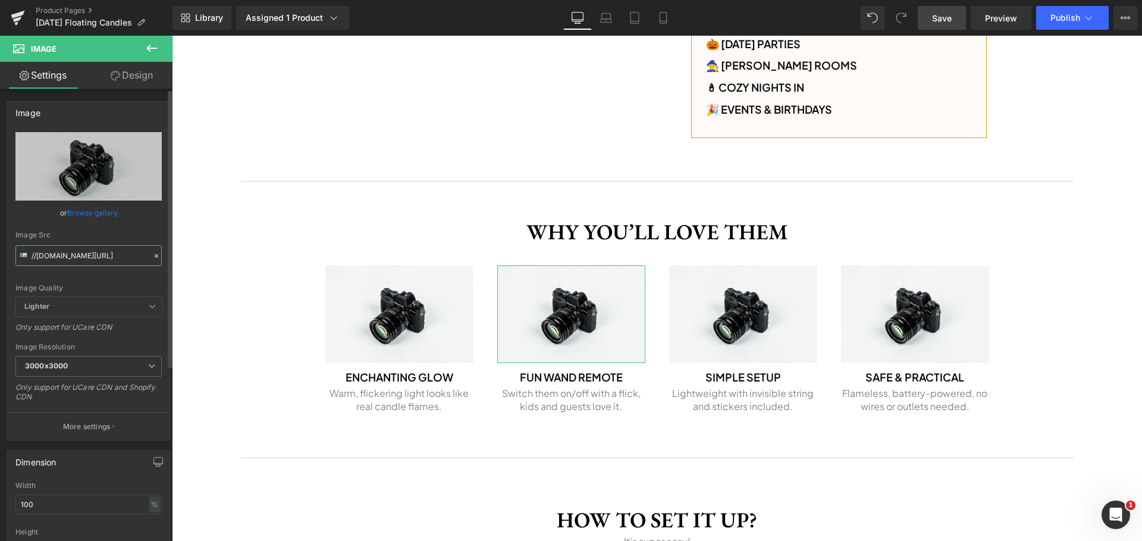
click at [99, 254] on input "//[DOMAIN_NAME][URL]" at bounding box center [88, 255] width 146 height 21
paste input "[URL][DOMAIN_NAME]"
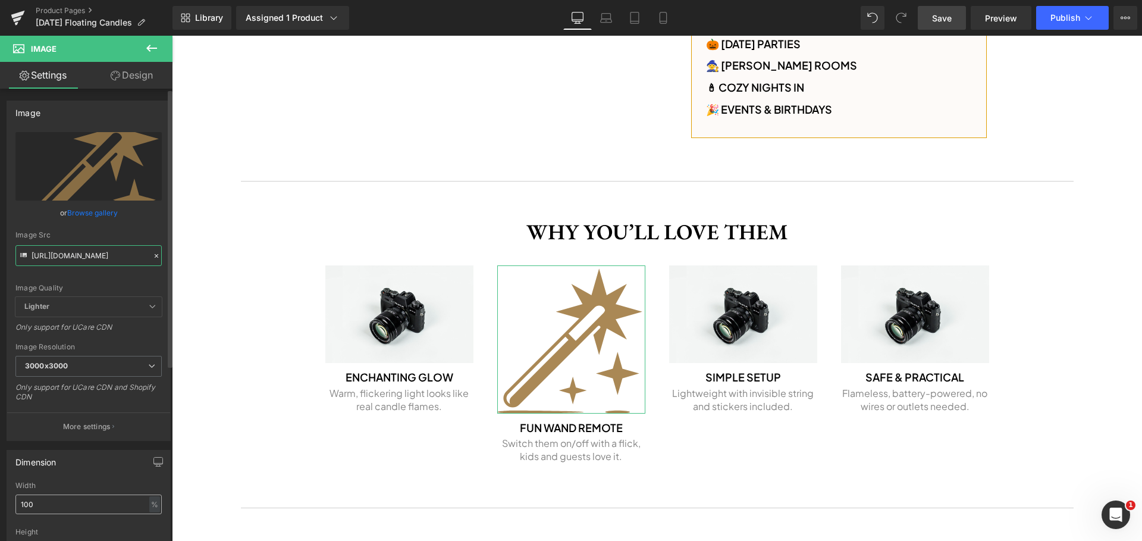
scroll to position [37, 0]
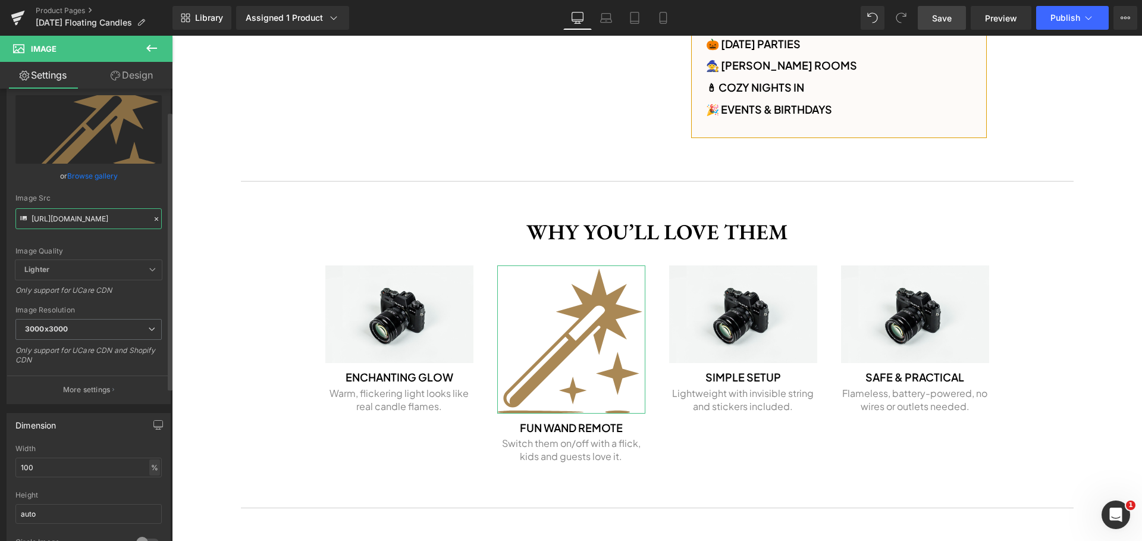
type input "[URL][DOMAIN_NAME]"
click at [149, 468] on div "%" at bounding box center [154, 467] width 11 height 16
click at [149, 504] on li "px" at bounding box center [153, 502] width 15 height 17
click at [87, 469] on input "249" at bounding box center [88, 468] width 146 height 20
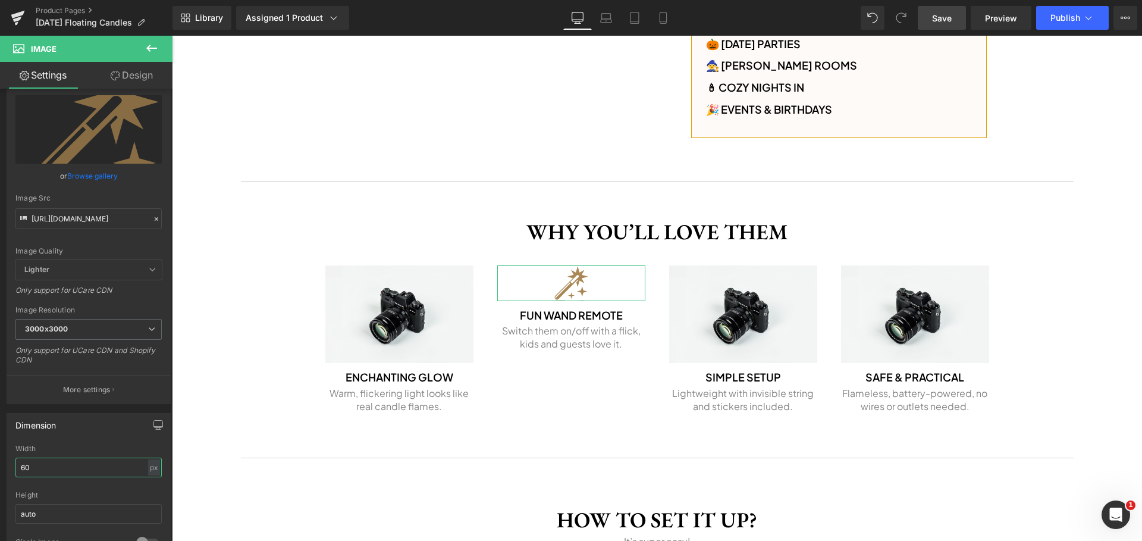
type input "60"
click at [138, 73] on link "Design" at bounding box center [132, 75] width 86 height 27
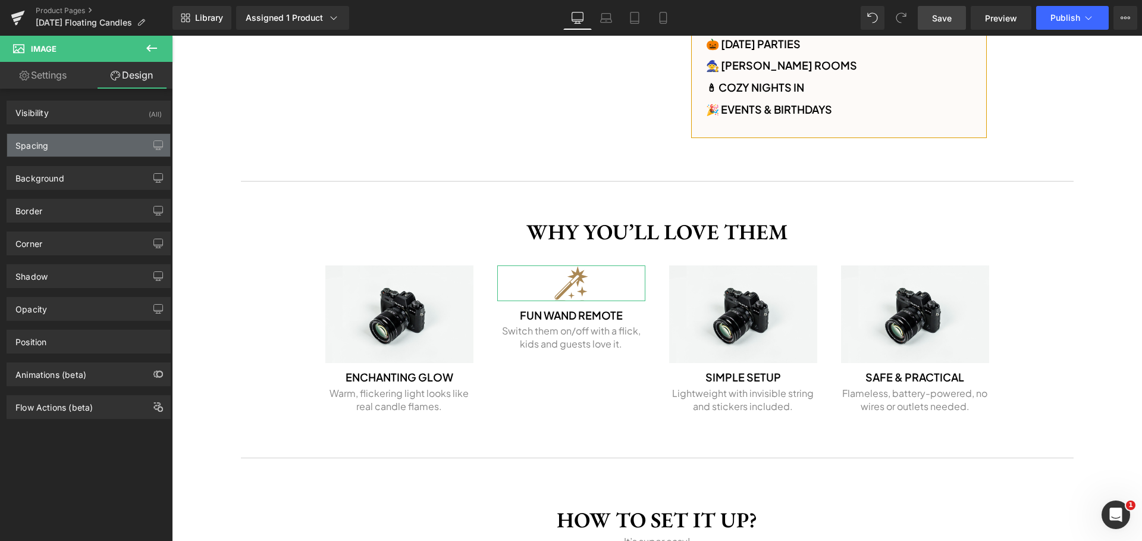
click at [93, 146] on div "Spacing" at bounding box center [88, 145] width 163 height 23
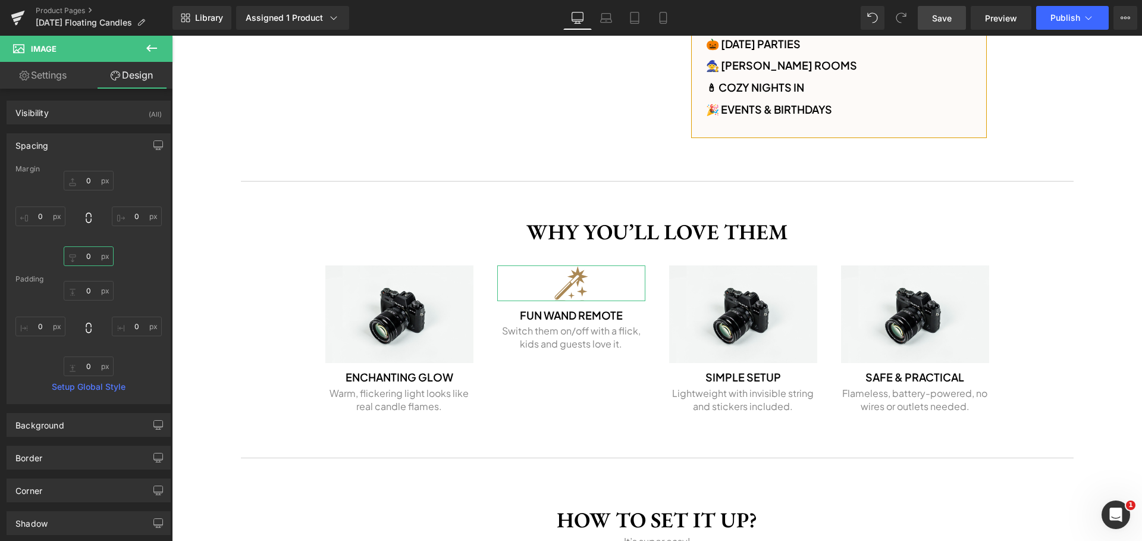
click at [87, 258] on input "0" at bounding box center [89, 256] width 50 height 20
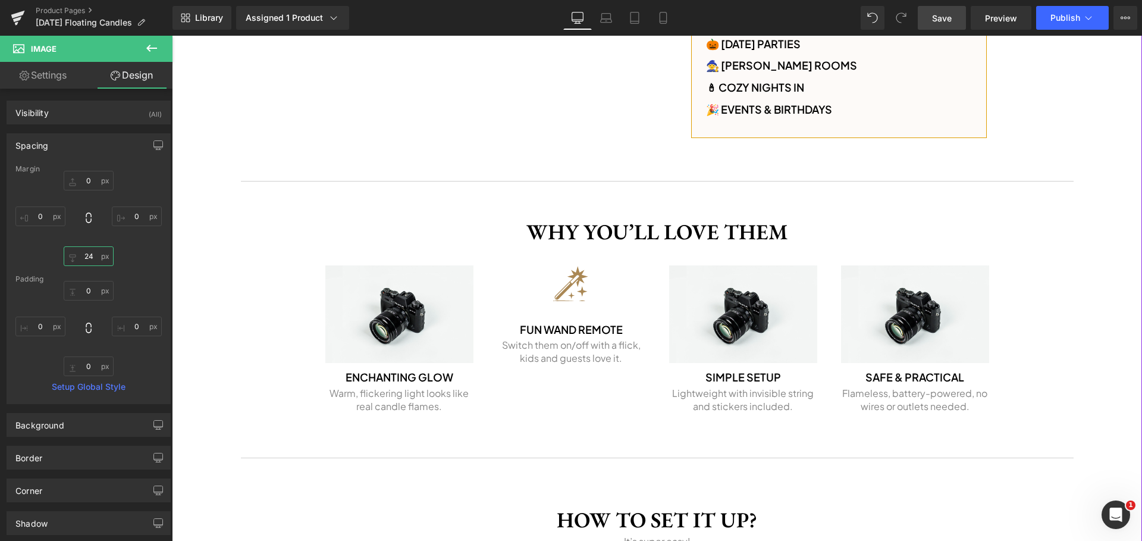
type input "2"
type input "12"
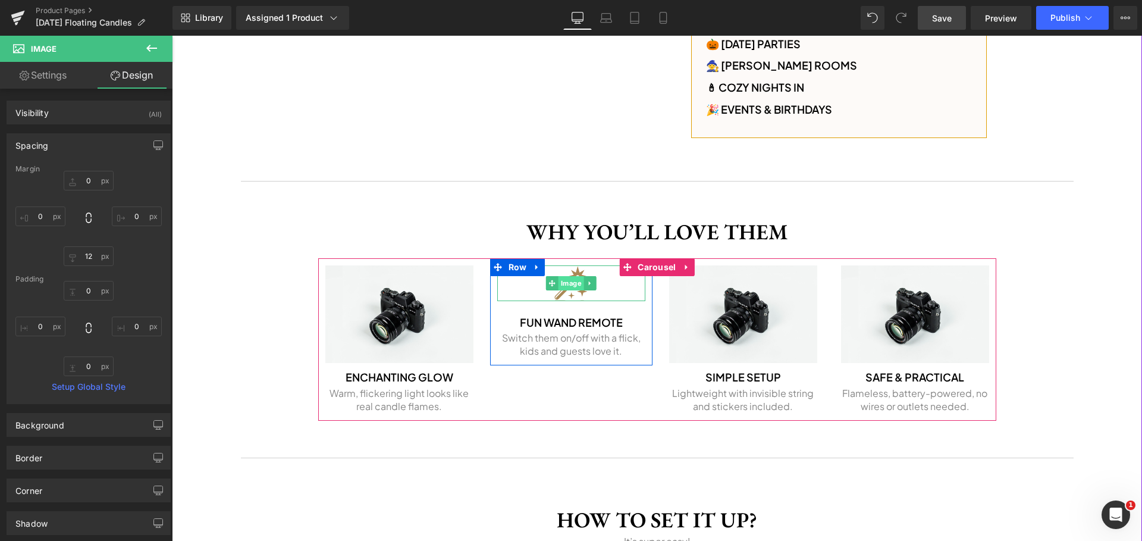
click at [559, 289] on span "Image" at bounding box center [572, 283] width 26 height 14
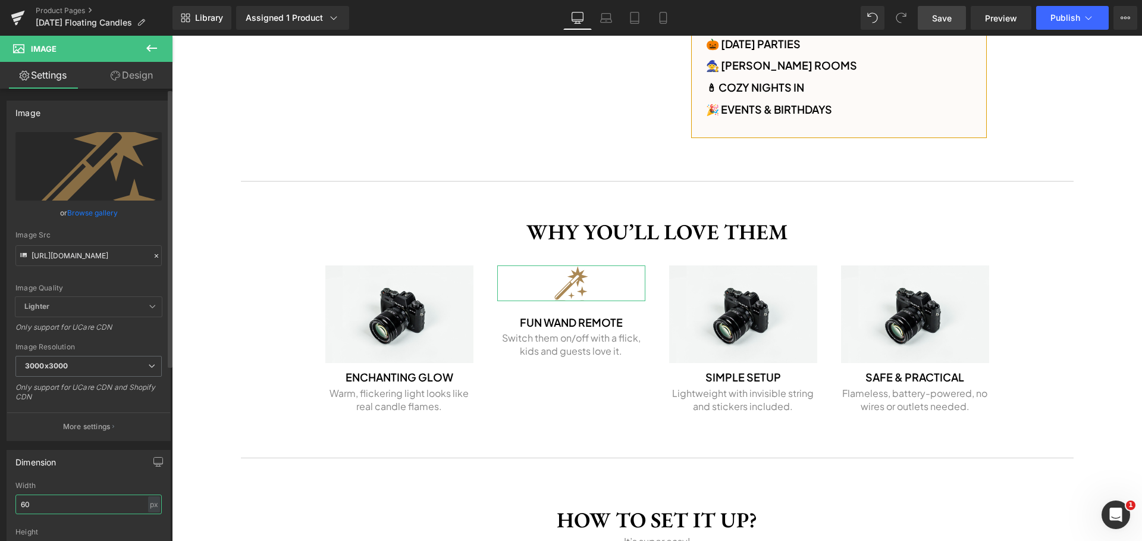
click at [67, 502] on input "60" at bounding box center [88, 504] width 146 height 20
type input "80"
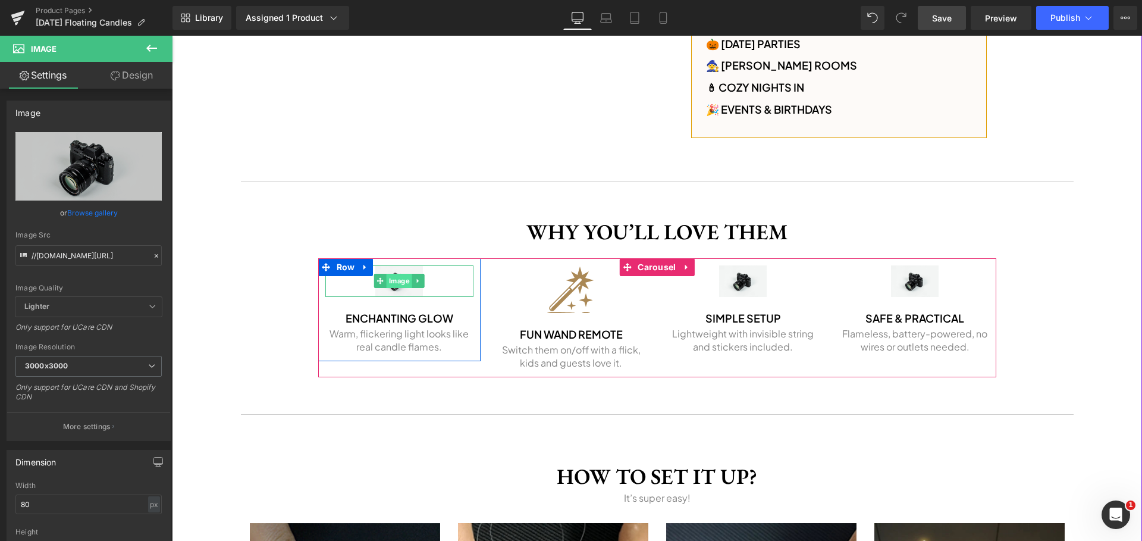
click at [387, 280] on span "Image" at bounding box center [400, 281] width 26 height 14
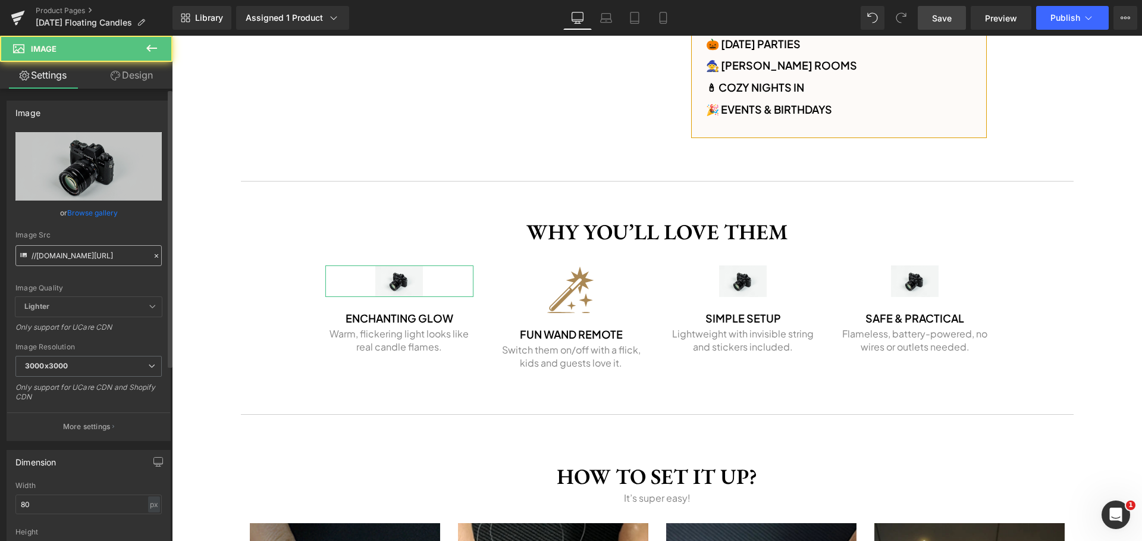
click at [98, 257] on input "//[DOMAIN_NAME][URL]" at bounding box center [88, 255] width 146 height 21
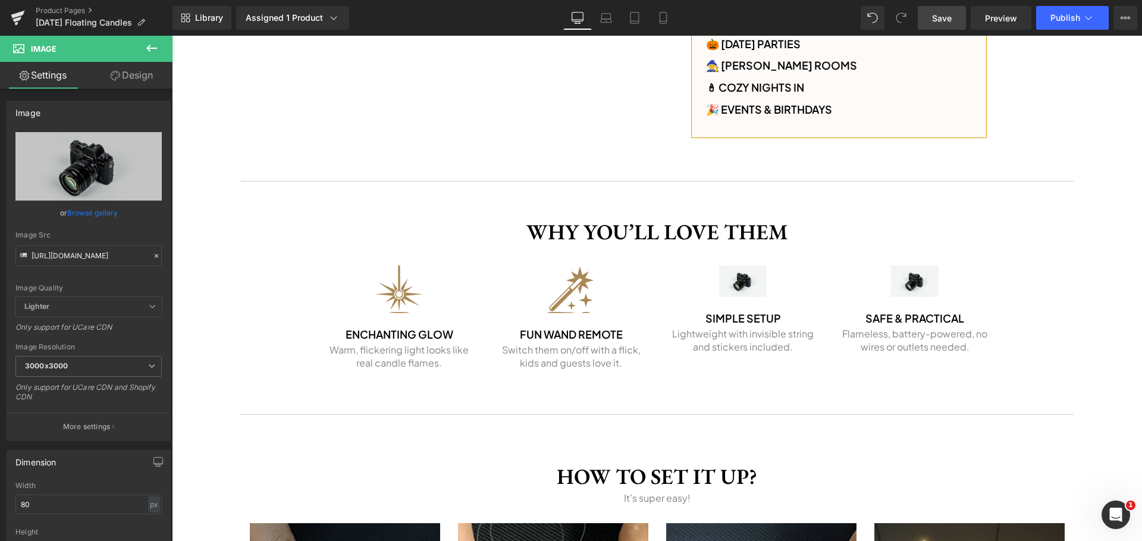
type input "[URL][DOMAIN_NAME]"
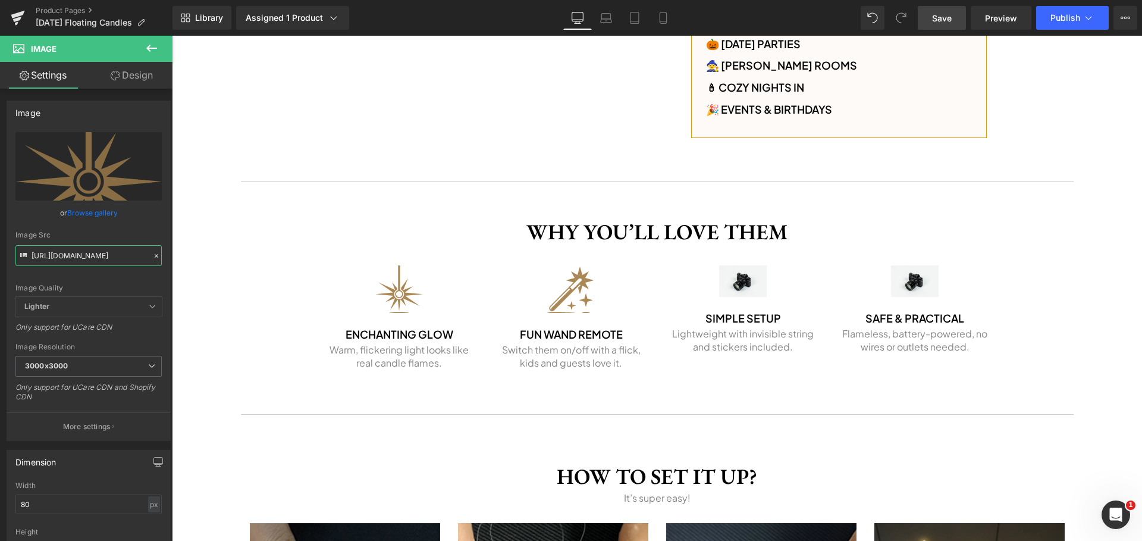
scroll to position [0, 0]
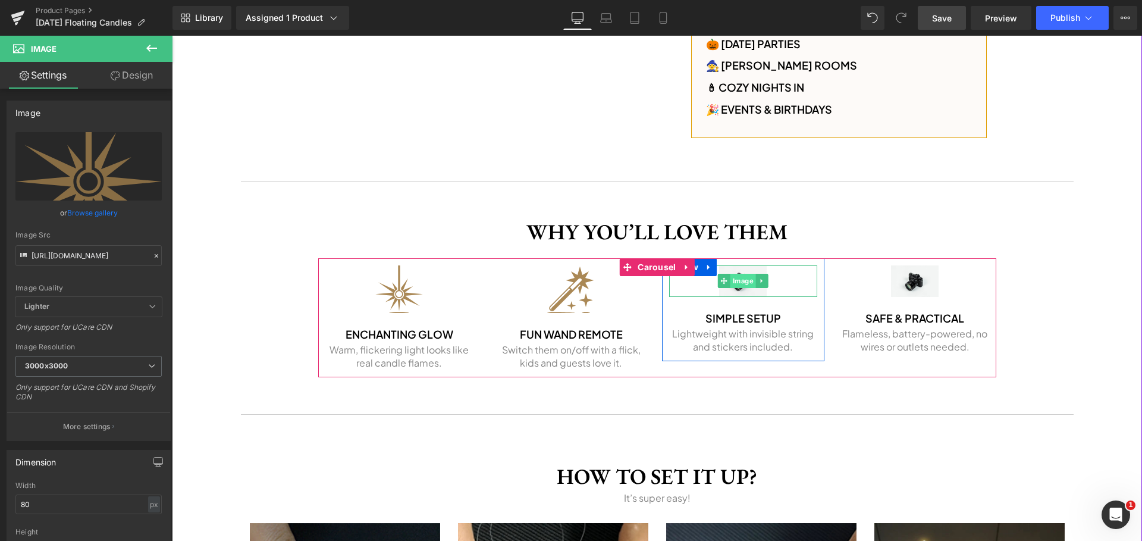
click at [739, 285] on span "Image" at bounding box center [744, 281] width 26 height 14
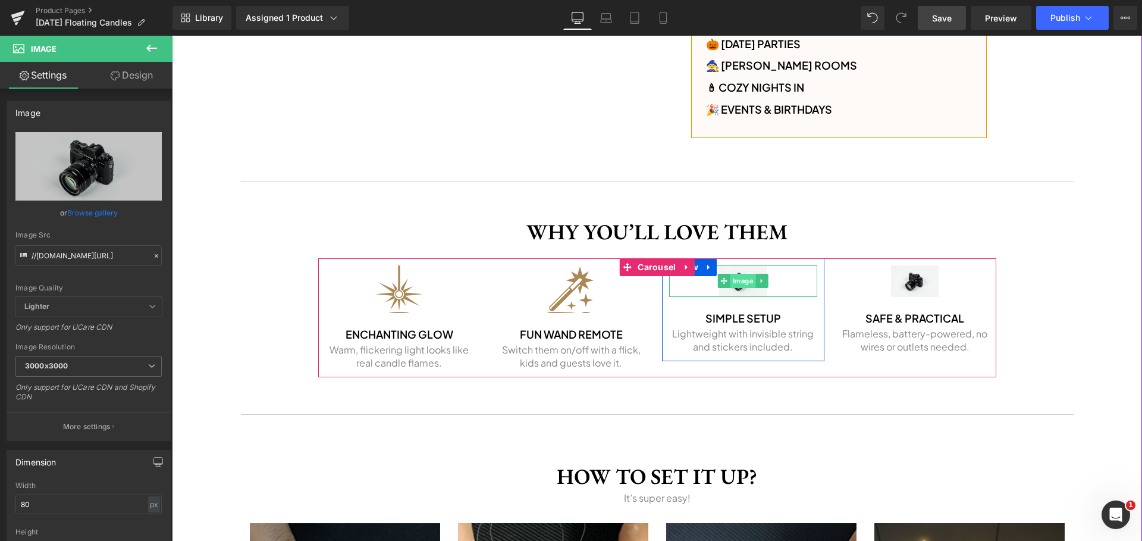
click at [732, 283] on span "Image" at bounding box center [744, 281] width 26 height 14
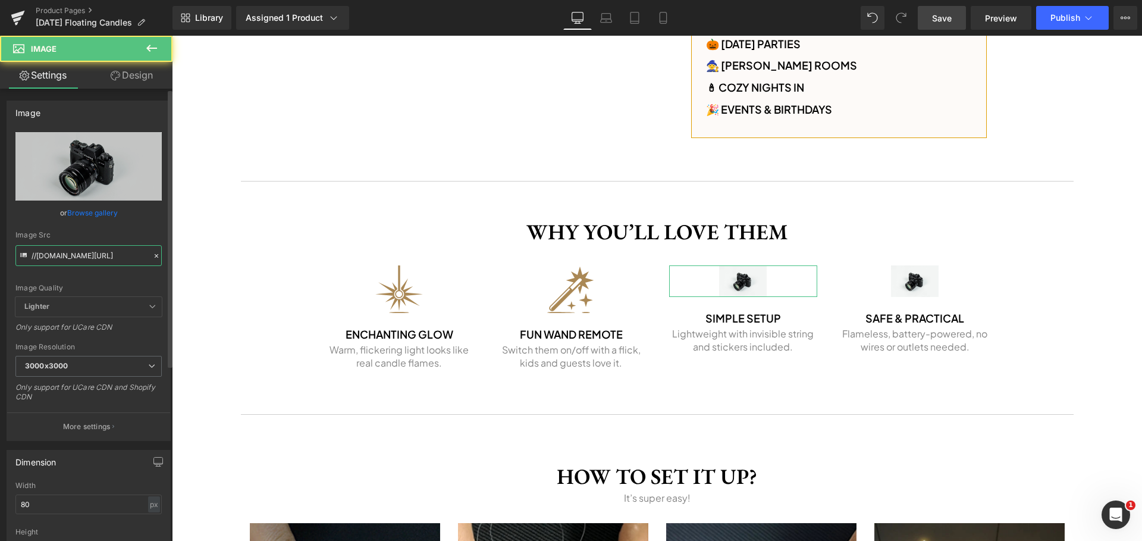
click at [75, 253] on input "//[DOMAIN_NAME][URL]" at bounding box center [88, 255] width 146 height 21
paste input "[URL][DOMAIN_NAME]"
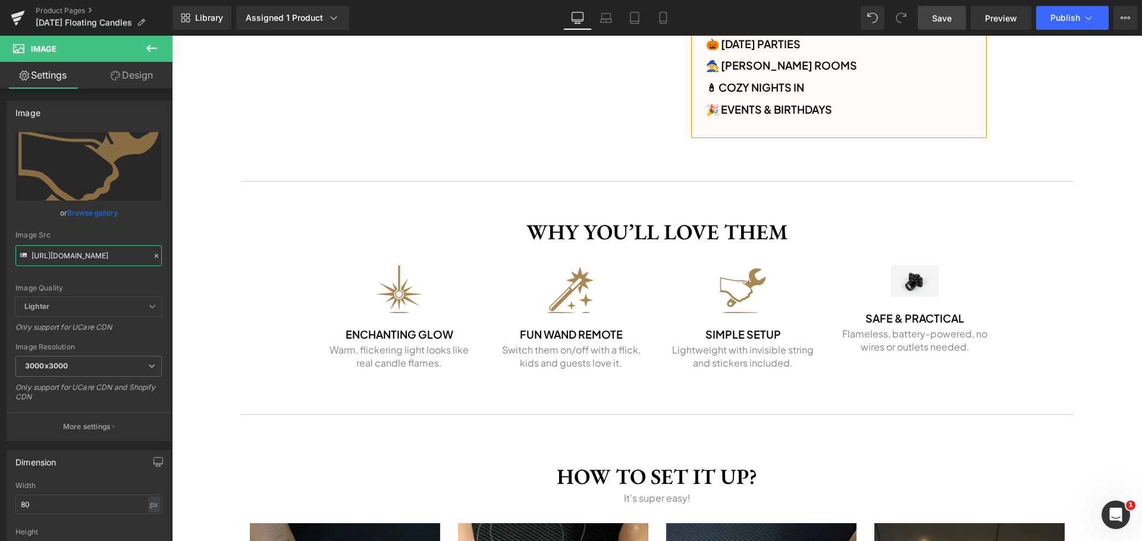
type input "[URL][DOMAIN_NAME]"
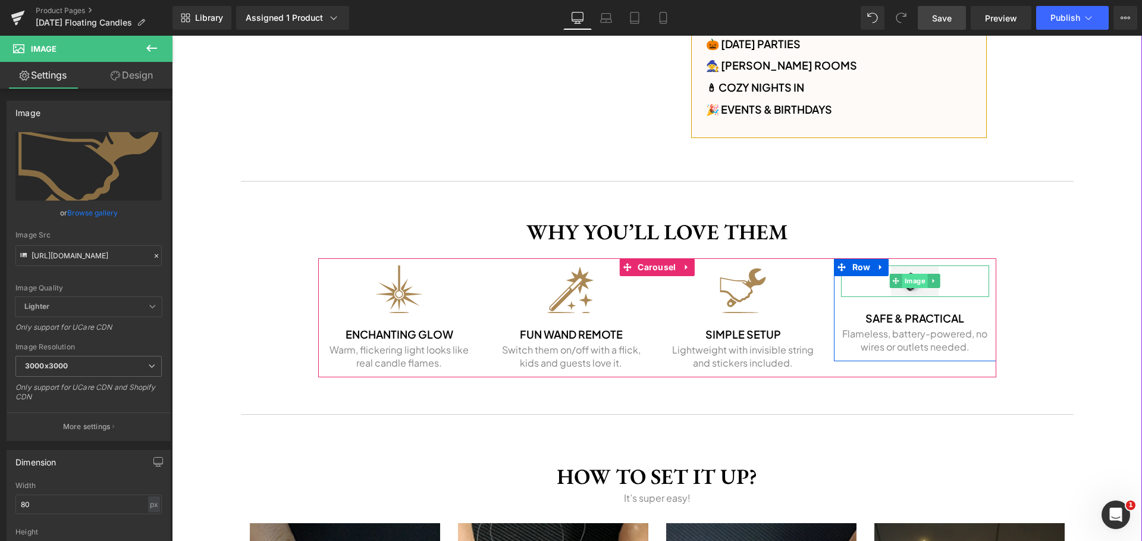
click at [904, 281] on span "Image" at bounding box center [916, 281] width 26 height 14
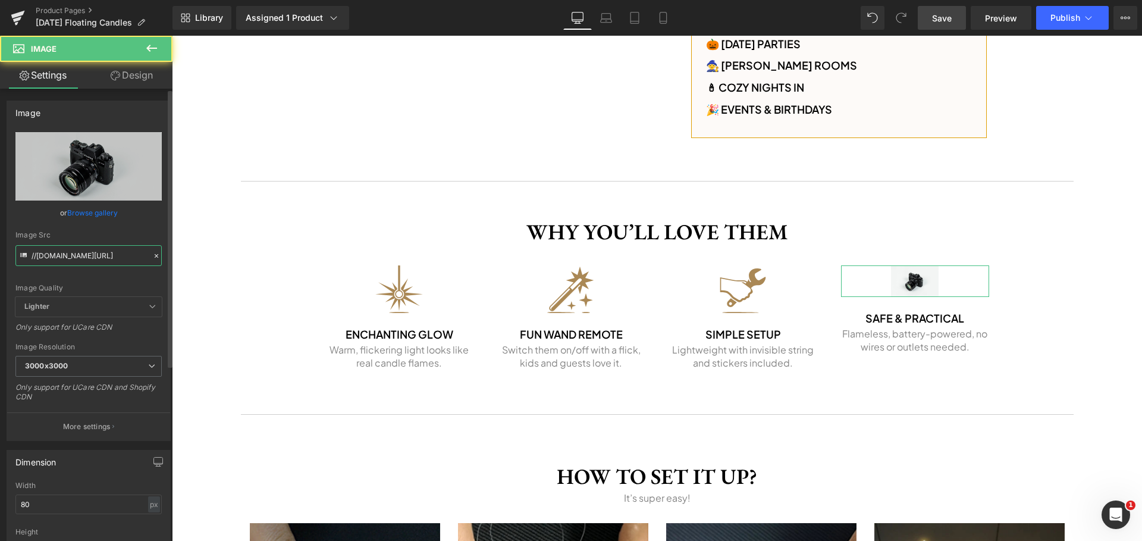
click at [108, 250] on input "//[DOMAIN_NAME][URL]" at bounding box center [88, 255] width 146 height 21
paste input "[URL][DOMAIN_NAME]"
type input "[URL][DOMAIN_NAME]"
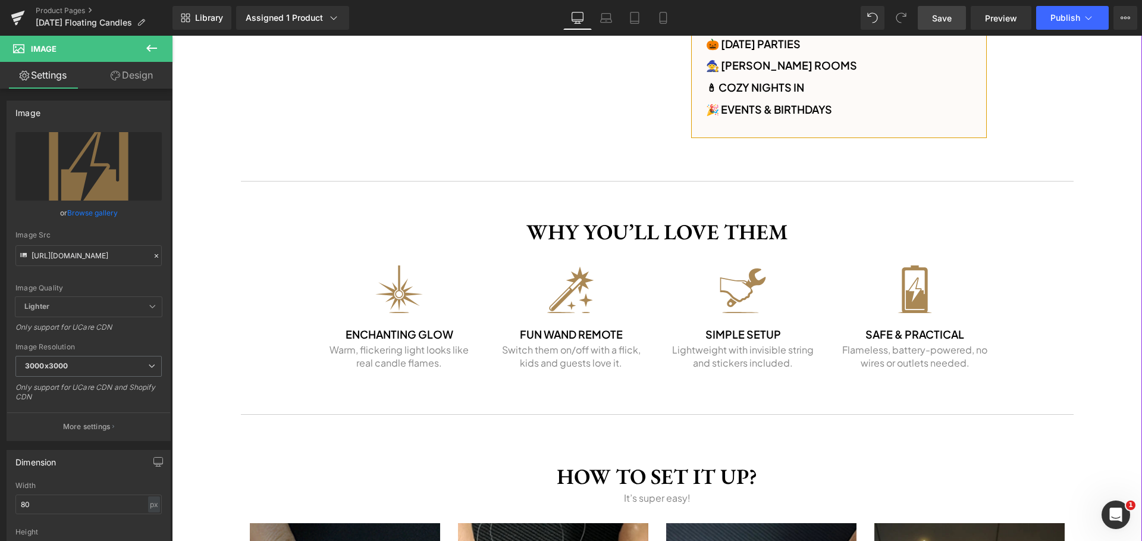
click at [1083, 375] on div "‹ › (P) Image List Get yours! Button Row Image Sale Off (P) Image ‹ ›" at bounding box center [657, 90] width 970 height 1845
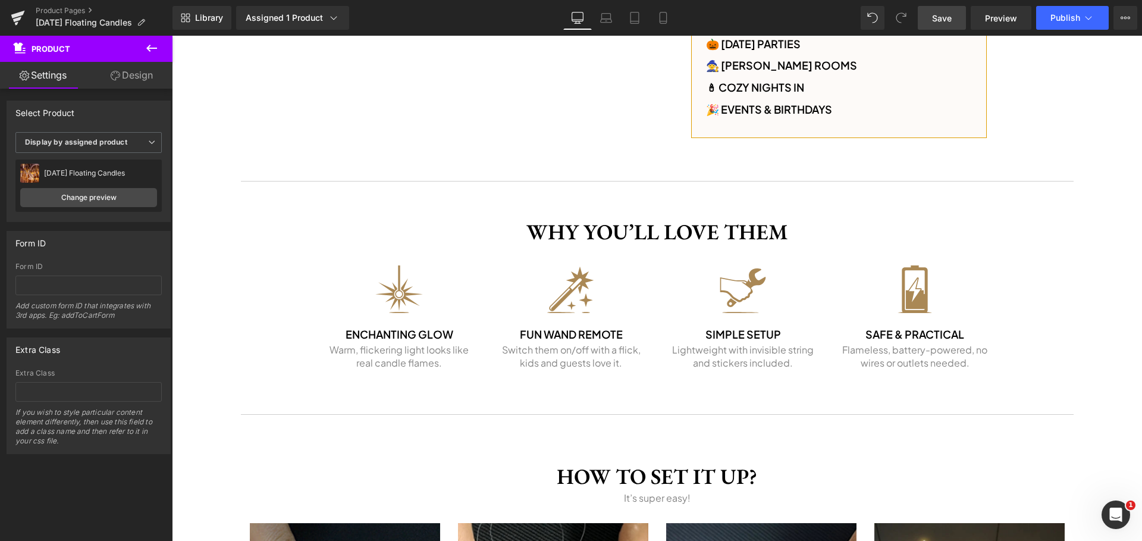
click at [954, 17] on link "Save" at bounding box center [942, 18] width 48 height 24
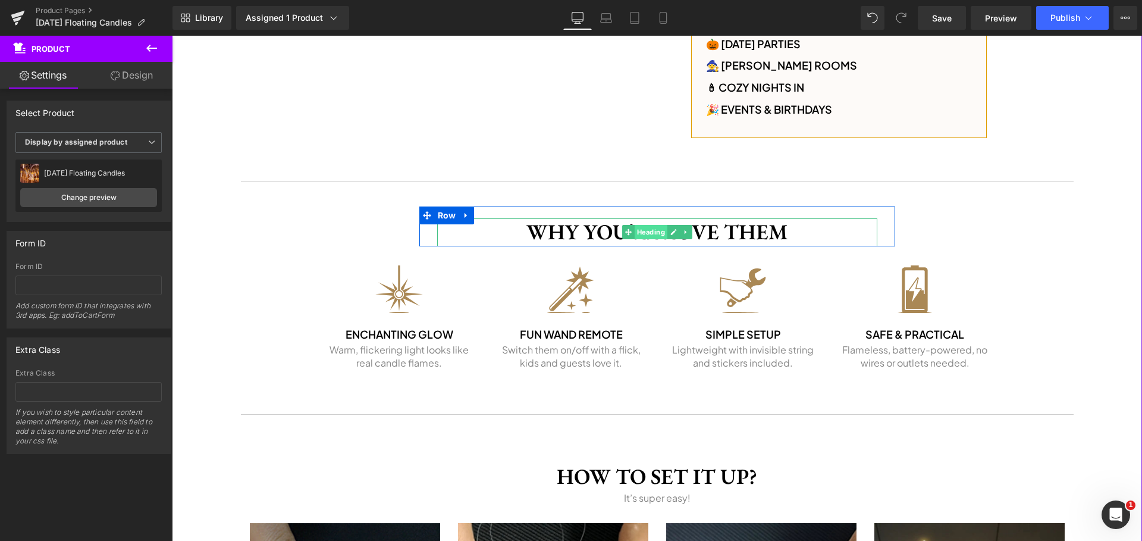
click at [637, 231] on span "Heading" at bounding box center [650, 232] width 33 height 14
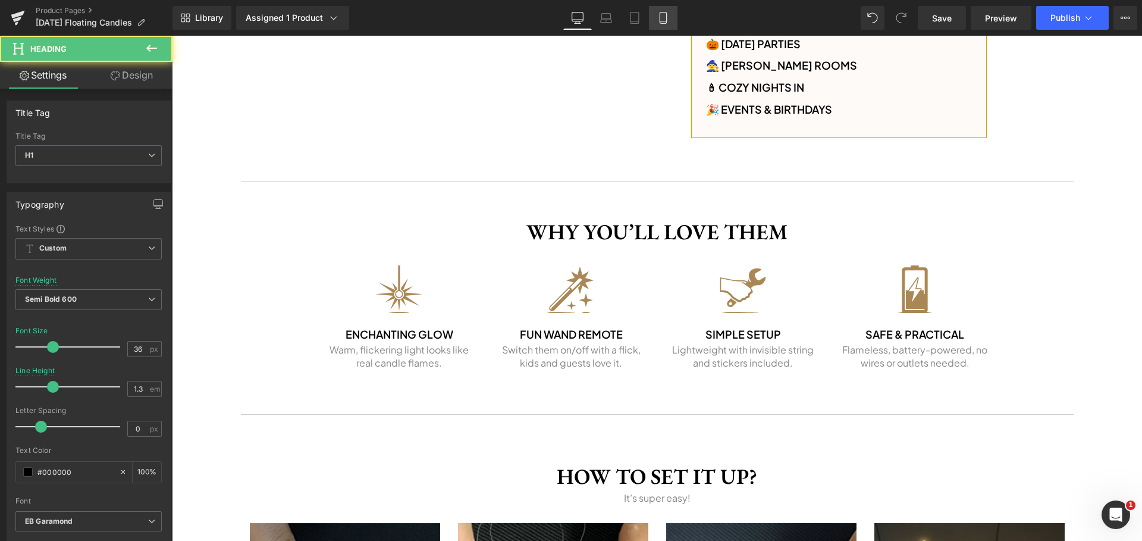
click at [654, 12] on link "Mobile" at bounding box center [663, 18] width 29 height 24
type input "24"
type input "1.4"
type input "100"
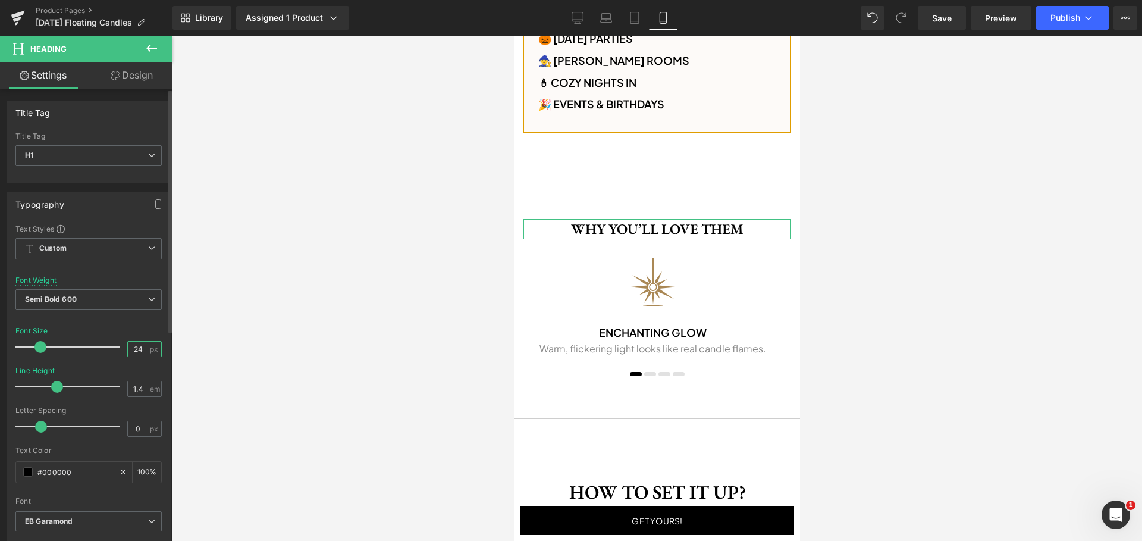
click at [140, 346] on input "24" at bounding box center [138, 348] width 21 height 15
type input "32"
click at [140, 388] on input "1.4" at bounding box center [138, 388] width 21 height 15
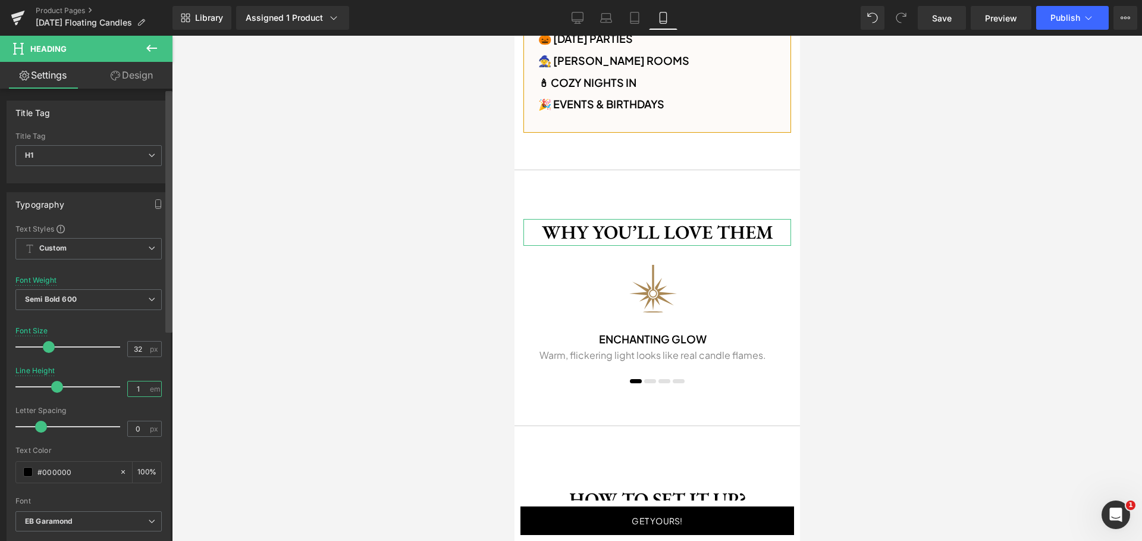
type input "1.2"
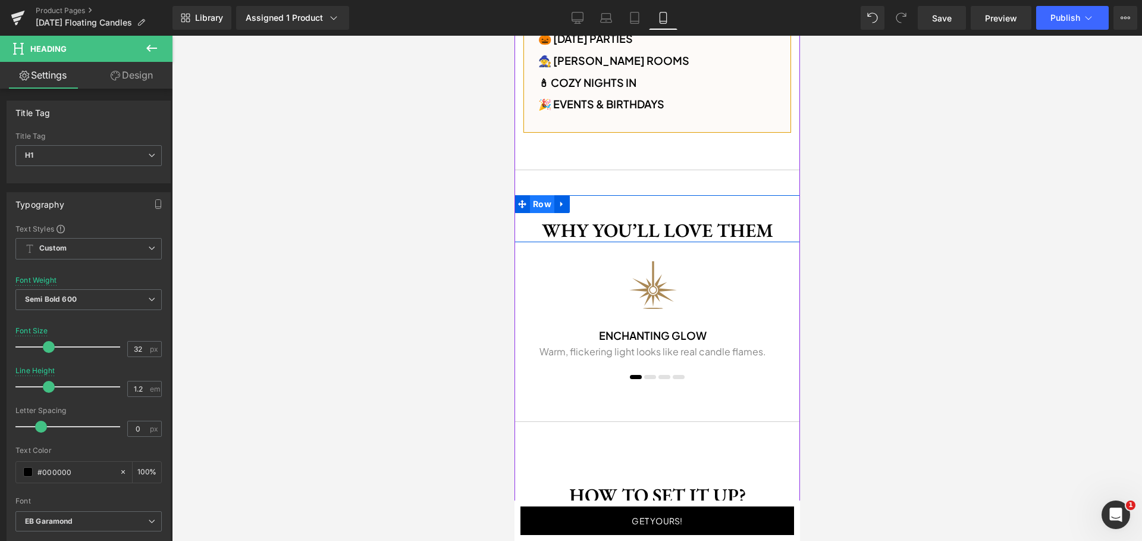
click at [533, 204] on span "Row" at bounding box center [542, 204] width 24 height 18
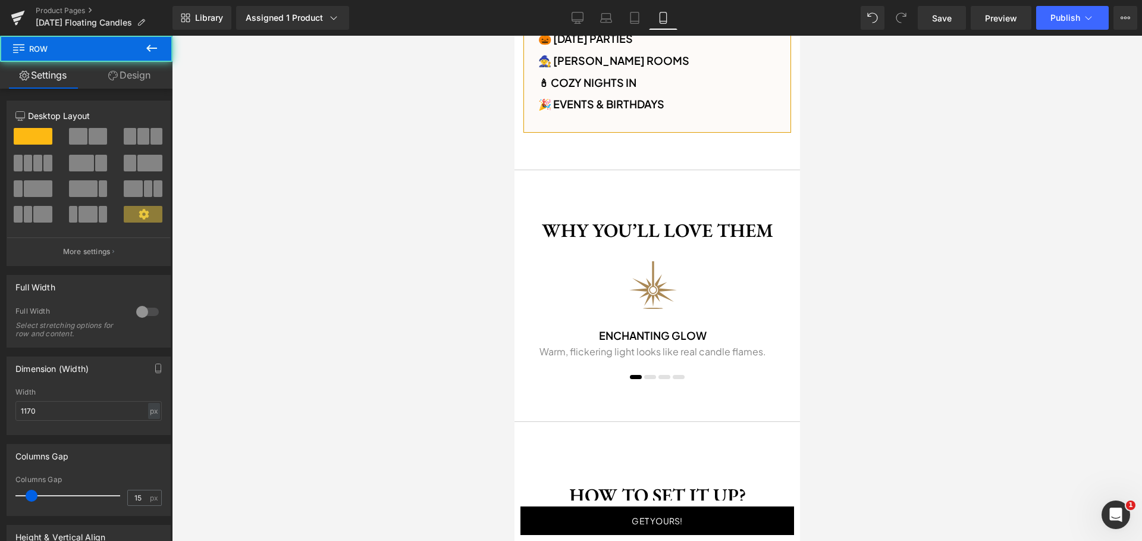
click at [123, 73] on link "Design" at bounding box center [129, 75] width 86 height 27
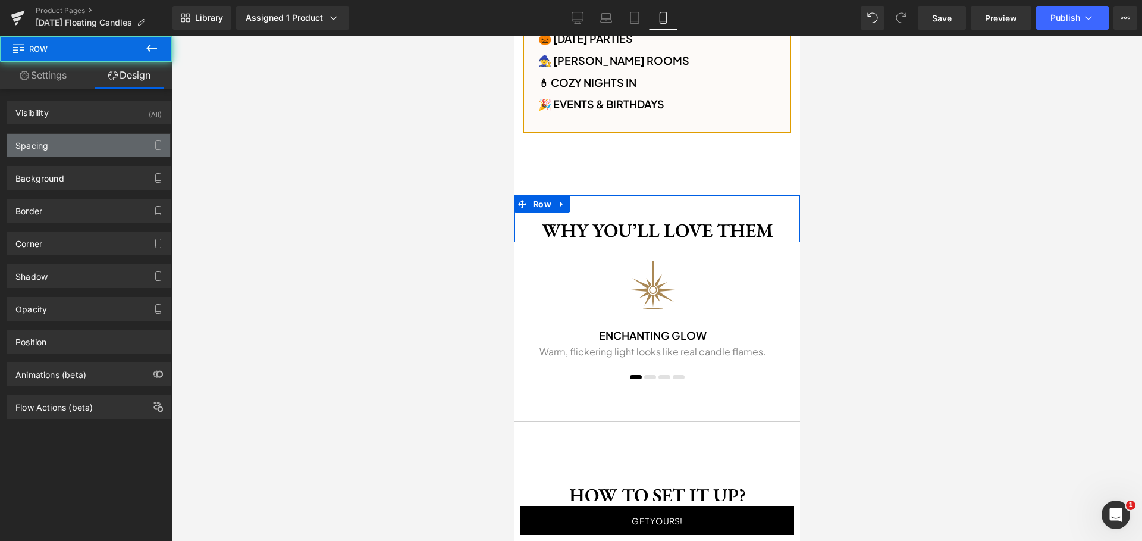
click at [95, 145] on div "Spacing" at bounding box center [88, 145] width 163 height 23
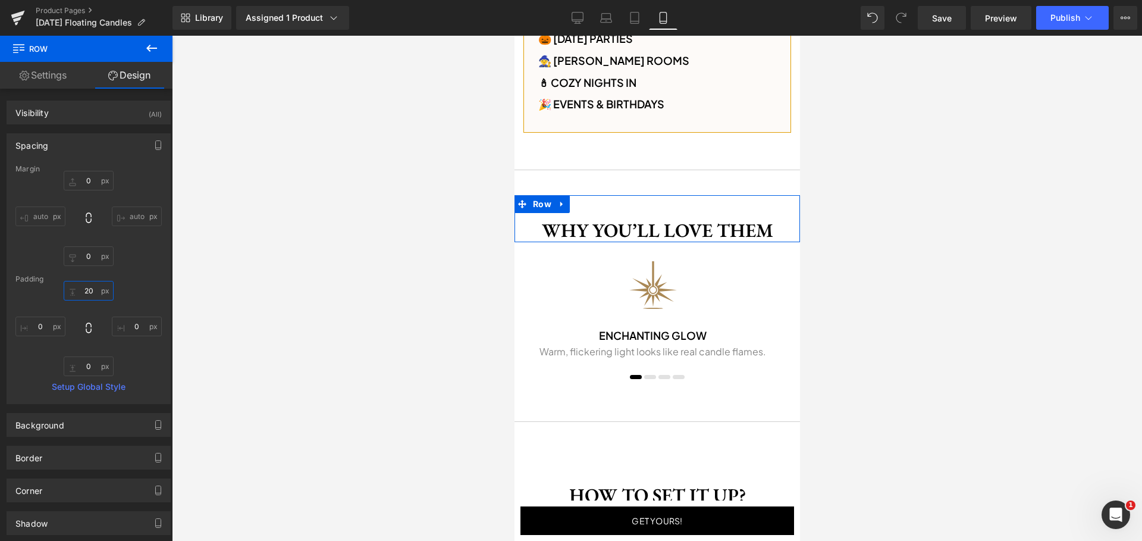
drag, startPoint x: 98, startPoint y: 292, endPoint x: 102, endPoint y: 299, distance: 9.1
click at [98, 291] on input "20" at bounding box center [89, 291] width 50 height 20
type input "18"
click at [92, 369] on input "0" at bounding box center [89, 366] width 50 height 20
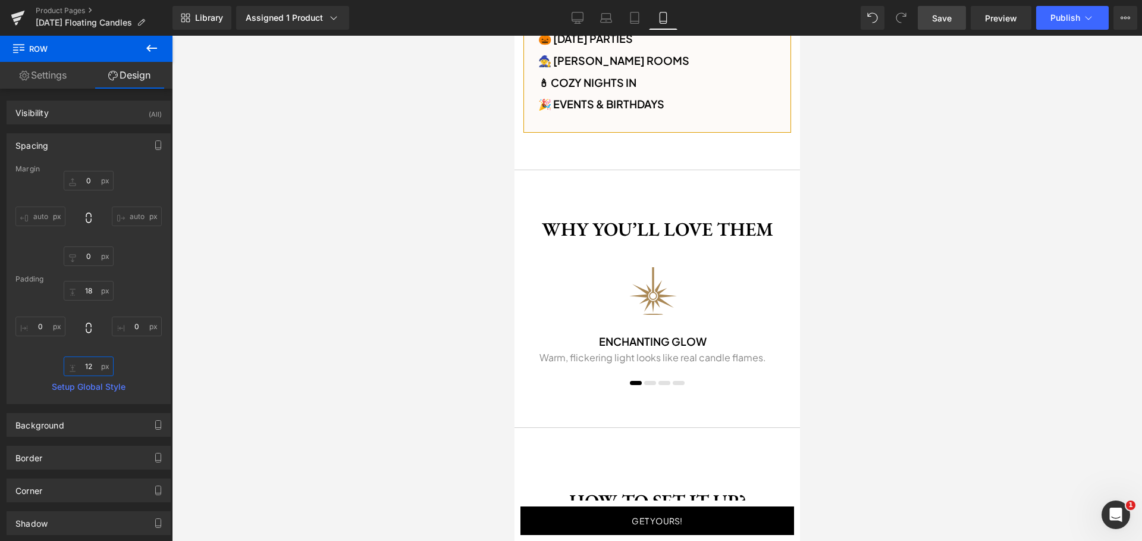
type input "12"
click at [945, 10] on link "Save" at bounding box center [942, 18] width 48 height 24
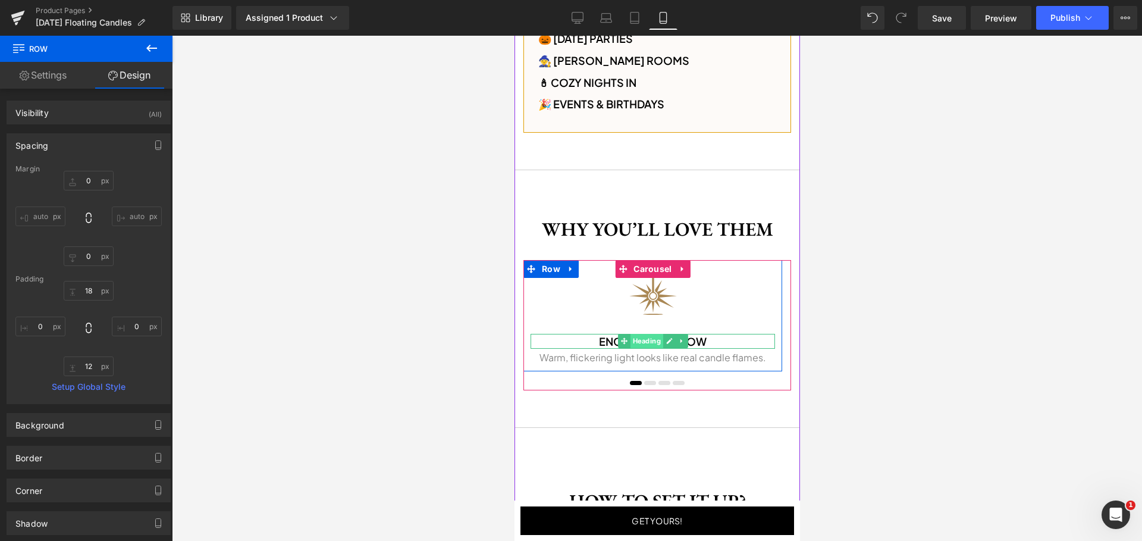
click at [639, 340] on span "Heading" at bounding box center [645, 341] width 33 height 14
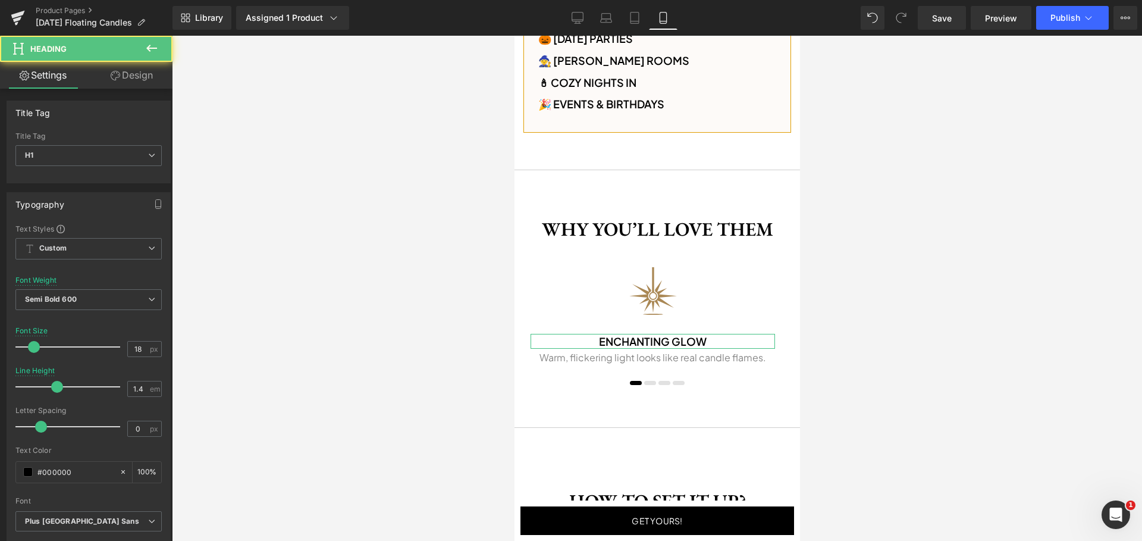
click at [144, 83] on link "Design" at bounding box center [132, 75] width 86 height 27
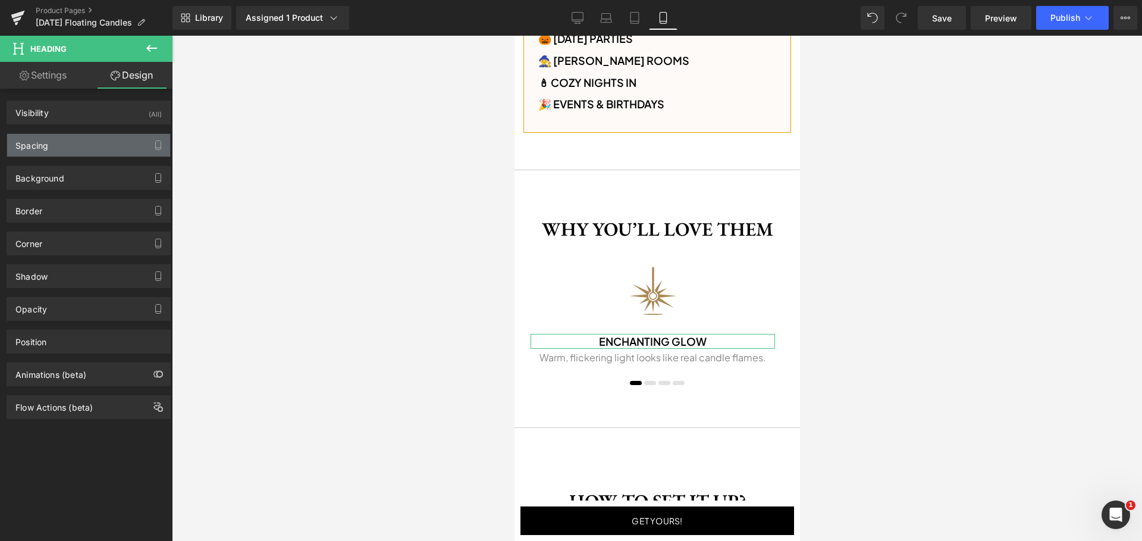
click at [82, 144] on div "Spacing" at bounding box center [88, 145] width 163 height 23
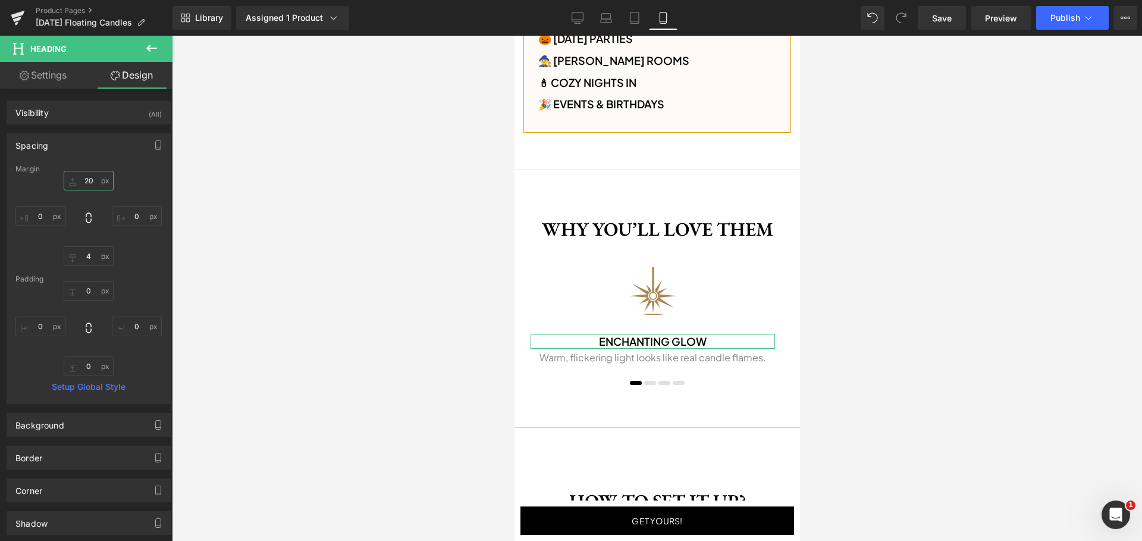
drag, startPoint x: 95, startPoint y: 183, endPoint x: 107, endPoint y: 189, distance: 13.6
click at [95, 183] on input "20" at bounding box center [89, 181] width 50 height 20
type input "32"
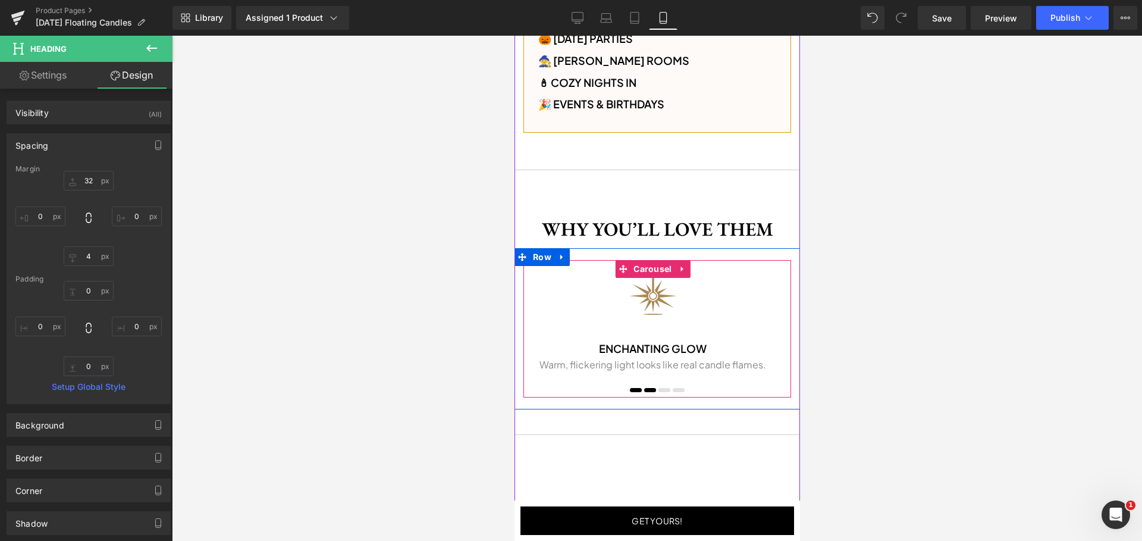
click at [648, 391] on span at bounding box center [650, 390] width 12 height 4
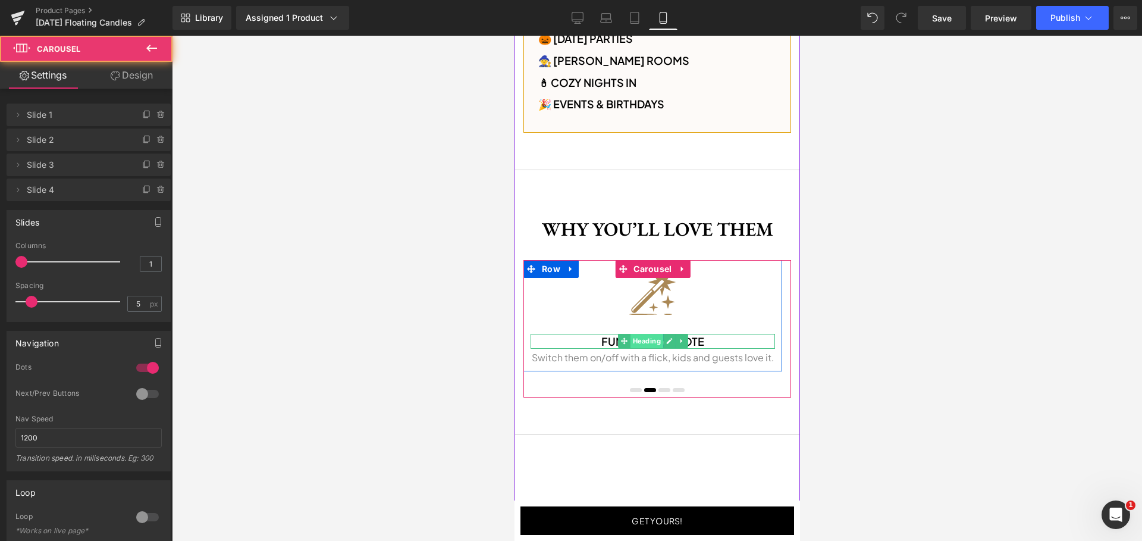
click at [652, 337] on span "Heading" at bounding box center [645, 341] width 33 height 14
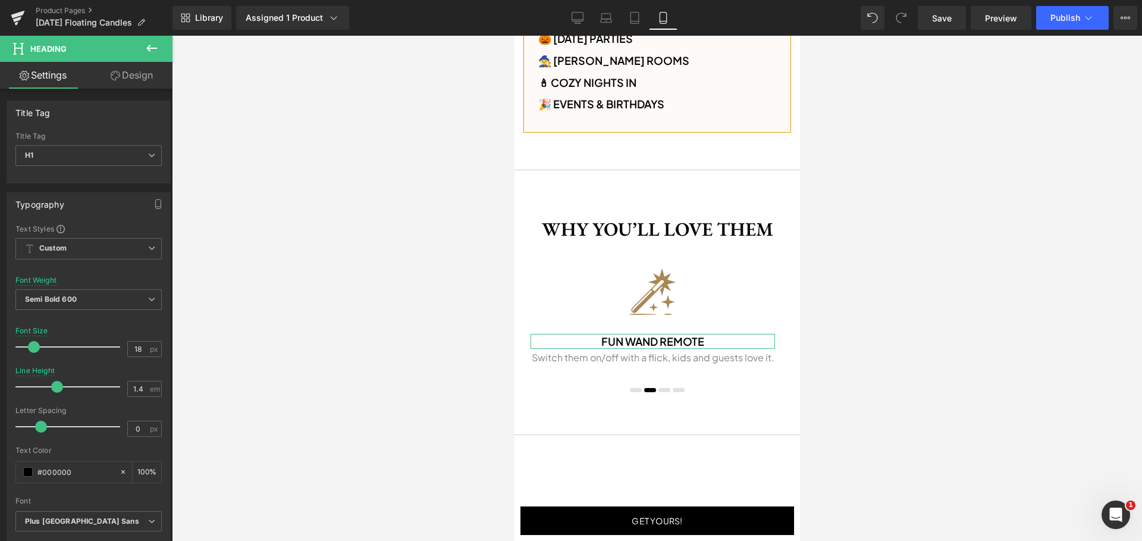
click at [140, 77] on link "Design" at bounding box center [132, 75] width 86 height 27
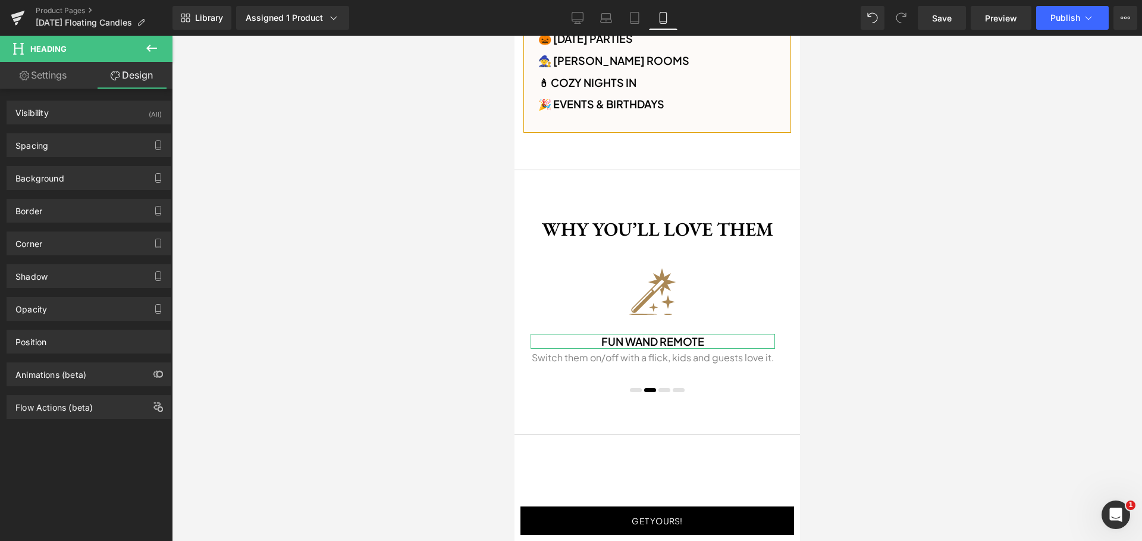
type input "20"
type input "0"
type input "4"
type input "0"
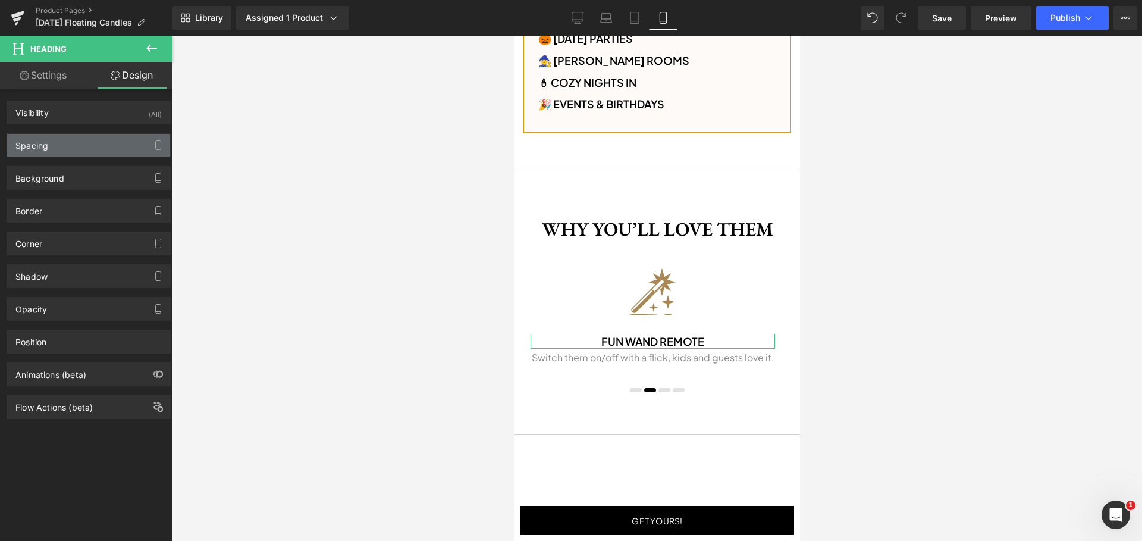
click at [54, 142] on div "Spacing" at bounding box center [88, 145] width 163 height 23
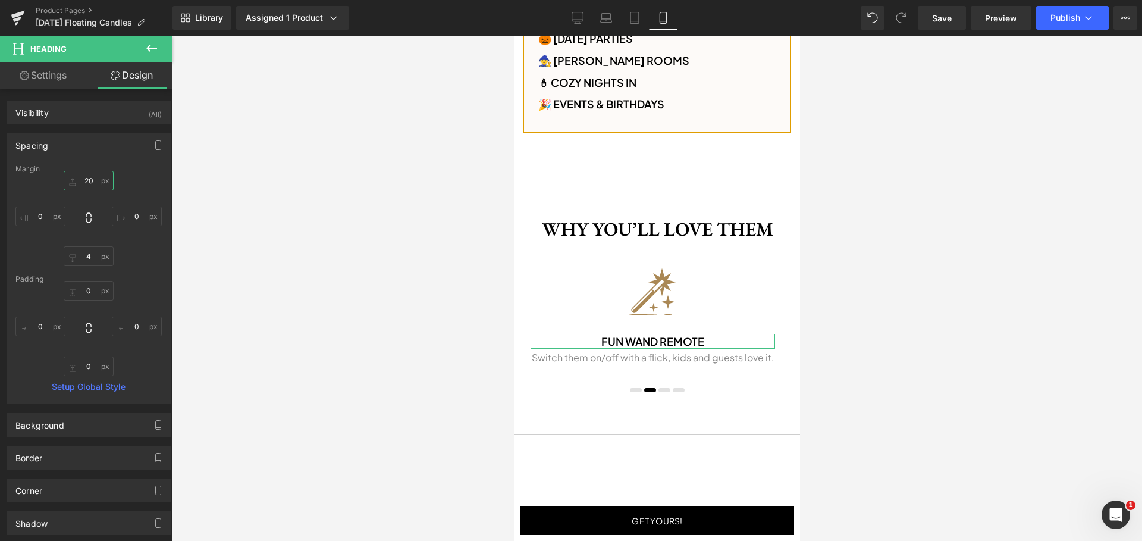
drag, startPoint x: 95, startPoint y: 175, endPoint x: 138, endPoint y: 203, distance: 51.5
click at [95, 174] on input "20" at bounding box center [89, 181] width 50 height 20
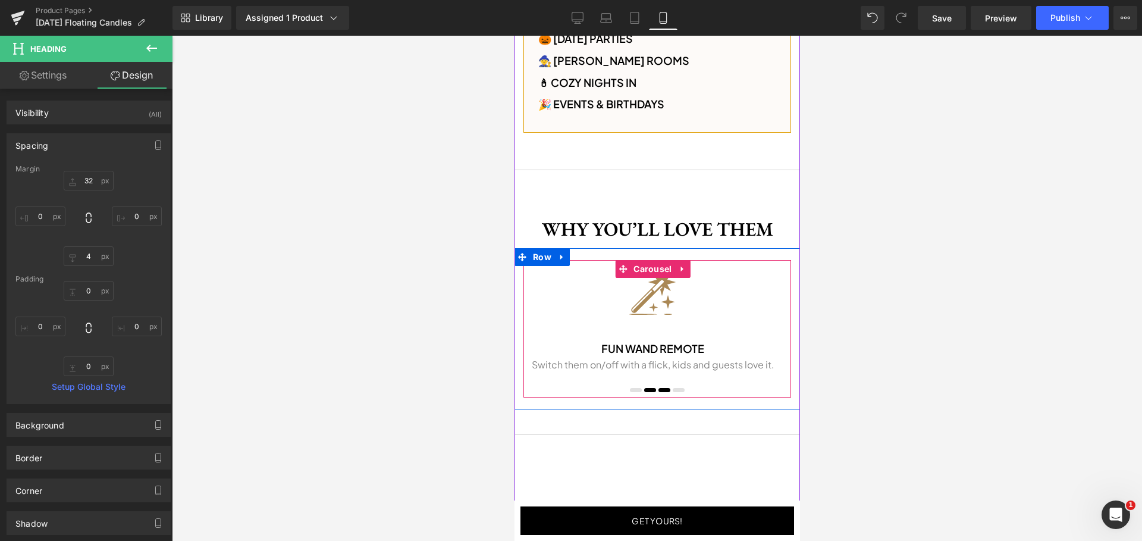
click at [659, 386] on button at bounding box center [664, 390] width 14 height 8
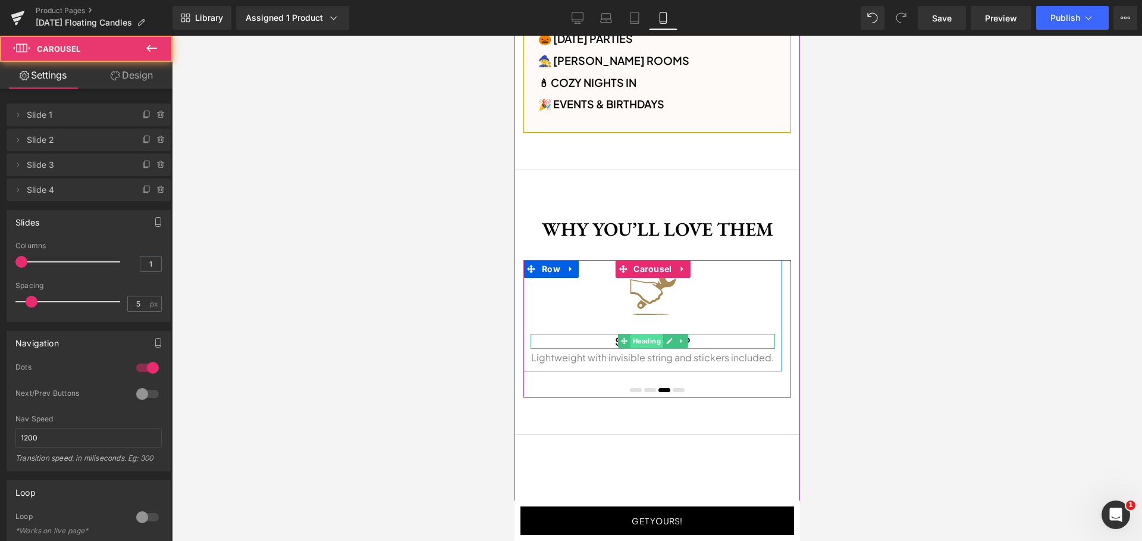
click at [649, 341] on span "Heading" at bounding box center [645, 341] width 33 height 14
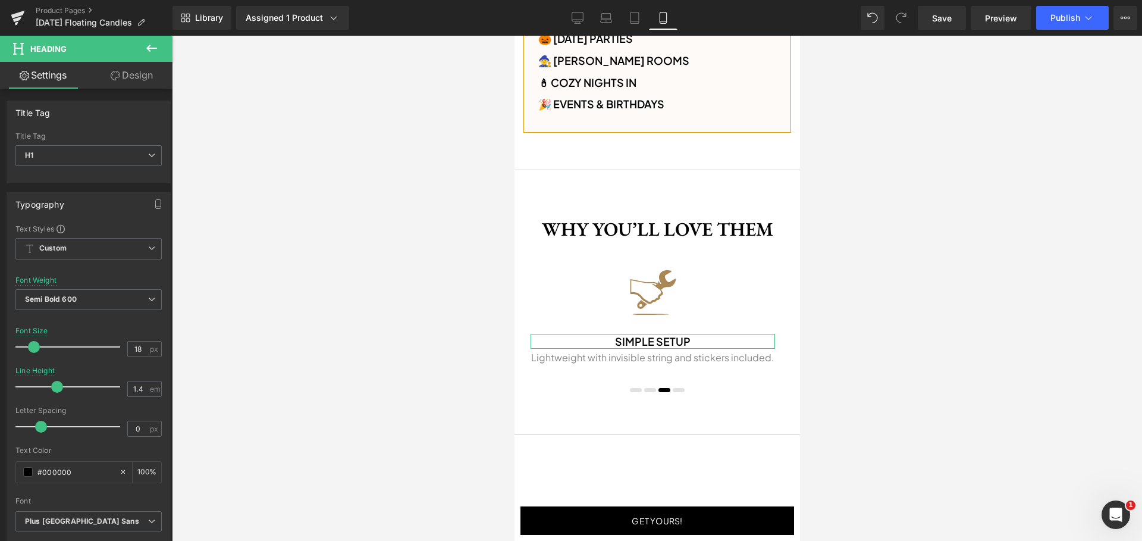
click at [137, 73] on link "Design" at bounding box center [132, 75] width 86 height 27
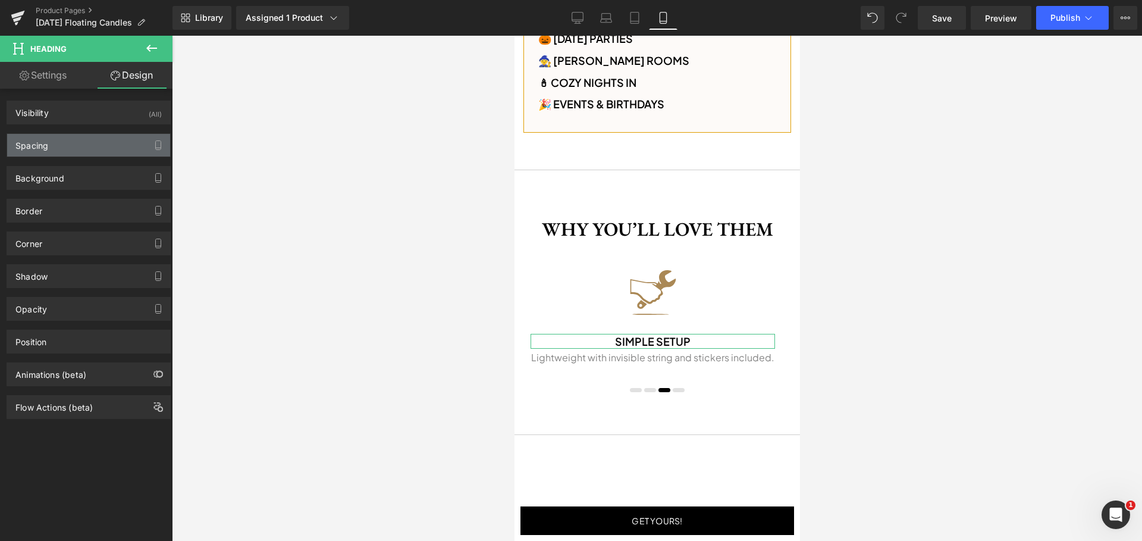
click at [75, 145] on div "Spacing" at bounding box center [88, 145] width 163 height 23
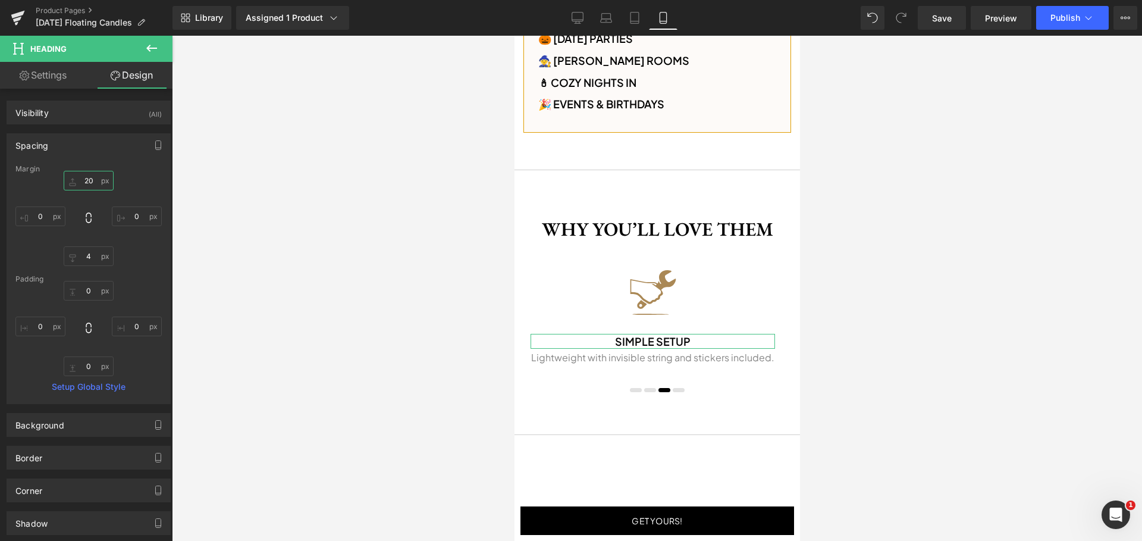
click at [93, 182] on input "20" at bounding box center [89, 181] width 50 height 20
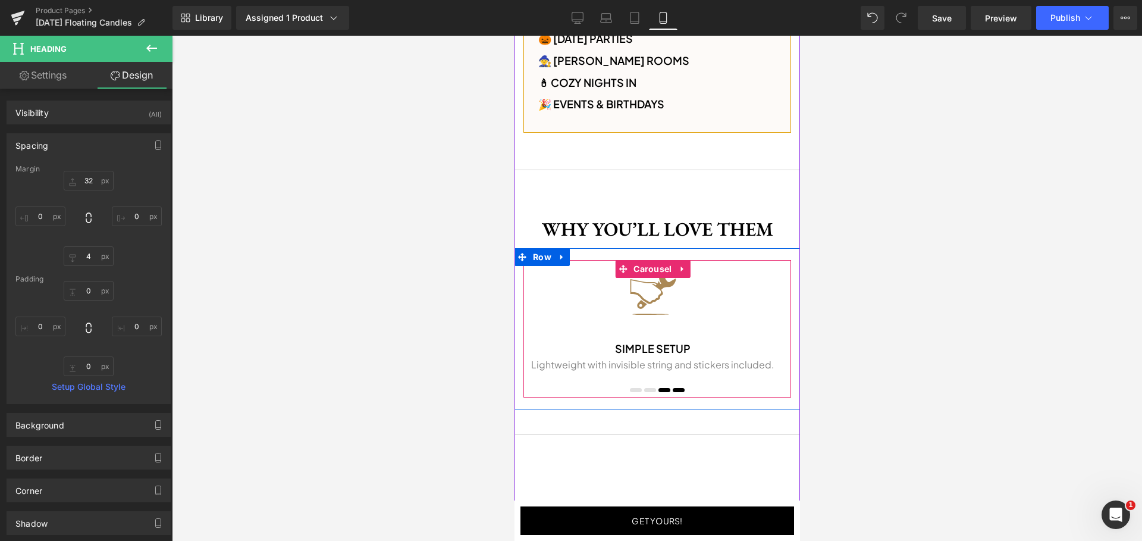
click at [673, 388] on span at bounding box center [678, 390] width 12 height 4
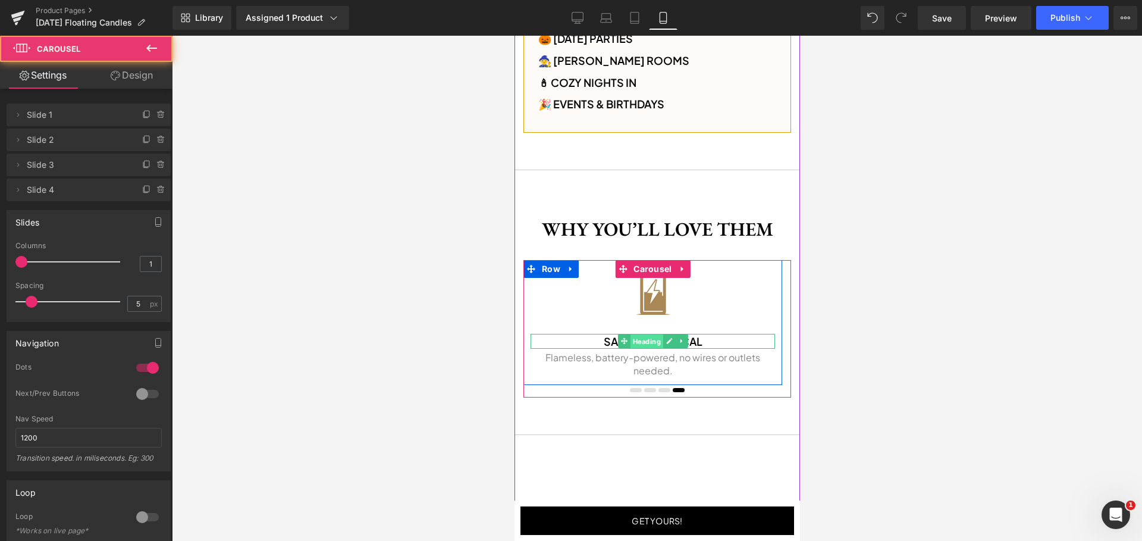
click at [651, 339] on span "Heading" at bounding box center [645, 341] width 33 height 14
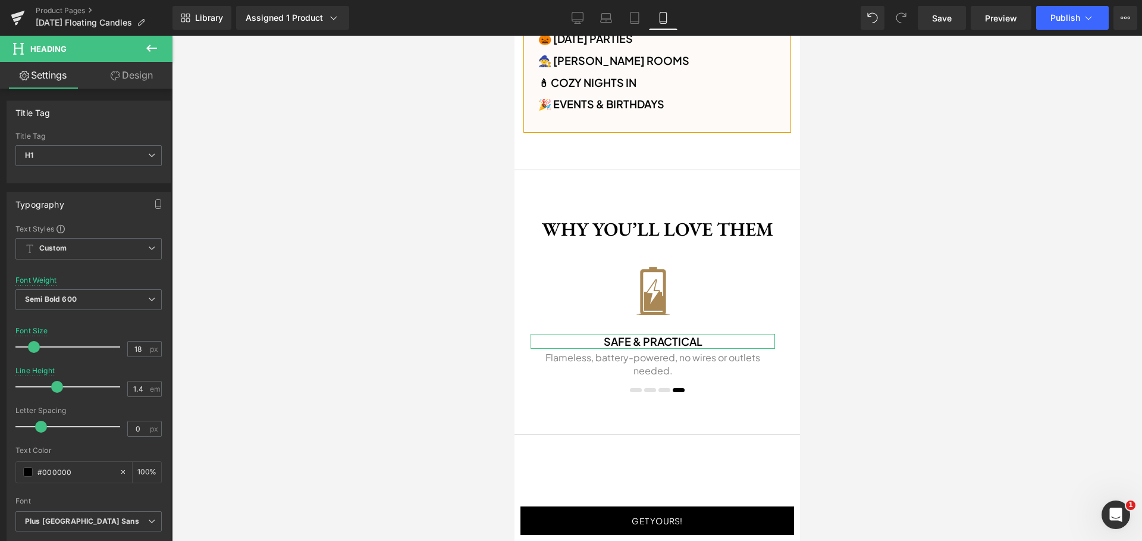
click at [151, 82] on link "Design" at bounding box center [132, 75] width 86 height 27
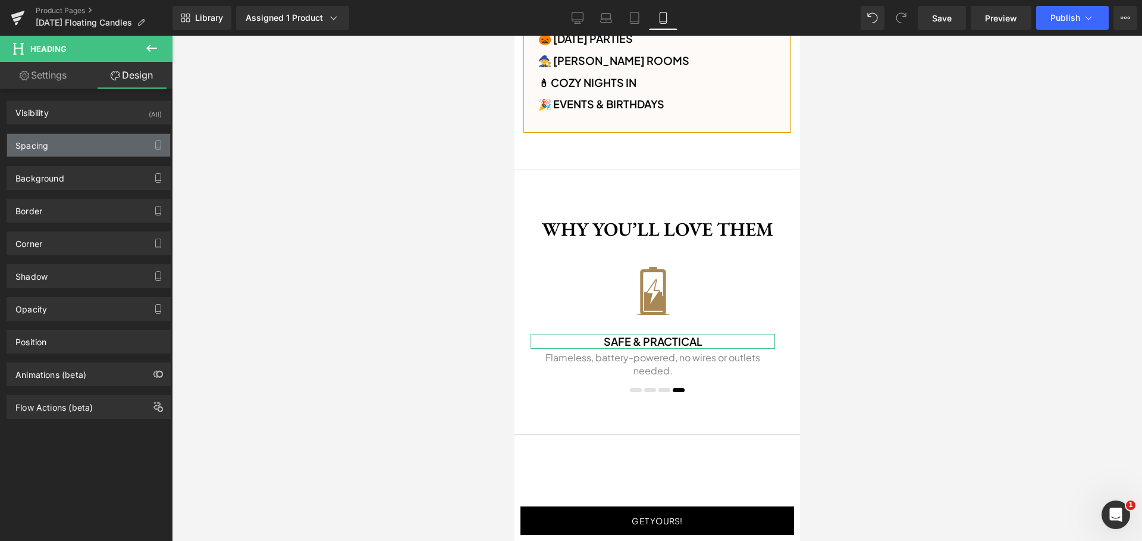
click at [59, 141] on div "Spacing" at bounding box center [88, 145] width 163 height 23
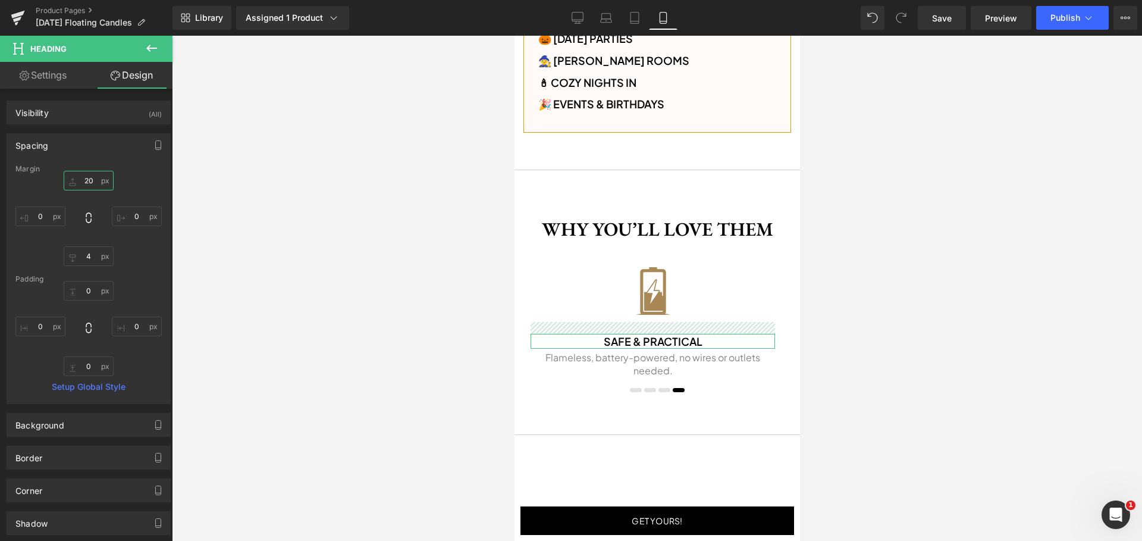
click at [92, 181] on input "20" at bounding box center [89, 181] width 50 height 20
click at [96, 146] on div "Spacing" at bounding box center [88, 145] width 163 height 23
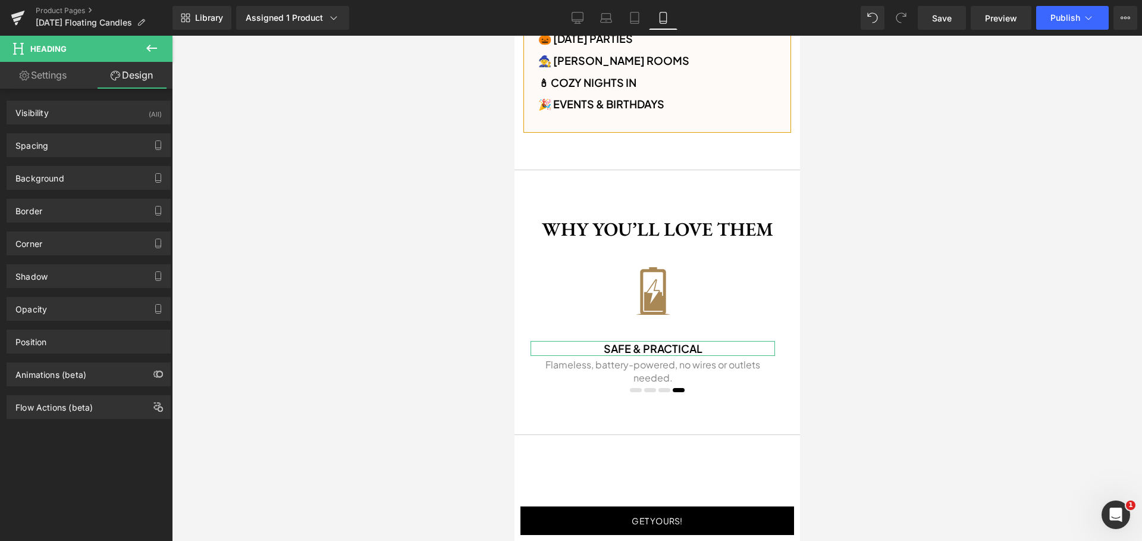
click at [39, 83] on link "Settings" at bounding box center [43, 75] width 86 height 27
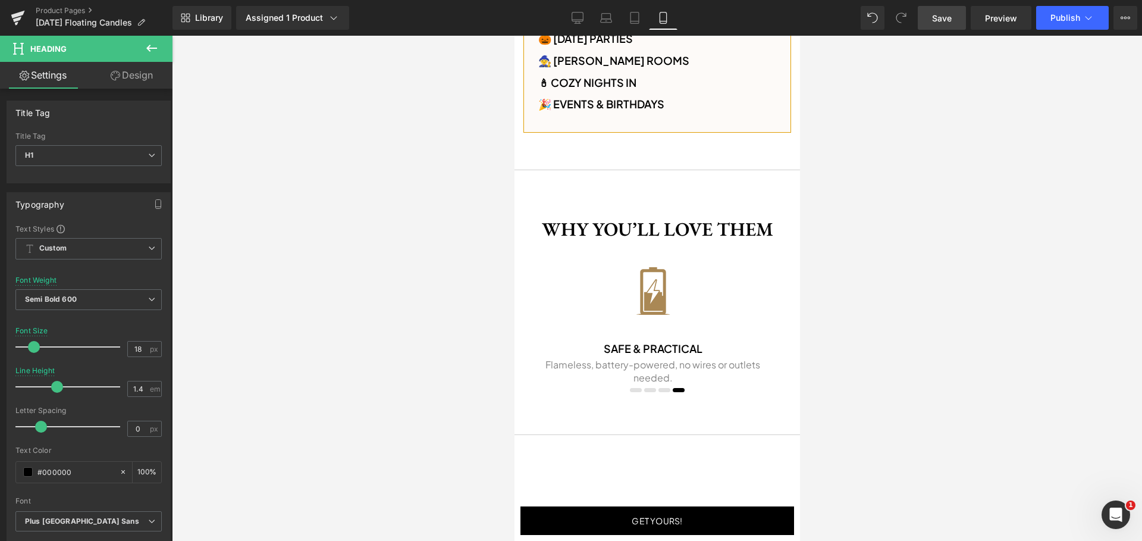
click at [942, 18] on span "Save" at bounding box center [942, 18] width 20 height 12
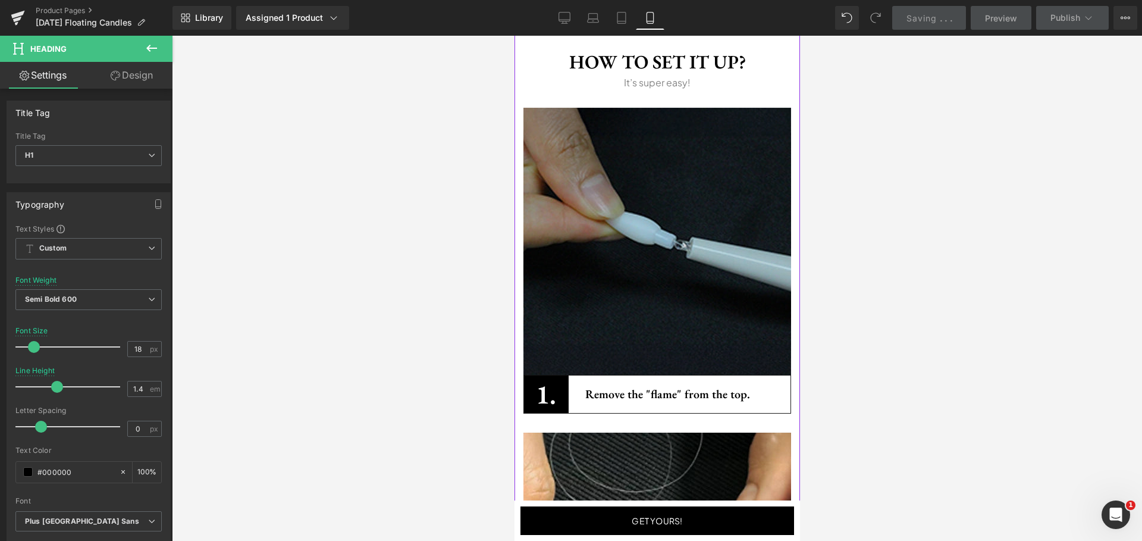
scroll to position [1627, 0]
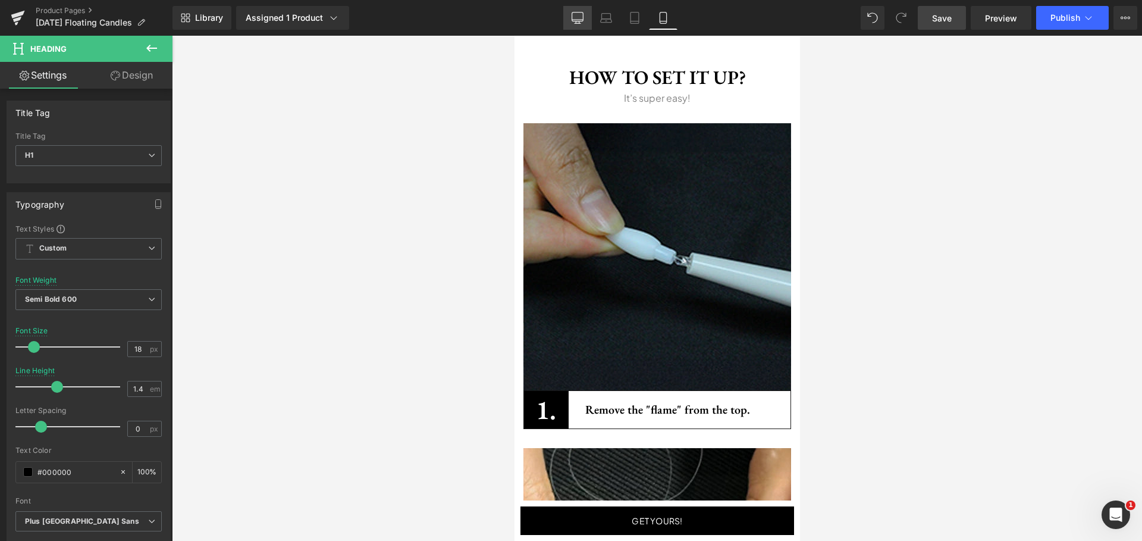
click at [574, 13] on icon at bounding box center [578, 18] width 12 height 12
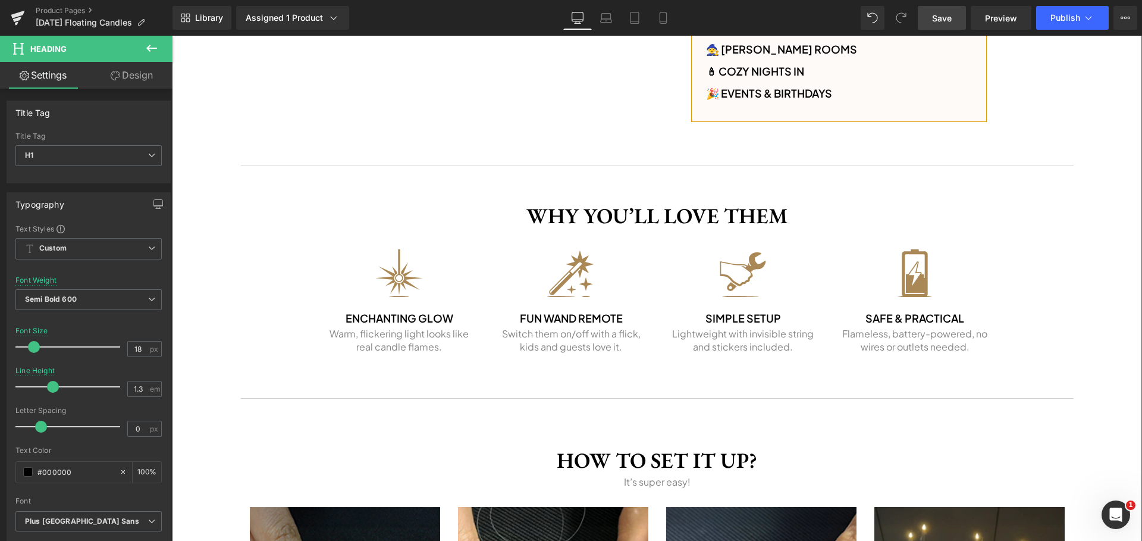
scroll to position [929, 0]
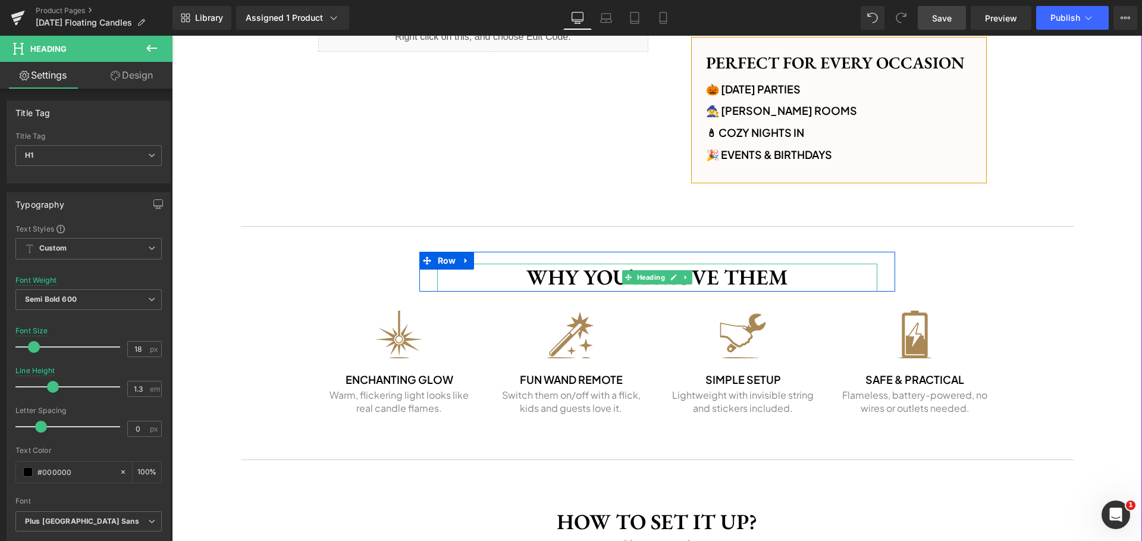
click at [573, 271] on h1 "Why You’ll Love Them" at bounding box center [657, 278] width 440 height 28
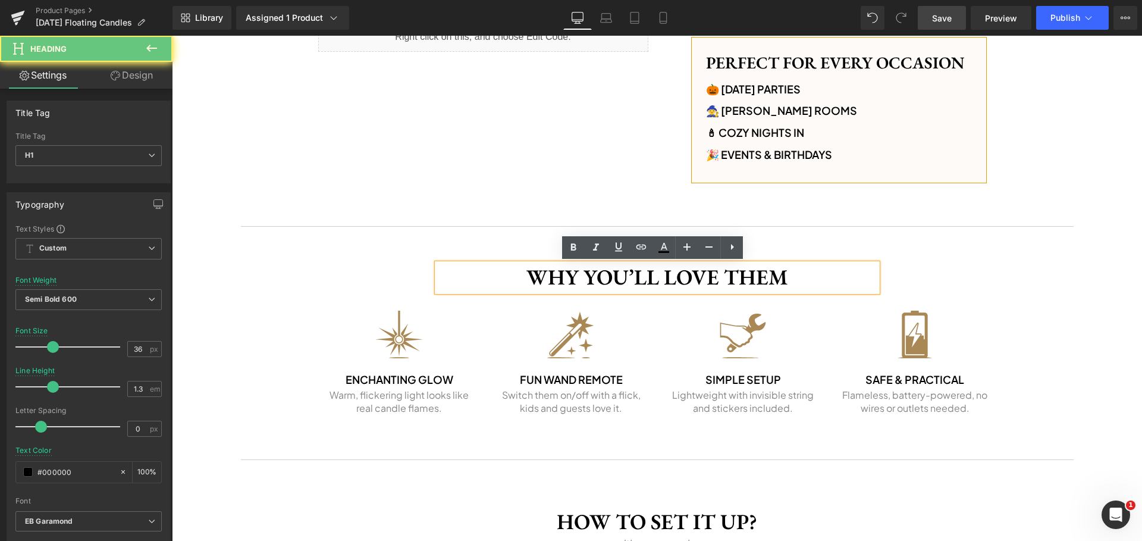
drag, startPoint x: 527, startPoint y: 278, endPoint x: 560, endPoint y: 291, distance: 35.6
click at [528, 278] on h1 "Why You’ll Love Them" at bounding box center [657, 278] width 440 height 28
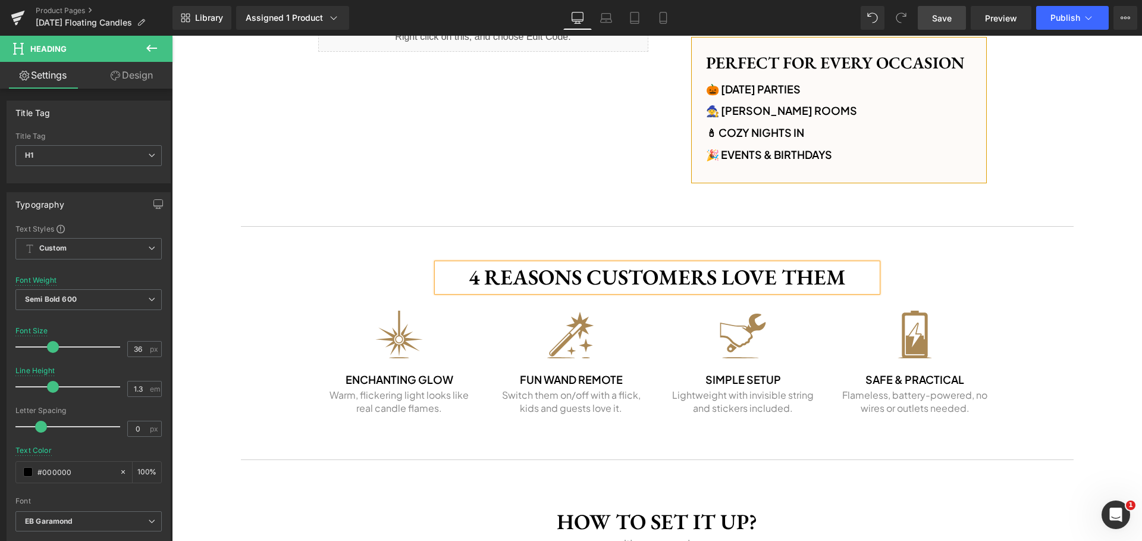
click at [1127, 378] on div "‹ › (P) Image List Get yours! Button Row Image Sale Off (P) Image ‹ ›" at bounding box center [657, 135] width 970 height 1845
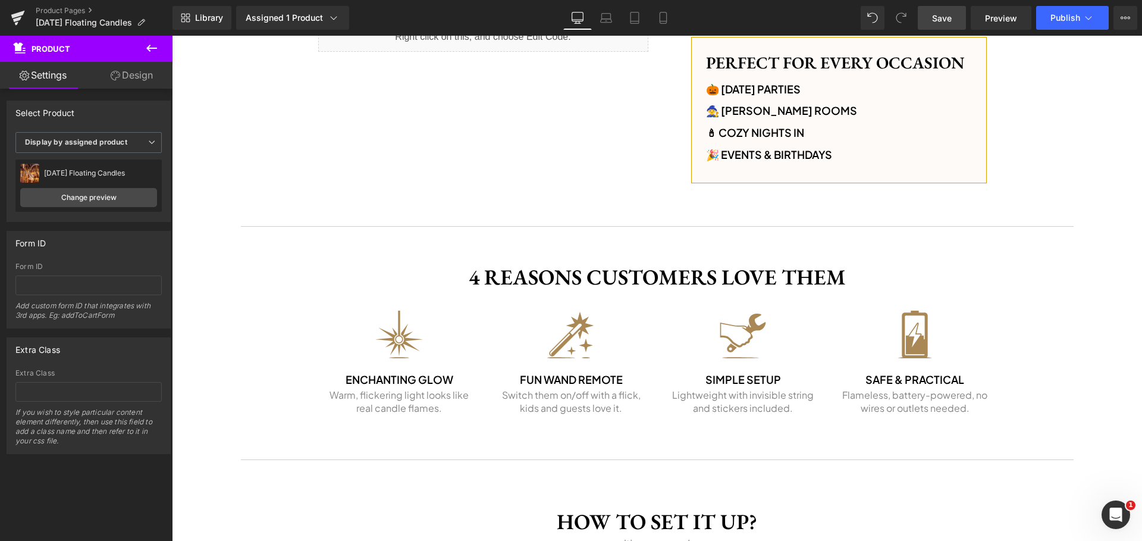
click at [950, 12] on span "Save" at bounding box center [942, 18] width 20 height 12
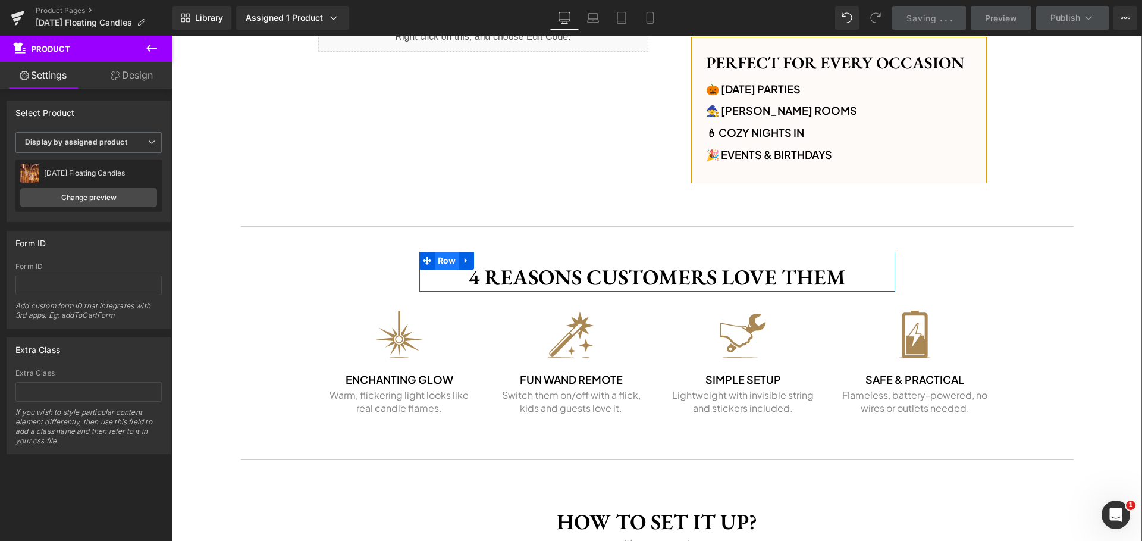
click at [445, 260] on span "Row" at bounding box center [447, 261] width 24 height 18
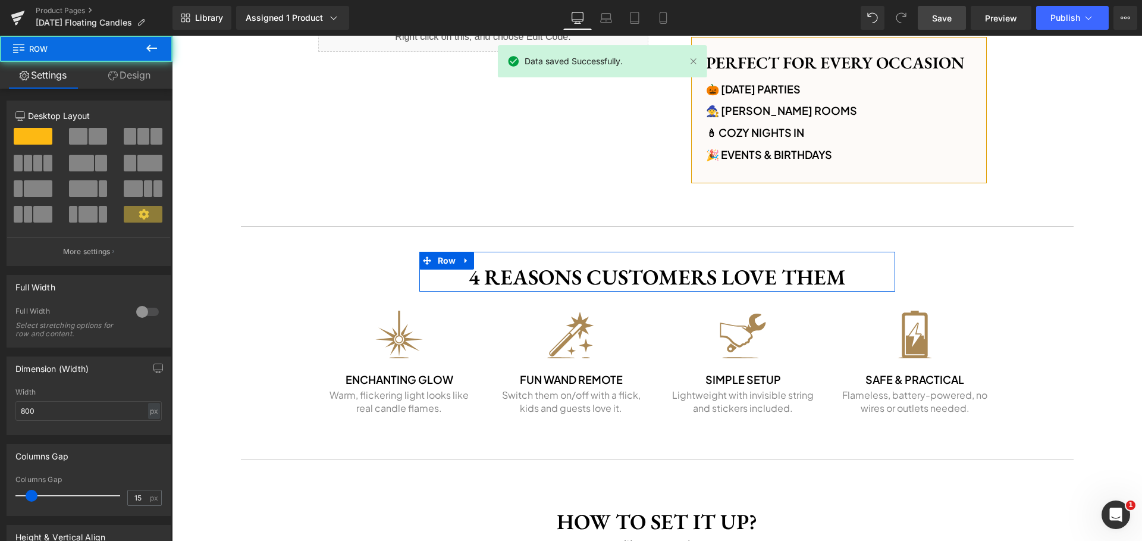
click at [129, 76] on link "Design" at bounding box center [129, 75] width 86 height 27
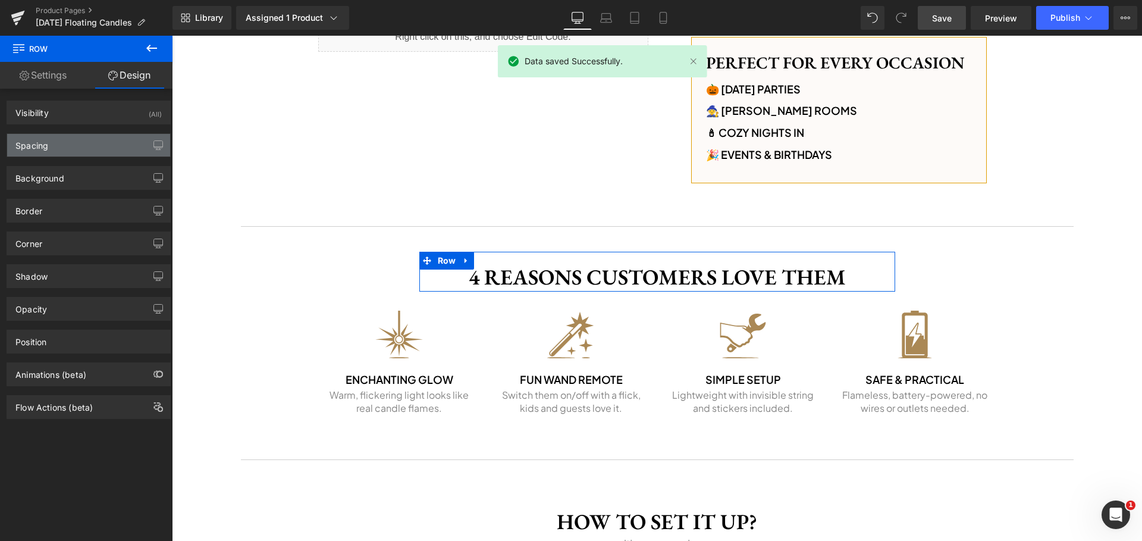
click at [74, 143] on div "Spacing" at bounding box center [88, 145] width 163 height 23
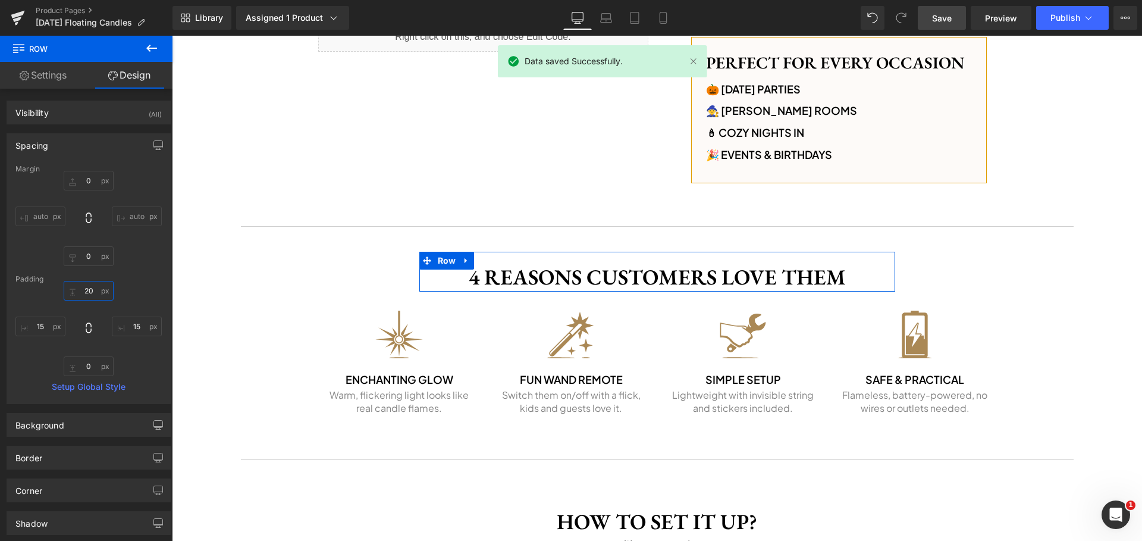
click at [96, 287] on input "20" at bounding box center [89, 291] width 50 height 20
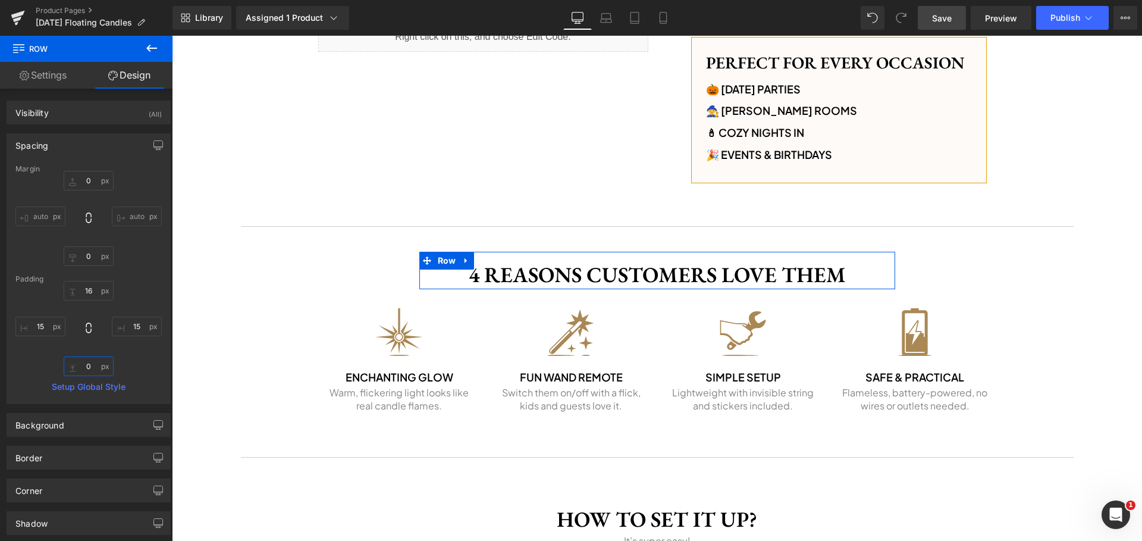
click at [90, 368] on input "0" at bounding box center [89, 366] width 50 height 20
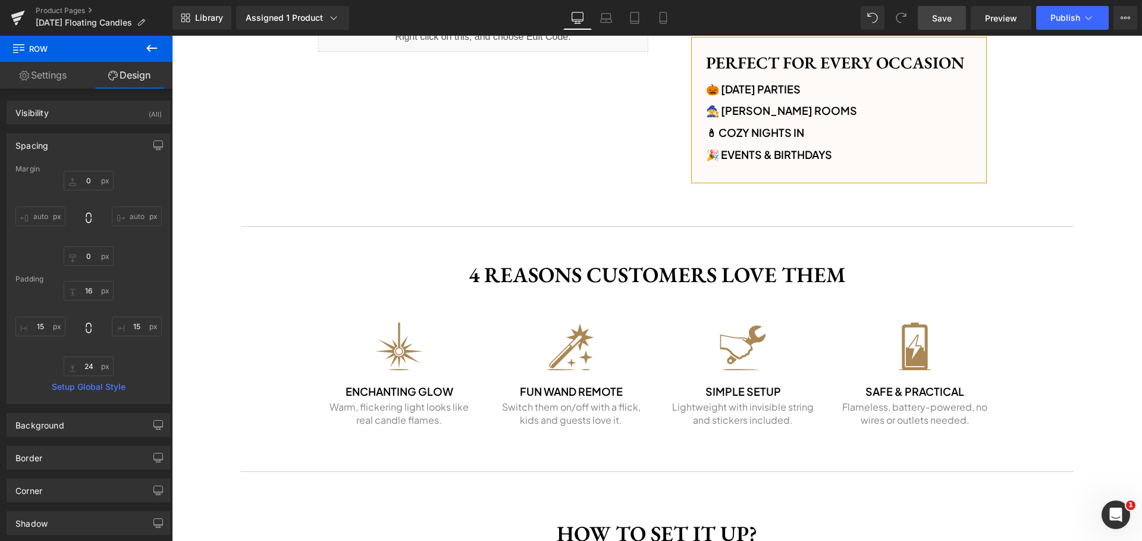
click at [952, 15] on span "Save" at bounding box center [942, 18] width 20 height 12
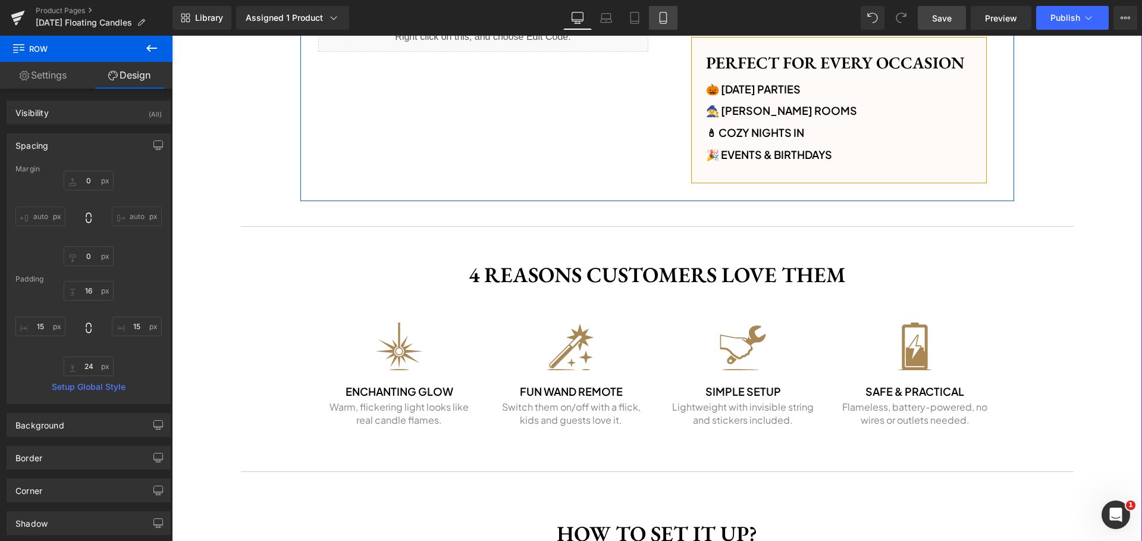
drag, startPoint x: 491, startPoint y: 1, endPoint x: 150, endPoint y: 11, distance: 341.0
click at [666, 22] on icon at bounding box center [663, 18] width 12 height 12
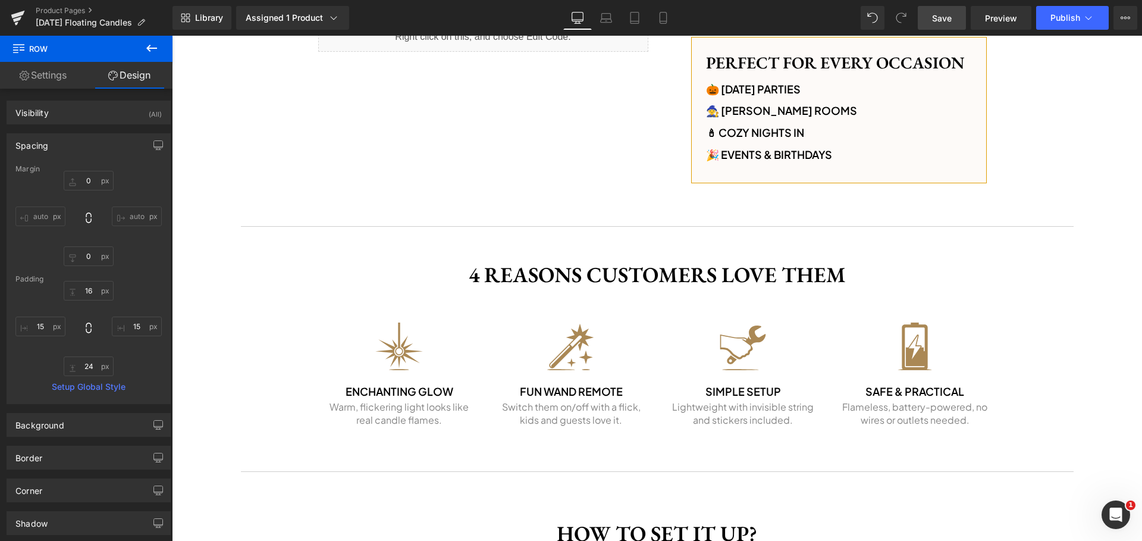
scroll to position [1139, 0]
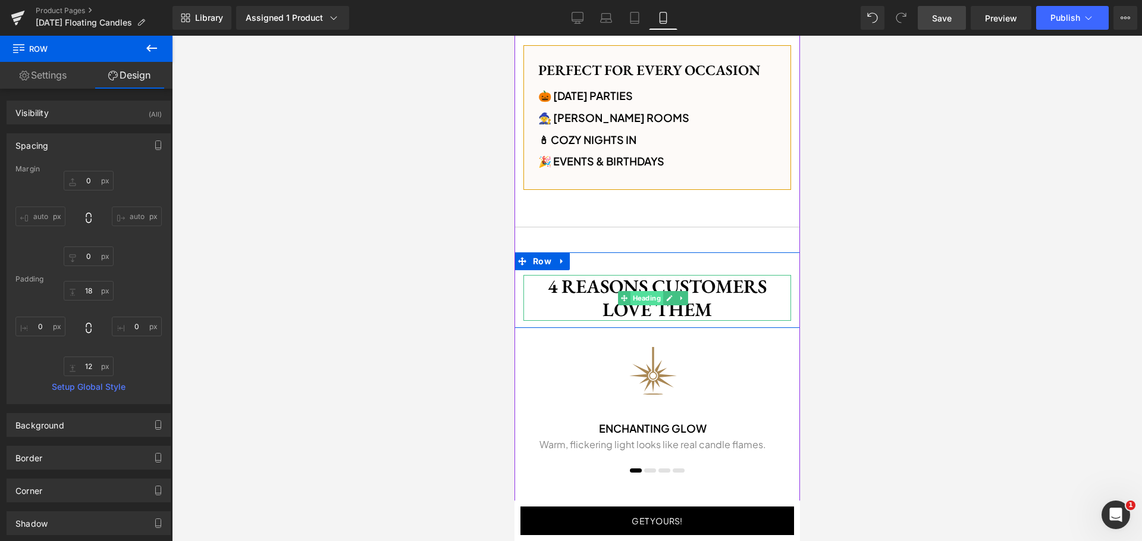
click at [643, 291] on span "Heading" at bounding box center [645, 298] width 33 height 14
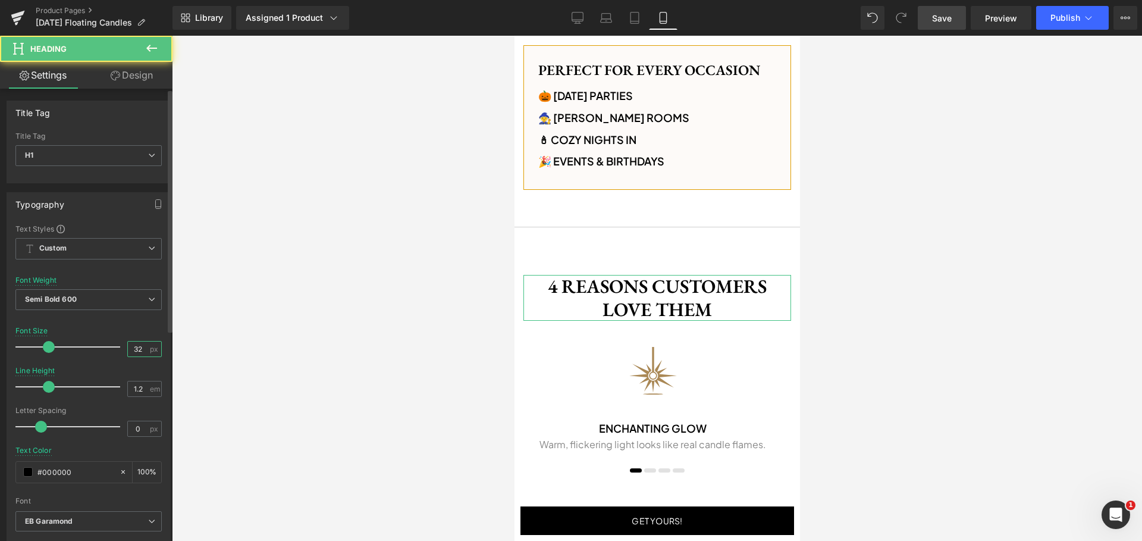
drag, startPoint x: 135, startPoint y: 347, endPoint x: 151, endPoint y: 347, distance: 15.5
click at [136, 347] on input "32" at bounding box center [138, 348] width 21 height 15
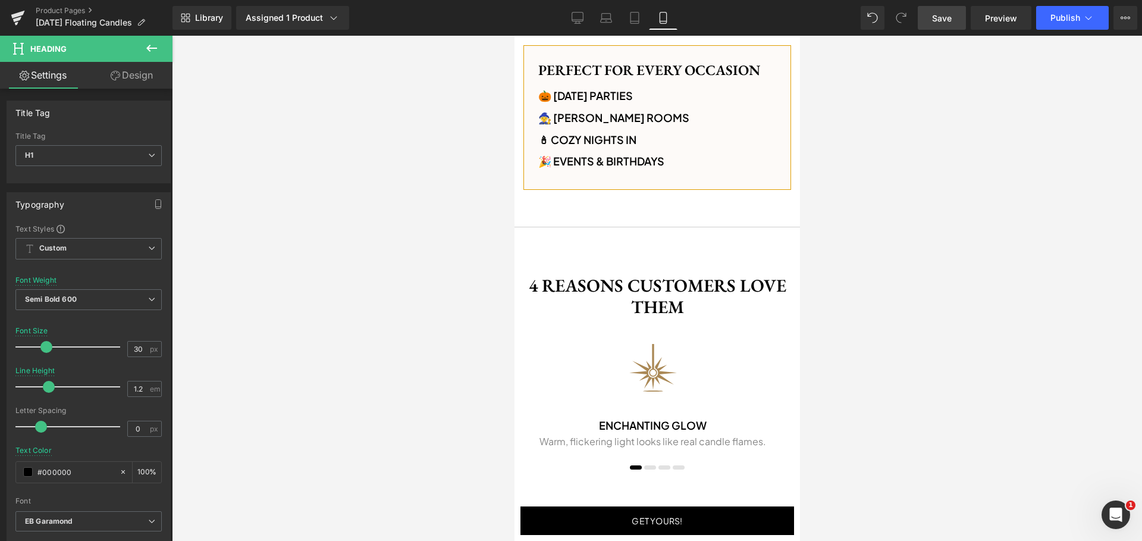
click at [938, 18] on span "Save" at bounding box center [942, 18] width 20 height 12
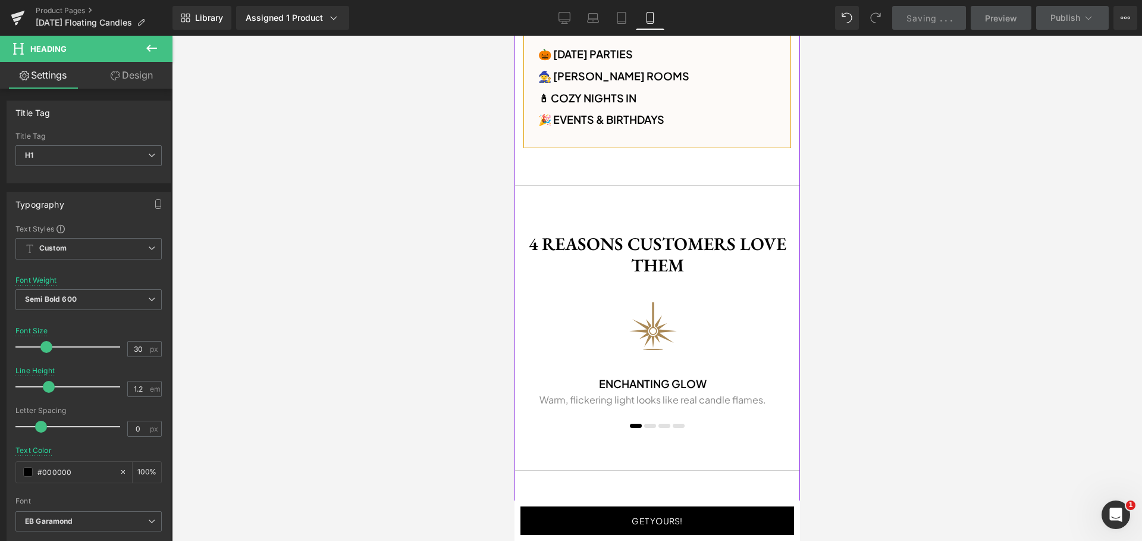
scroll to position [1242, 0]
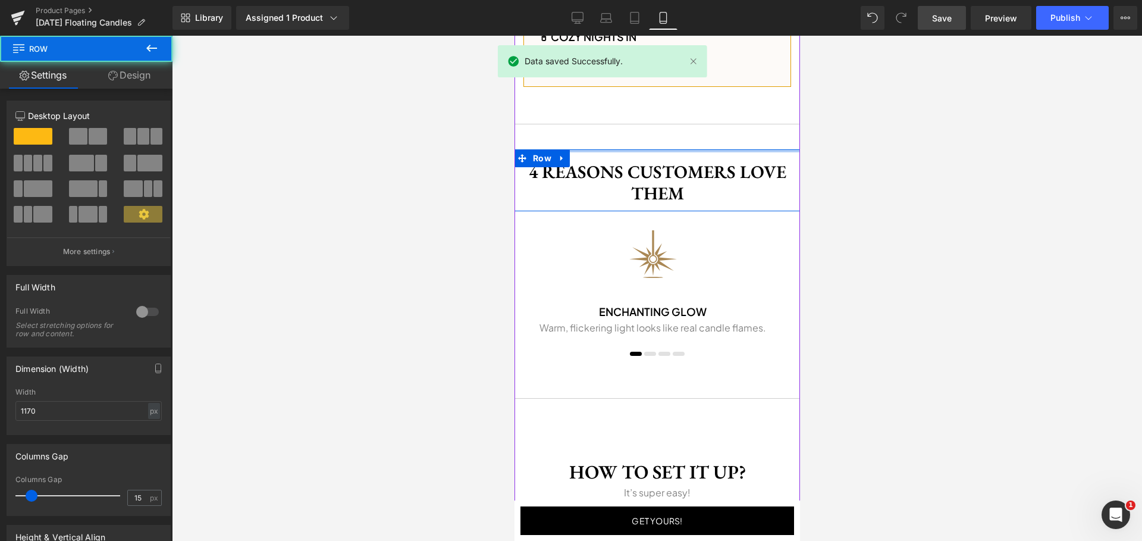
drag, startPoint x: 628, startPoint y: 155, endPoint x: 638, endPoint y: 139, distance: 19.3
click at [638, 139] on div "‹ › (P) Image List Get yours! Button Row Image Sale Off (P) Image ‹ ›" at bounding box center [657, 382] width 286 height 3054
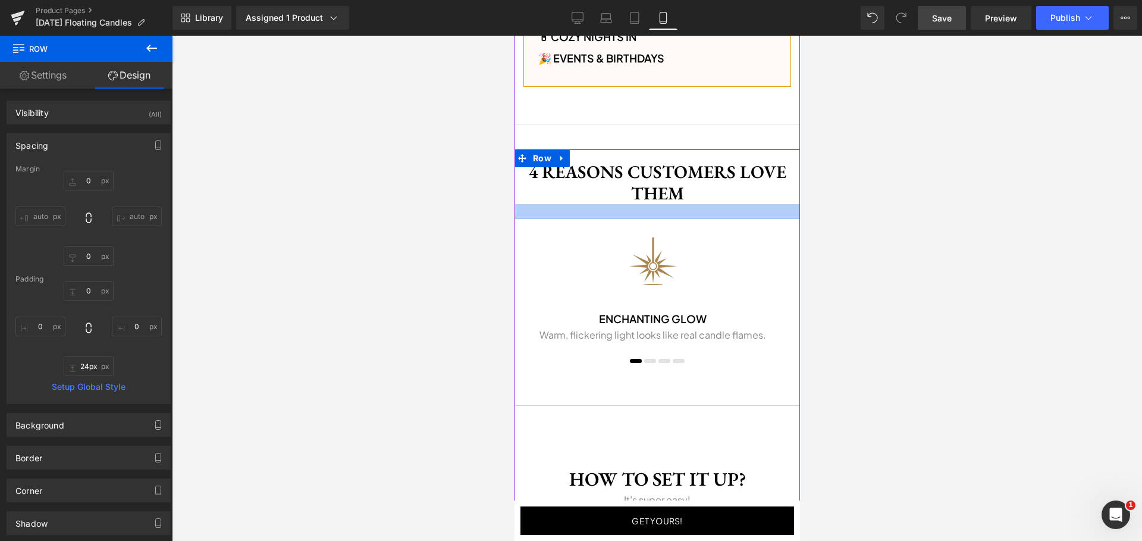
drag, startPoint x: 661, startPoint y: 205, endPoint x: 664, endPoint y: 212, distance: 7.7
click at [664, 212] on div at bounding box center [657, 211] width 286 height 14
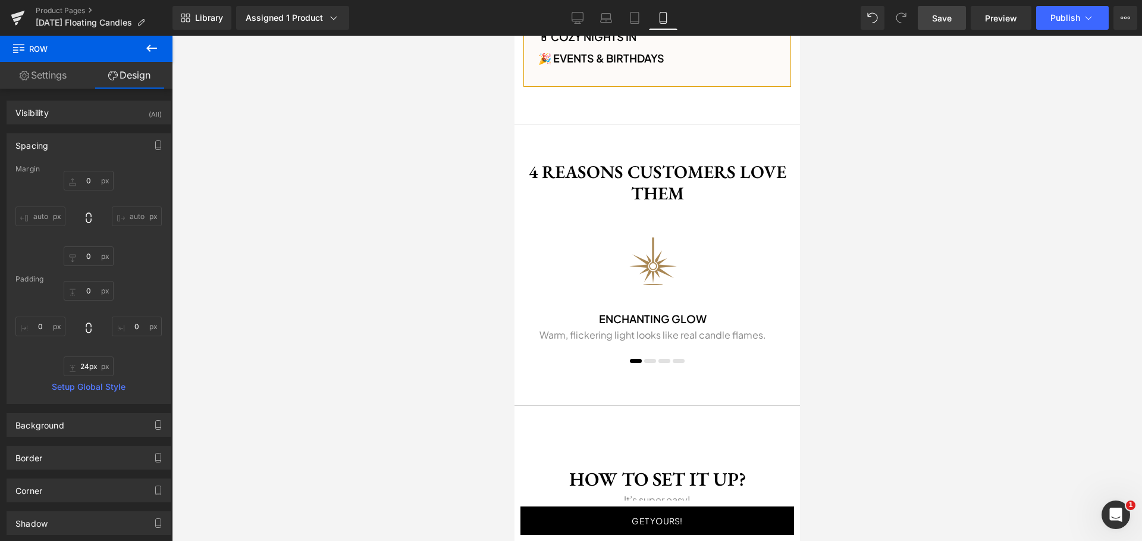
click at [936, 17] on span "Save" at bounding box center [942, 18] width 20 height 12
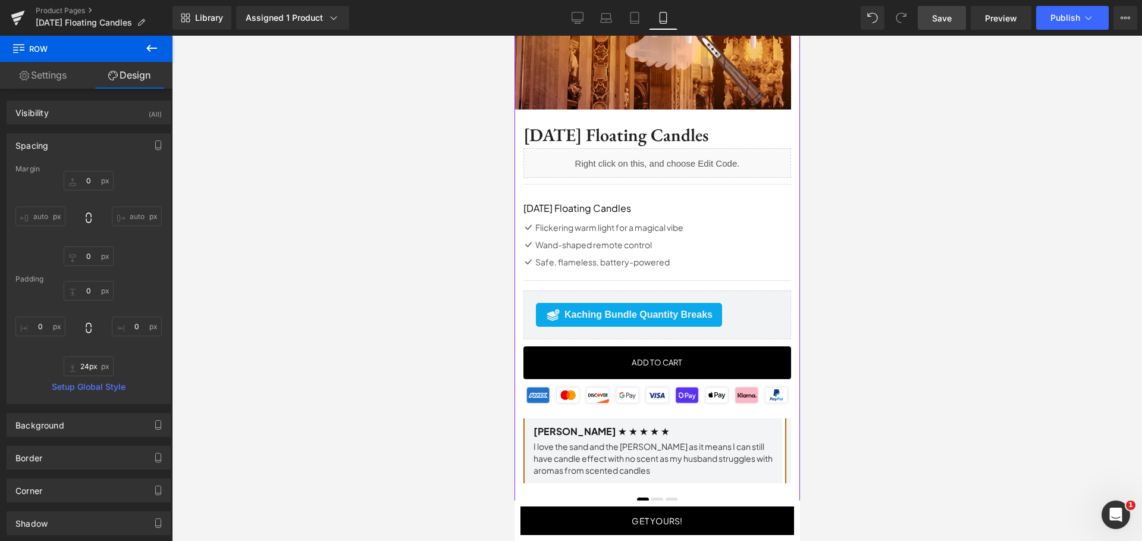
scroll to position [325, 0]
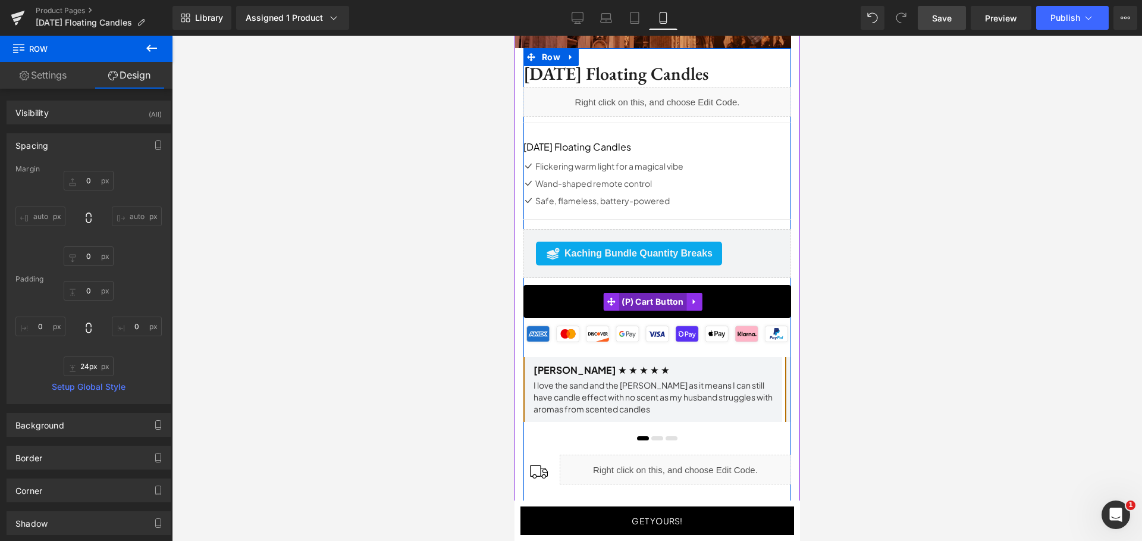
click at [640, 302] on span "(P) Cart Button" at bounding box center [652, 302] width 68 height 18
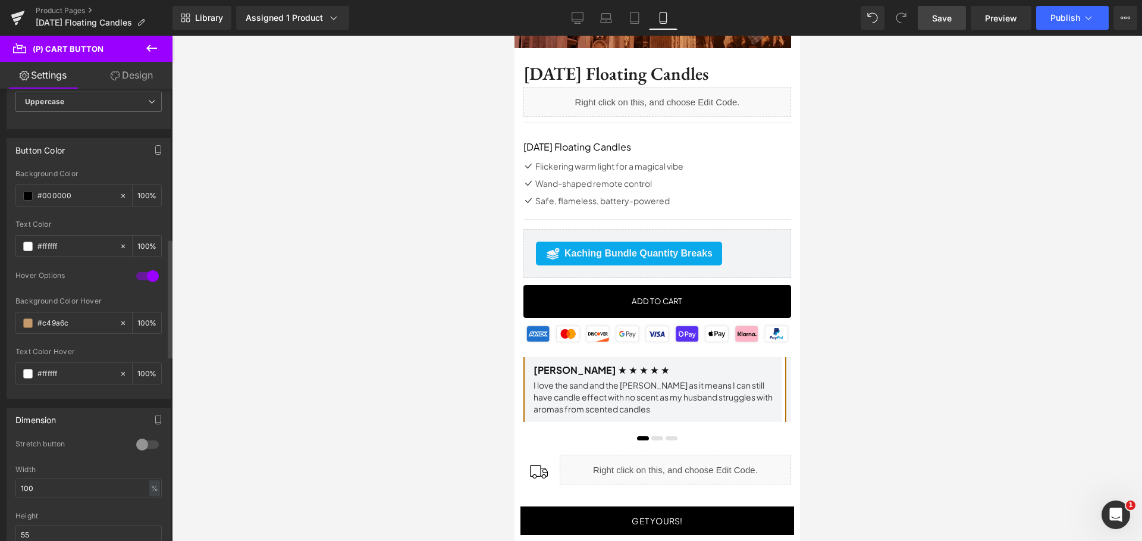
scroll to position [631, 0]
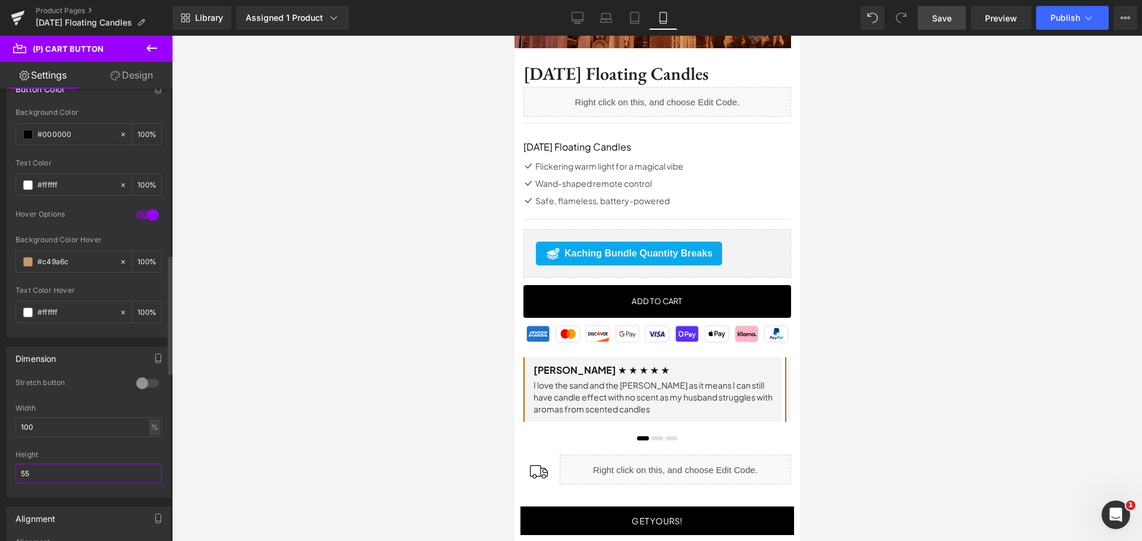
click at [70, 475] on input "55" at bounding box center [88, 473] width 146 height 20
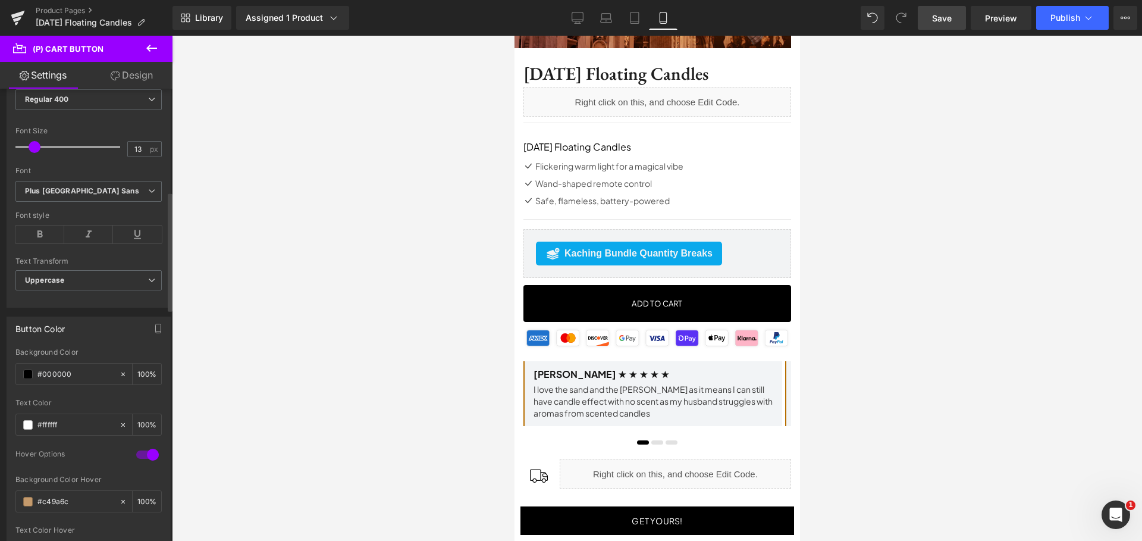
scroll to position [333, 0]
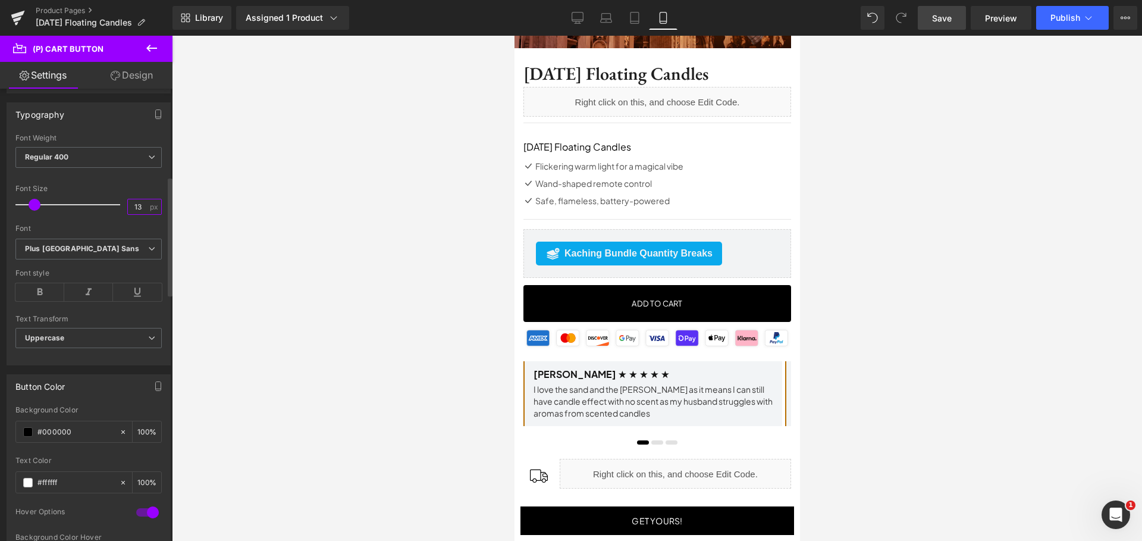
click at [142, 210] on input "13" at bounding box center [138, 206] width 21 height 15
click at [131, 158] on span "Regular 400" at bounding box center [88, 157] width 146 height 21
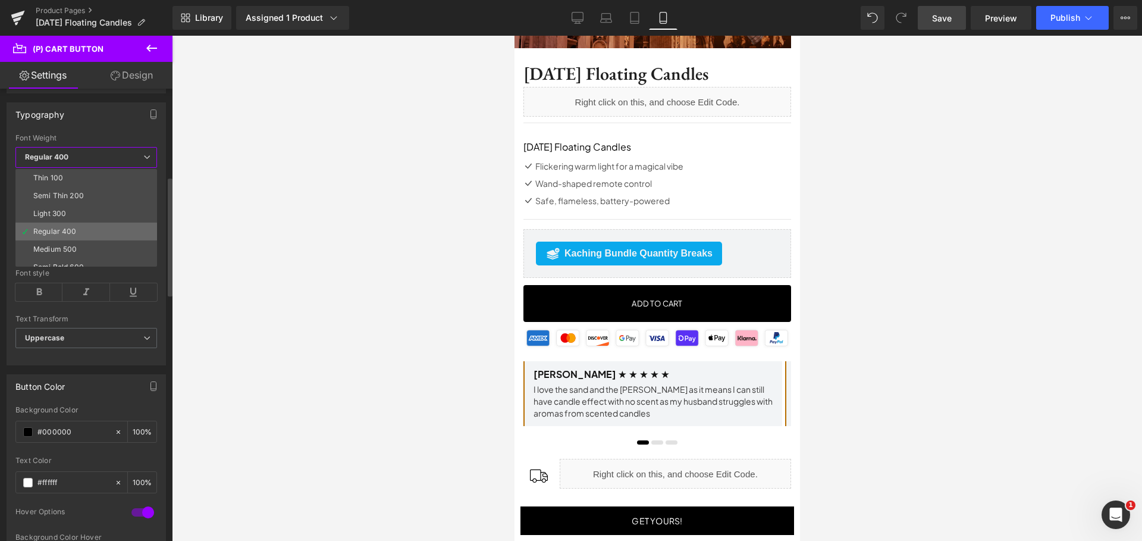
scroll to position [15, 0]
click at [93, 240] on li "Medium 500" at bounding box center [88, 234] width 147 height 18
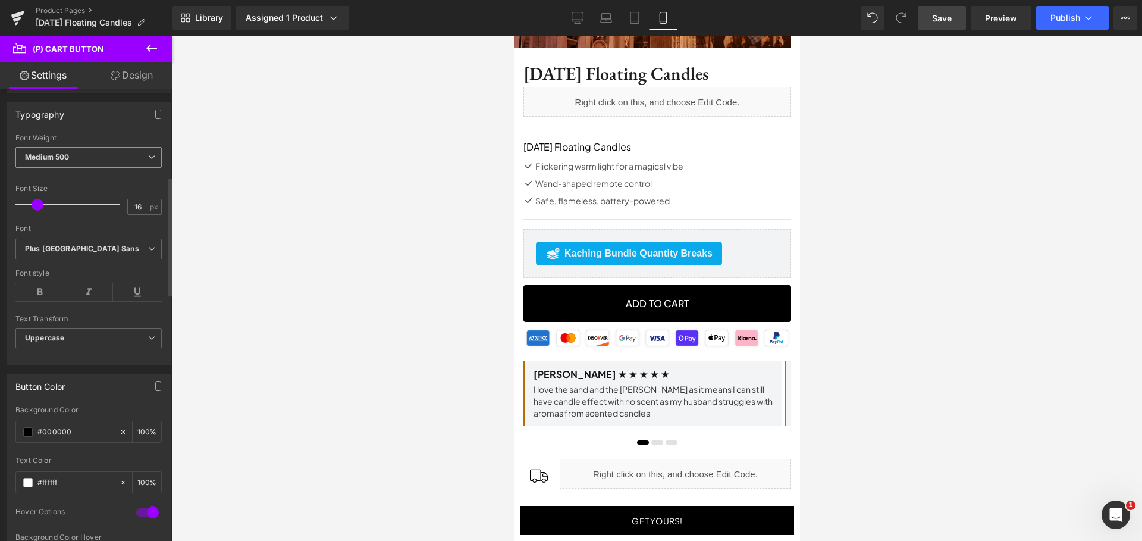
click at [111, 149] on span "Medium 500" at bounding box center [88, 157] width 146 height 21
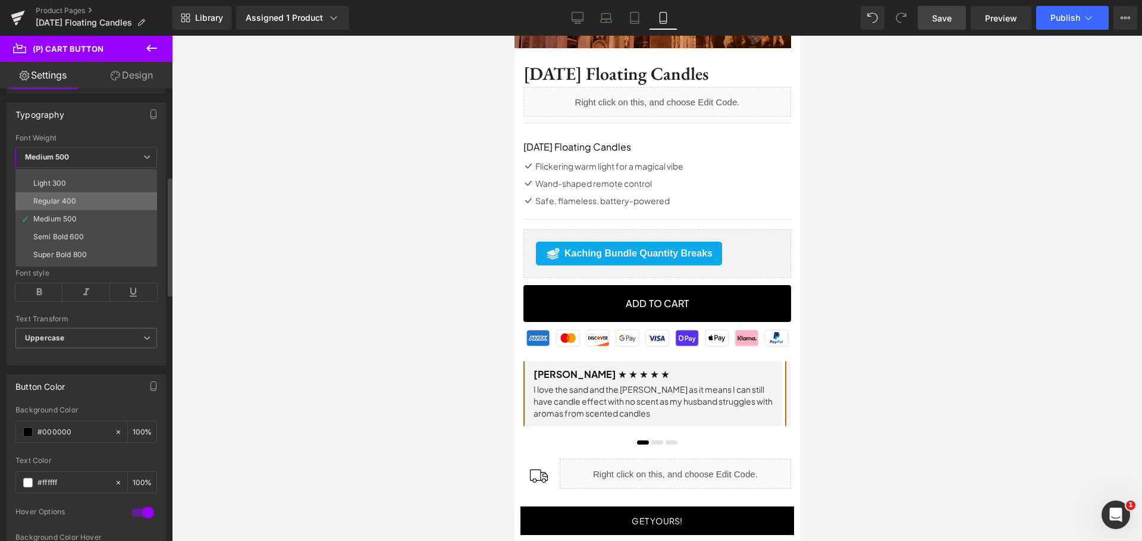
scroll to position [38, 0]
click at [91, 229] on li "Semi Bold 600" at bounding box center [88, 229] width 147 height 18
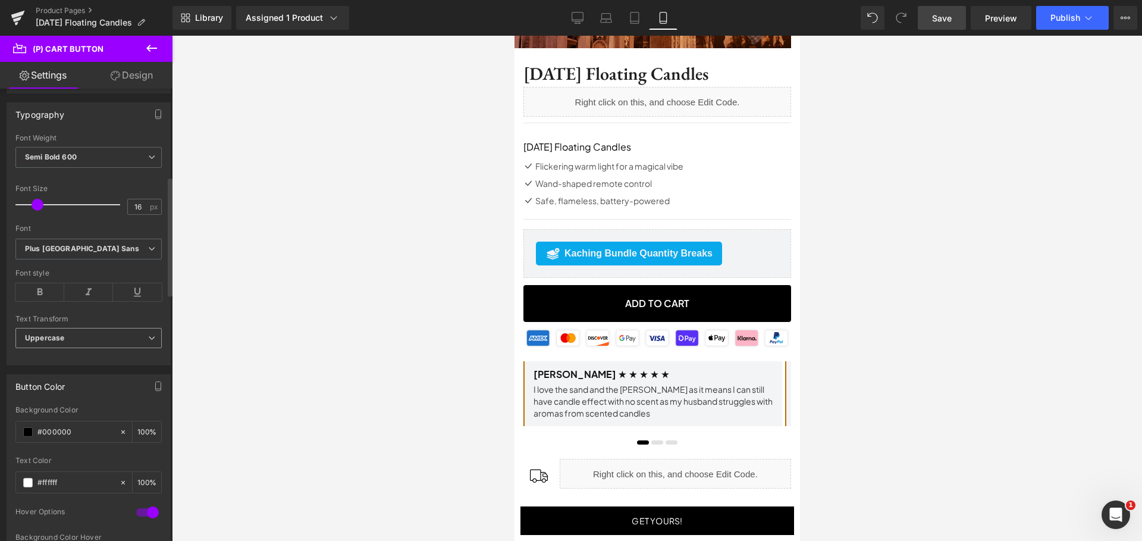
click at [97, 343] on span "Uppercase" at bounding box center [88, 338] width 146 height 21
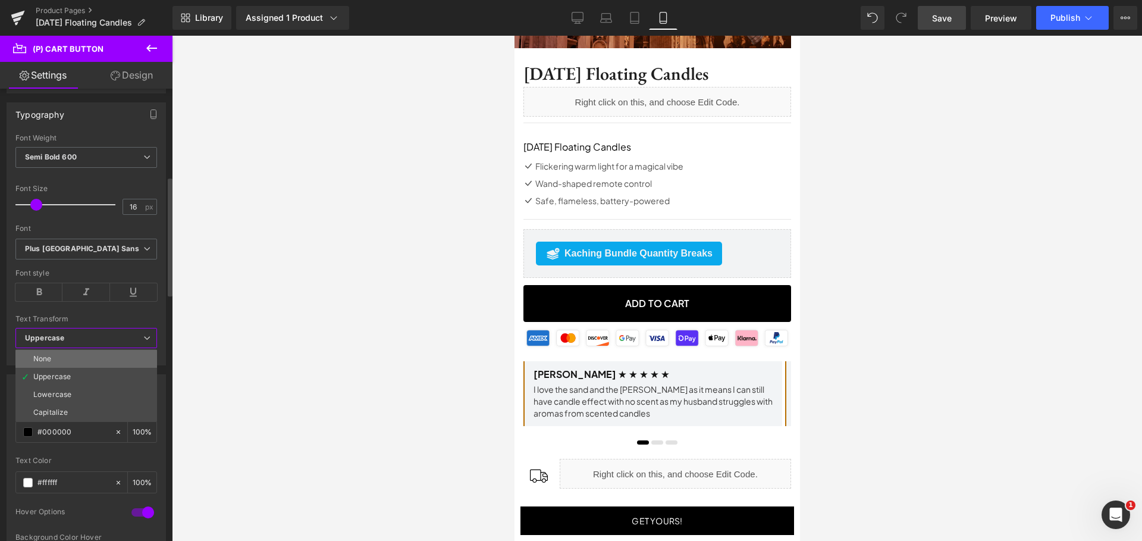
click at [82, 358] on li "None" at bounding box center [86, 359] width 142 height 18
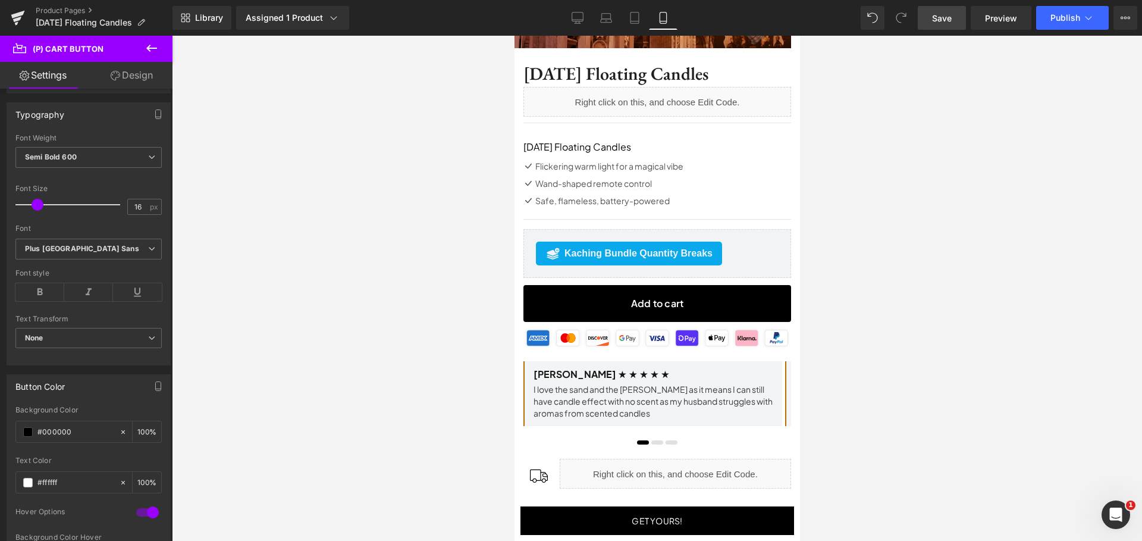
click at [945, 15] on span "Save" at bounding box center [942, 18] width 20 height 12
click at [575, 11] on link "Desktop" at bounding box center [577, 18] width 29 height 24
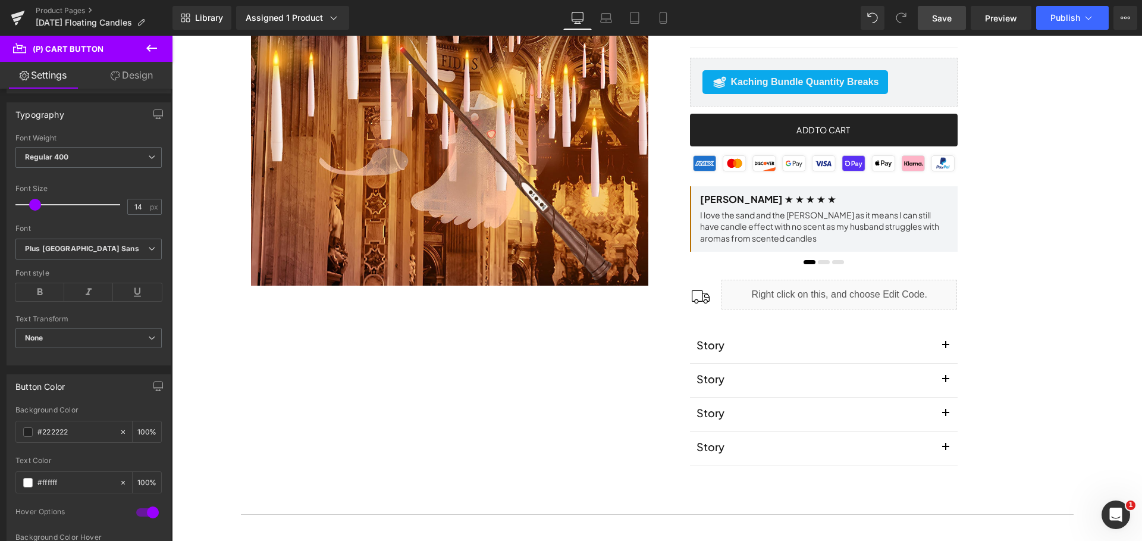
scroll to position [385, 0]
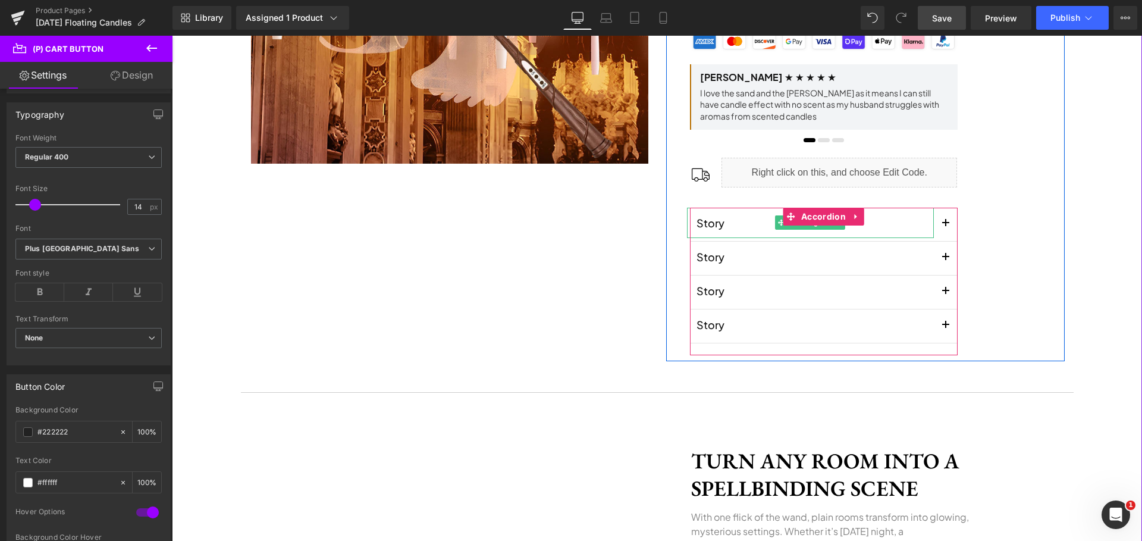
click at [712, 224] on h1 "Story" at bounding box center [815, 223] width 237 height 16
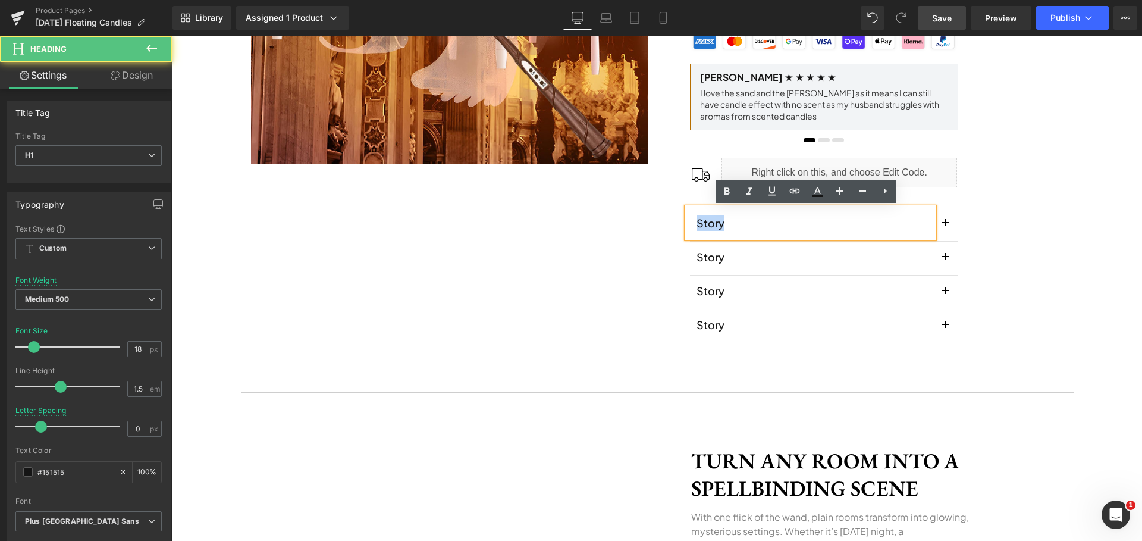
click at [712, 224] on h1 "Story" at bounding box center [815, 223] width 237 height 16
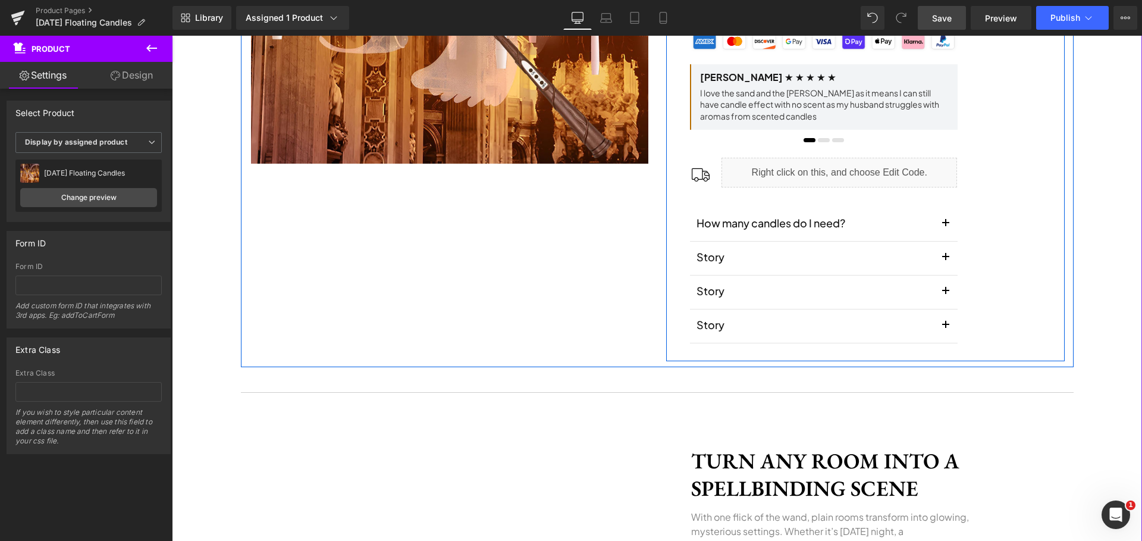
scroll to position [0, 0]
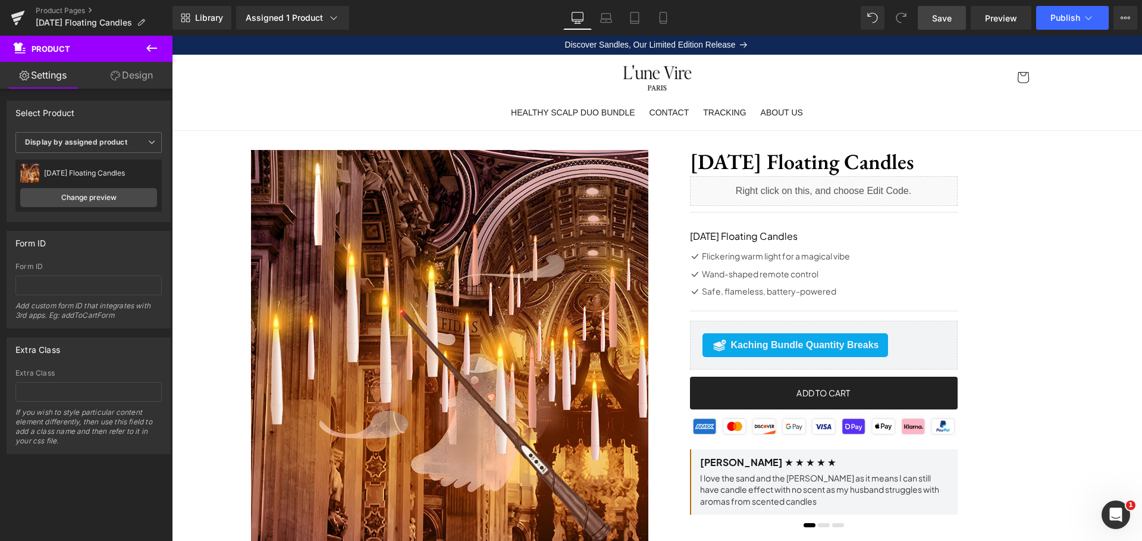
drag, startPoint x: 952, startPoint y: 20, endPoint x: 718, endPoint y: 174, distance: 279.7
click at [952, 20] on span "Save" at bounding box center [942, 18] width 20 height 12
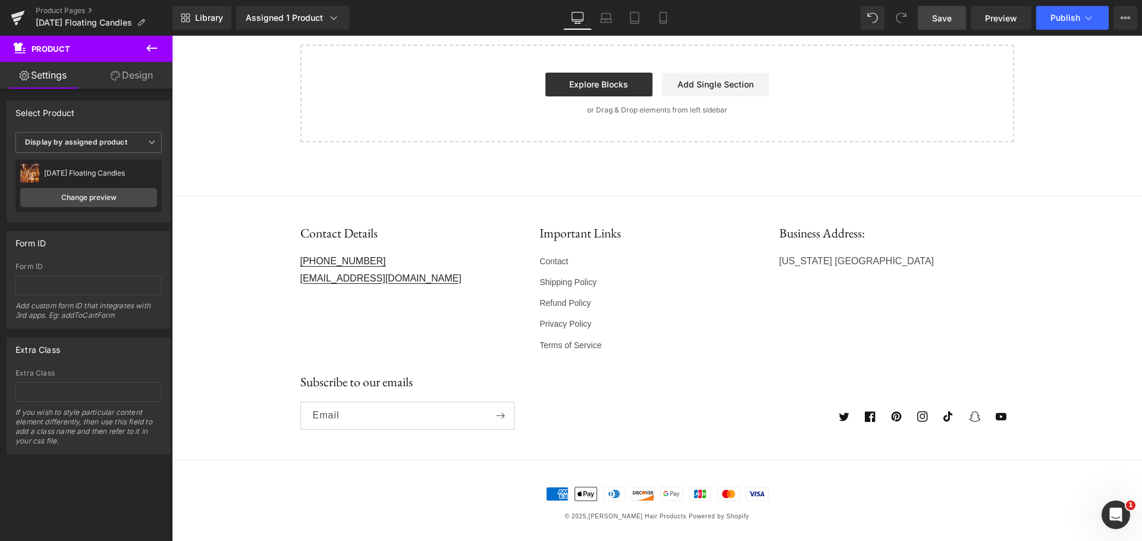
scroll to position [2324, 0]
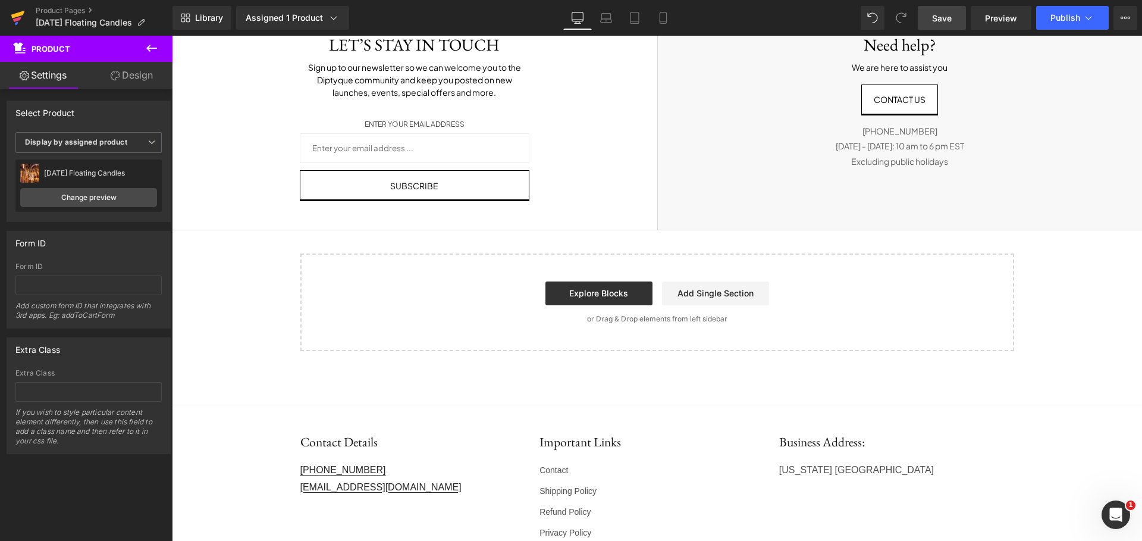
click at [24, 16] on icon at bounding box center [18, 18] width 14 height 30
